Goal: Task Accomplishment & Management: Manage account settings

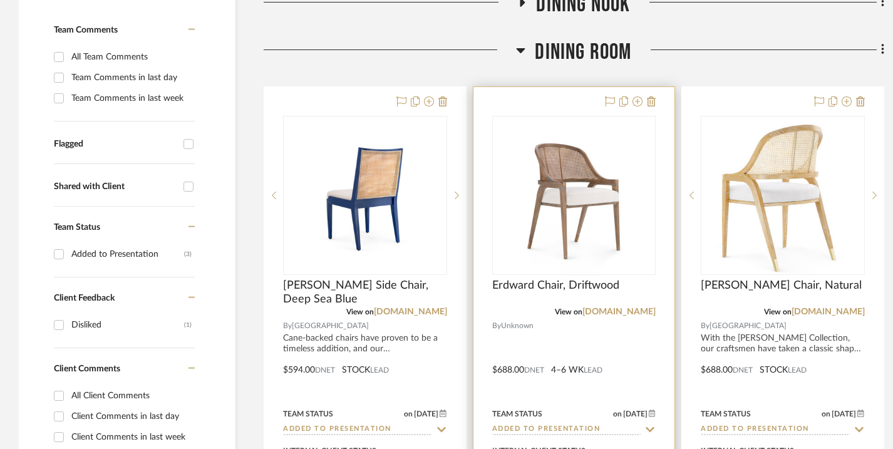
scroll to position [367, 0]
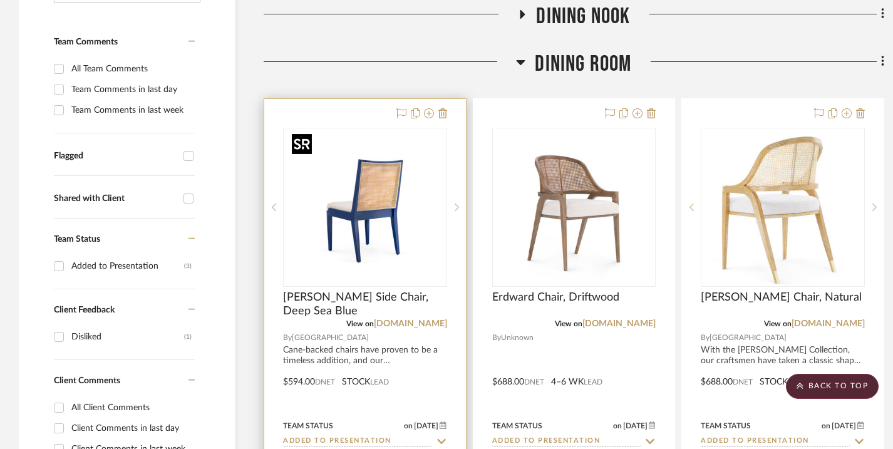
click at [360, 146] on img "0" at bounding box center [365, 207] width 157 height 157
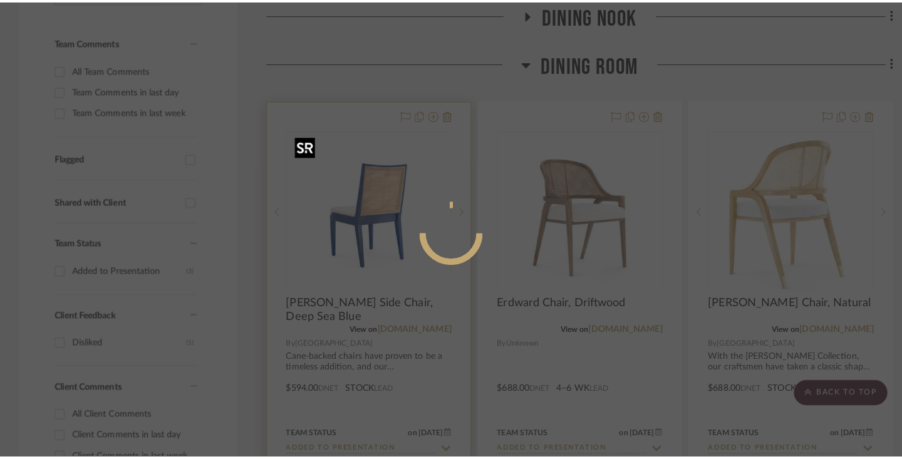
scroll to position [0, 0]
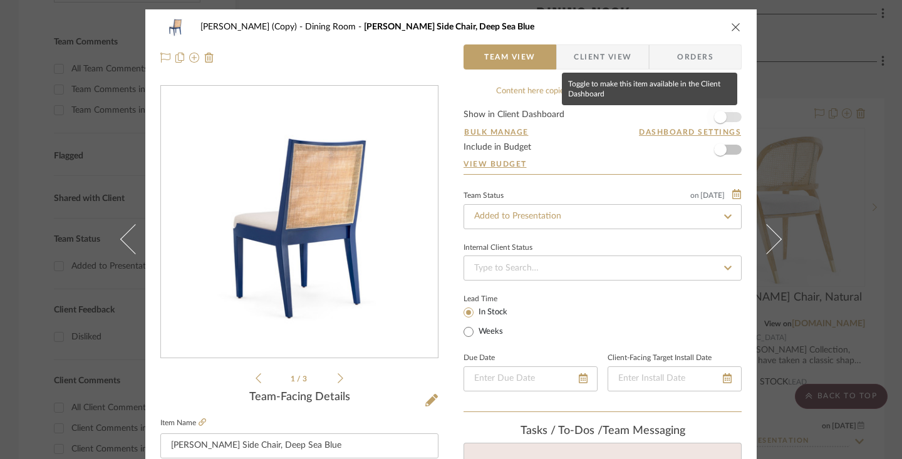
click at [655, 115] on span "button" at bounding box center [720, 117] width 13 height 13
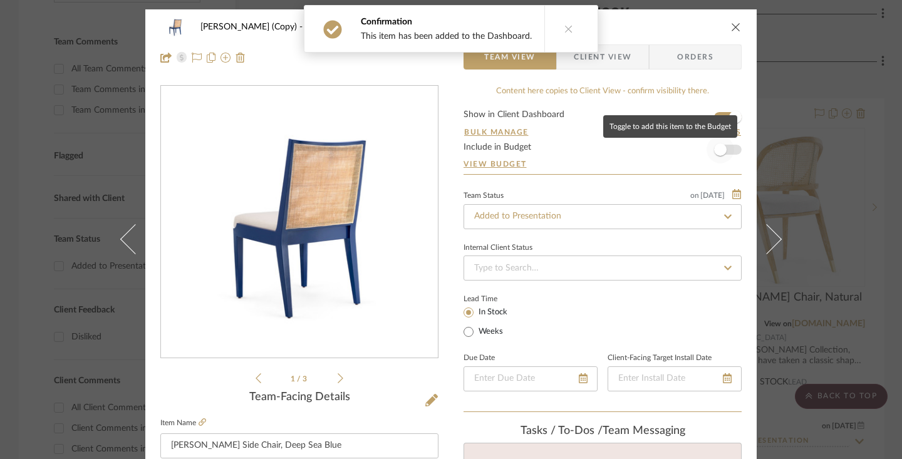
click at [655, 152] on span "button" at bounding box center [720, 149] width 13 height 13
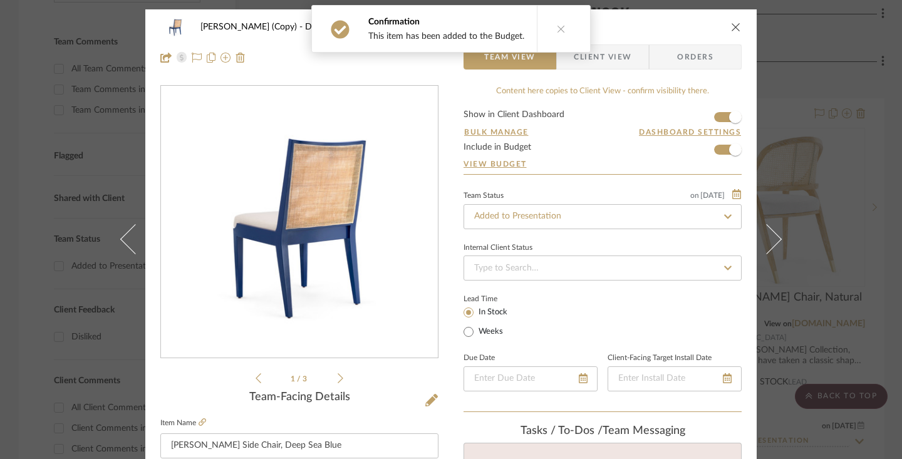
click at [619, 58] on span "Client View" at bounding box center [602, 56] width 58 height 25
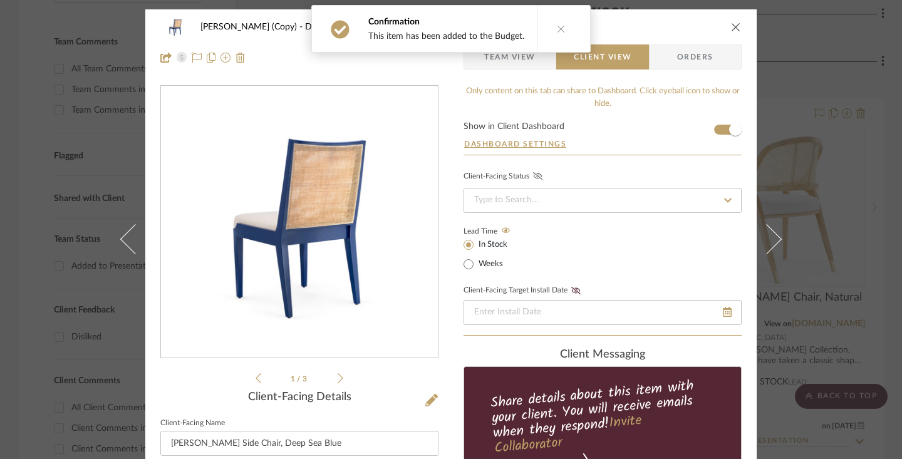
click at [533, 174] on icon at bounding box center [537, 176] width 9 height 8
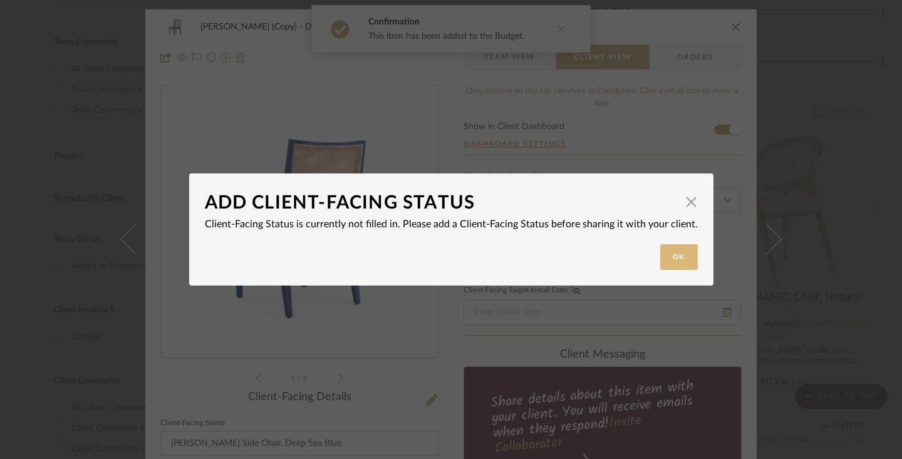
click at [655, 257] on button "Ok" at bounding box center [679, 257] width 38 height 26
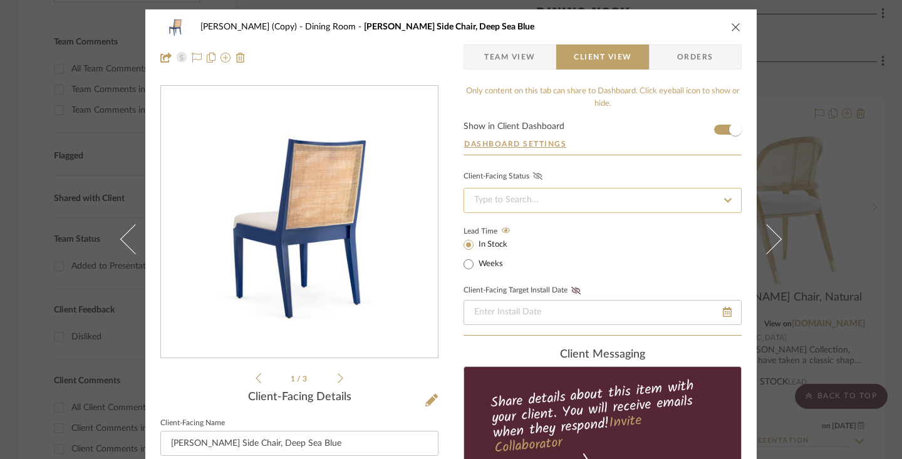
click at [655, 205] on input at bounding box center [602, 200] width 278 height 25
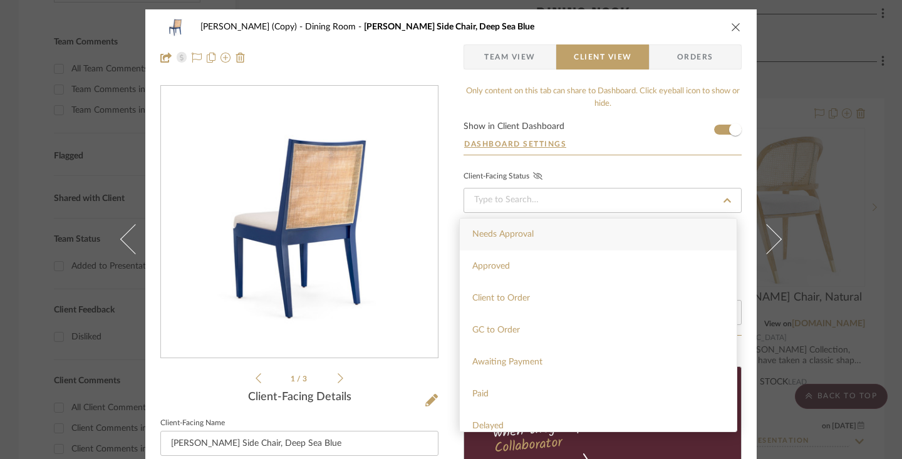
click at [625, 231] on div "Needs Approval" at bounding box center [598, 234] width 277 height 32
type input "[DATE]"
type input "Needs Approval"
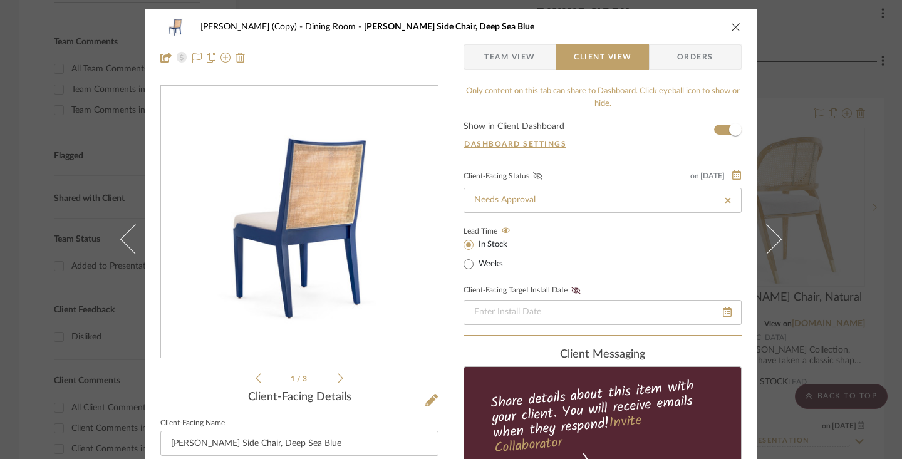
click at [533, 178] on icon at bounding box center [537, 176] width 9 height 8
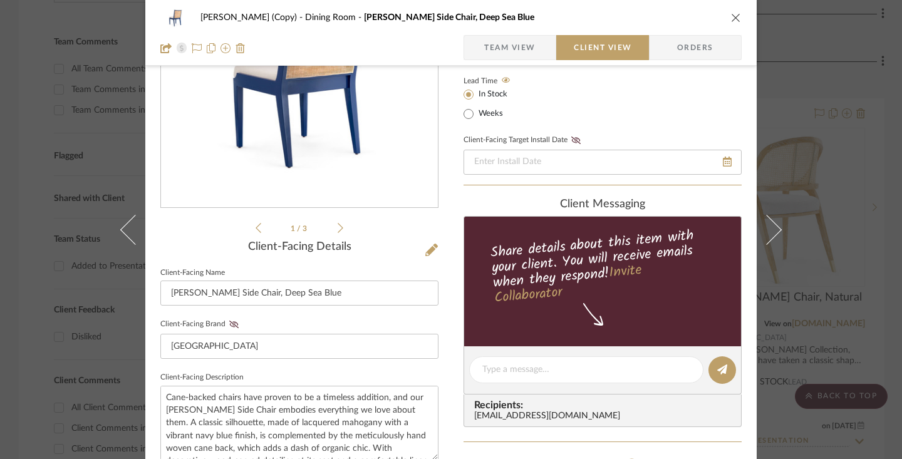
scroll to position [161, 0]
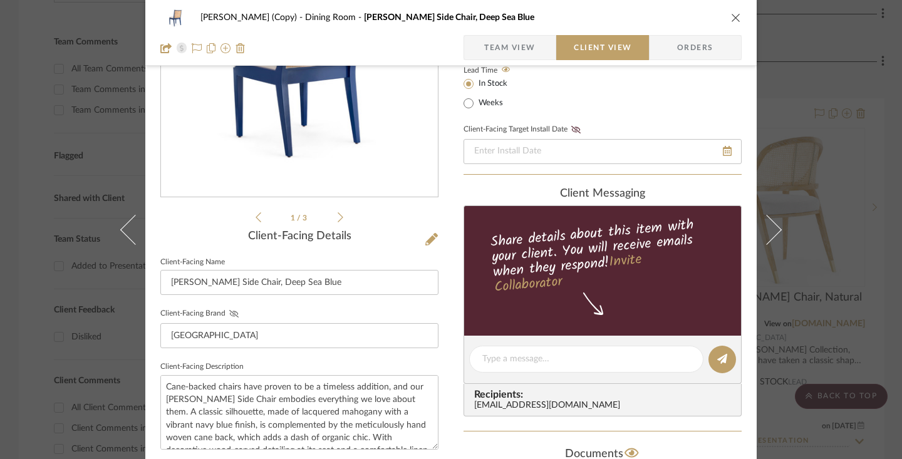
click at [229, 311] on icon at bounding box center [233, 314] width 9 height 8
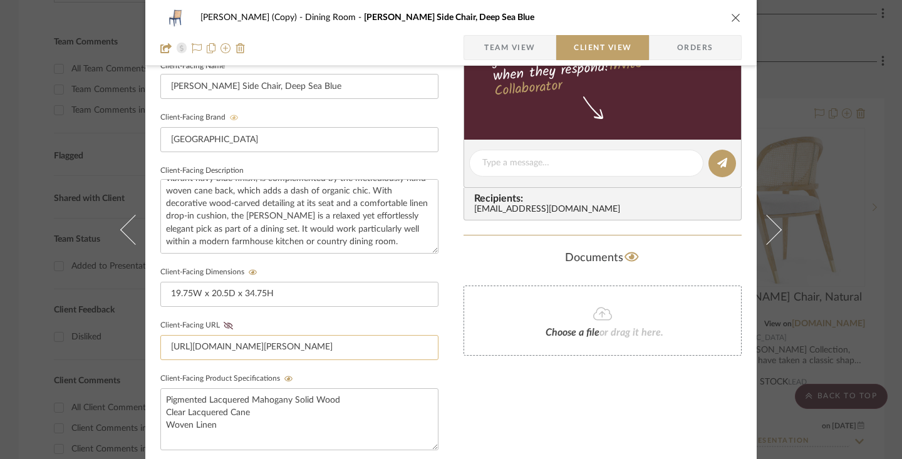
scroll to position [366, 0]
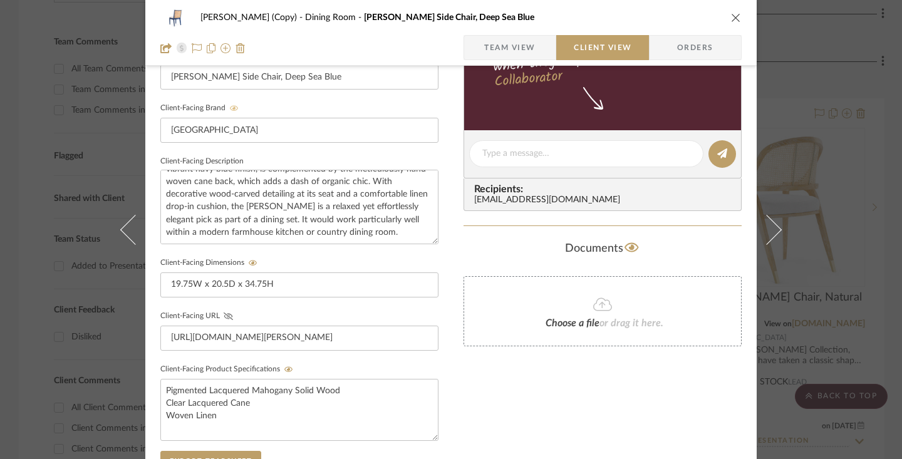
click at [224, 314] on icon at bounding box center [228, 316] width 9 height 8
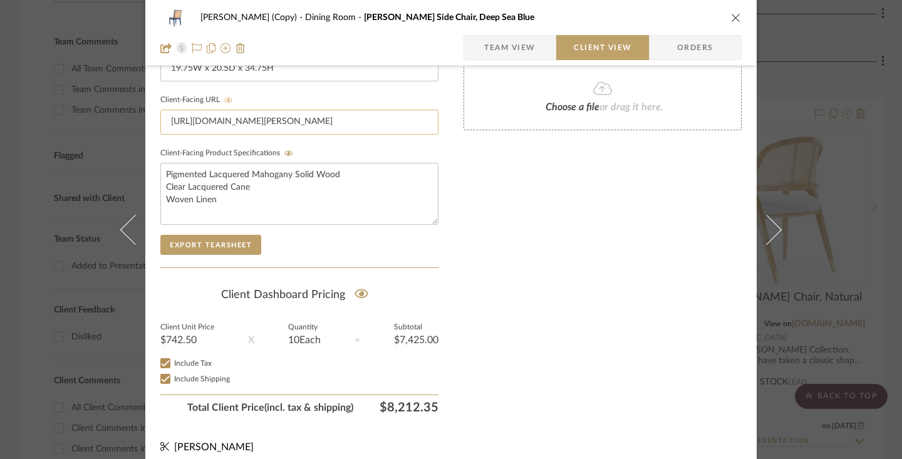
scroll to position [592, 0]
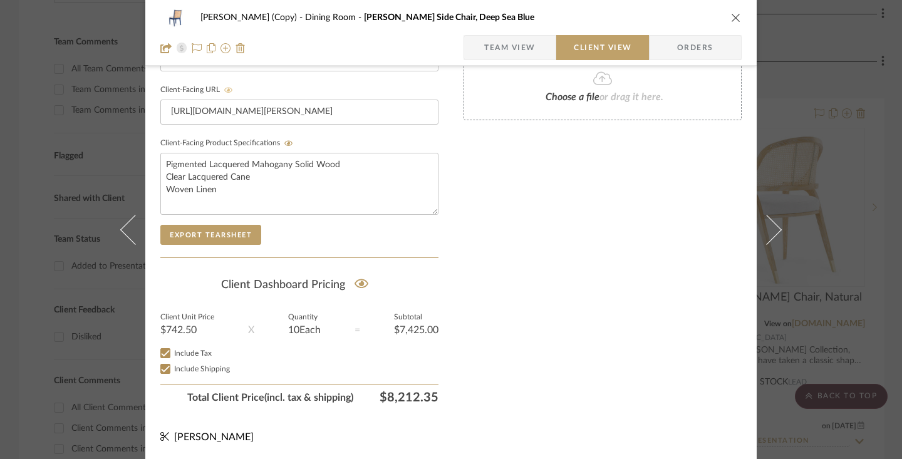
click at [655, 17] on icon "close" at bounding box center [736, 18] width 10 height 10
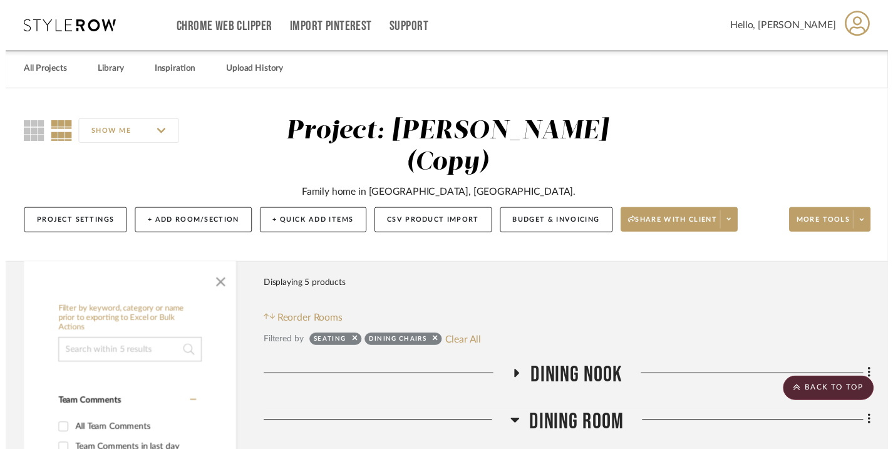
scroll to position [367, 0]
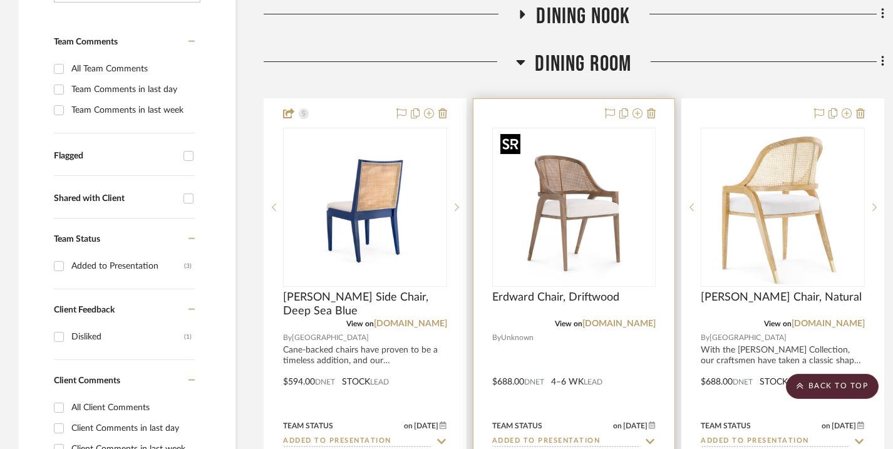
click at [584, 144] on img "0" at bounding box center [573, 207] width 157 height 157
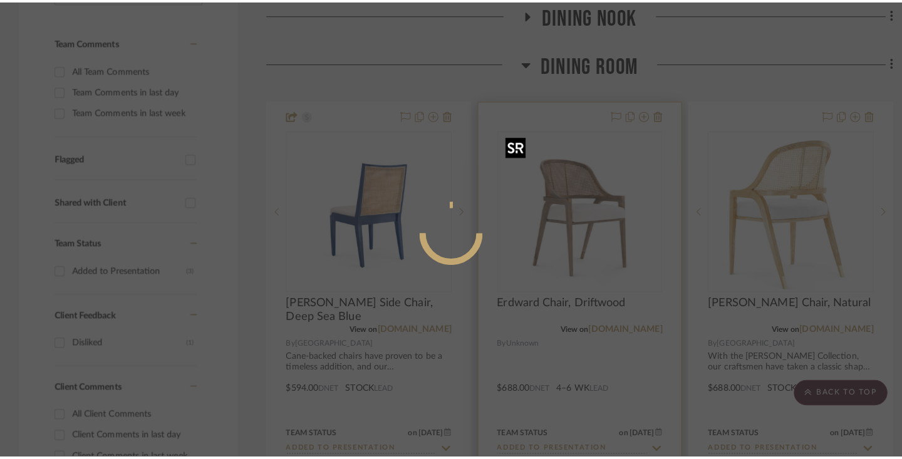
scroll to position [0, 0]
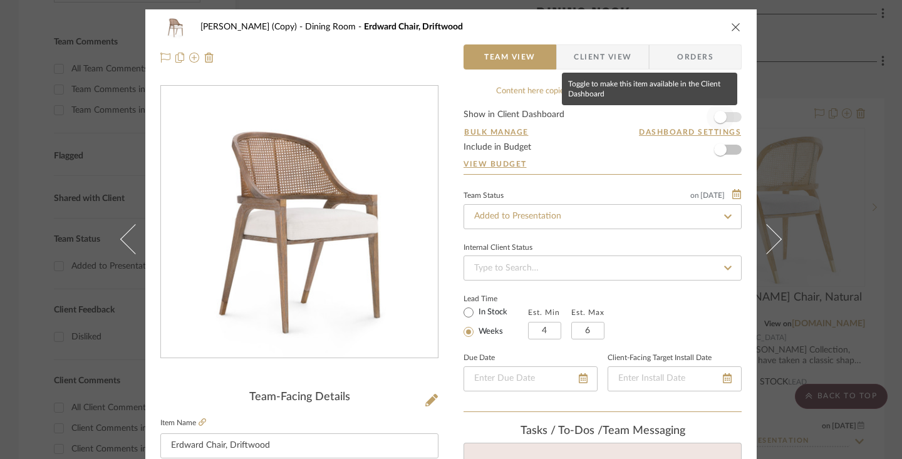
click at [655, 119] on span "button" at bounding box center [720, 117] width 13 height 13
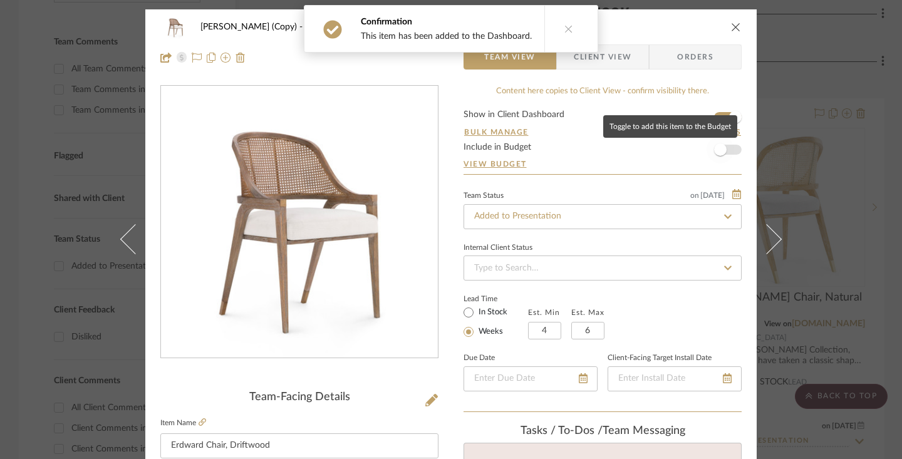
click at [655, 151] on span "button" at bounding box center [720, 149] width 13 height 13
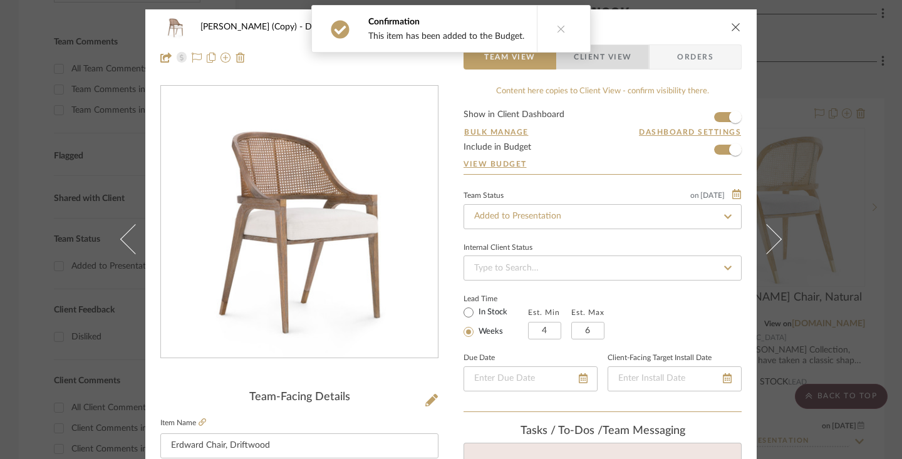
click at [623, 58] on span "Client View" at bounding box center [602, 56] width 58 height 25
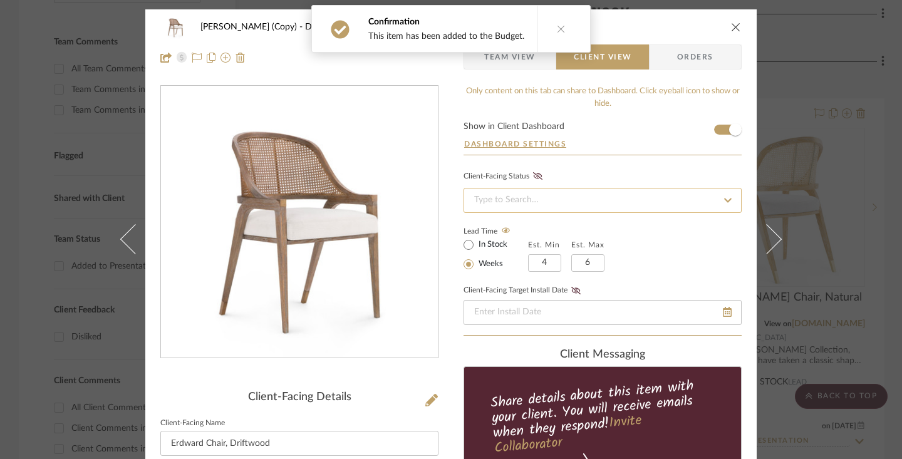
click at [655, 206] on input at bounding box center [602, 200] width 278 height 25
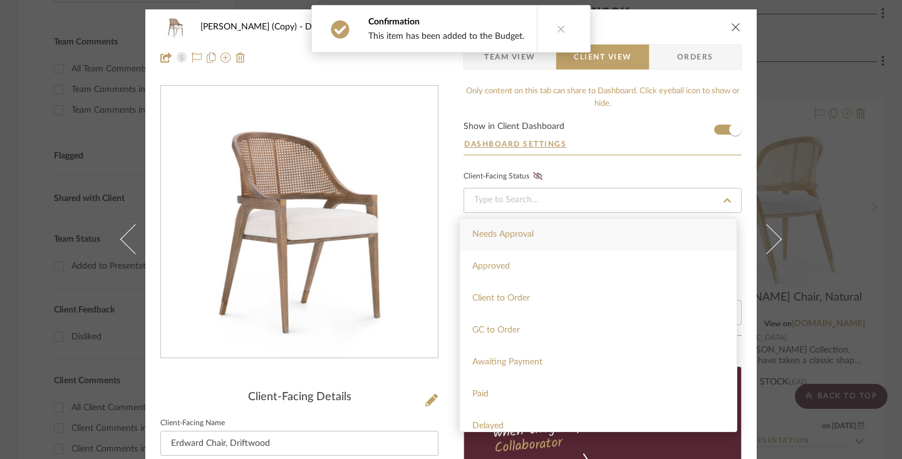
click at [648, 231] on div "Needs Approval" at bounding box center [598, 234] width 277 height 32
type input "[DATE]"
type input "Needs Approval"
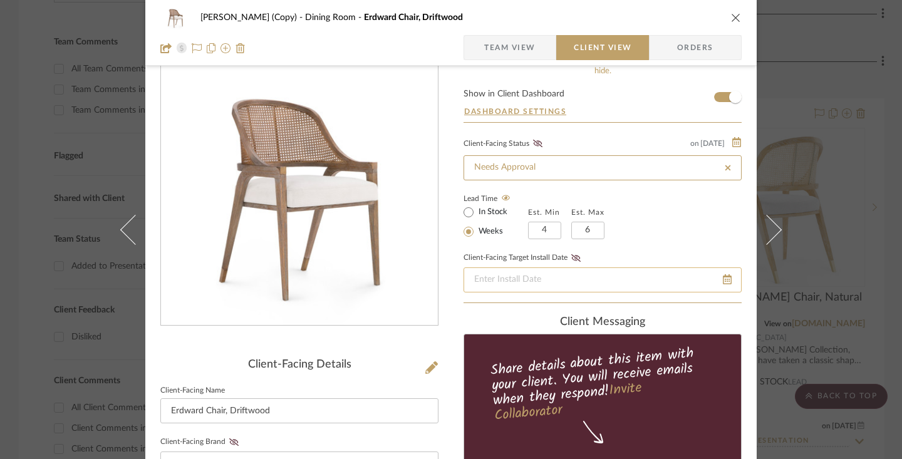
scroll to position [34, 0]
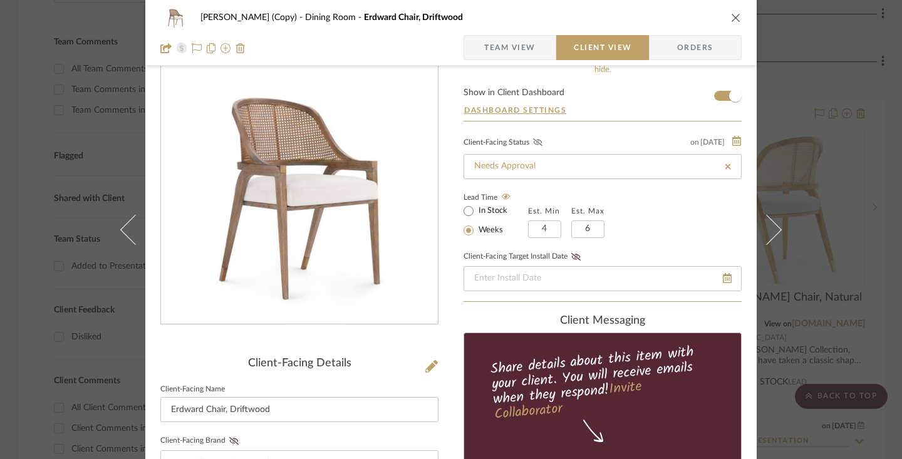
click at [533, 143] on icon at bounding box center [537, 142] width 9 height 8
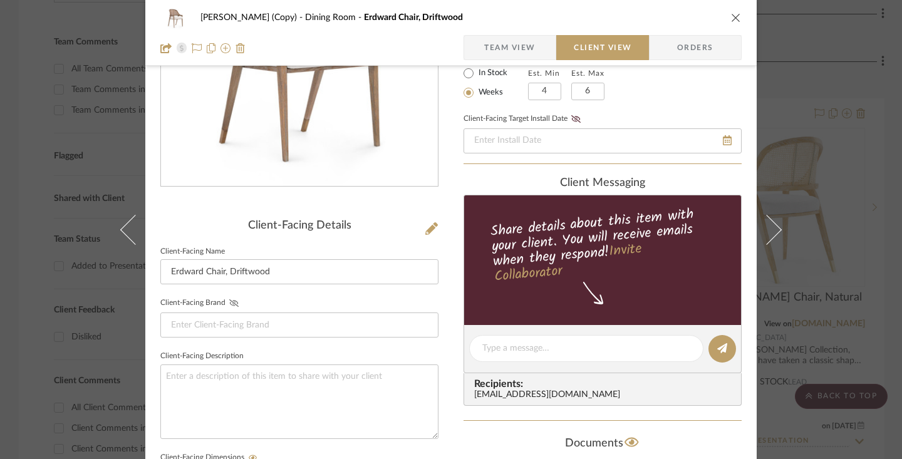
click at [229, 303] on icon at bounding box center [233, 303] width 9 height 8
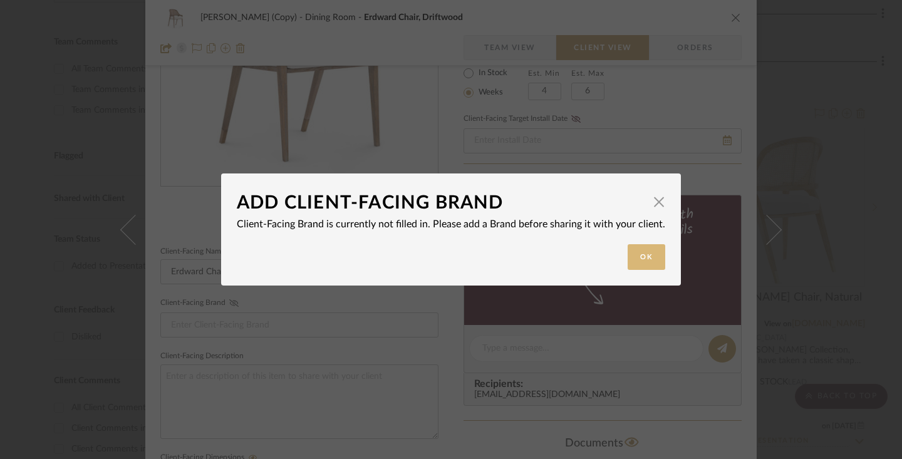
click at [635, 261] on button "Ok" at bounding box center [646, 257] width 38 height 26
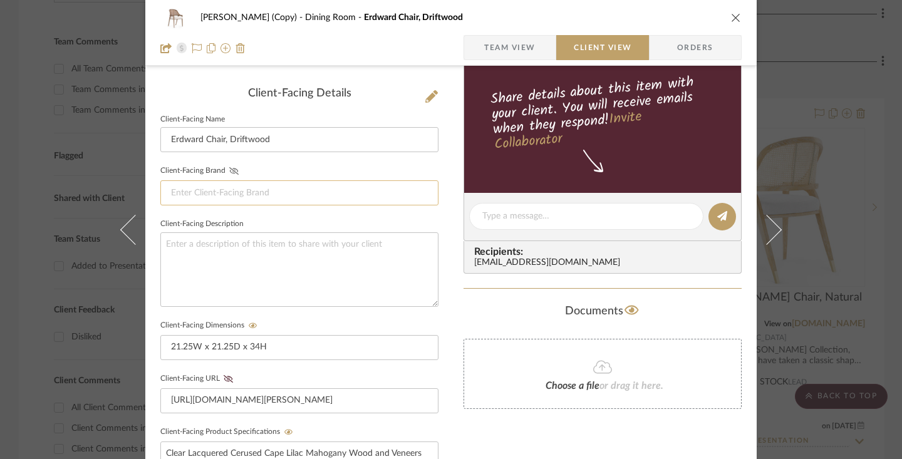
scroll to position [306, 0]
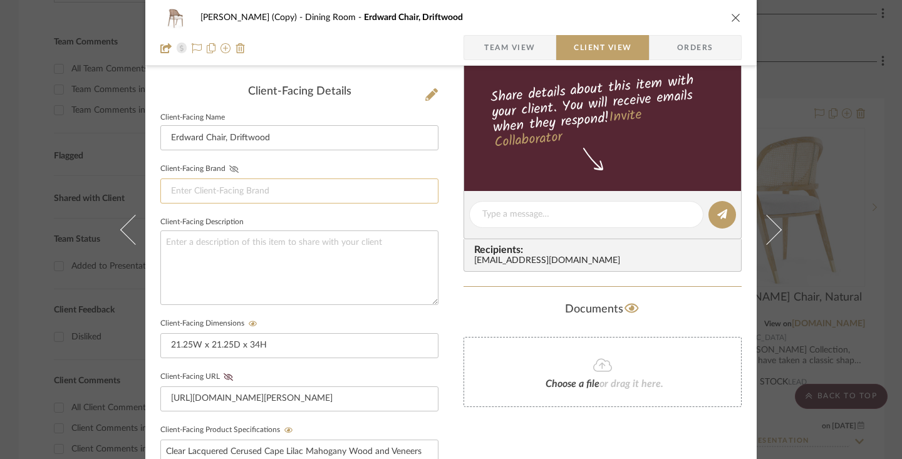
click at [224, 192] on input at bounding box center [299, 190] width 278 height 25
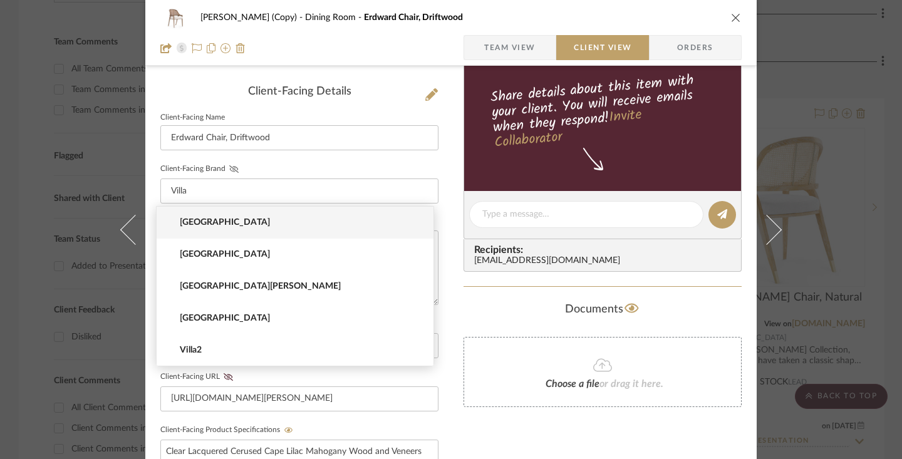
click at [232, 227] on span "[GEOGRAPHIC_DATA]" at bounding box center [300, 222] width 240 height 11
type input "[GEOGRAPHIC_DATA]"
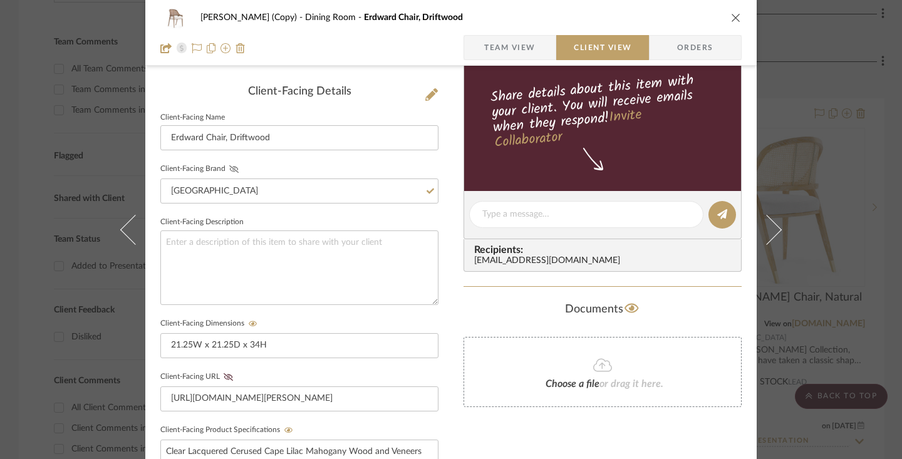
click at [229, 170] on icon at bounding box center [233, 169] width 9 height 8
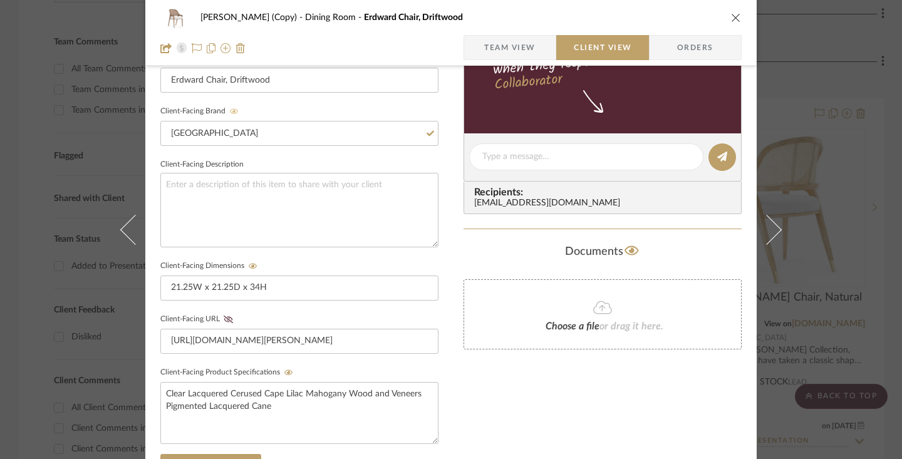
scroll to position [376, 0]
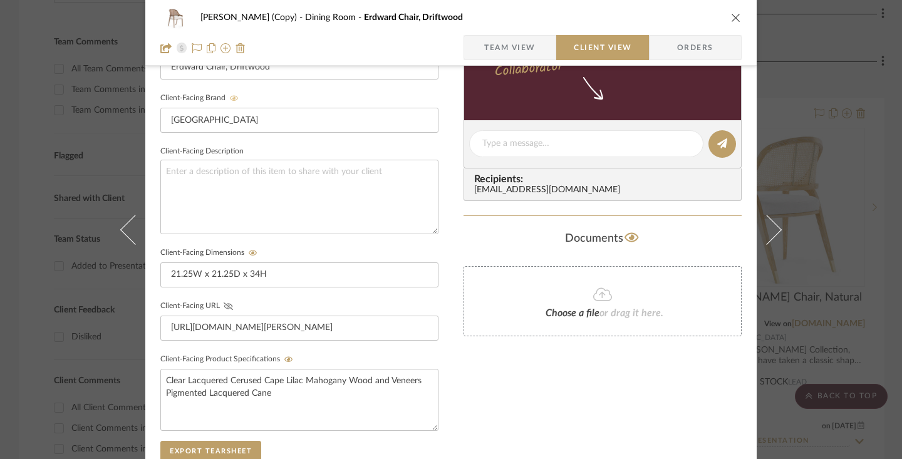
click at [225, 306] on icon at bounding box center [228, 306] width 9 height 8
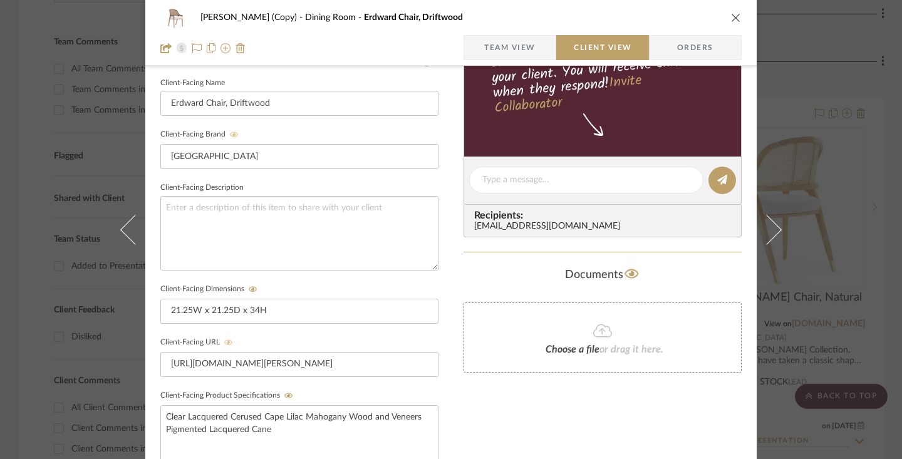
scroll to position [0, 0]
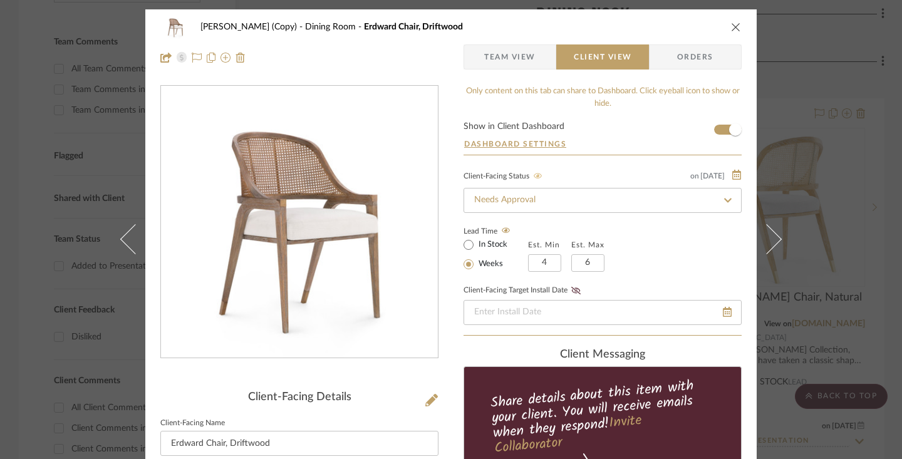
click at [655, 25] on icon "close" at bounding box center [736, 27] width 10 height 10
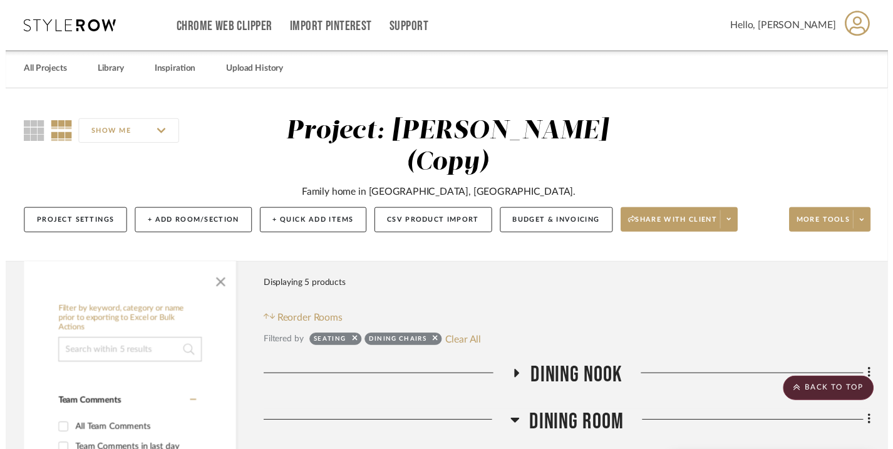
scroll to position [367, 0]
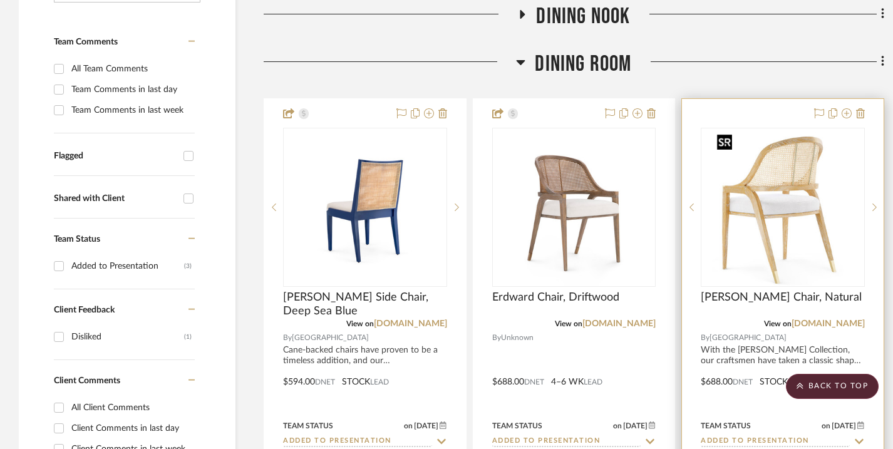
click at [655, 130] on img "0" at bounding box center [782, 207] width 141 height 157
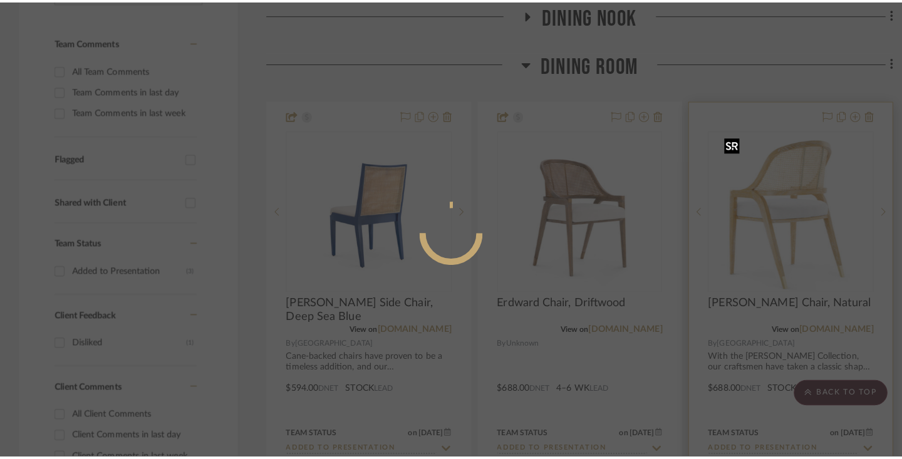
scroll to position [0, 0]
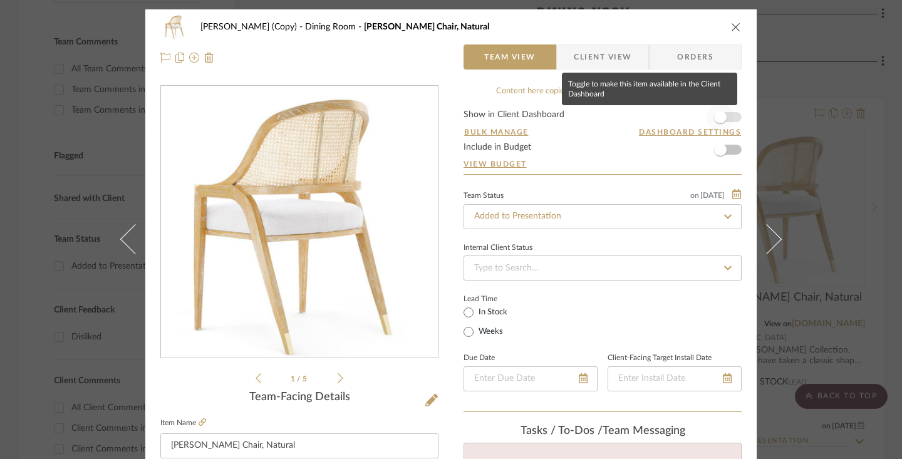
click at [655, 118] on span "button" at bounding box center [720, 117] width 13 height 13
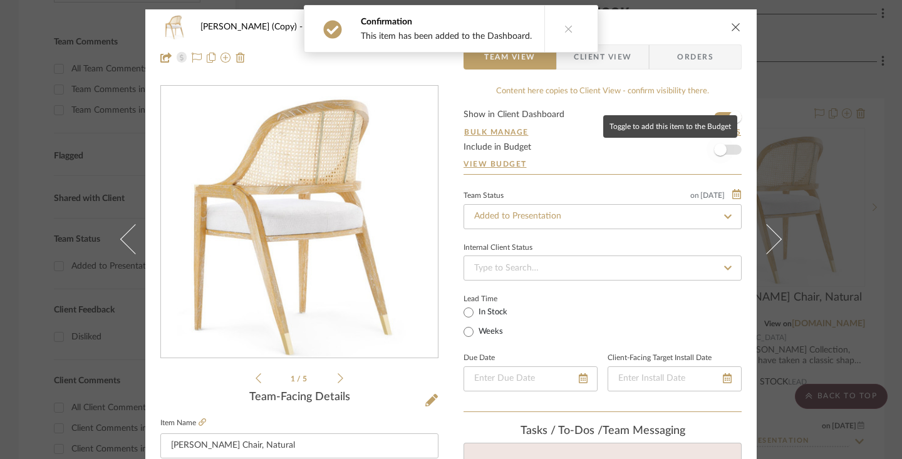
click at [655, 145] on span "button" at bounding box center [720, 149] width 13 height 13
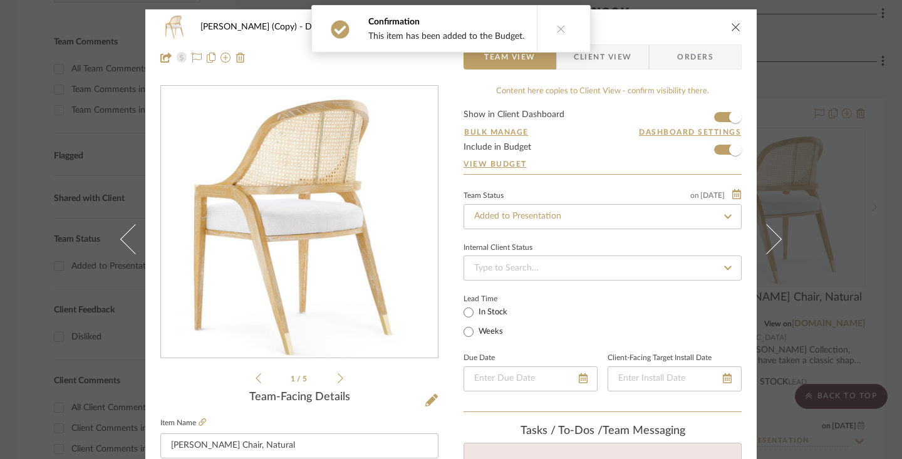
click at [627, 56] on span "Client View" at bounding box center [602, 56] width 91 height 25
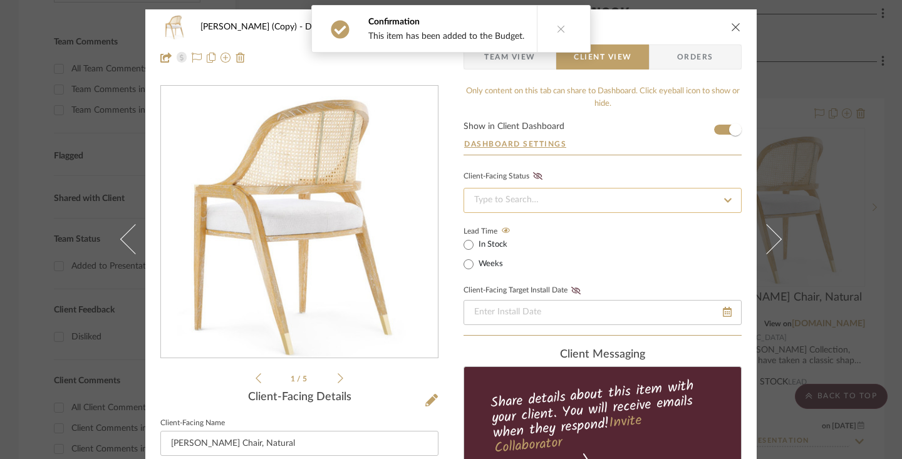
click at [535, 198] on input at bounding box center [602, 200] width 278 height 25
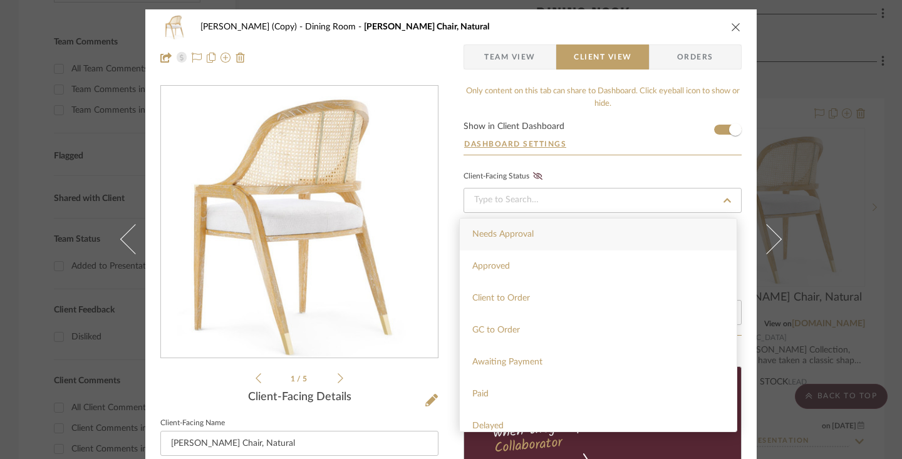
click at [528, 230] on span "Needs Approval" at bounding box center [502, 234] width 61 height 9
type input "[DATE]"
type input "Needs Approval"
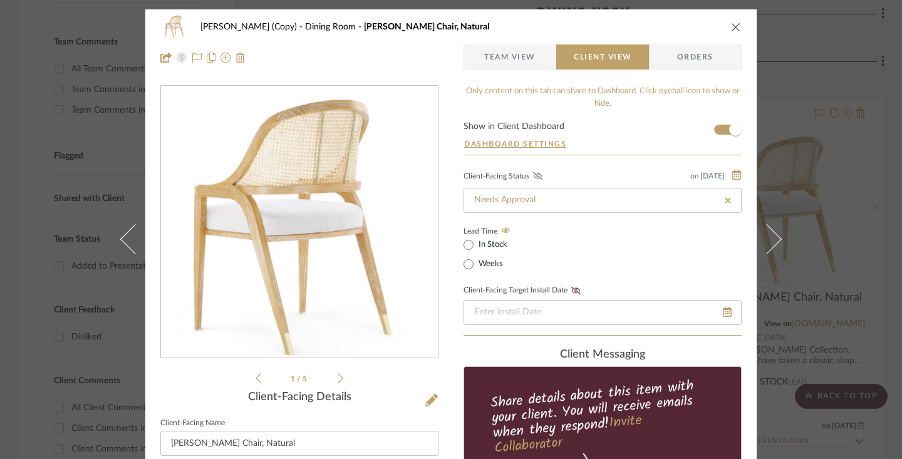
click at [533, 177] on icon at bounding box center [537, 176] width 9 height 8
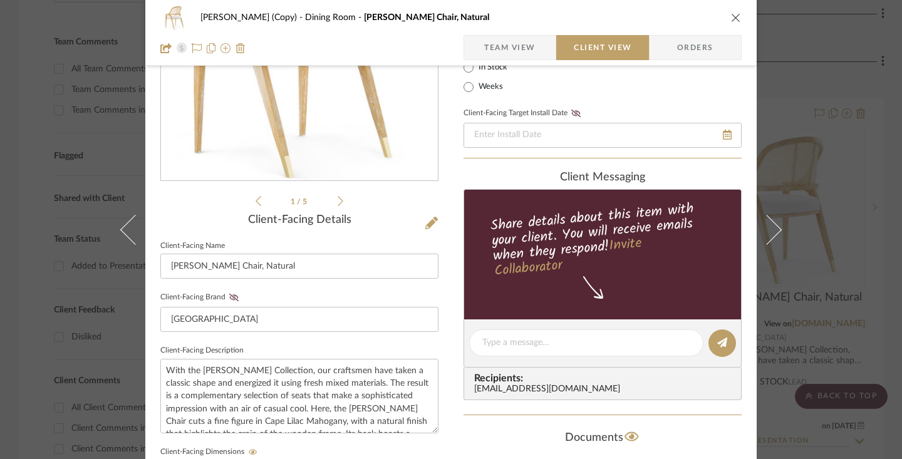
scroll to position [186, 0]
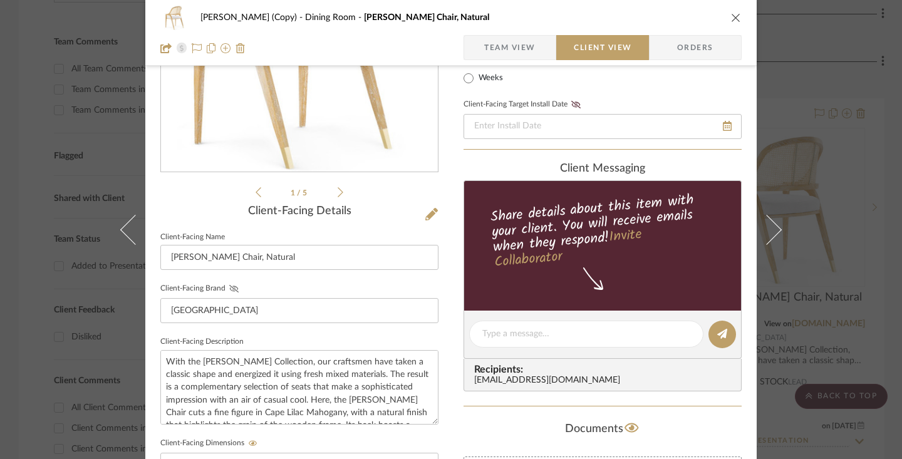
click at [229, 286] on icon at bounding box center [233, 289] width 9 height 8
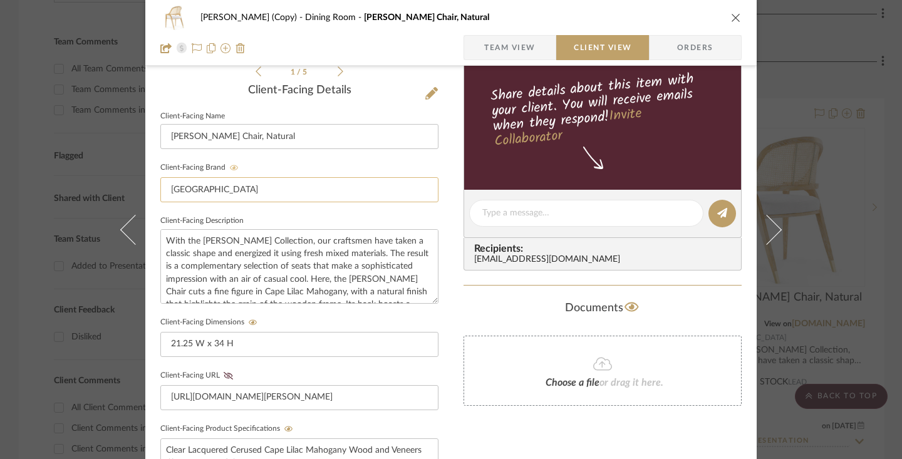
scroll to position [332, 0]
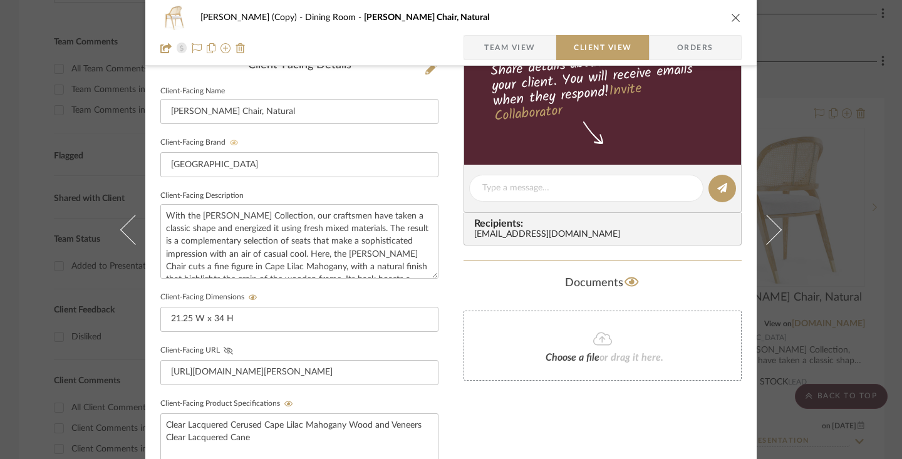
click at [224, 351] on icon at bounding box center [228, 351] width 9 height 8
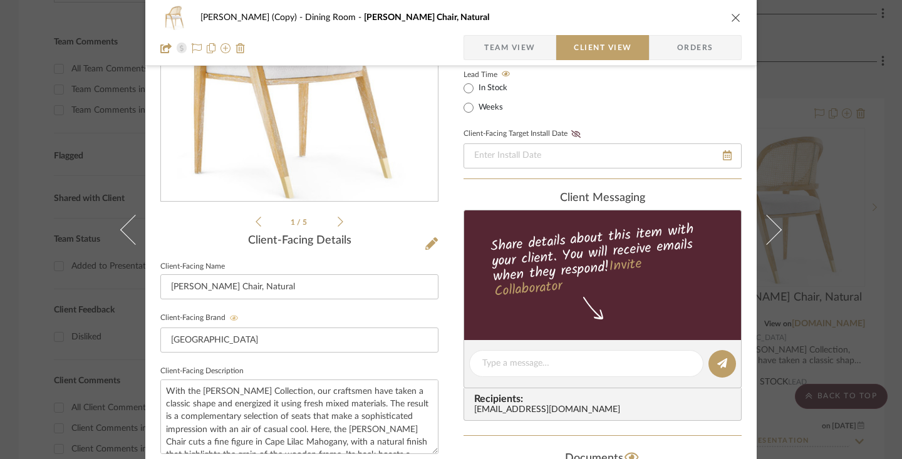
scroll to position [0, 0]
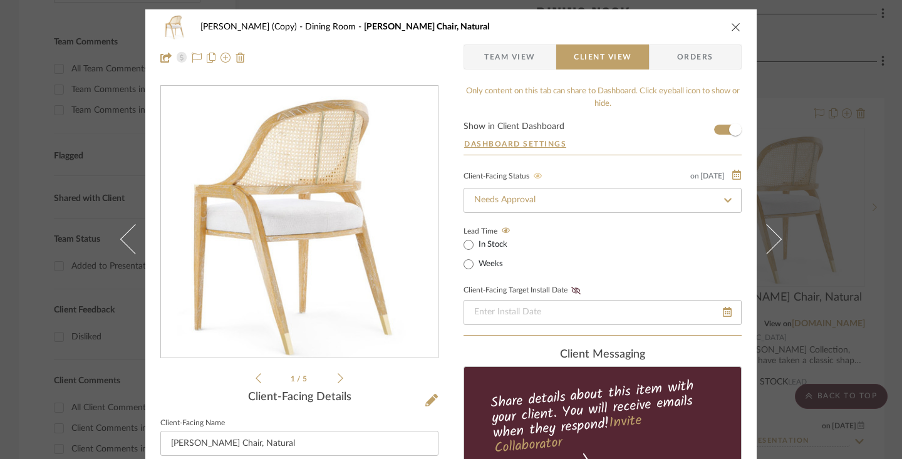
click at [655, 26] on icon "close" at bounding box center [736, 27] width 10 height 10
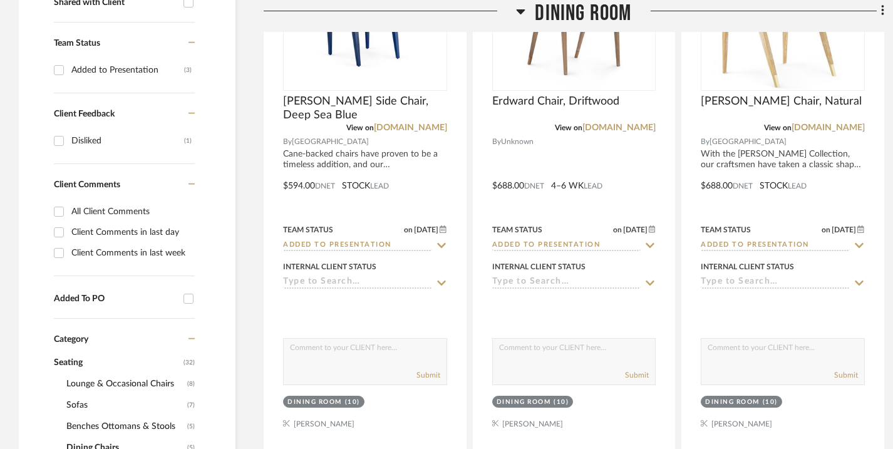
scroll to position [650, 0]
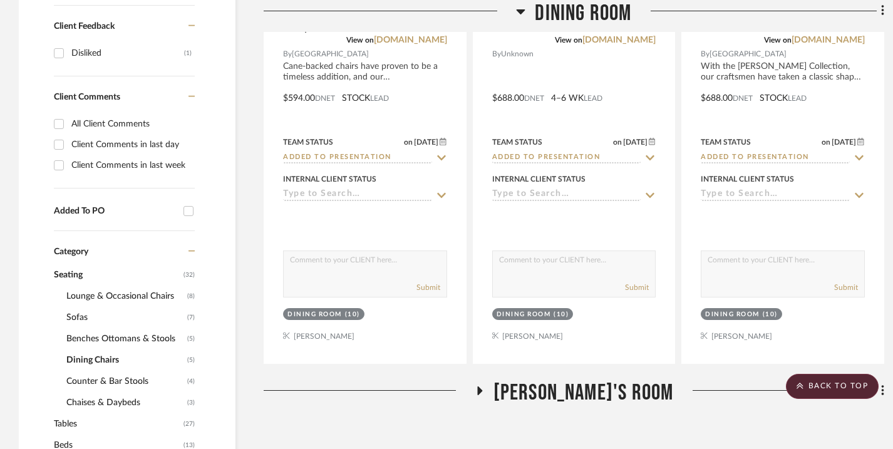
click at [68, 424] on span "Tables" at bounding box center [117, 423] width 126 height 21
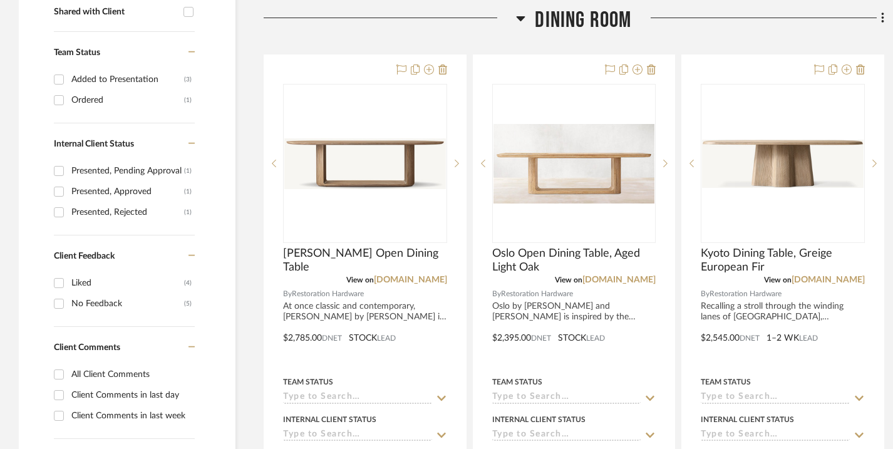
scroll to position [571, 0]
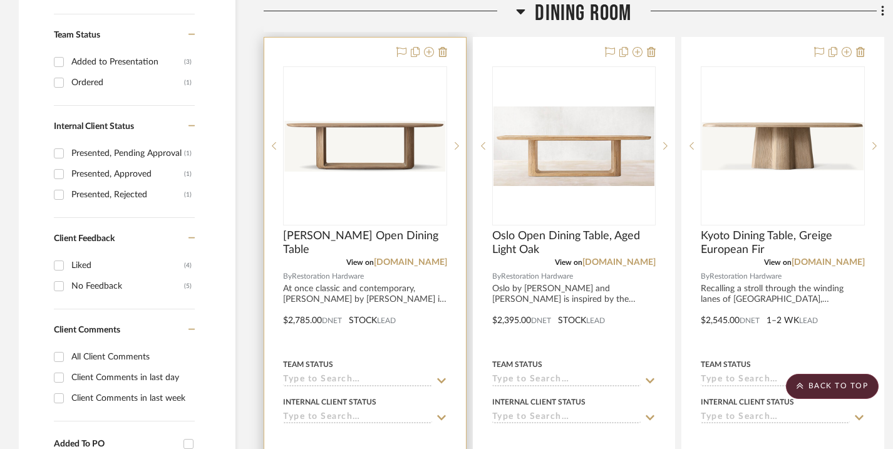
click at [365, 86] on div "0" at bounding box center [365, 146] width 163 height 158
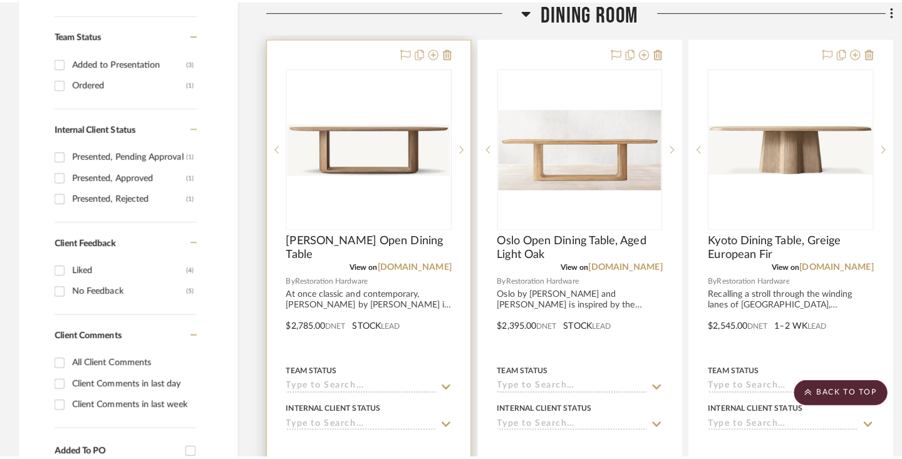
scroll to position [0, 0]
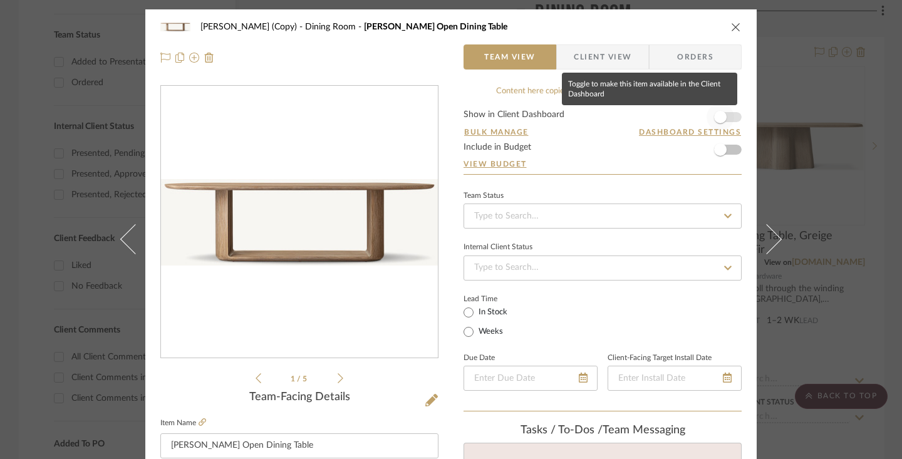
click at [655, 118] on span "button" at bounding box center [720, 117] width 13 height 13
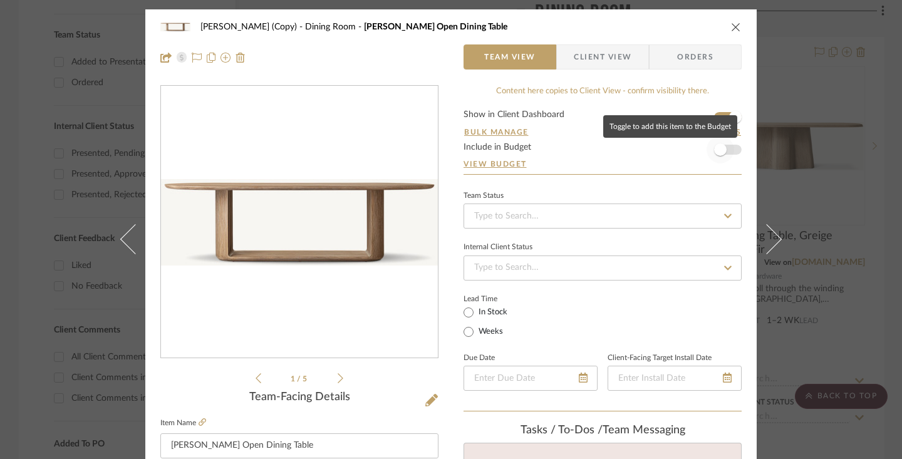
click at [655, 149] on span "button" at bounding box center [720, 149] width 13 height 13
click at [612, 61] on span "Client View" at bounding box center [602, 56] width 58 height 25
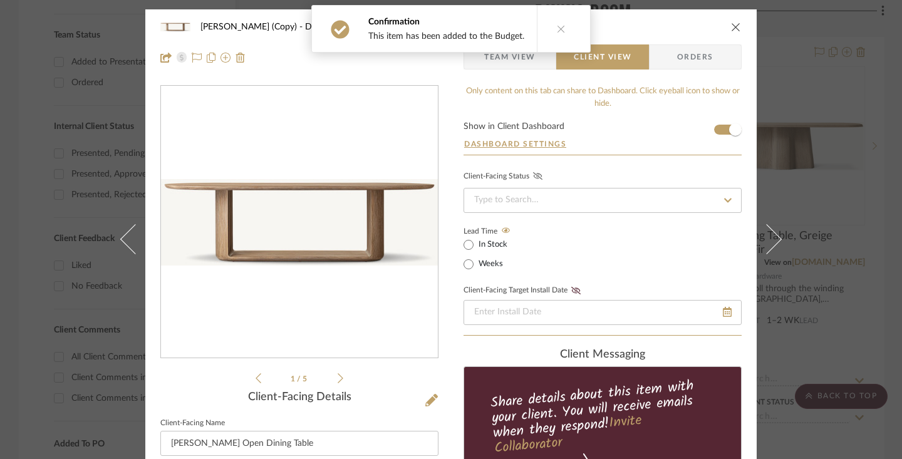
click at [533, 177] on icon at bounding box center [537, 176] width 9 height 8
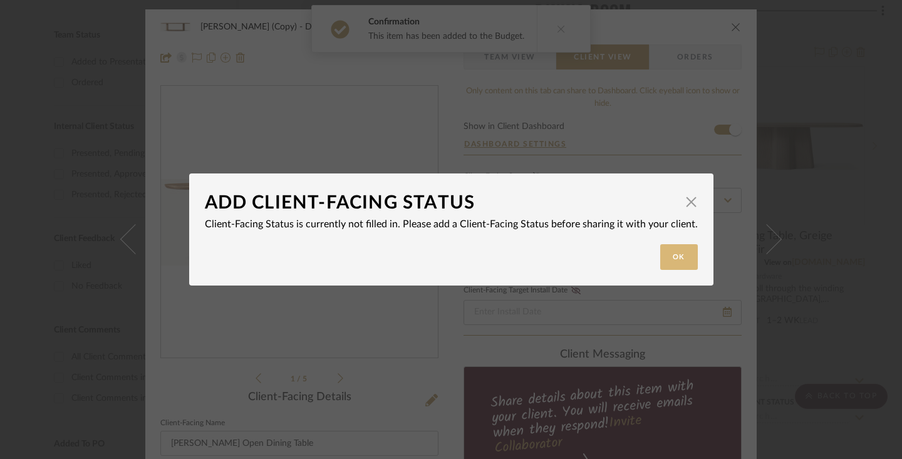
click at [655, 254] on button "Ok" at bounding box center [679, 257] width 38 height 26
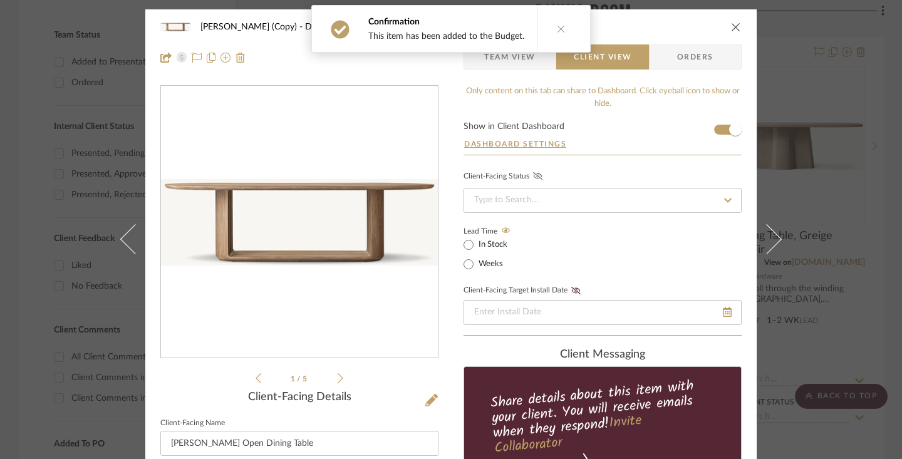
click at [655, 194] on fa-icon at bounding box center [727, 200] width 18 height 15
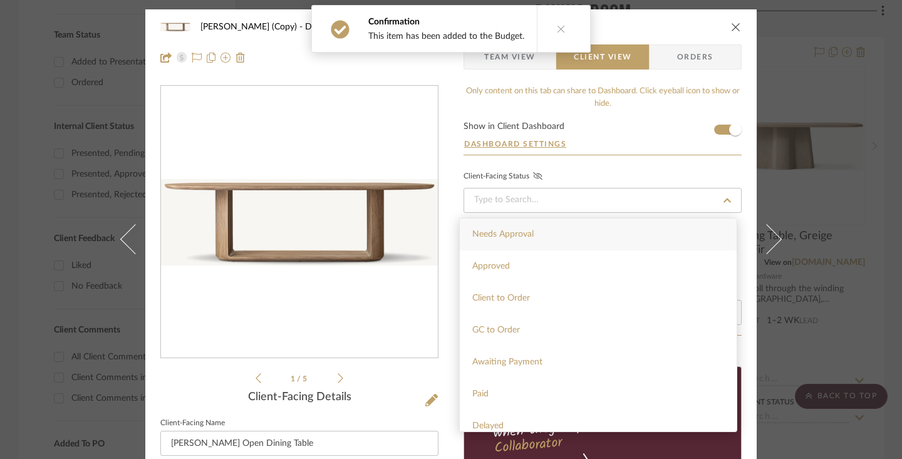
click at [610, 234] on div "Needs Approval" at bounding box center [598, 234] width 277 height 32
type input "[DATE]"
type input "Needs Approval"
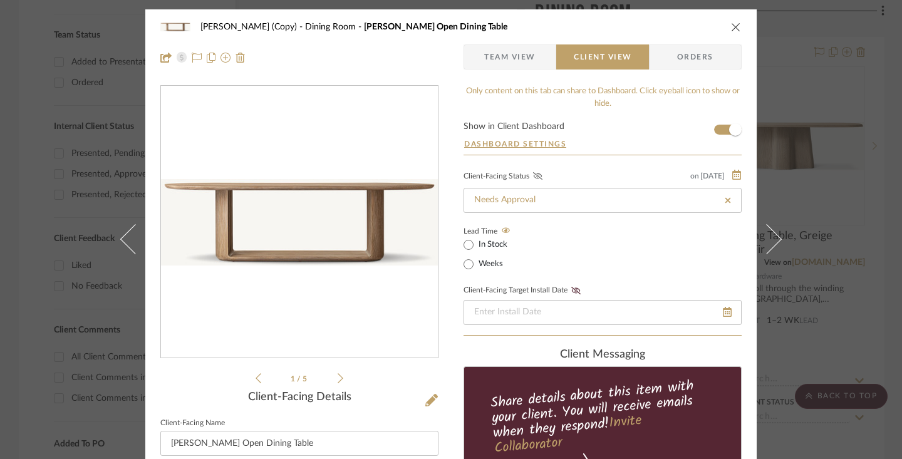
click at [537, 175] on icon at bounding box center [537, 176] width 9 height 8
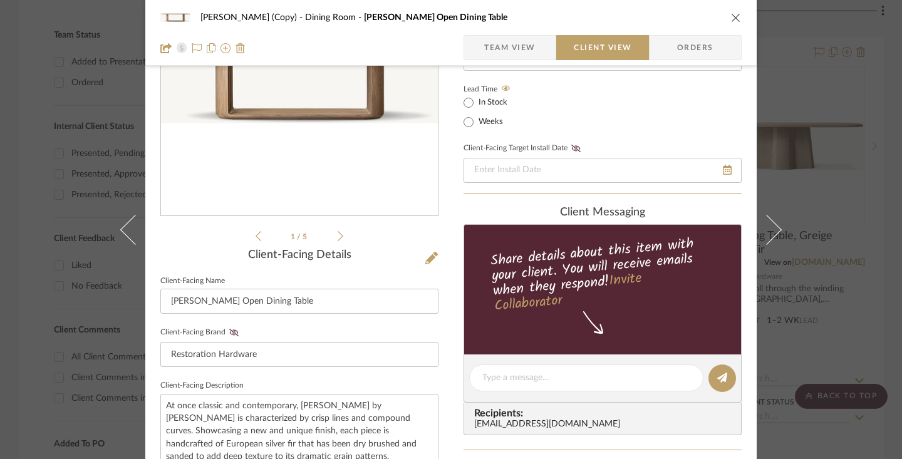
scroll to position [146, 0]
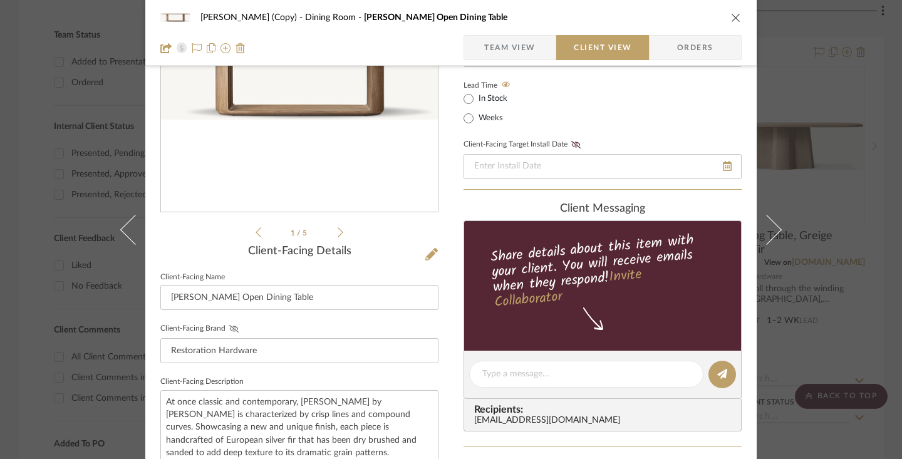
click at [230, 327] on icon at bounding box center [233, 329] width 9 height 8
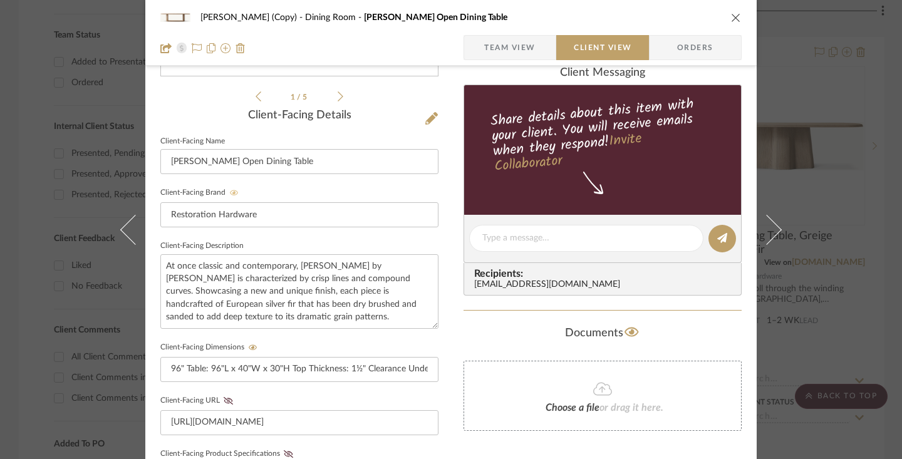
scroll to position [289, 0]
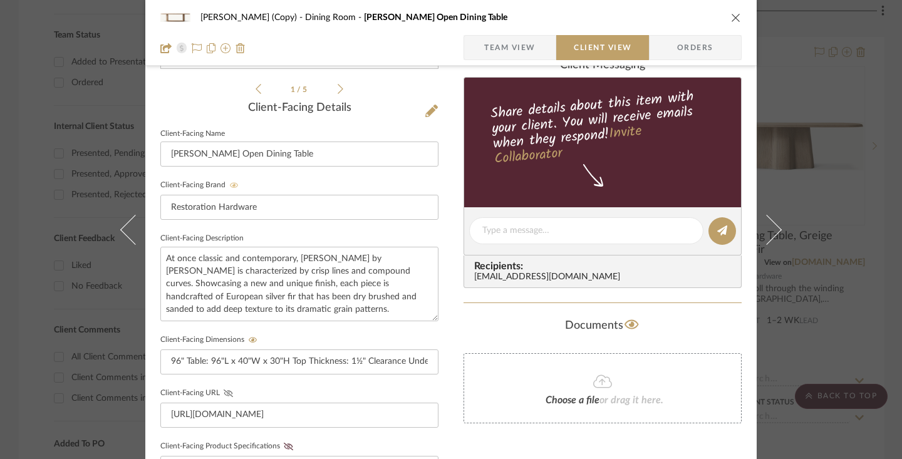
click at [224, 391] on icon at bounding box center [228, 393] width 9 height 8
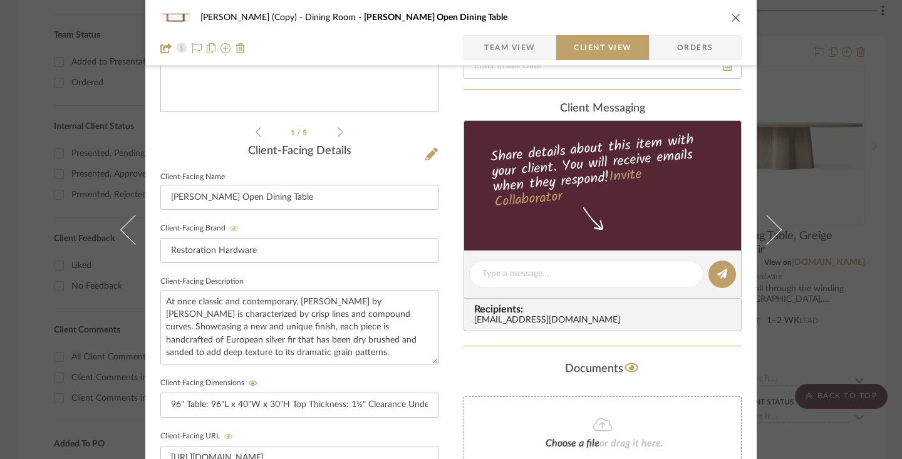
scroll to position [0, 0]
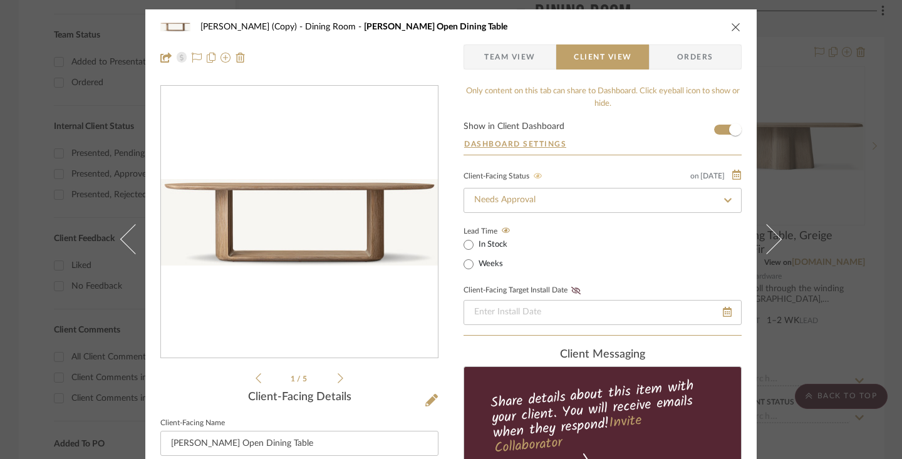
click at [655, 27] on icon "close" at bounding box center [736, 27] width 10 height 10
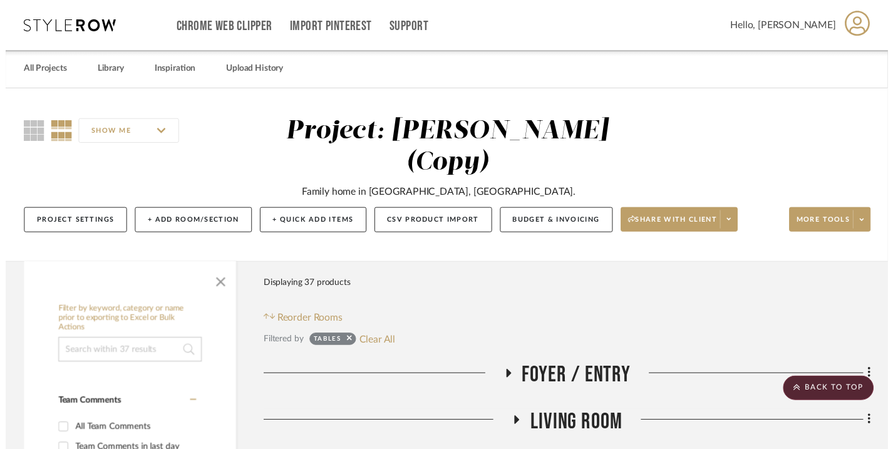
scroll to position [571, 0]
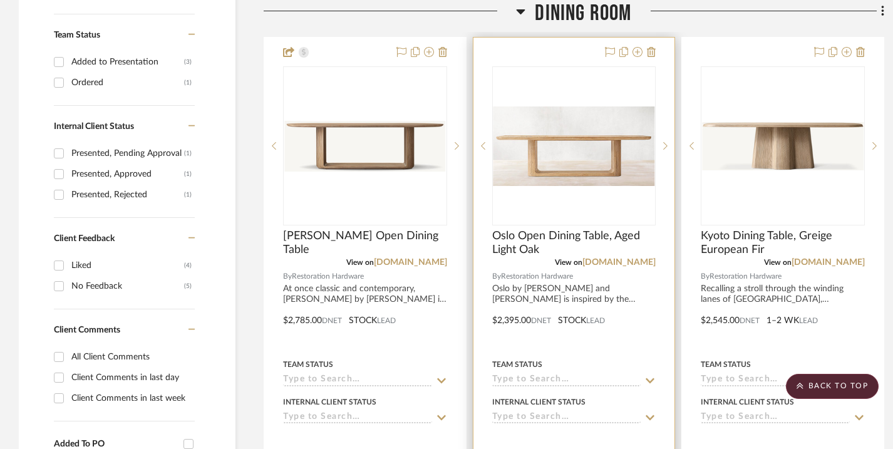
click at [552, 95] on div "0" at bounding box center [574, 146] width 163 height 158
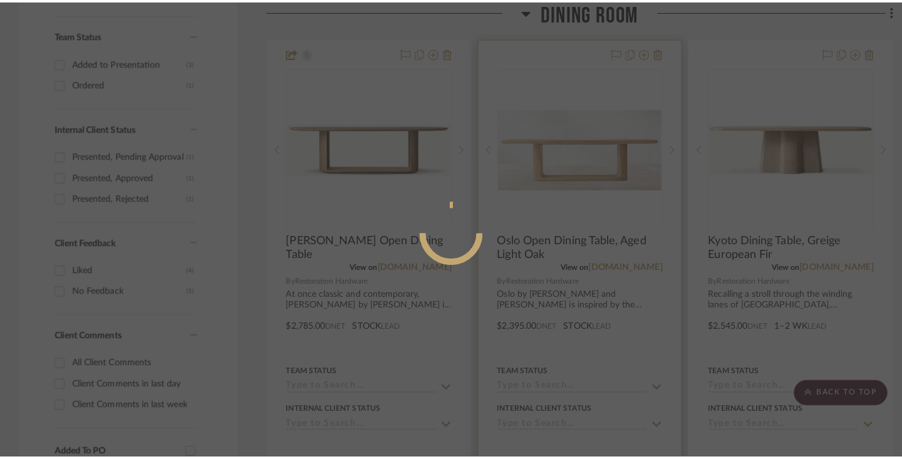
scroll to position [0, 0]
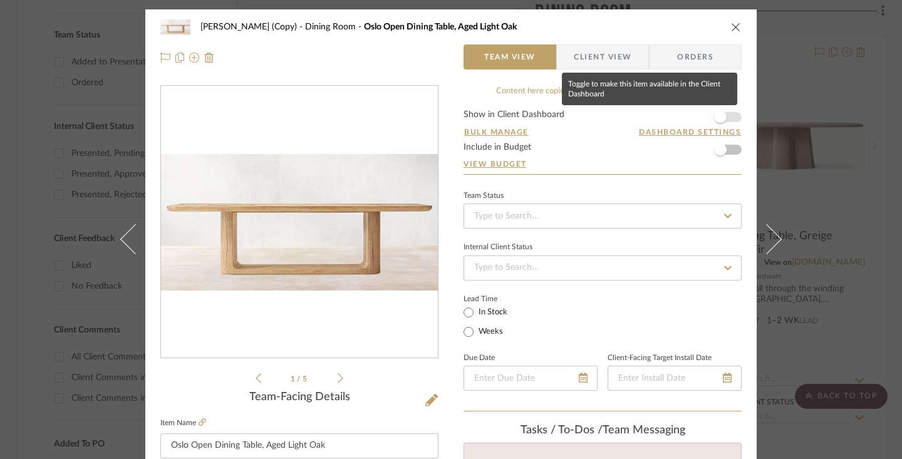
click at [655, 117] on span "button" at bounding box center [720, 117] width 13 height 13
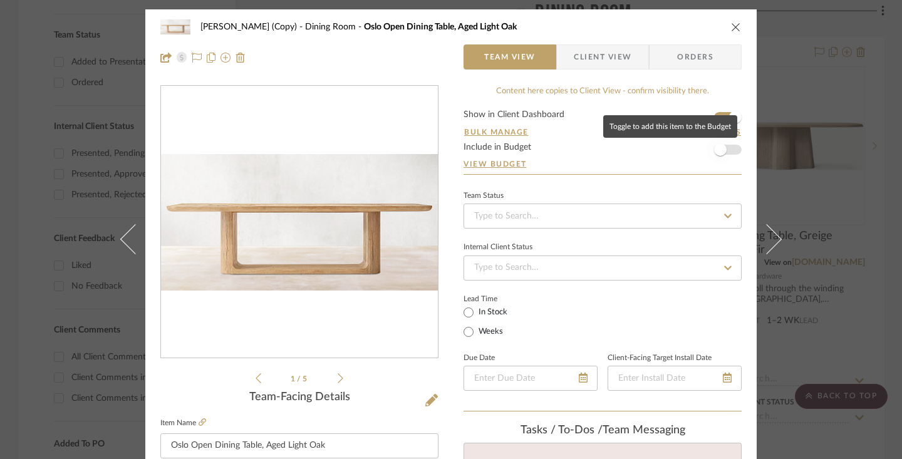
click at [655, 151] on span "button" at bounding box center [720, 149] width 13 height 13
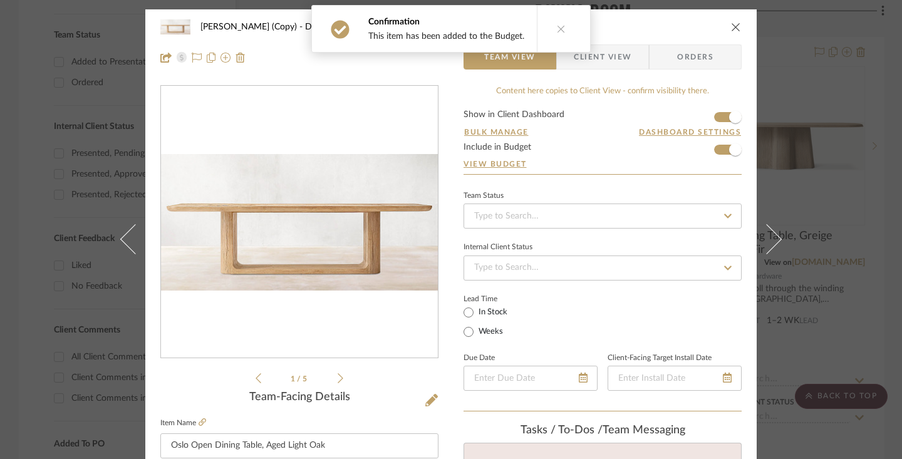
click at [625, 61] on span "Client View" at bounding box center [602, 56] width 58 height 25
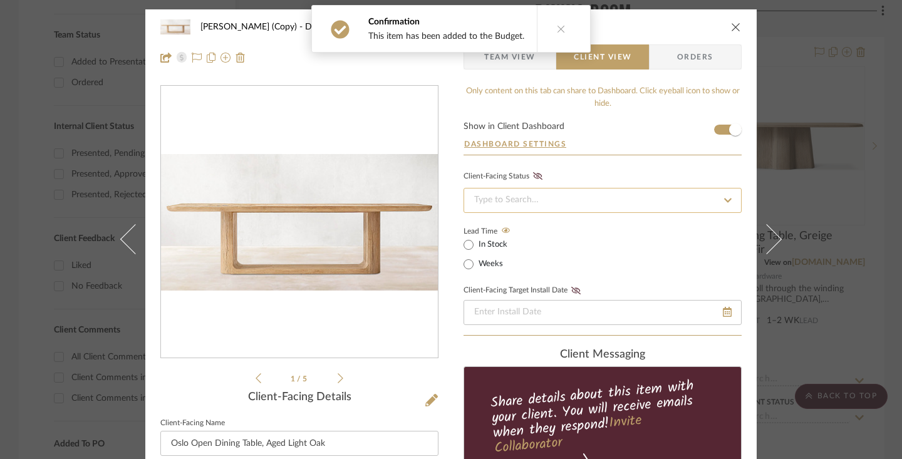
click at [580, 206] on input at bounding box center [602, 200] width 278 height 25
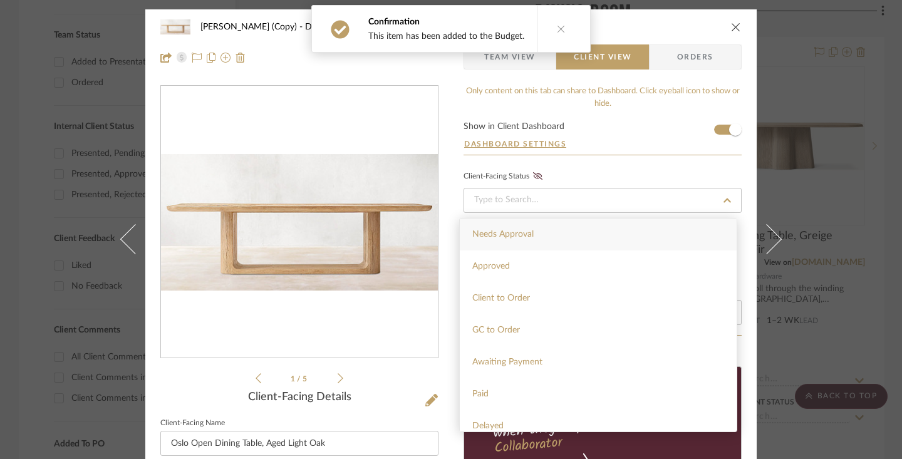
click at [554, 232] on div "Needs Approval" at bounding box center [598, 234] width 277 height 32
type input "[DATE]"
type input "Needs Approval"
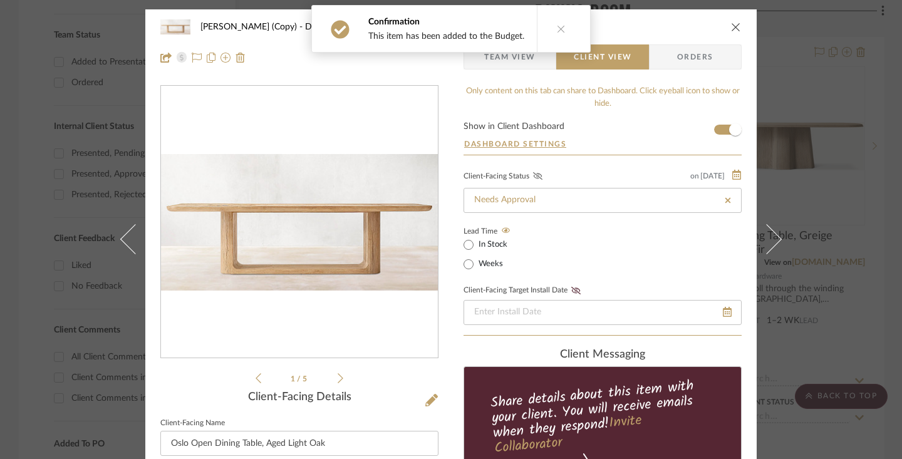
click at [535, 177] on icon at bounding box center [537, 176] width 9 height 8
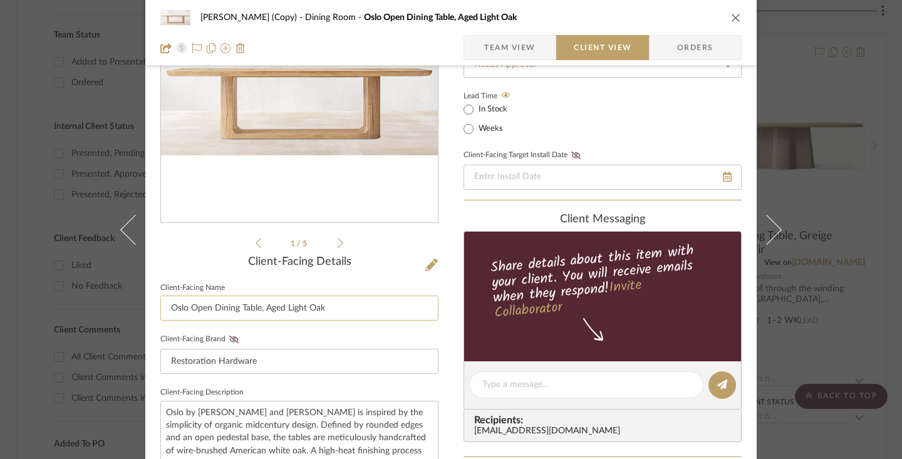
scroll to position [138, 0]
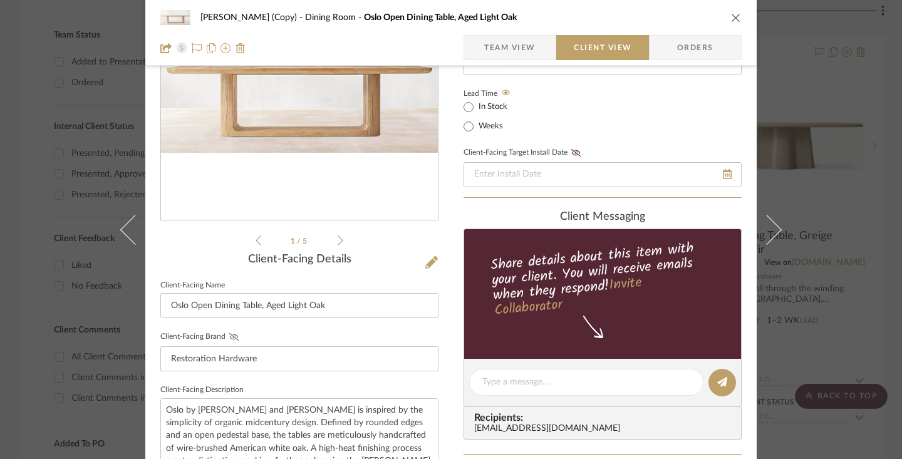
click at [229, 335] on icon at bounding box center [233, 337] width 9 height 8
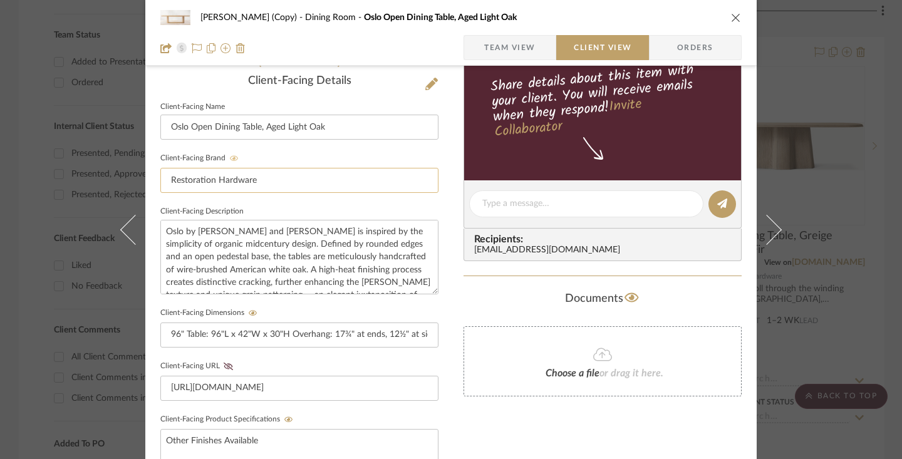
scroll to position [339, 0]
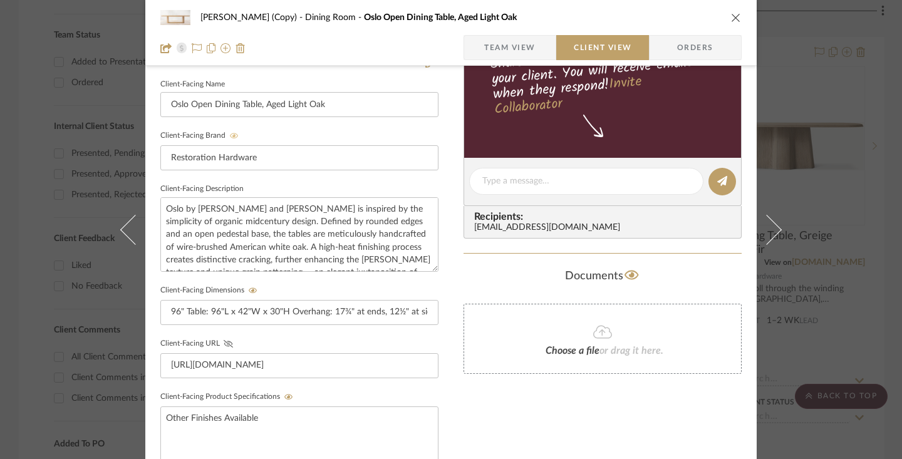
click at [224, 342] on icon at bounding box center [228, 344] width 9 height 8
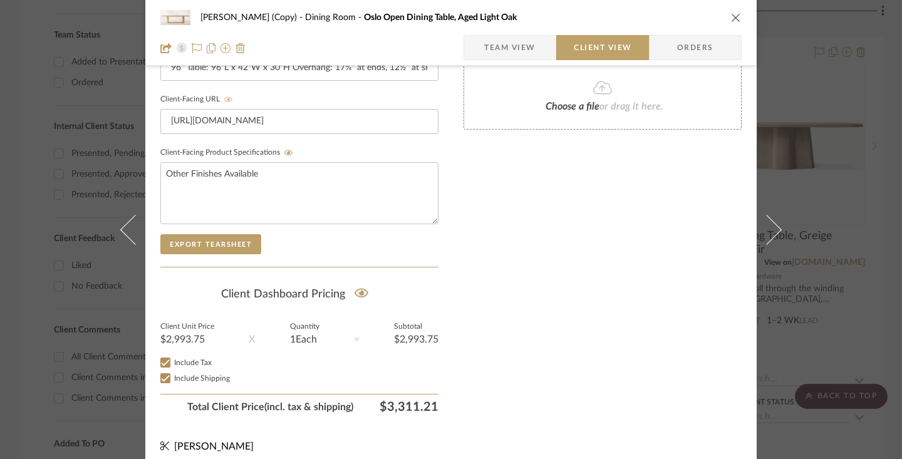
scroll to position [592, 0]
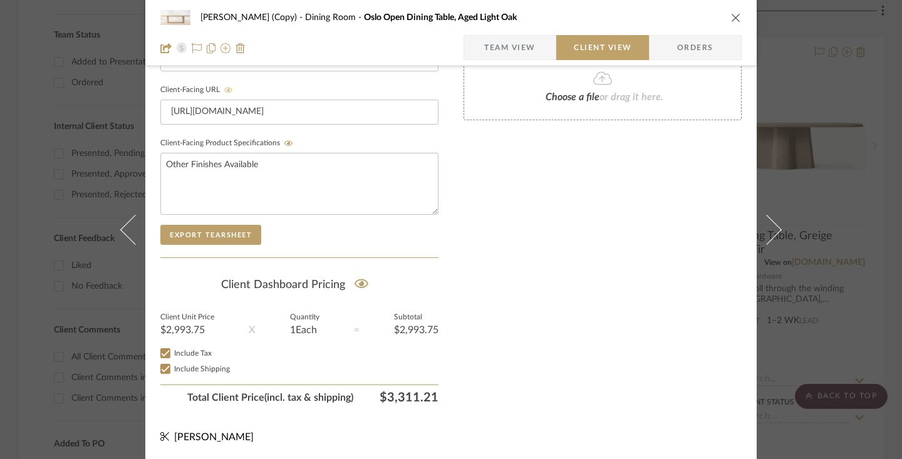
click at [655, 13] on icon "close" at bounding box center [736, 18] width 10 height 10
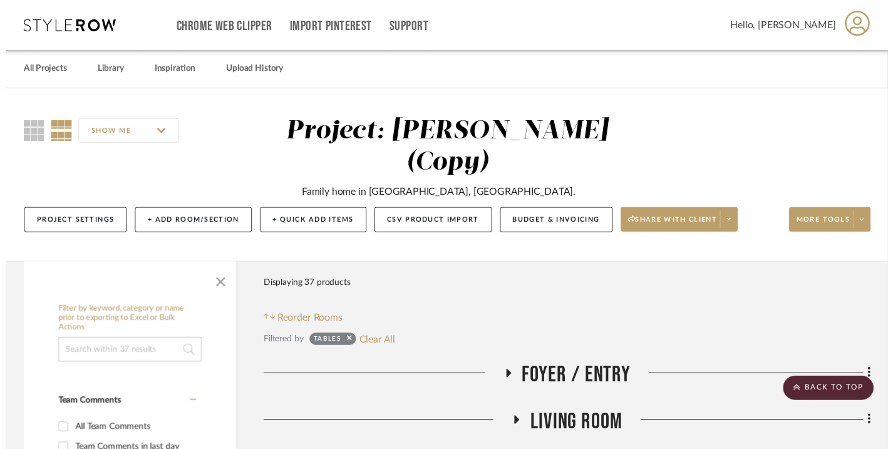
scroll to position [571, 0]
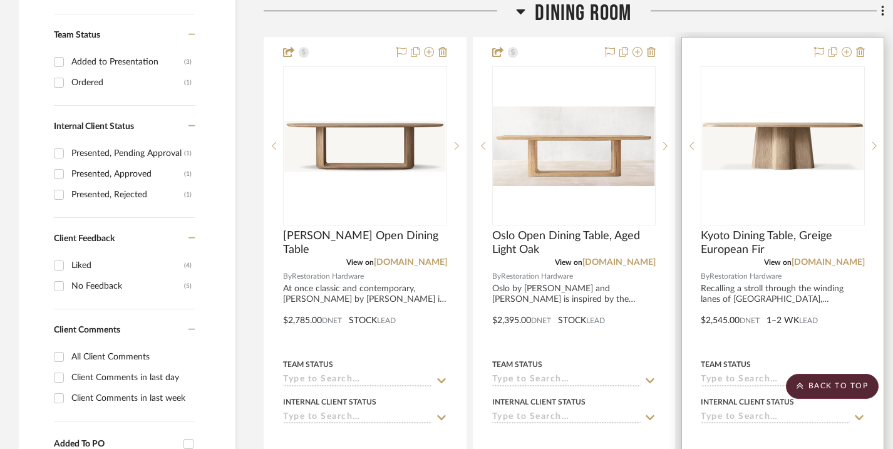
click at [655, 107] on div "0" at bounding box center [782, 146] width 163 height 158
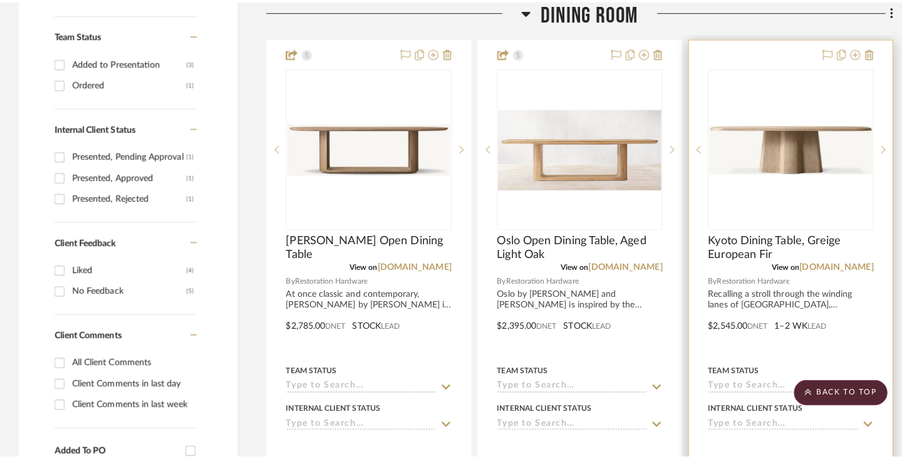
scroll to position [0, 0]
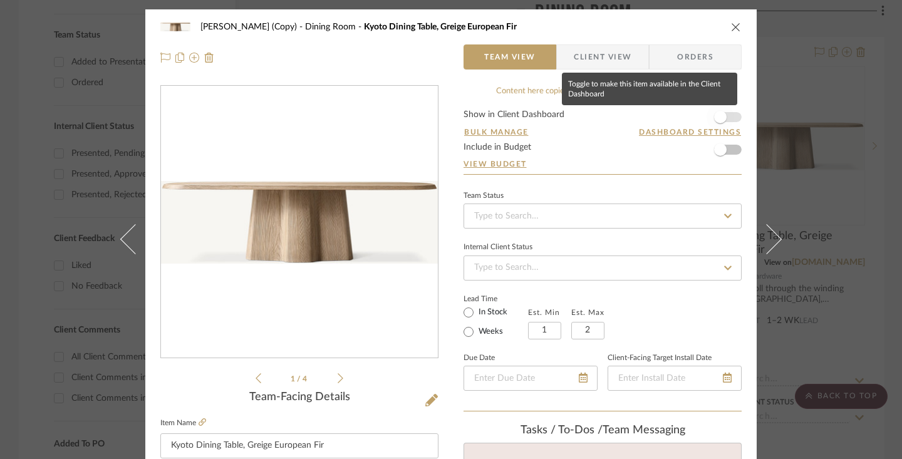
click at [655, 120] on span "button" at bounding box center [720, 117] width 13 height 13
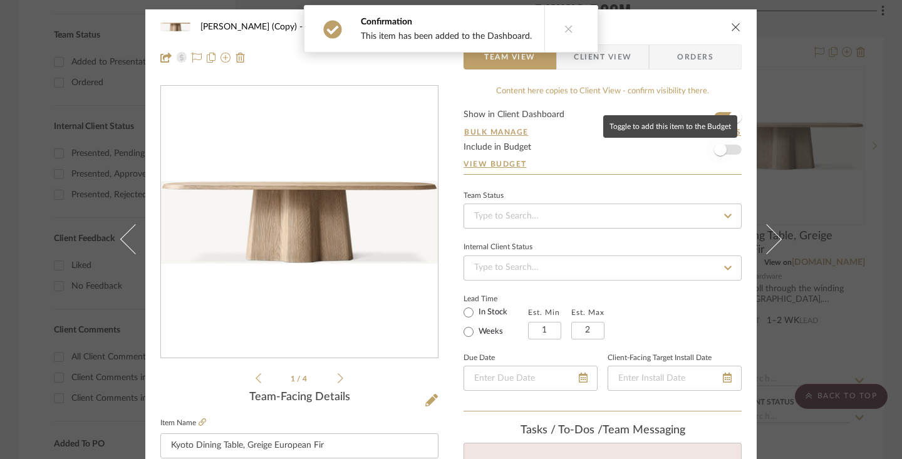
click at [655, 146] on span "button" at bounding box center [720, 149] width 13 height 13
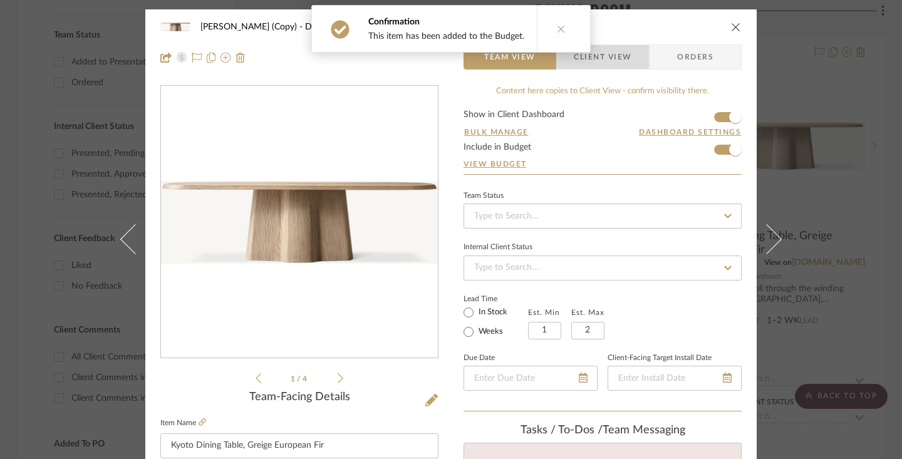
click at [618, 61] on span "Client View" at bounding box center [602, 56] width 58 height 25
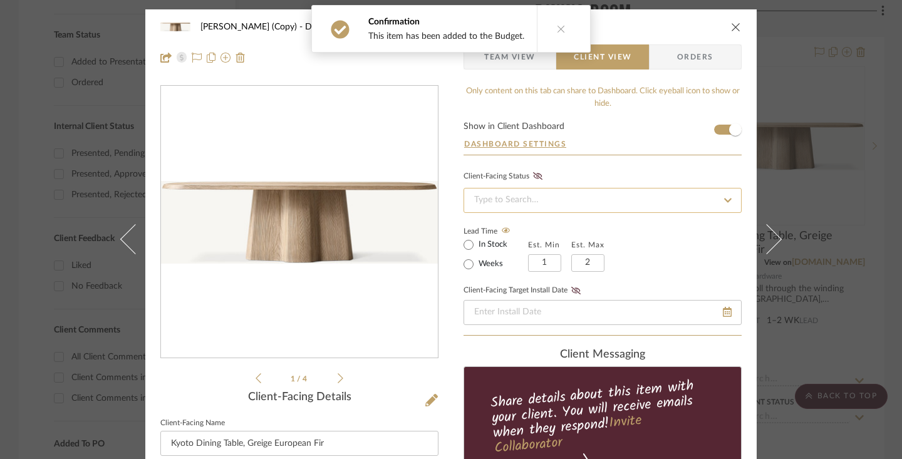
click at [596, 200] on input at bounding box center [602, 200] width 278 height 25
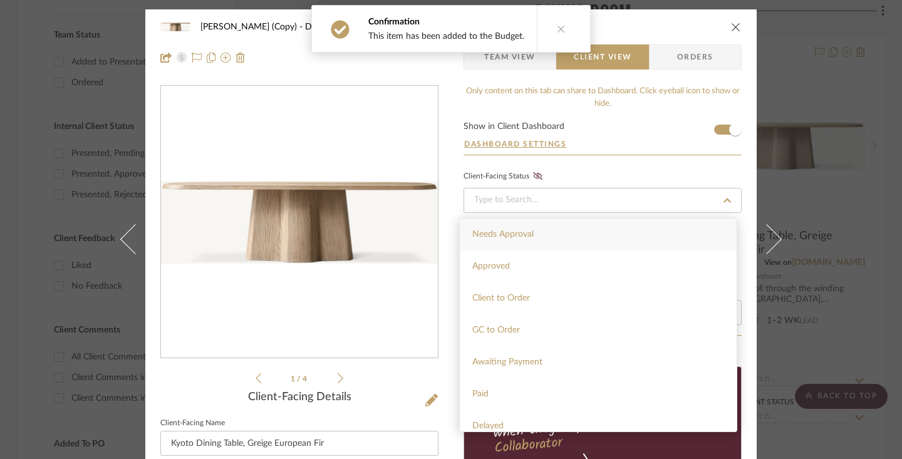
click at [570, 231] on div "Needs Approval" at bounding box center [598, 234] width 277 height 32
type input "[DATE]"
type input "Needs Approval"
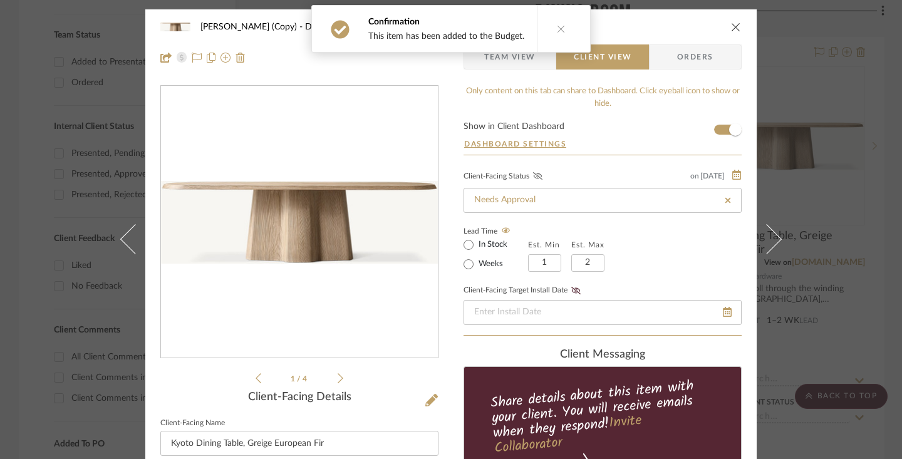
click at [533, 177] on icon at bounding box center [537, 176] width 9 height 8
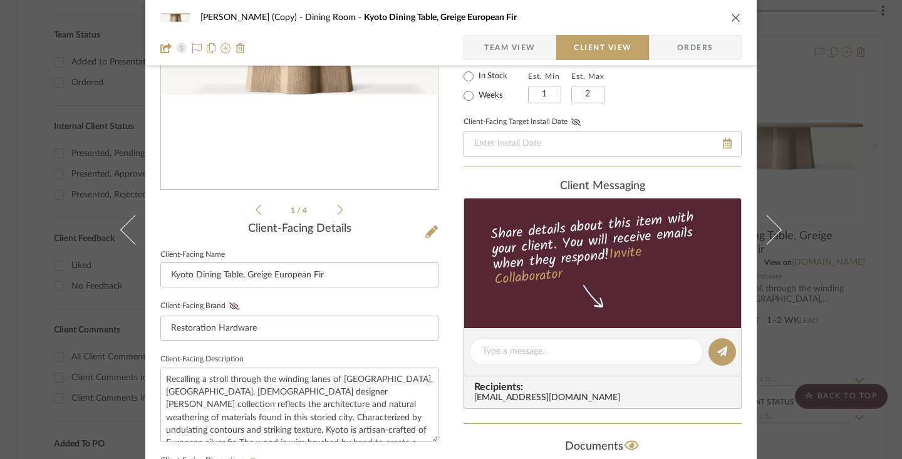
scroll to position [203, 0]
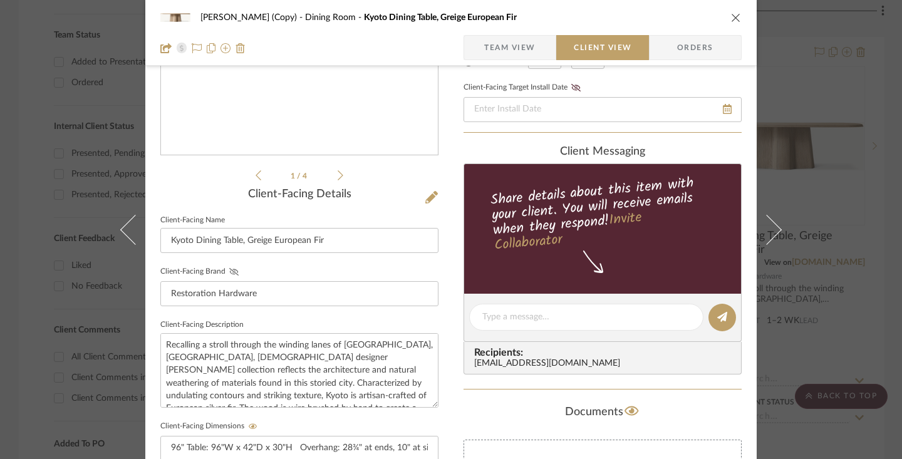
click at [231, 272] on icon at bounding box center [233, 272] width 9 height 8
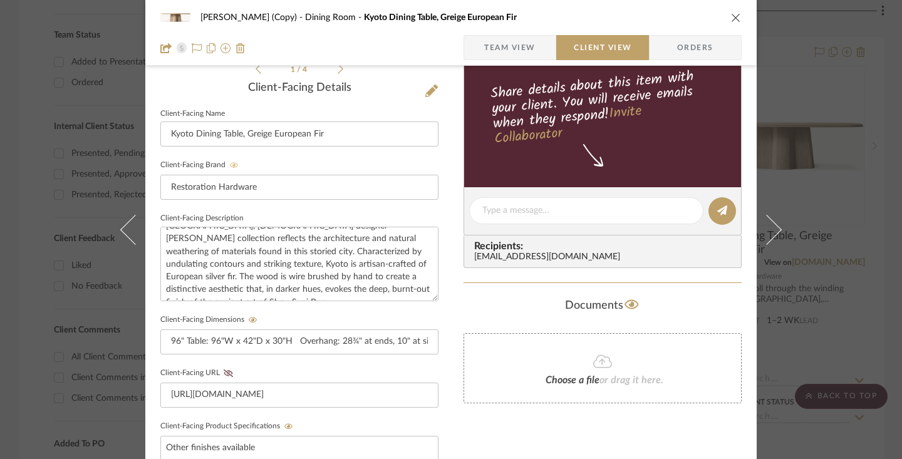
scroll to position [337, 0]
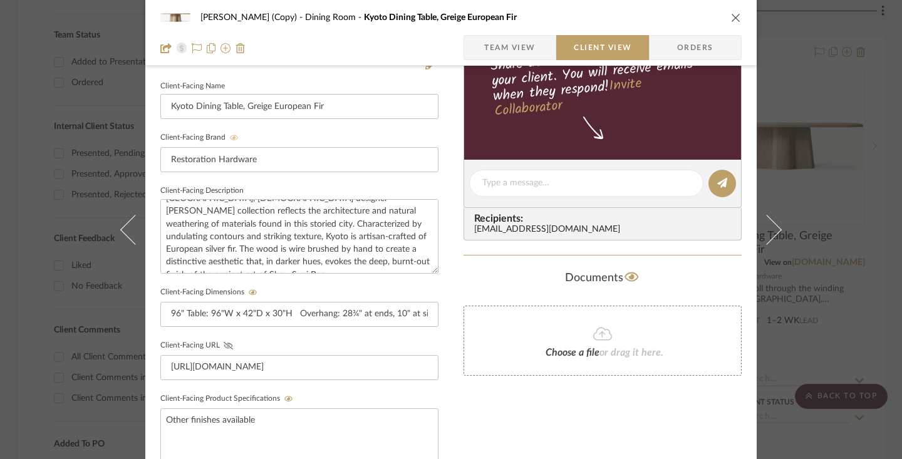
click at [224, 343] on icon at bounding box center [228, 346] width 9 height 8
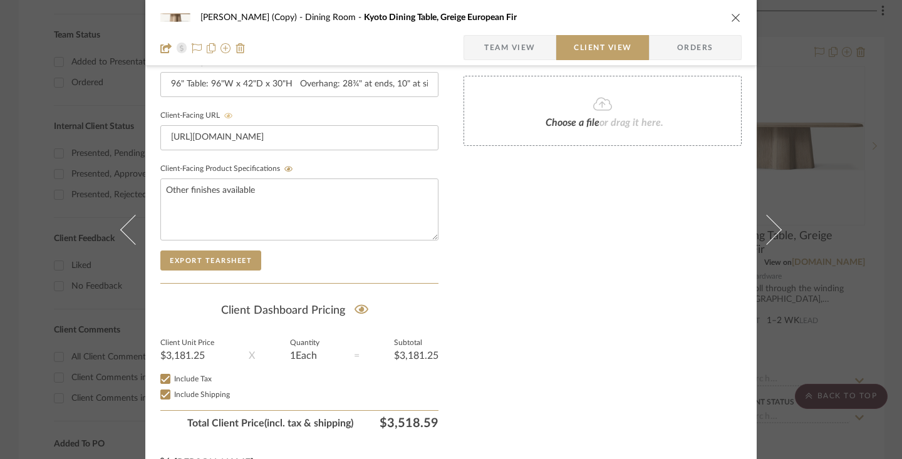
scroll to position [592, 0]
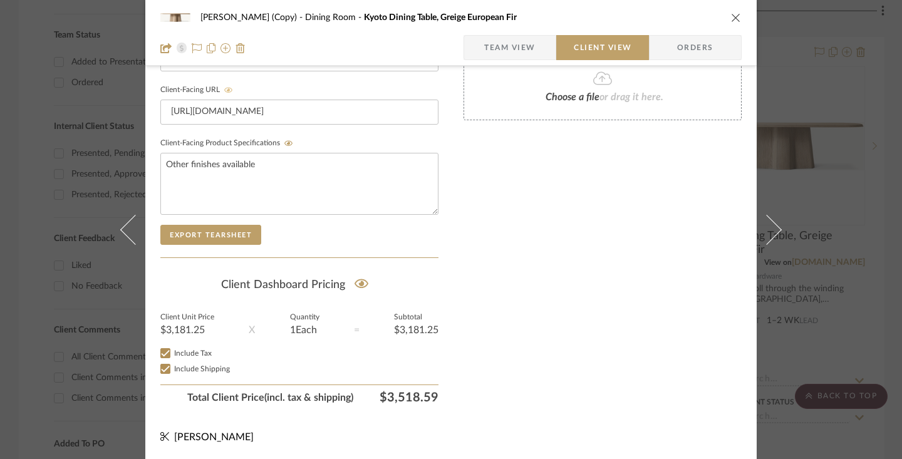
click at [655, 20] on icon "close" at bounding box center [736, 18] width 10 height 10
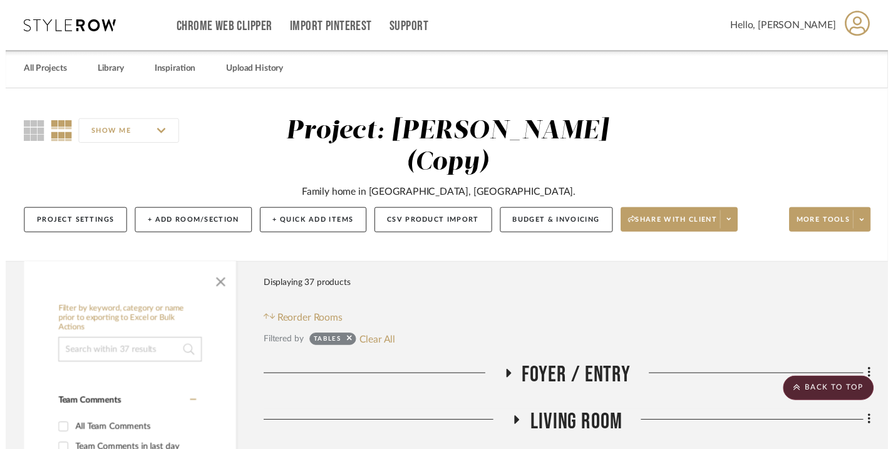
scroll to position [571, 0]
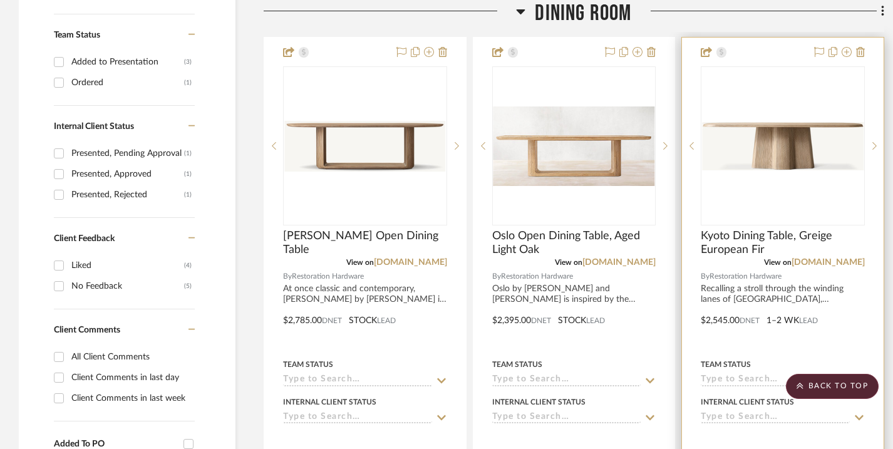
click at [655, 93] on div "0" at bounding box center [782, 146] width 163 height 158
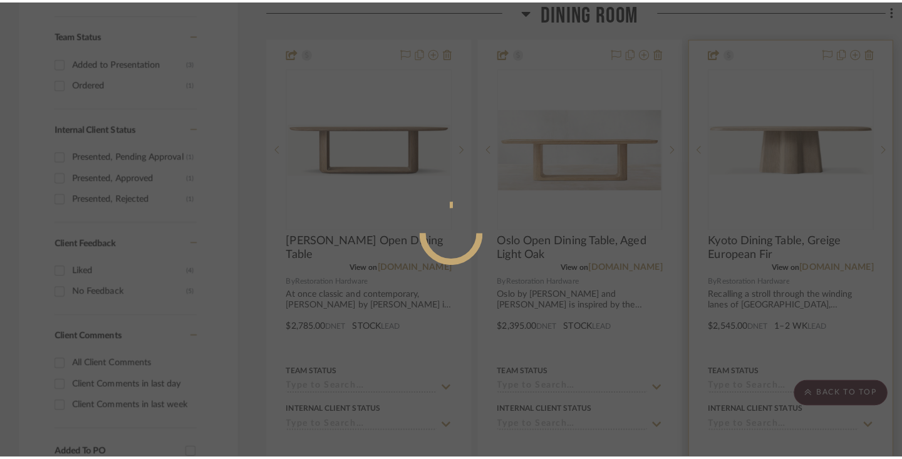
scroll to position [0, 0]
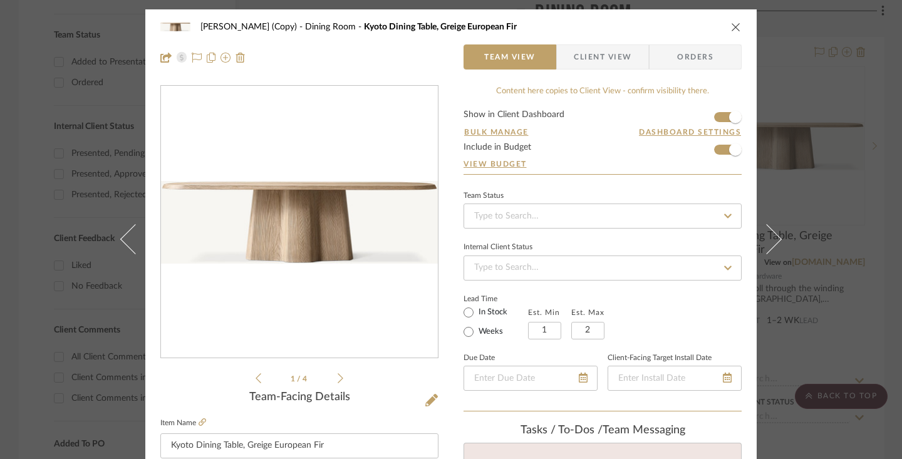
click at [655, 29] on icon "close" at bounding box center [736, 27] width 10 height 10
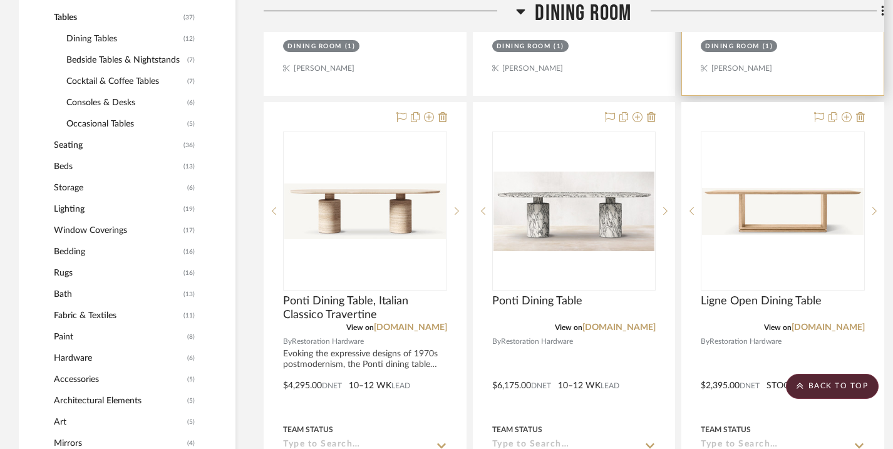
scroll to position [1069, 0]
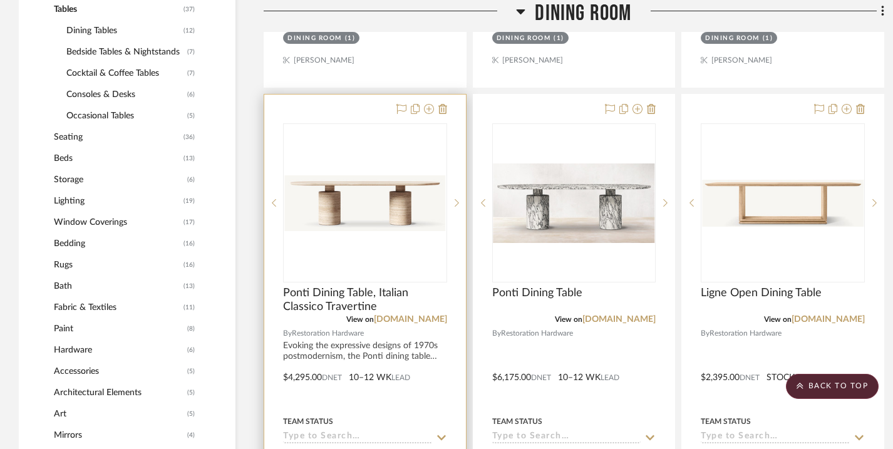
click at [336, 120] on div at bounding box center [365, 369] width 202 height 548
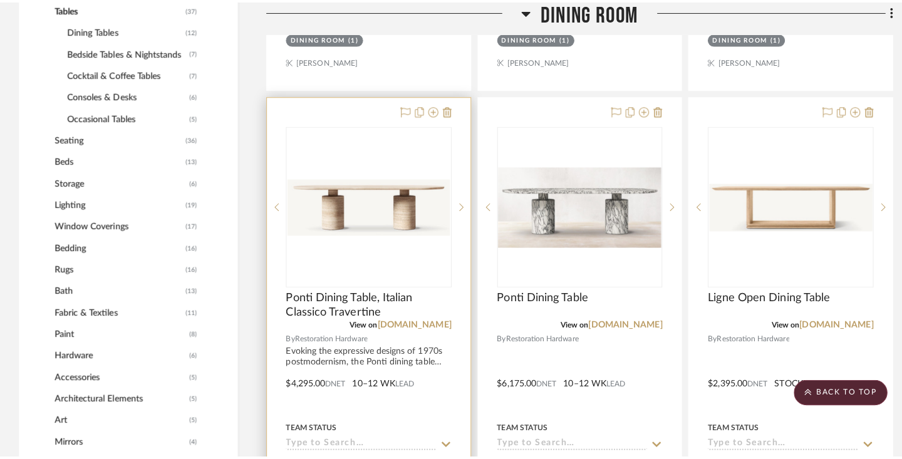
scroll to position [0, 0]
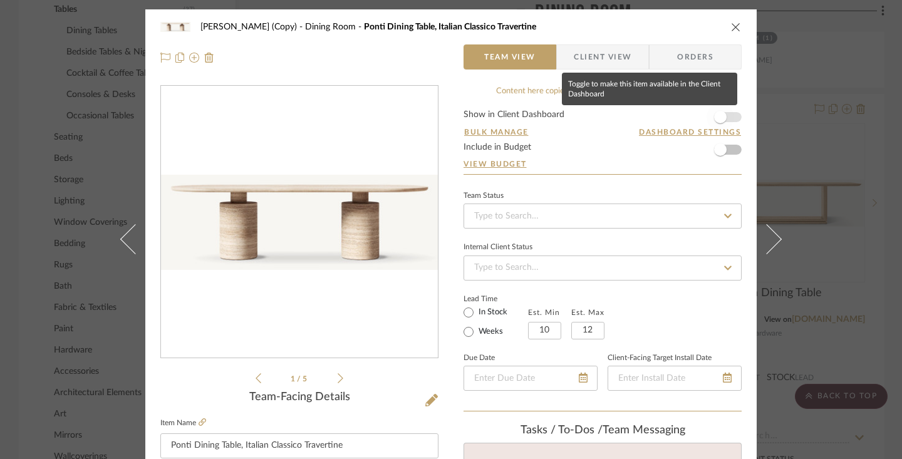
click at [655, 123] on span "button" at bounding box center [720, 117] width 28 height 28
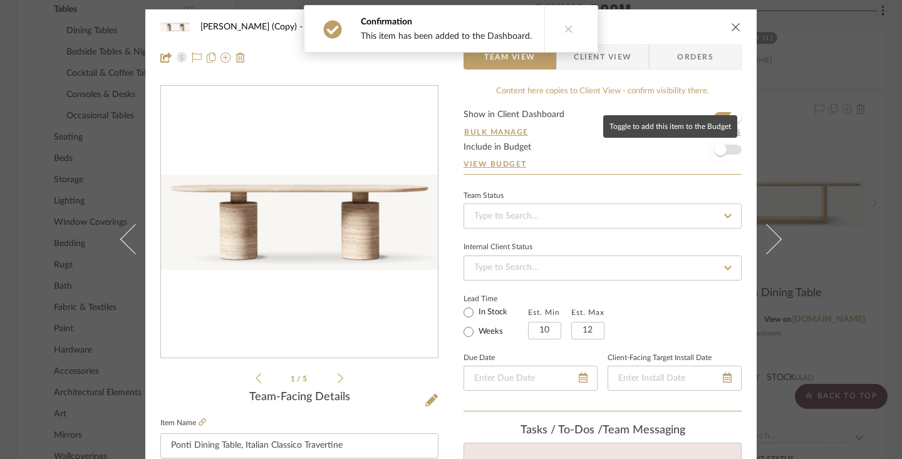
click at [655, 145] on span "button" at bounding box center [720, 149] width 13 height 13
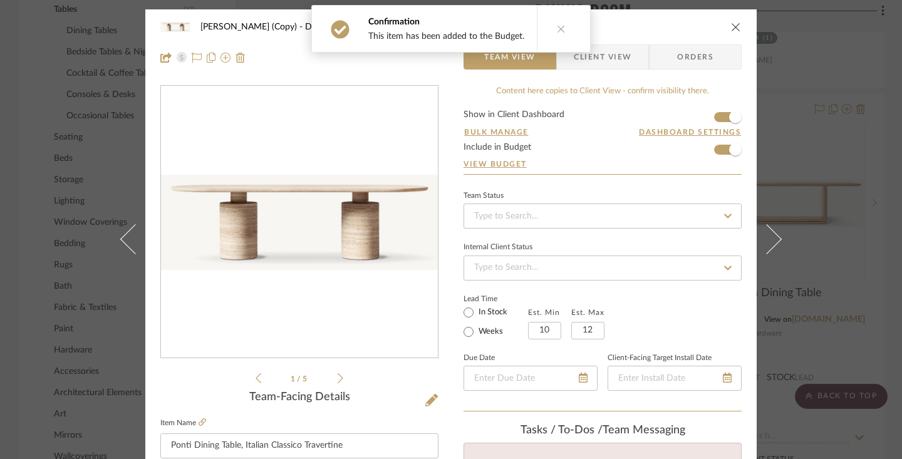
click at [597, 62] on span "Client View" at bounding box center [602, 56] width 58 height 25
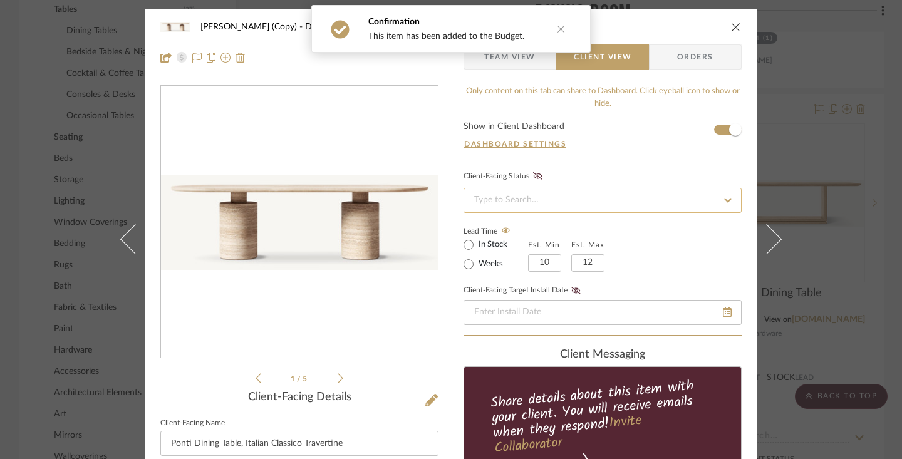
click at [572, 191] on input at bounding box center [602, 200] width 278 height 25
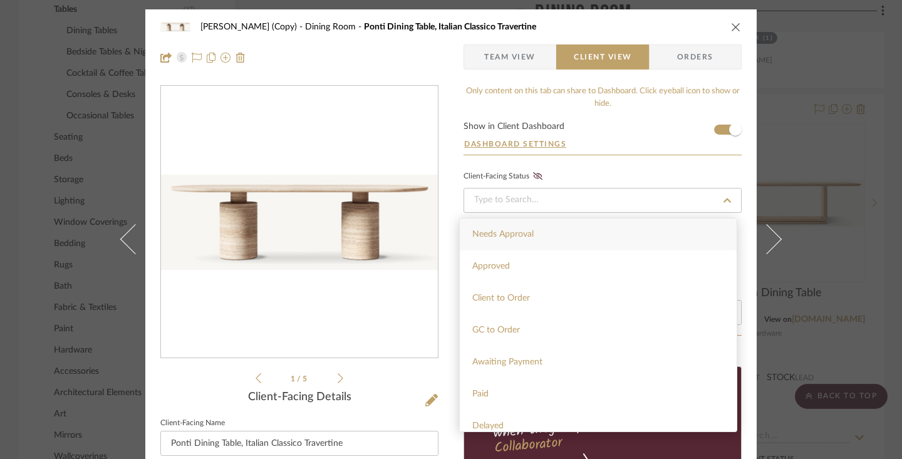
click at [531, 232] on span "Needs Approval" at bounding box center [502, 234] width 61 height 9
type input "[DATE]"
type input "Needs Approval"
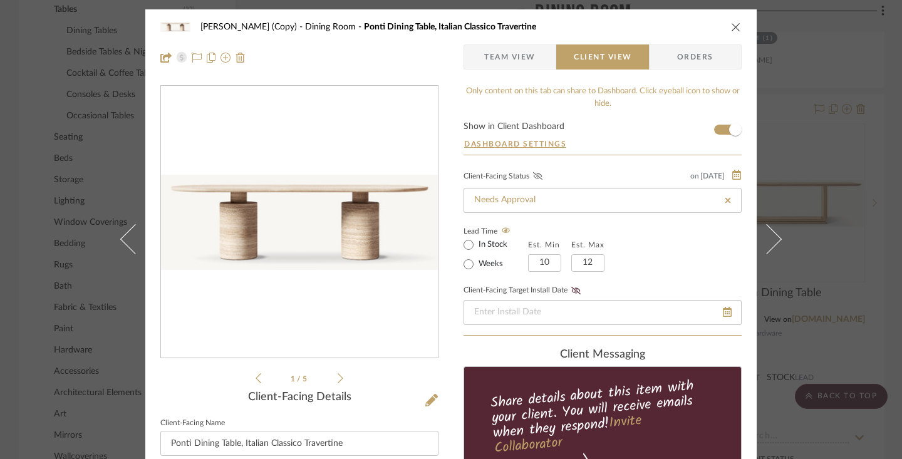
click at [534, 178] on icon at bounding box center [537, 176] width 9 height 8
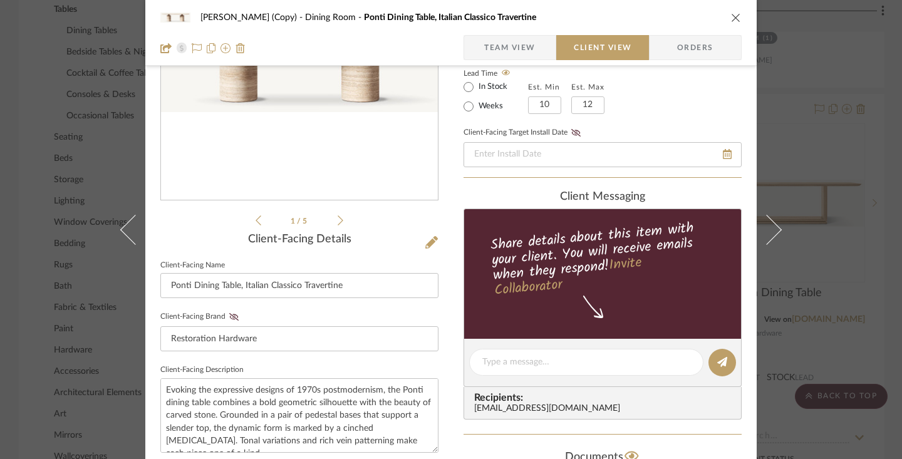
scroll to position [160, 0]
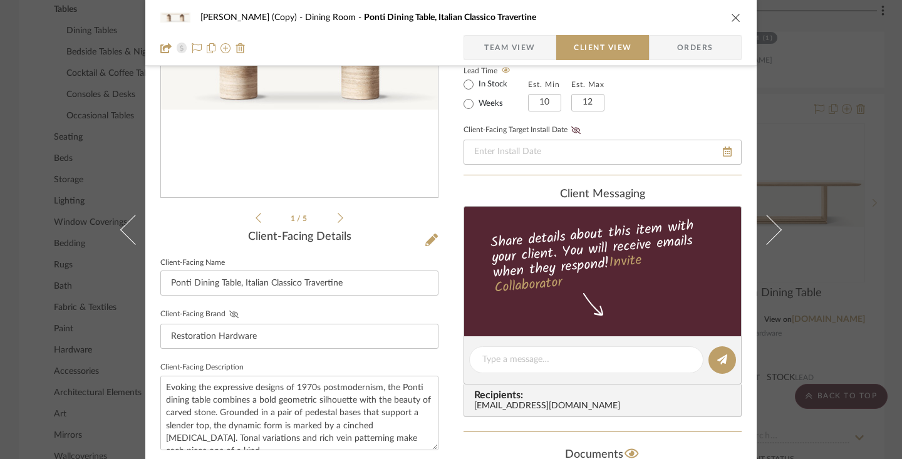
click at [231, 314] on icon at bounding box center [233, 315] width 9 height 8
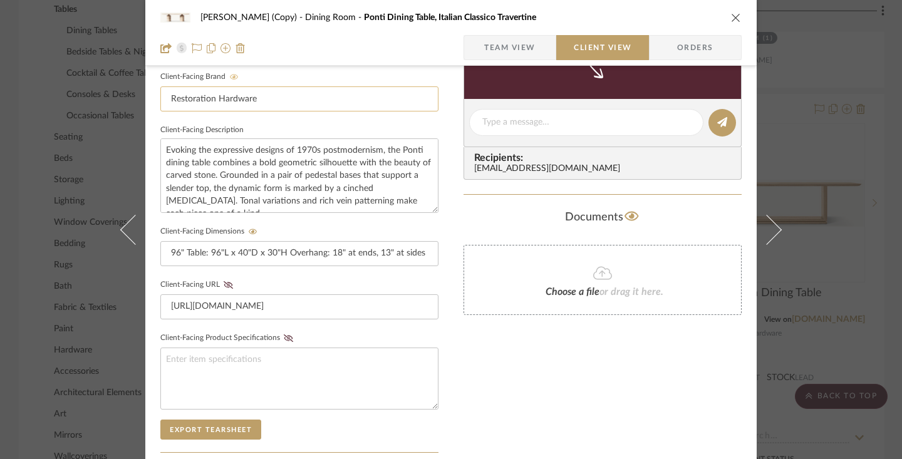
scroll to position [414, 0]
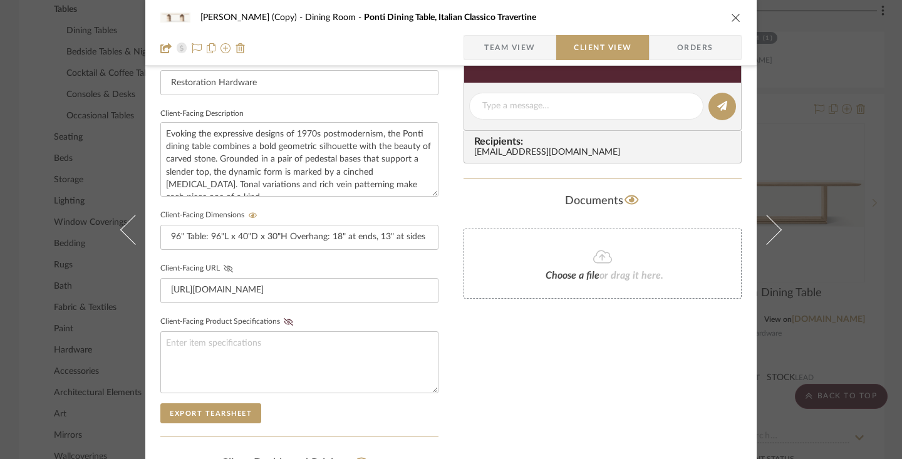
click at [225, 267] on icon at bounding box center [228, 269] width 9 height 8
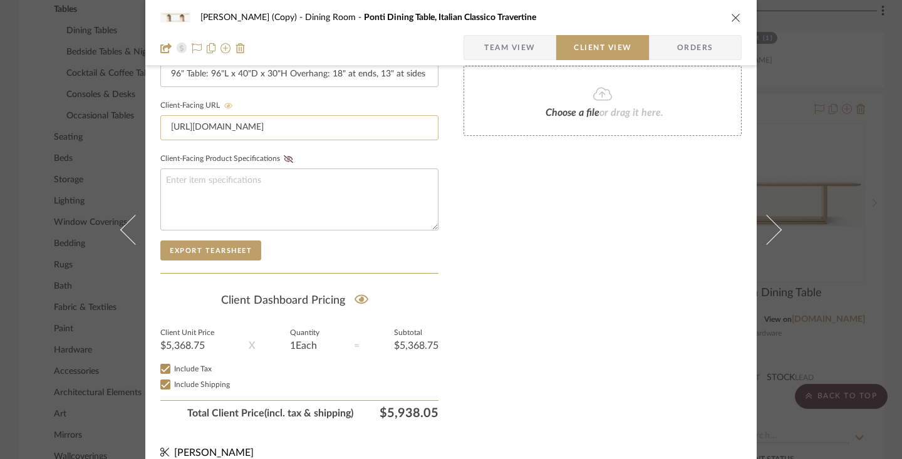
scroll to position [592, 0]
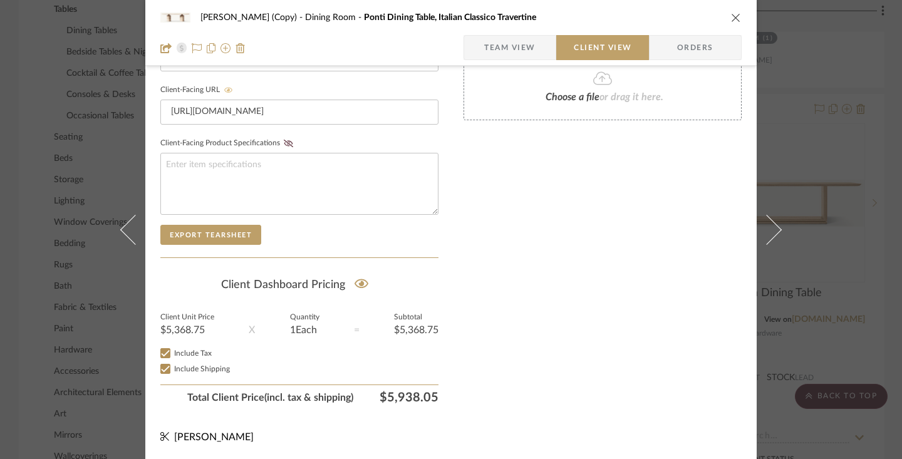
click at [655, 18] on icon "close" at bounding box center [736, 18] width 10 height 10
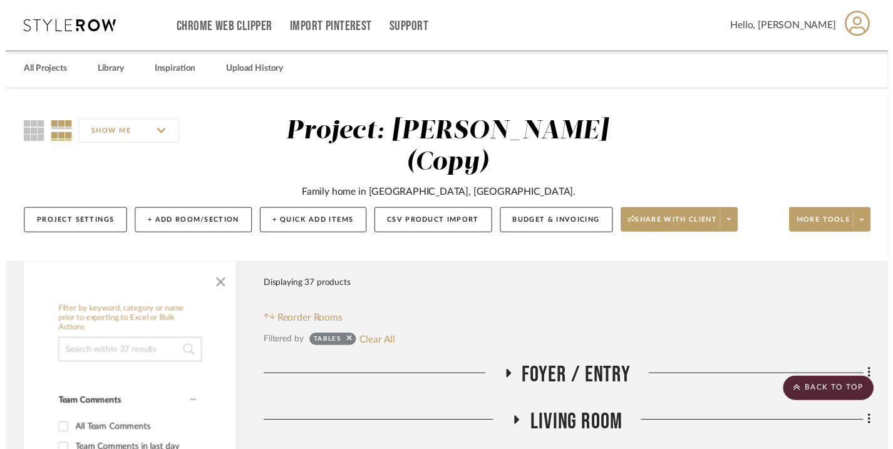
scroll to position [1069, 0]
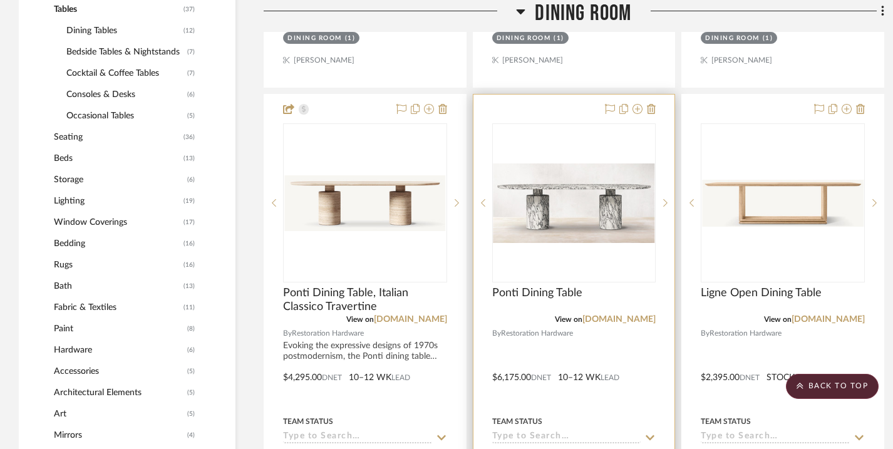
click at [597, 132] on div "0" at bounding box center [574, 203] width 163 height 158
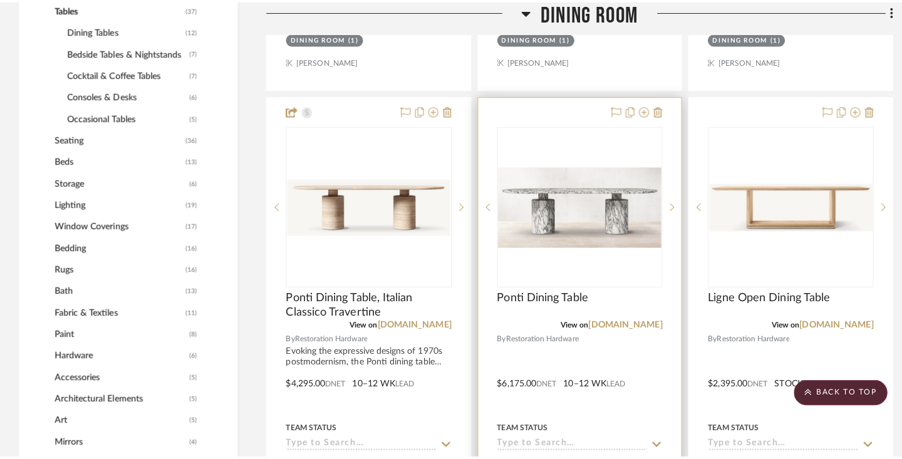
scroll to position [0, 0]
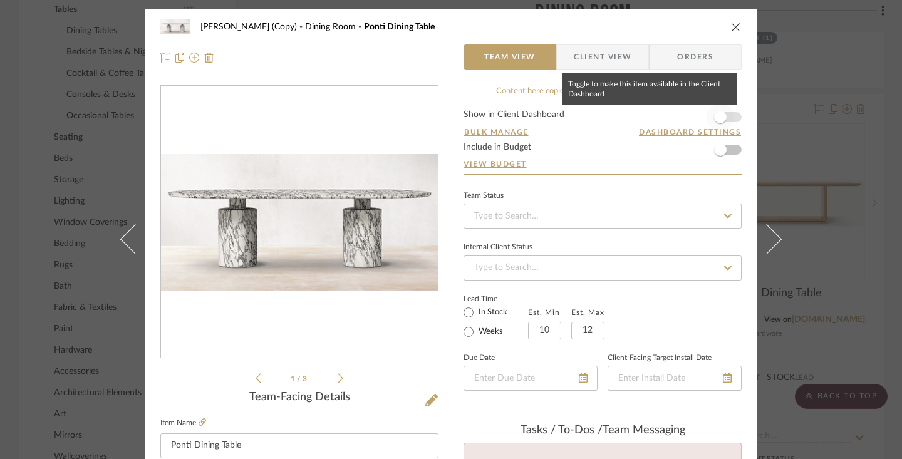
click at [655, 118] on span "button" at bounding box center [720, 117] width 13 height 13
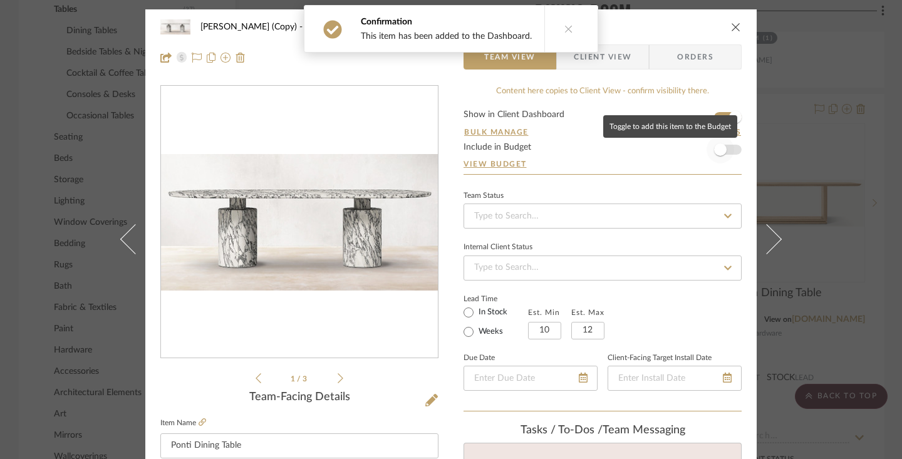
click at [655, 152] on span "button" at bounding box center [720, 149] width 13 height 13
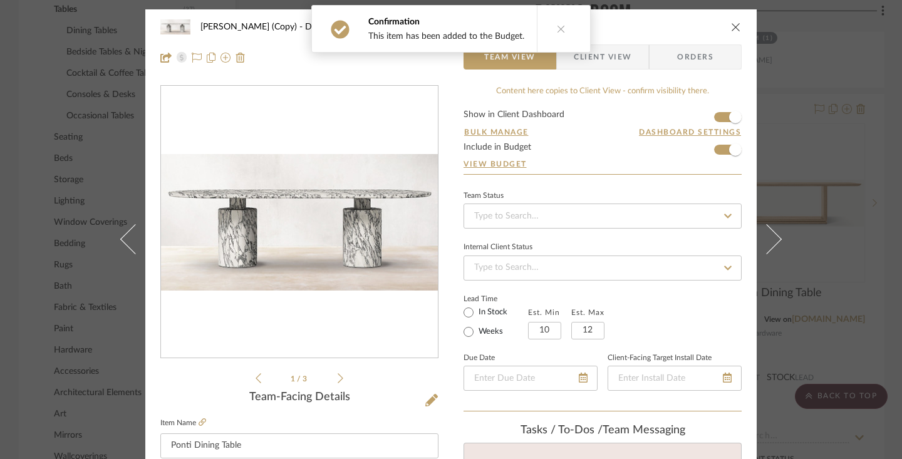
click at [596, 55] on span "Client View" at bounding box center [602, 56] width 58 height 25
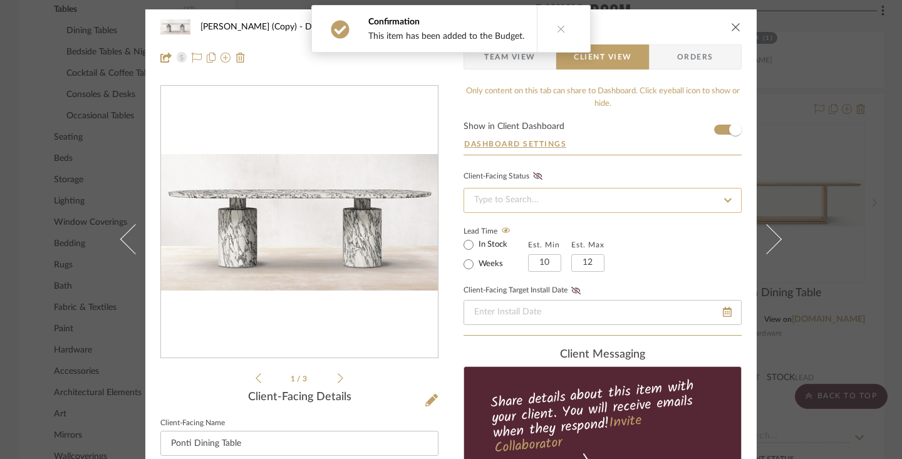
click at [552, 201] on input at bounding box center [602, 200] width 278 height 25
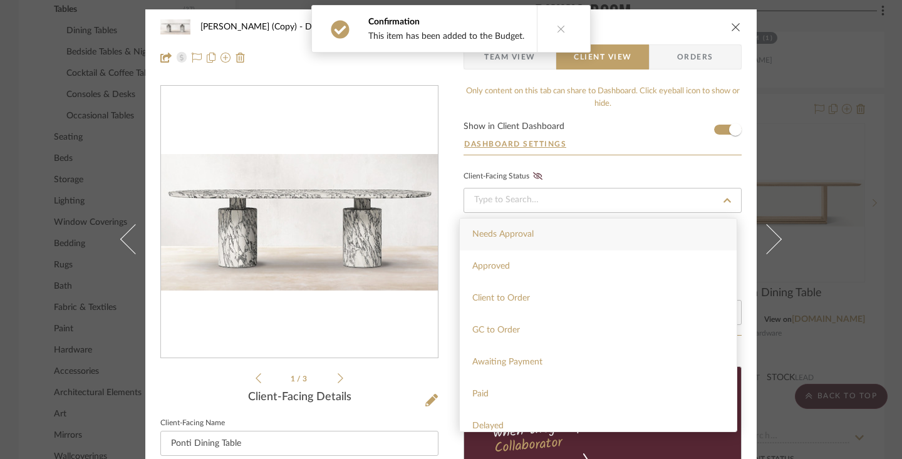
click at [524, 232] on span "Needs Approval" at bounding box center [502, 234] width 61 height 9
type input "[DATE]"
type input "Needs Approval"
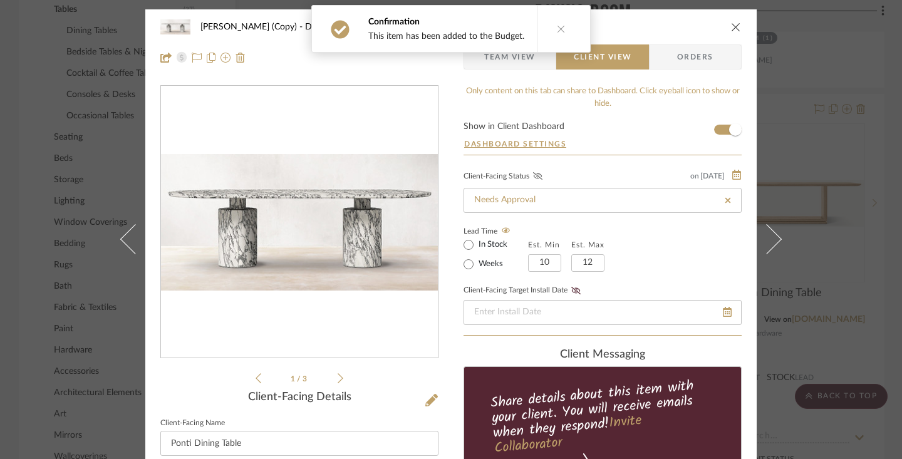
click at [533, 180] on icon at bounding box center [537, 176] width 9 height 8
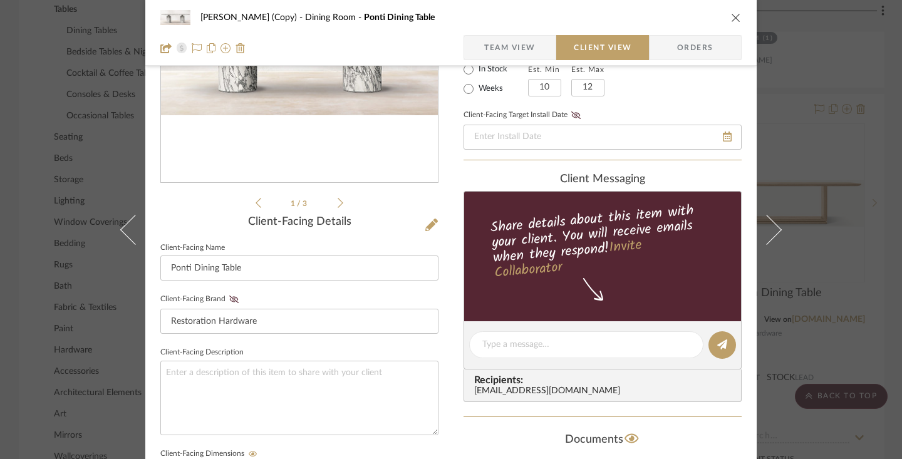
scroll to position [183, 0]
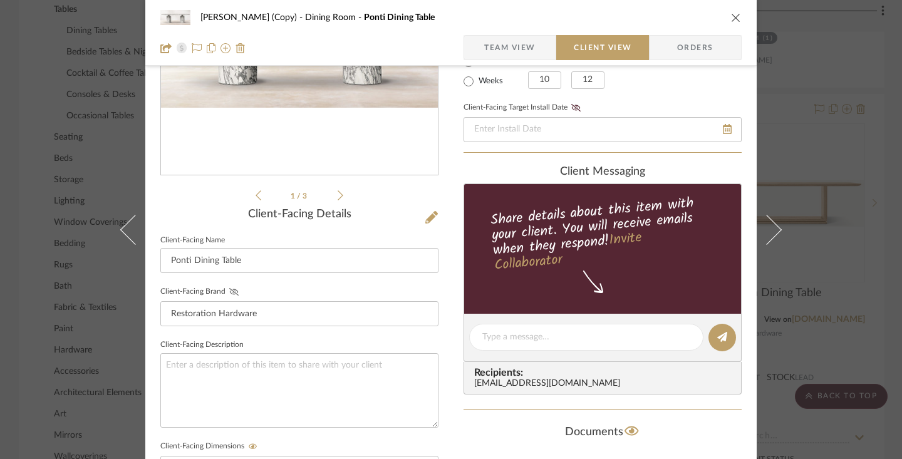
click at [229, 293] on icon at bounding box center [233, 292] width 9 height 8
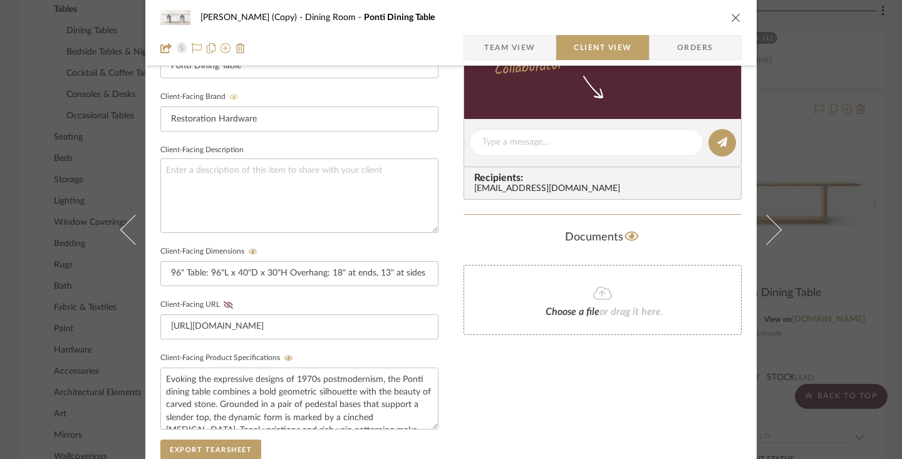
scroll to position [379, 0]
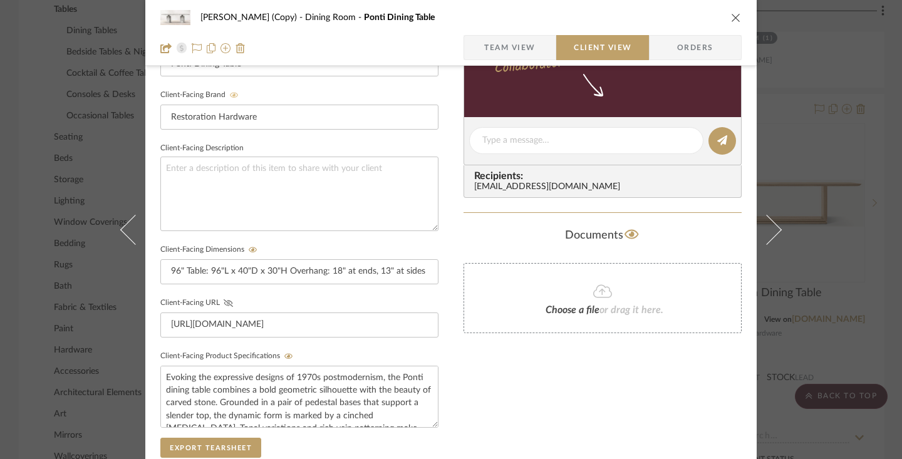
click at [220, 302] on fa-icon at bounding box center [228, 303] width 16 height 8
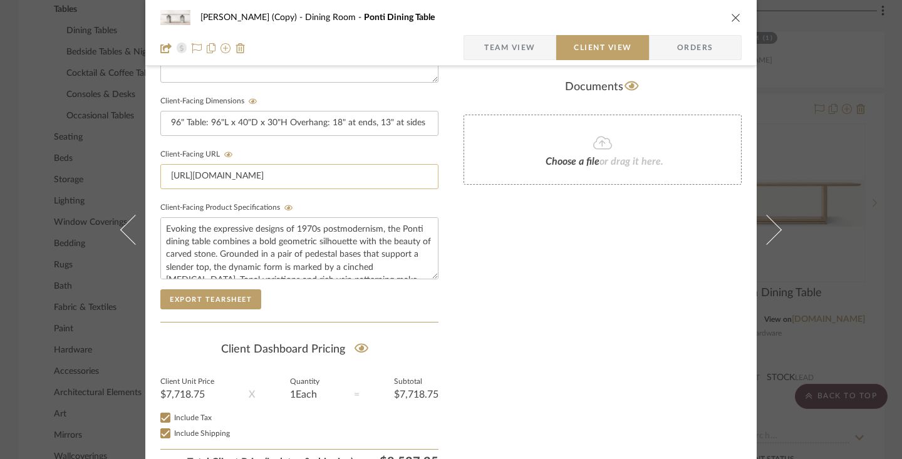
scroll to position [592, 0]
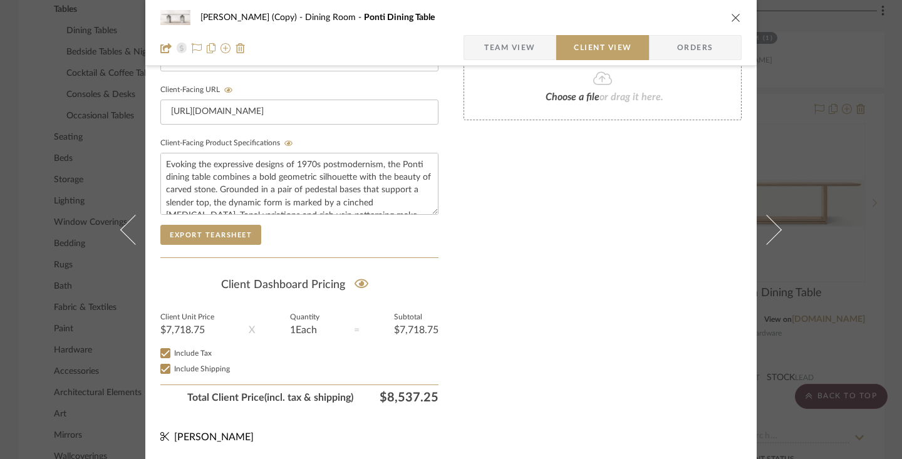
click at [655, 10] on div "[PERSON_NAME] (Copy) Dining Room Ponti Dining Table" at bounding box center [450, 17] width 581 height 25
click at [655, 11] on div "[PERSON_NAME] (Copy) Dining Room Ponti Dining Table" at bounding box center [450, 17] width 581 height 25
click at [655, 19] on icon "close" at bounding box center [736, 18] width 10 height 10
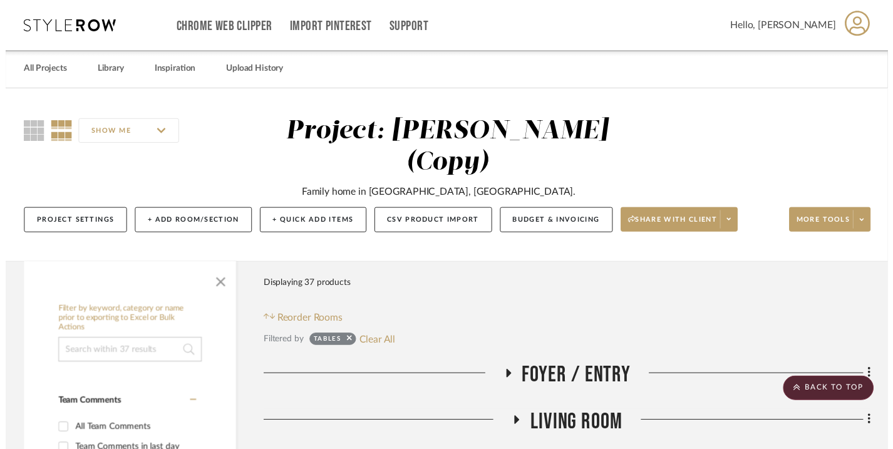
scroll to position [1069, 0]
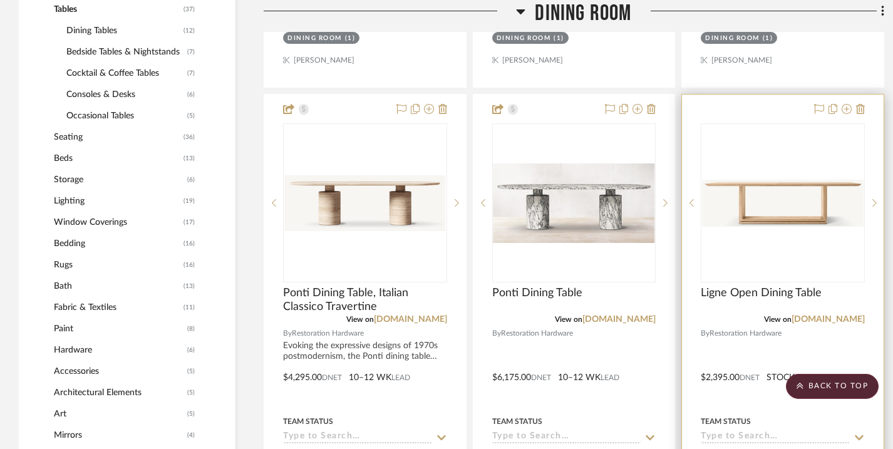
click at [655, 166] on div "0" at bounding box center [782, 203] width 163 height 158
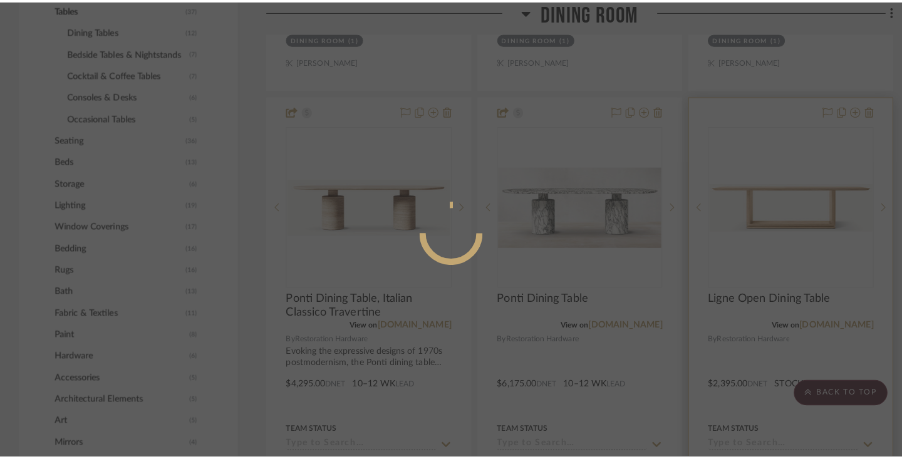
scroll to position [0, 0]
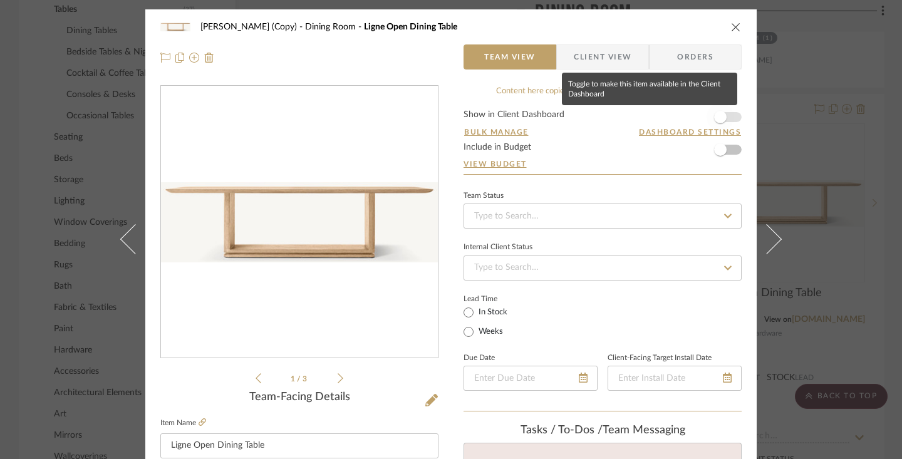
click at [655, 119] on span "button" at bounding box center [720, 117] width 28 height 28
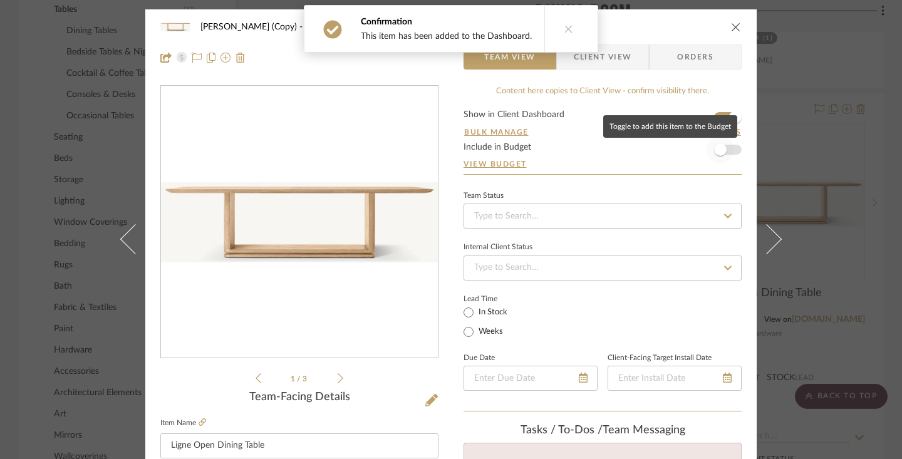
click at [655, 149] on span "button" at bounding box center [720, 150] width 28 height 28
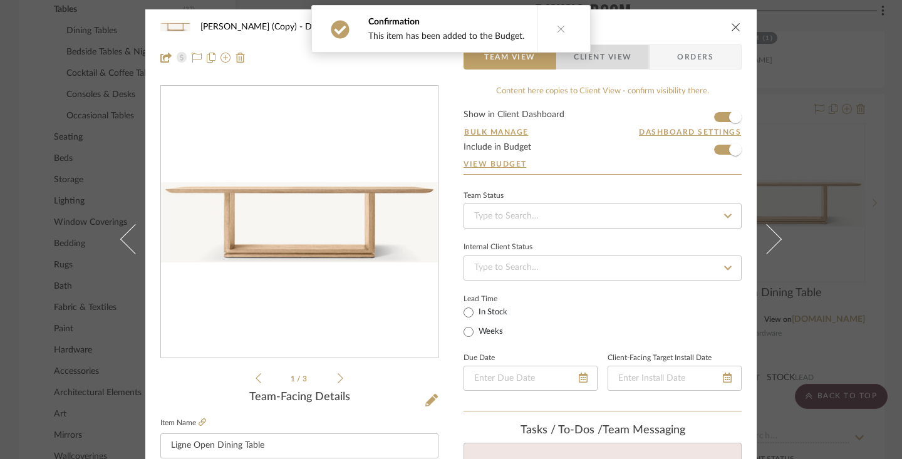
click at [616, 65] on span "Client View" at bounding box center [602, 56] width 58 height 25
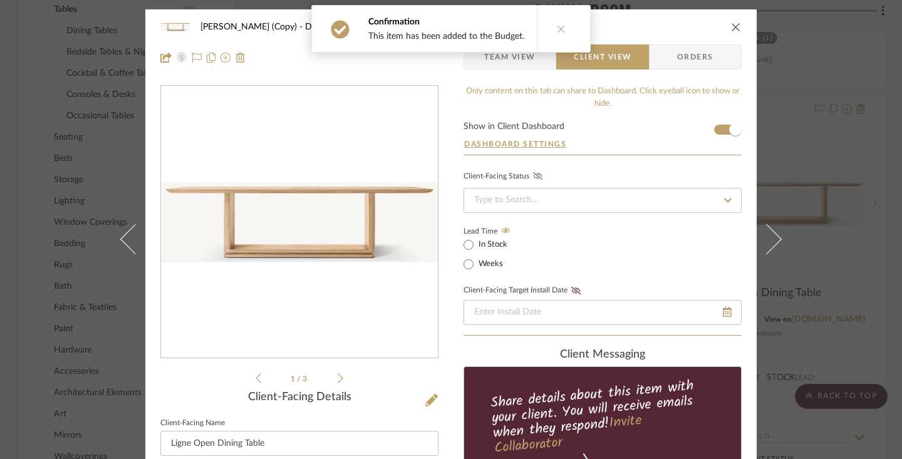
click at [533, 178] on icon at bounding box center [537, 176] width 9 height 8
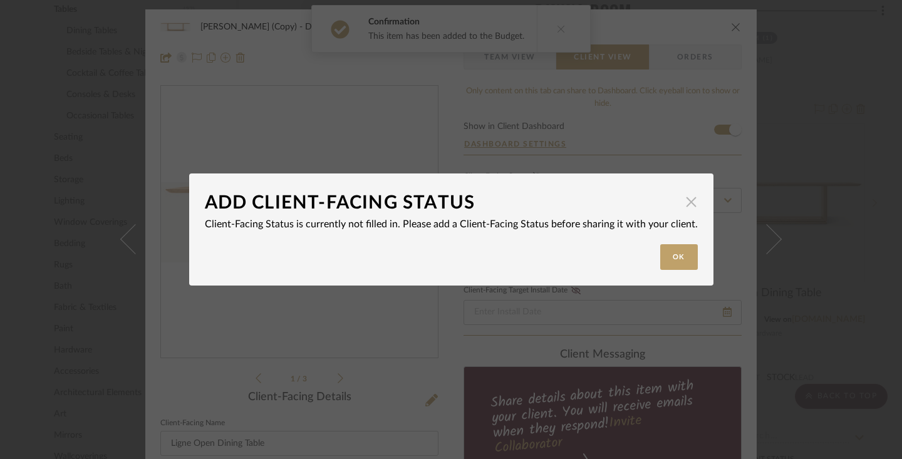
click at [655, 200] on span "button" at bounding box center [691, 201] width 25 height 25
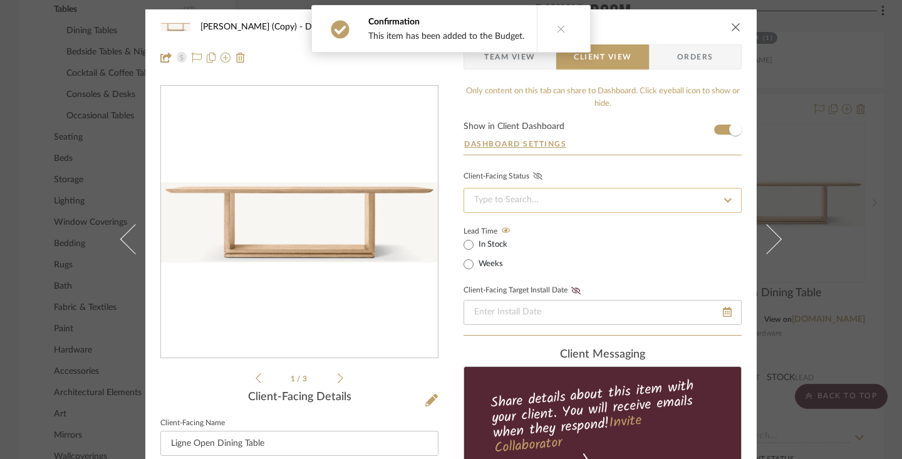
click at [655, 192] on input at bounding box center [602, 200] width 278 height 25
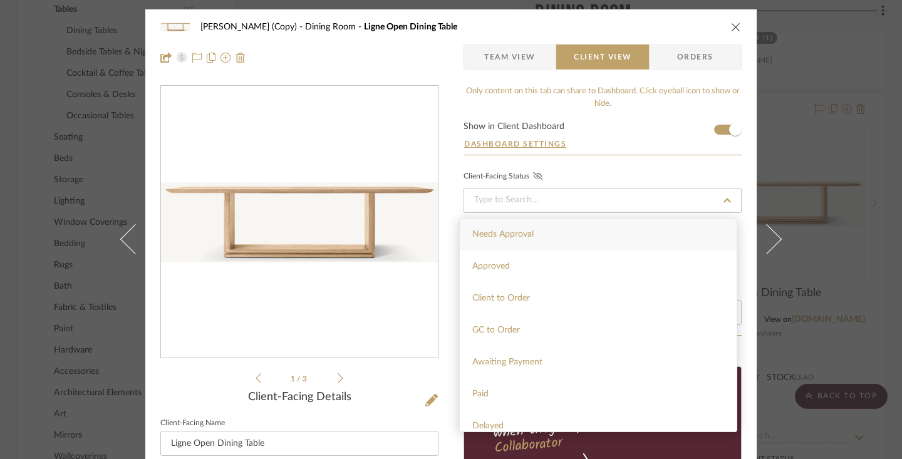
click at [552, 237] on div "Needs Approval" at bounding box center [598, 234] width 277 height 32
type input "[DATE]"
type input "Needs Approval"
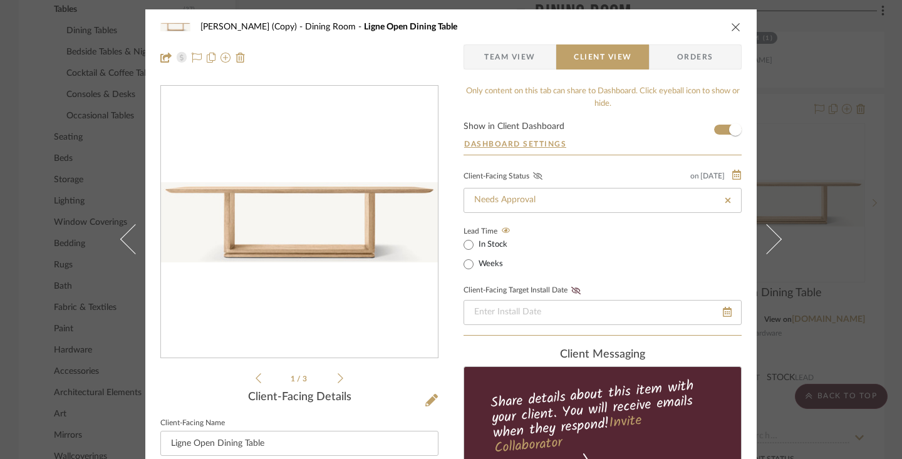
click at [534, 176] on icon at bounding box center [537, 176] width 9 height 8
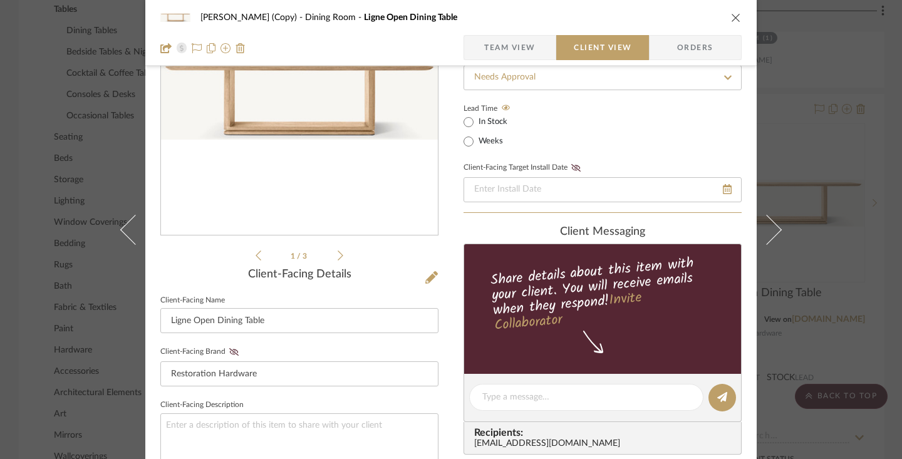
scroll to position [228, 0]
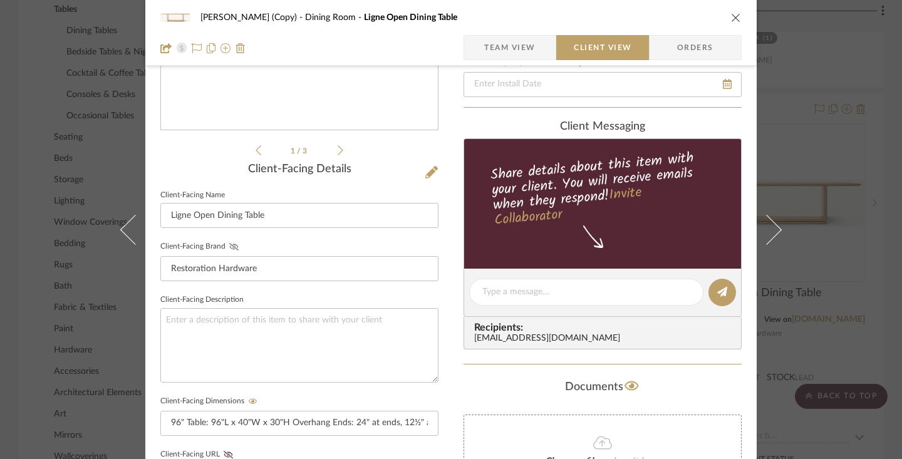
click at [229, 245] on icon at bounding box center [233, 247] width 9 height 8
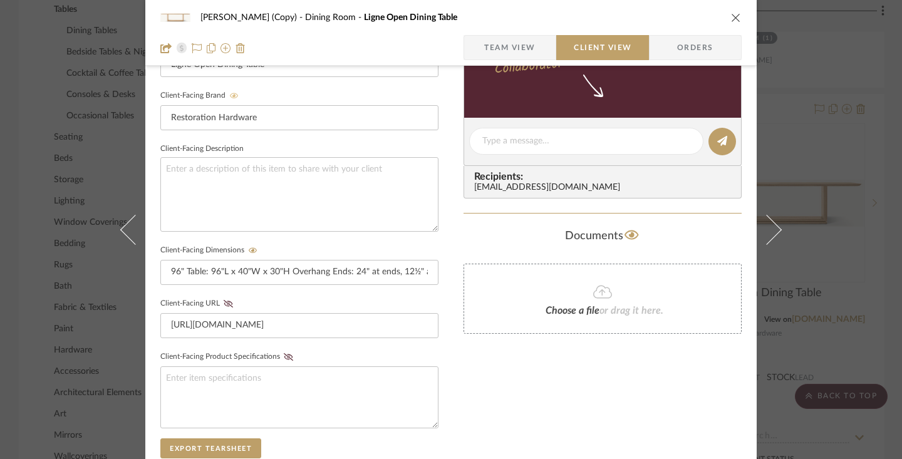
scroll to position [382, 0]
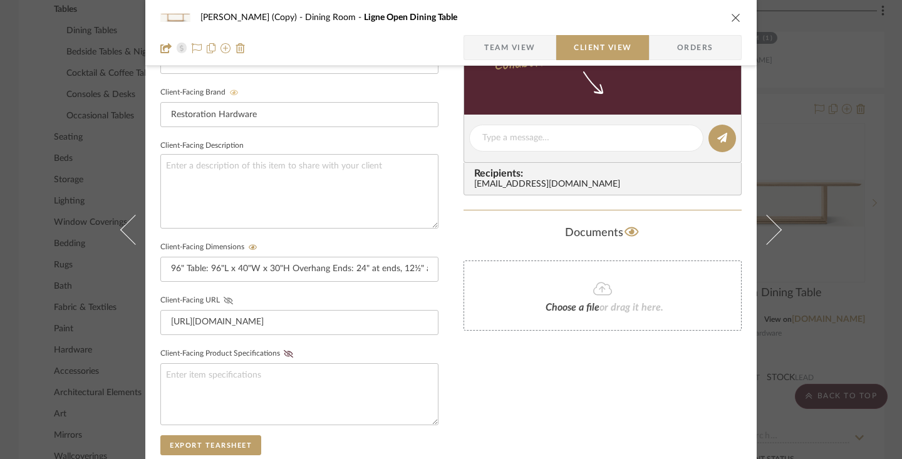
click at [224, 297] on icon at bounding box center [228, 301] width 9 height 8
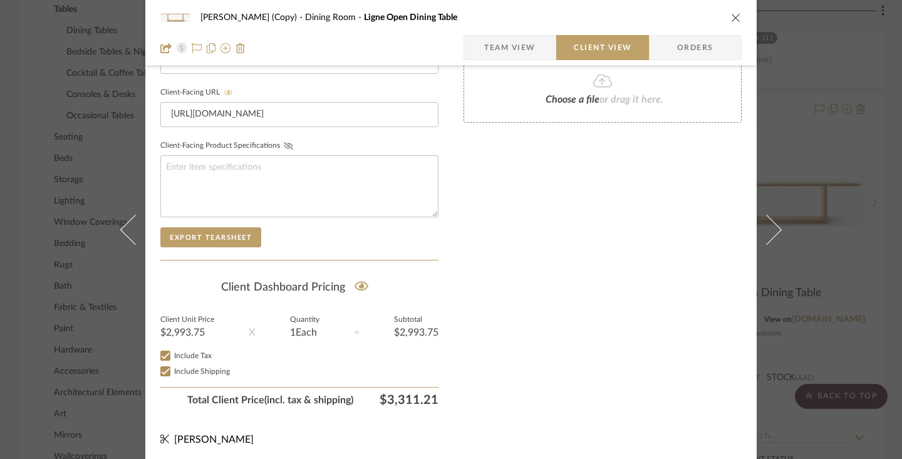
scroll to position [592, 0]
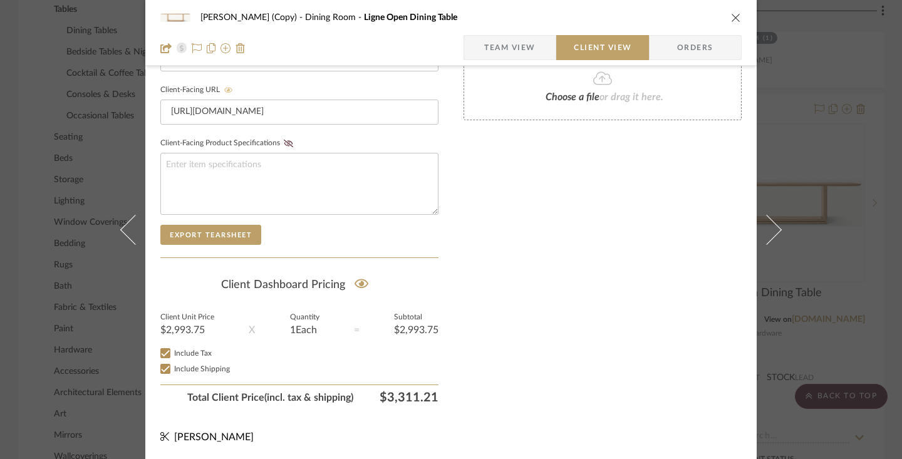
click at [655, 16] on icon "close" at bounding box center [736, 18] width 10 height 10
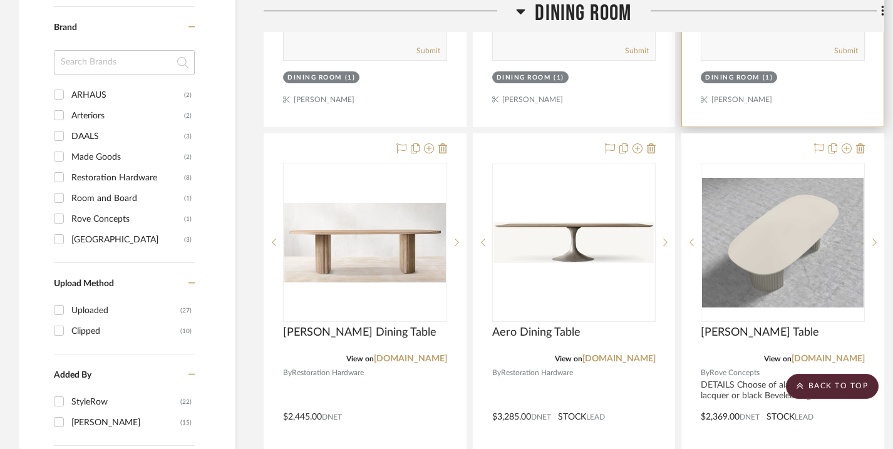
scroll to position [1595, 0]
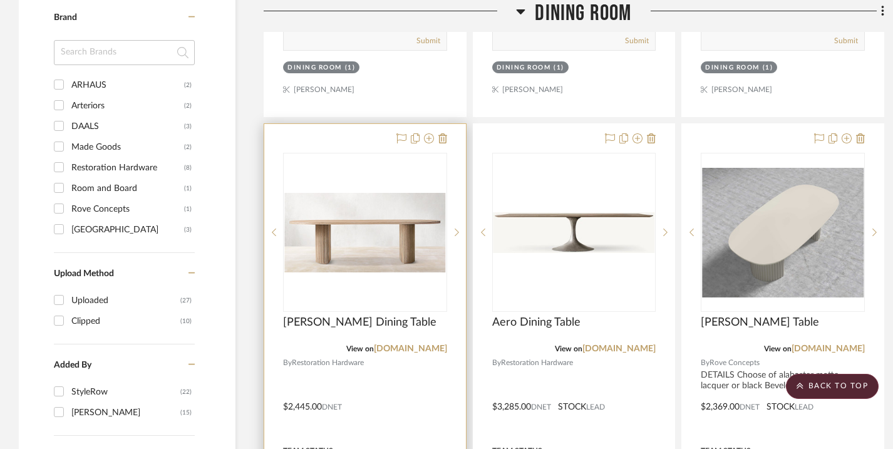
click at [376, 163] on div "0" at bounding box center [365, 232] width 163 height 158
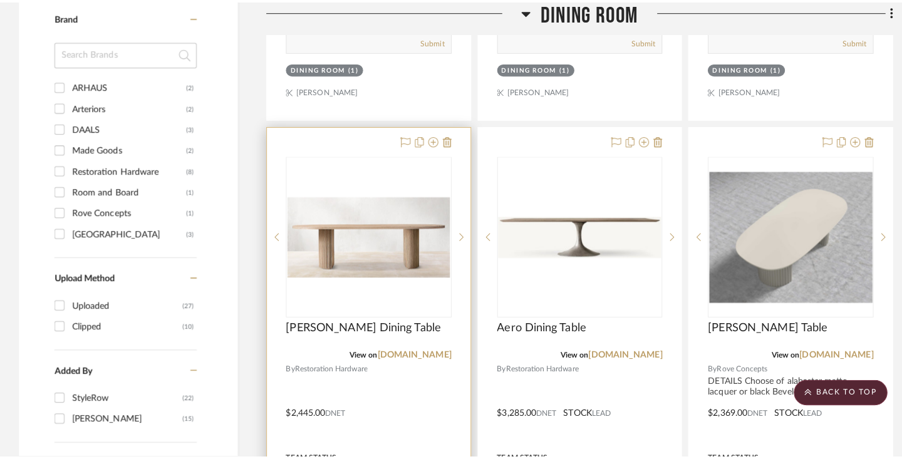
scroll to position [0, 0]
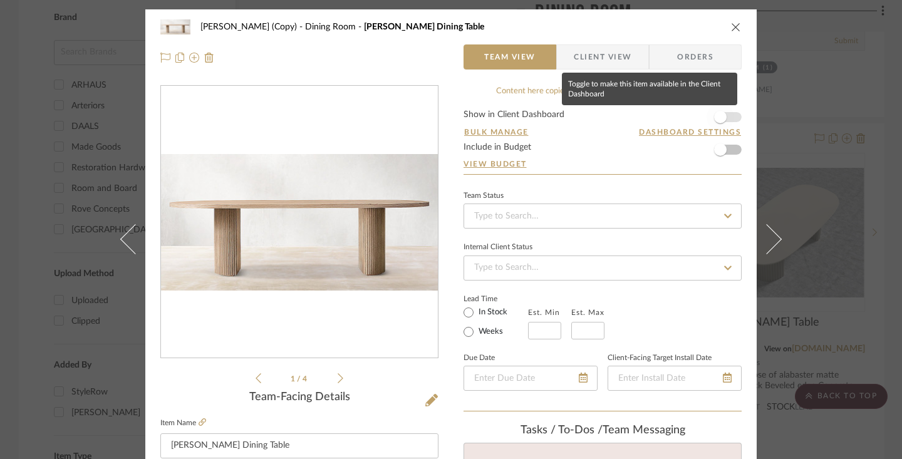
click at [655, 116] on span "button" at bounding box center [720, 117] width 13 height 13
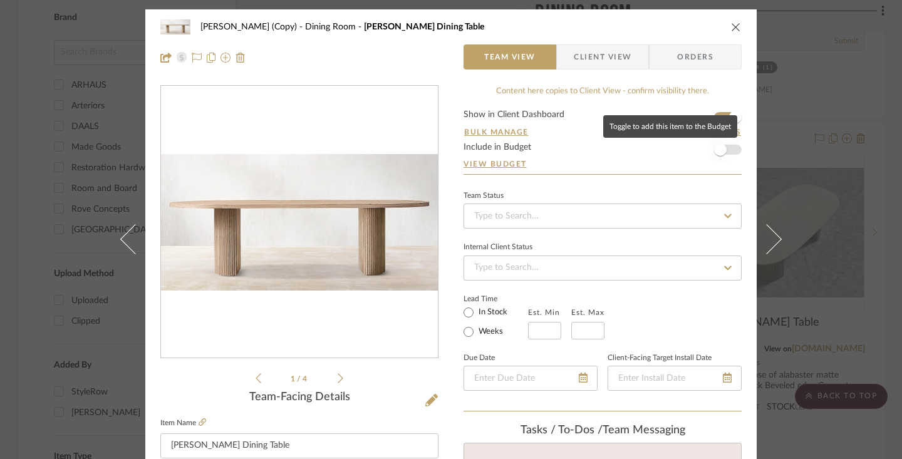
click at [655, 146] on span "button" at bounding box center [720, 150] width 28 height 28
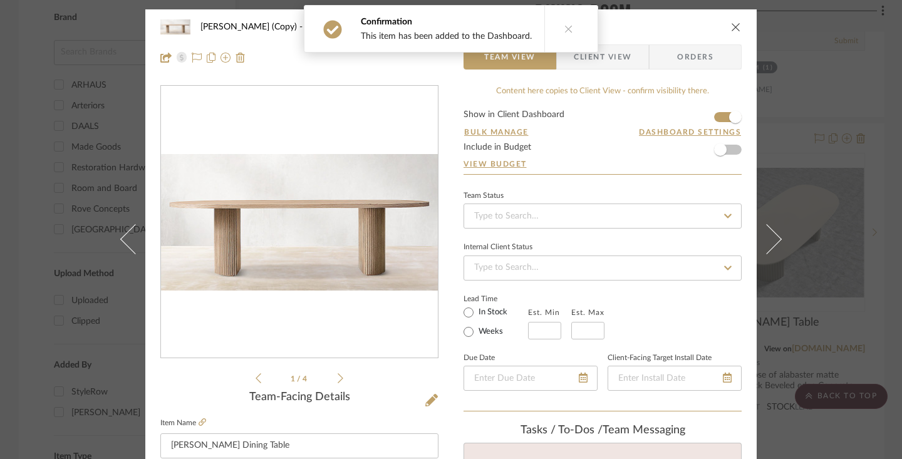
click at [604, 53] on span "Client View" at bounding box center [602, 56] width 58 height 25
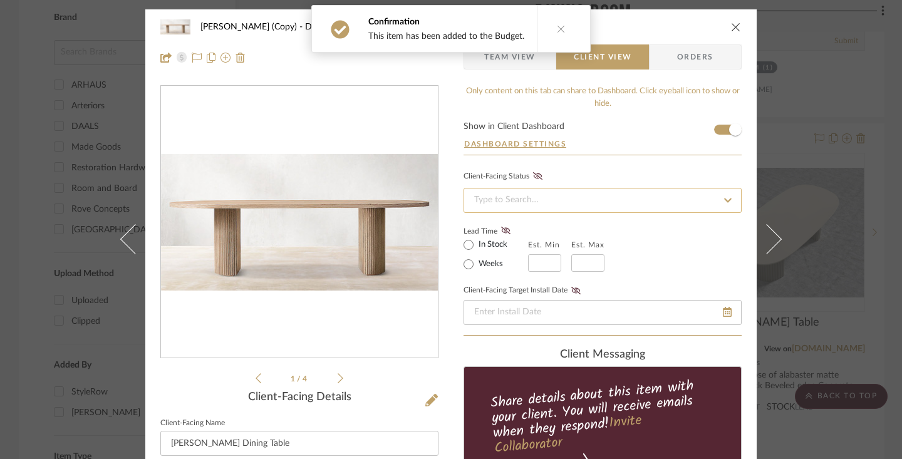
click at [592, 193] on input at bounding box center [602, 200] width 278 height 25
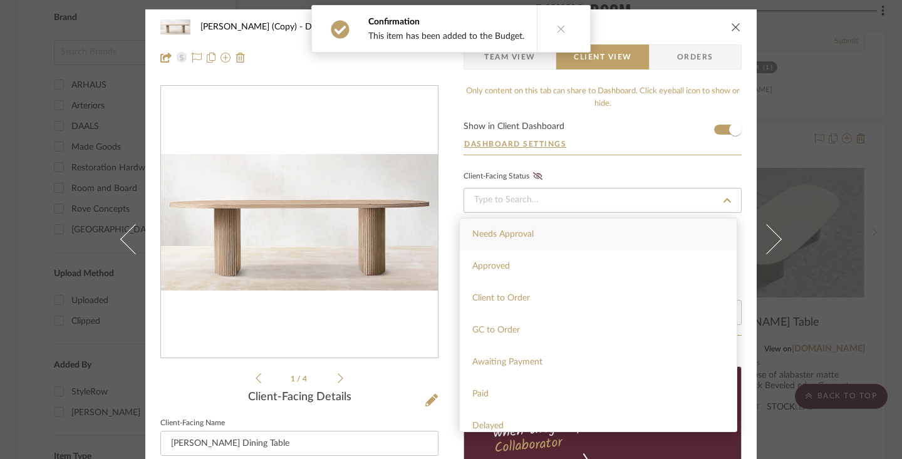
click at [574, 234] on div "Needs Approval" at bounding box center [598, 234] width 277 height 32
type input "[DATE]"
type input "Needs Approval"
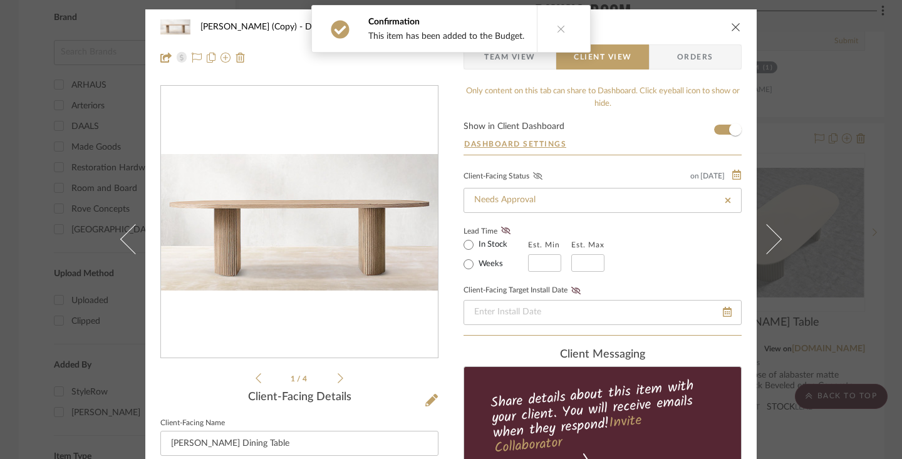
click at [536, 179] on icon at bounding box center [537, 176] width 9 height 8
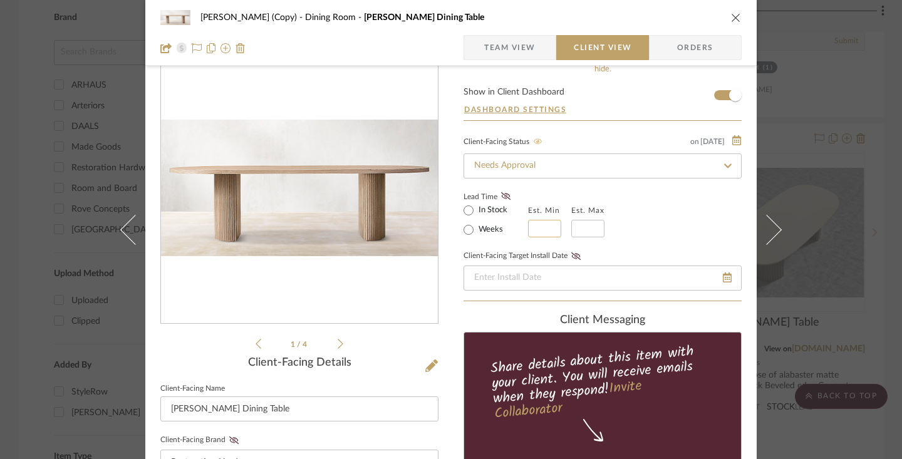
scroll to position [49, 0]
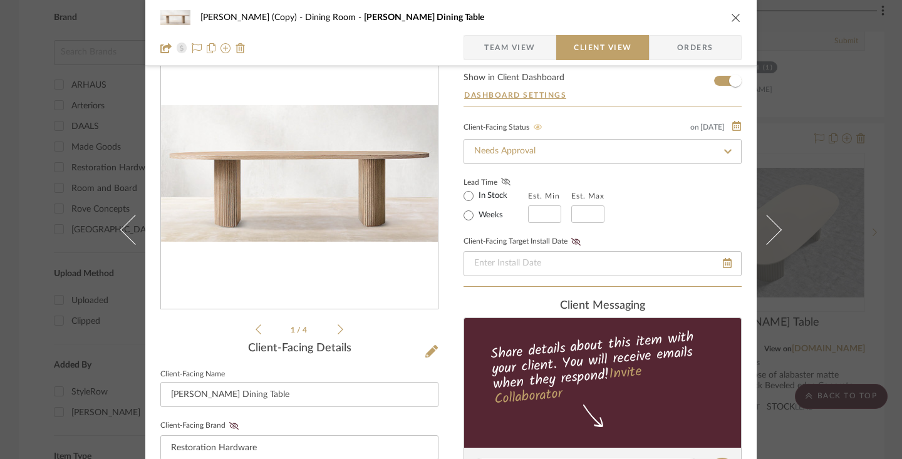
click at [501, 182] on icon at bounding box center [505, 182] width 9 height 8
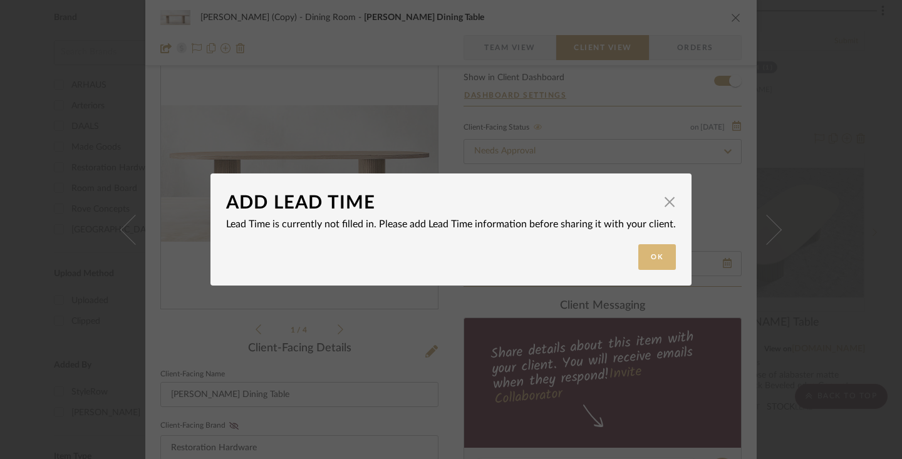
click at [653, 254] on button "Ok" at bounding box center [657, 257] width 38 height 26
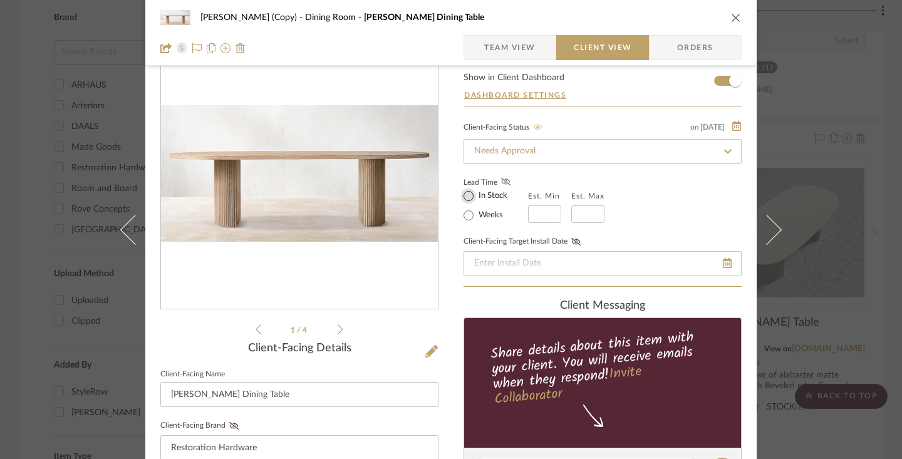
click at [461, 198] on input "In Stock" at bounding box center [468, 195] width 15 height 15
radio input "true"
click at [503, 184] on icon at bounding box center [505, 182] width 9 height 8
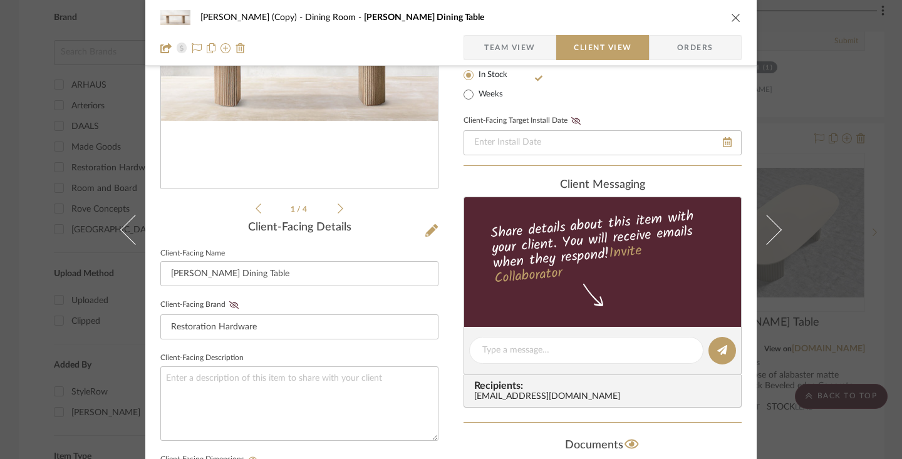
scroll to position [170, 0]
click at [231, 305] on icon at bounding box center [233, 305] width 9 height 8
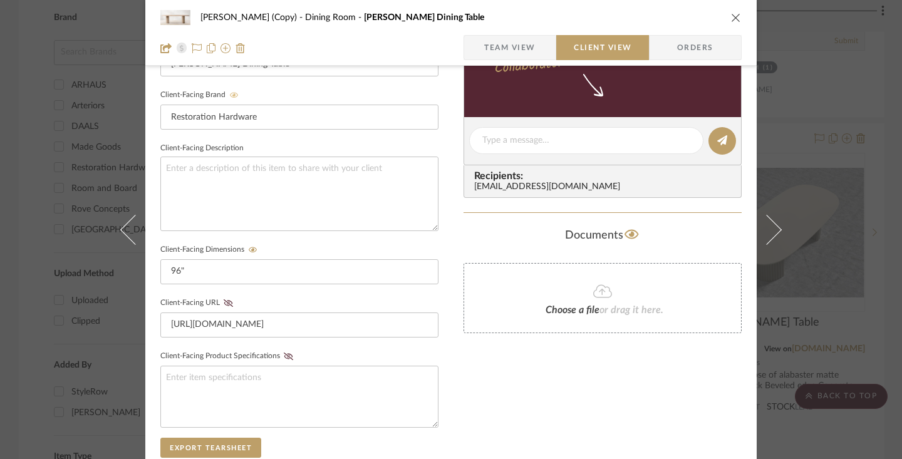
scroll to position [386, 0]
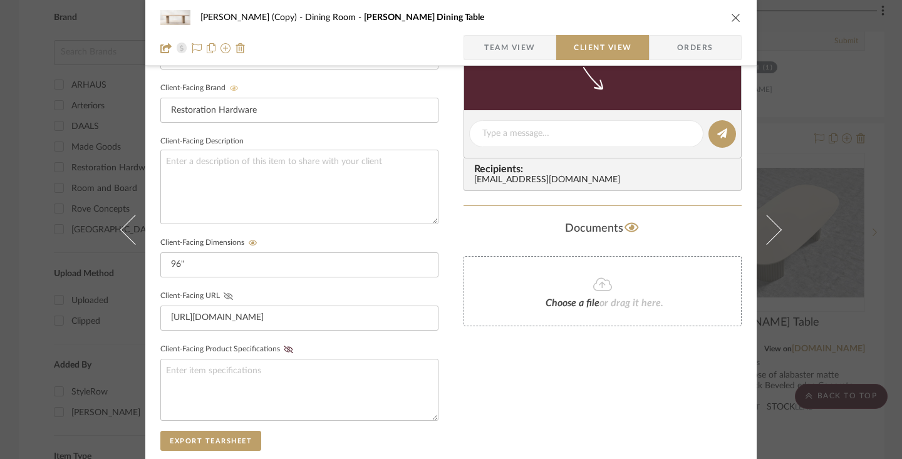
click at [224, 294] on icon at bounding box center [228, 296] width 9 height 8
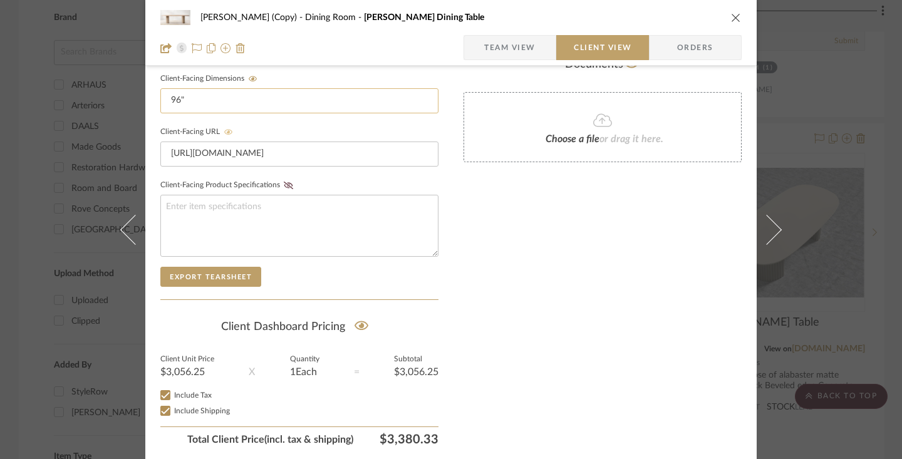
scroll to position [577, 0]
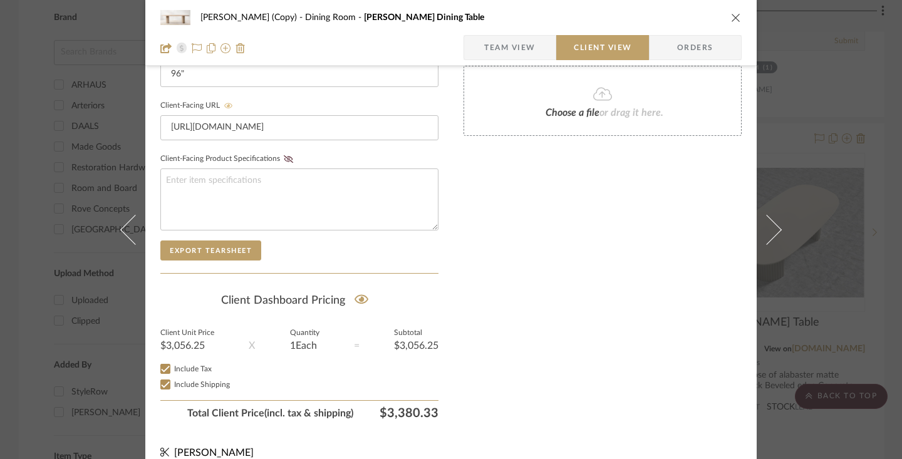
click at [655, 18] on icon "close" at bounding box center [736, 18] width 10 height 10
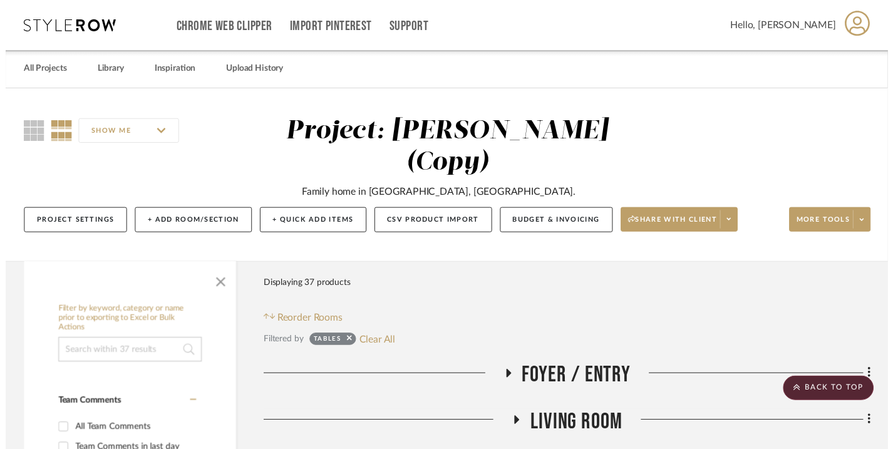
scroll to position [1595, 0]
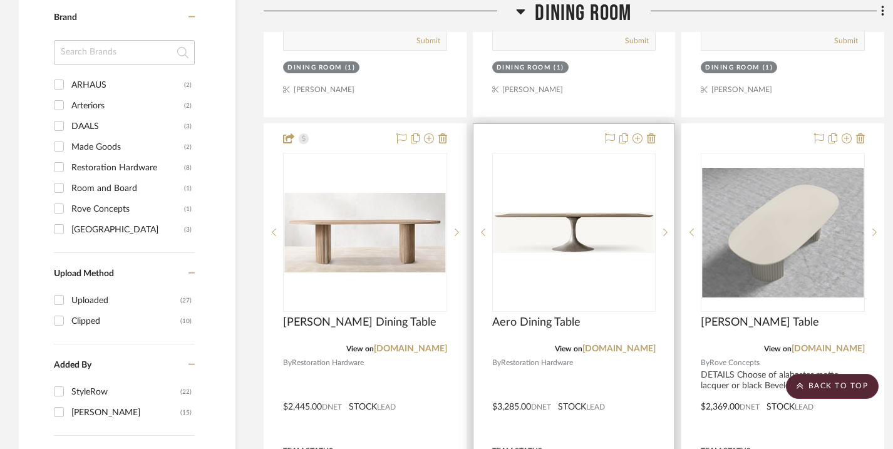
click at [564, 150] on div at bounding box center [574, 398] width 202 height 548
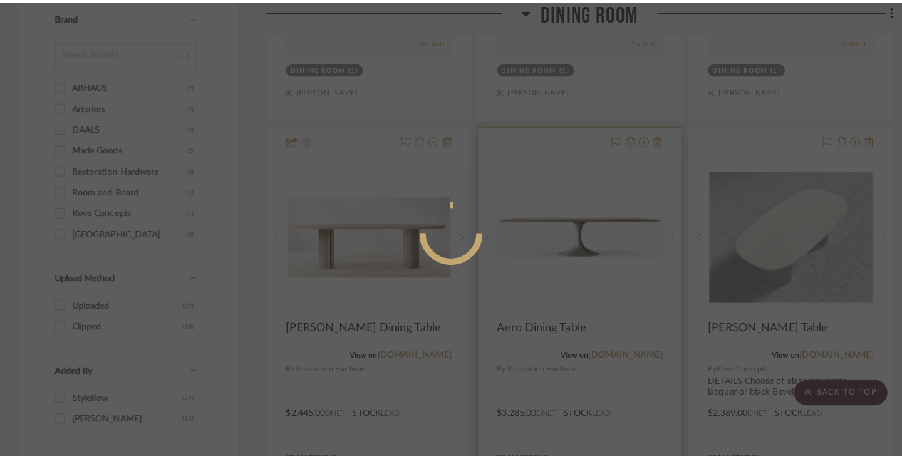
scroll to position [0, 0]
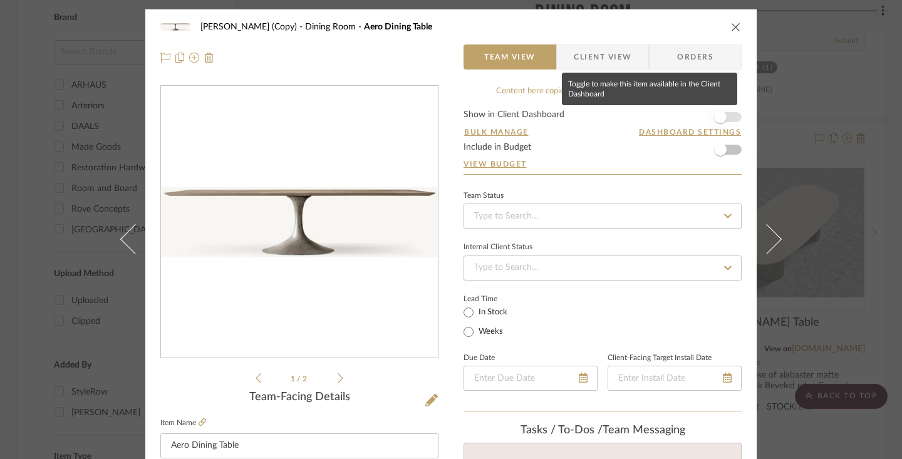
click at [655, 120] on span "button" at bounding box center [720, 117] width 13 height 13
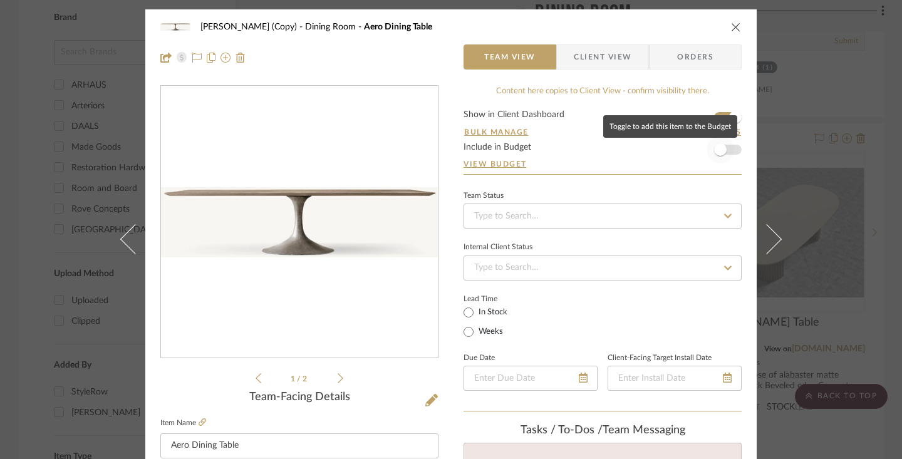
click at [655, 151] on span "button" at bounding box center [720, 149] width 13 height 13
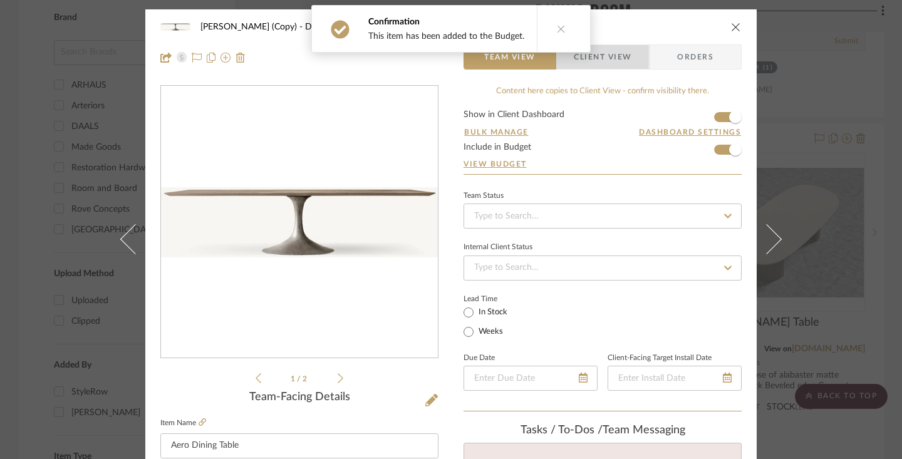
click at [619, 59] on span "Client View" at bounding box center [602, 56] width 58 height 25
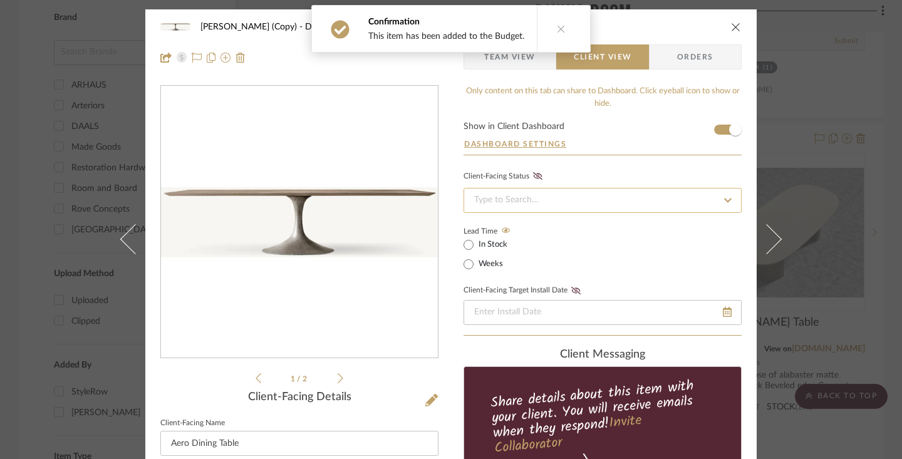
click at [572, 203] on input at bounding box center [602, 200] width 278 height 25
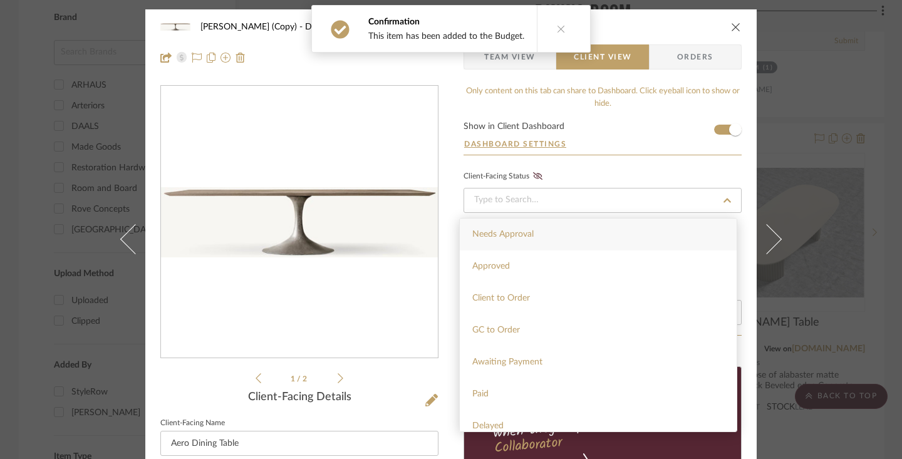
click at [557, 232] on div "Needs Approval" at bounding box center [598, 234] width 277 height 32
type input "[DATE]"
type input "Needs Approval"
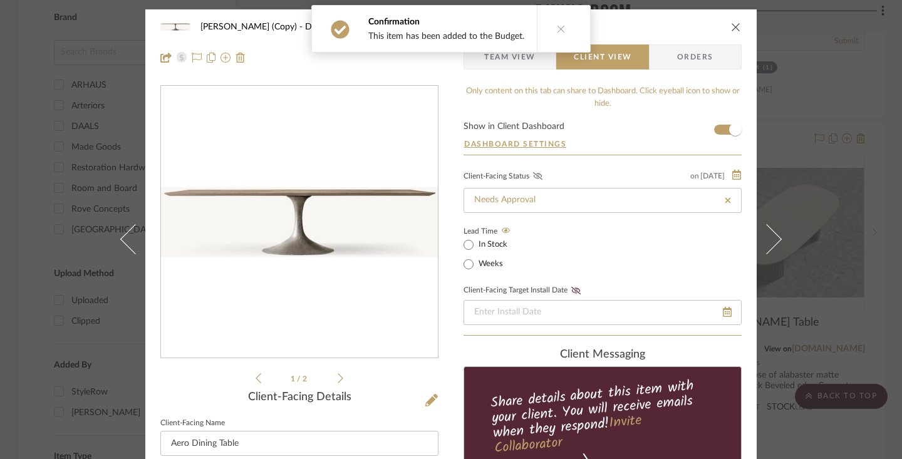
click at [533, 175] on icon at bounding box center [537, 176] width 9 height 8
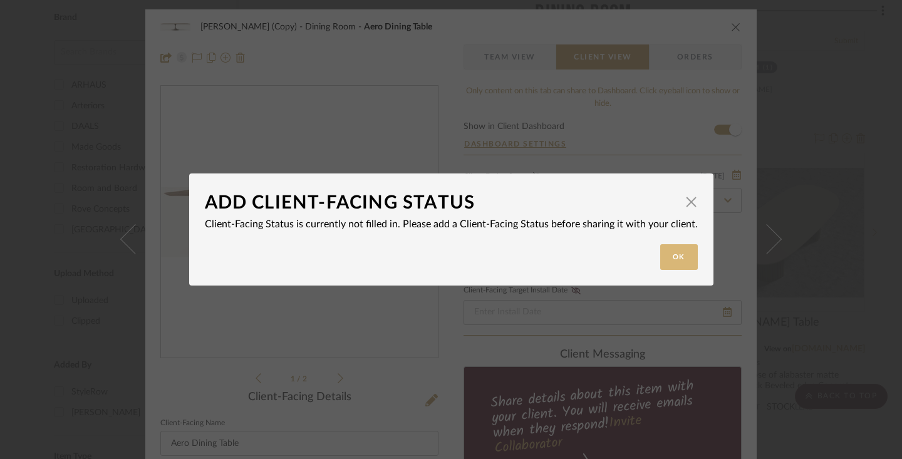
click at [655, 255] on button "Ok" at bounding box center [679, 257] width 38 height 26
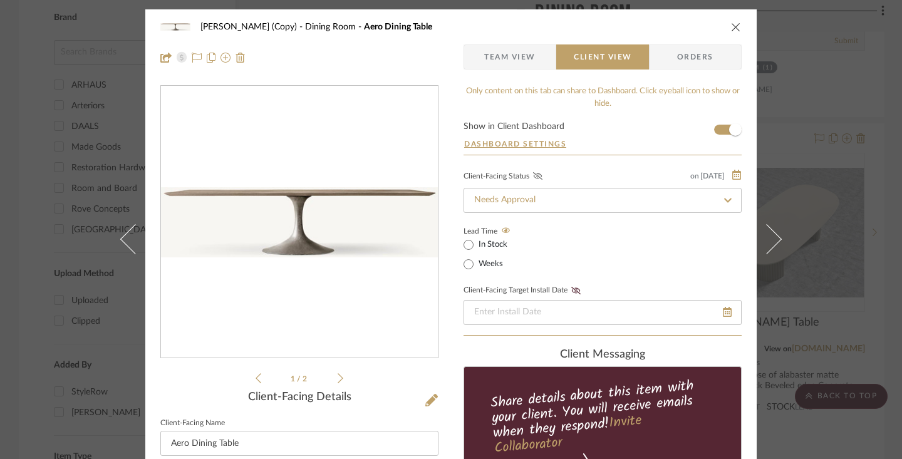
click at [537, 178] on icon at bounding box center [537, 176] width 9 height 8
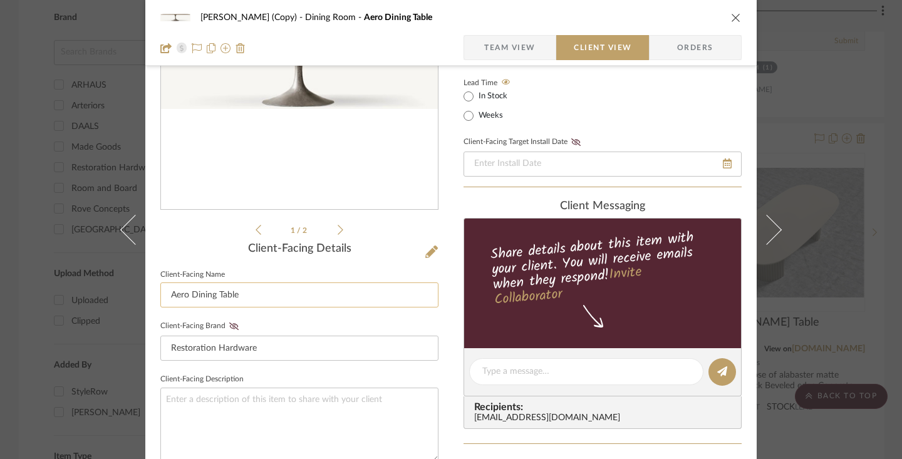
scroll to position [157, 0]
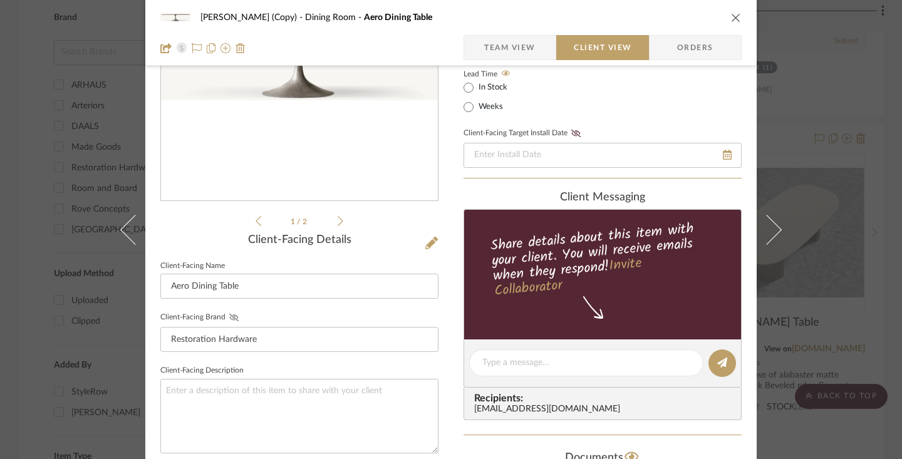
click at [230, 317] on icon at bounding box center [233, 318] width 9 height 8
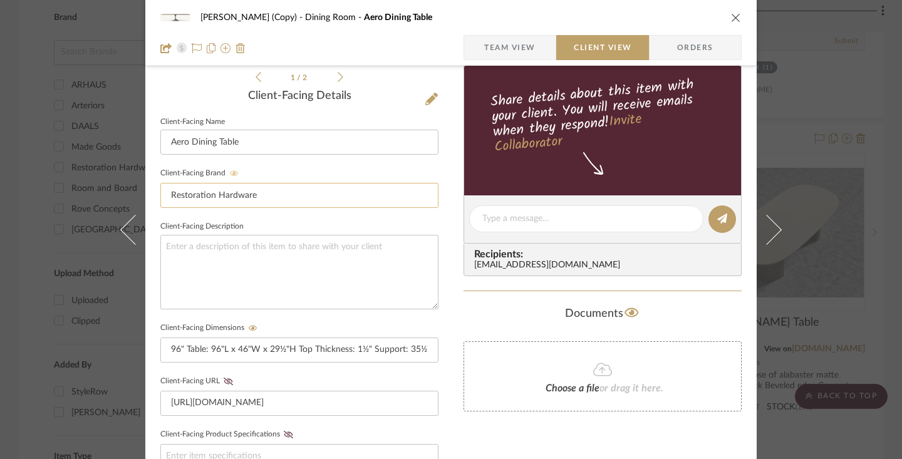
scroll to position [306, 0]
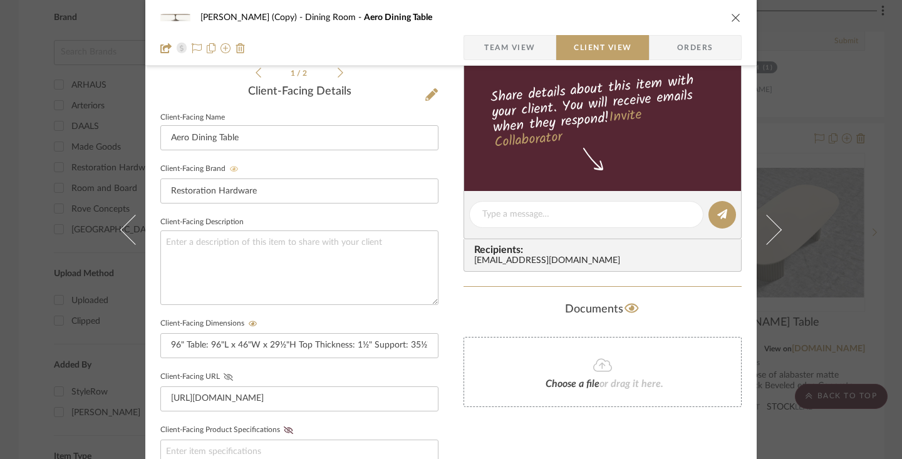
click at [224, 376] on icon at bounding box center [228, 377] width 9 height 8
click at [284, 428] on icon at bounding box center [288, 430] width 9 height 8
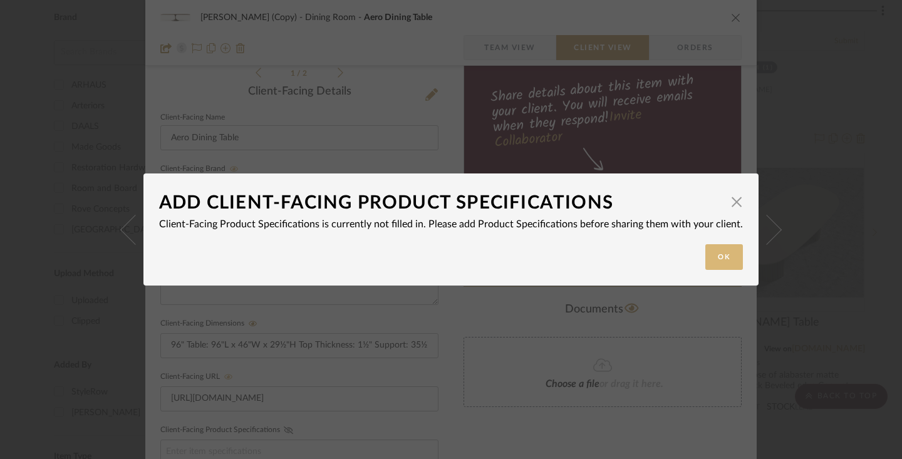
click at [655, 255] on button "Ok" at bounding box center [724, 257] width 38 height 26
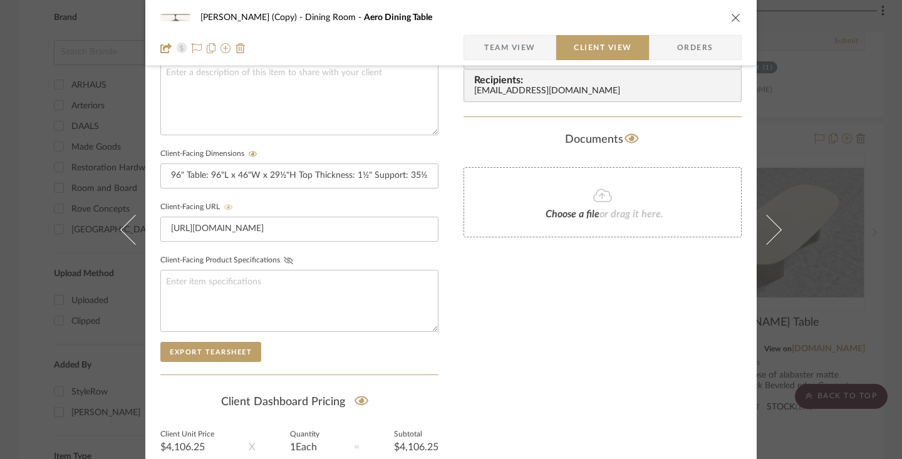
scroll to position [478, 0]
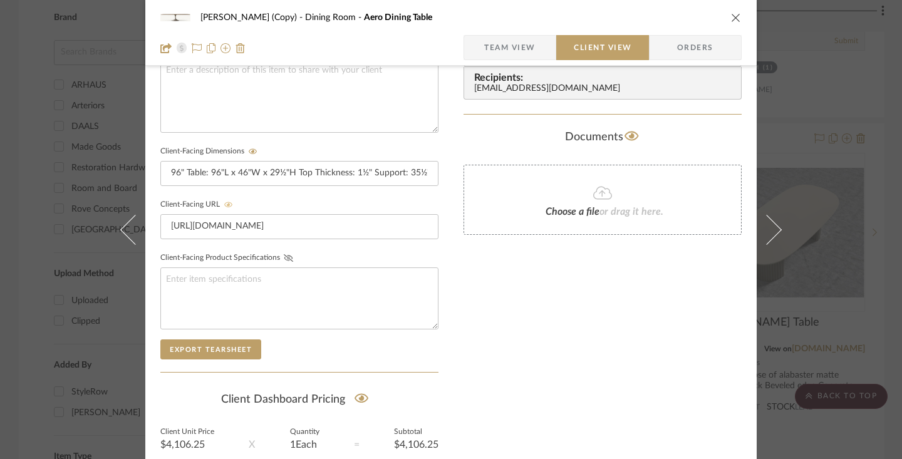
click at [655, 19] on icon "close" at bounding box center [736, 18] width 10 height 10
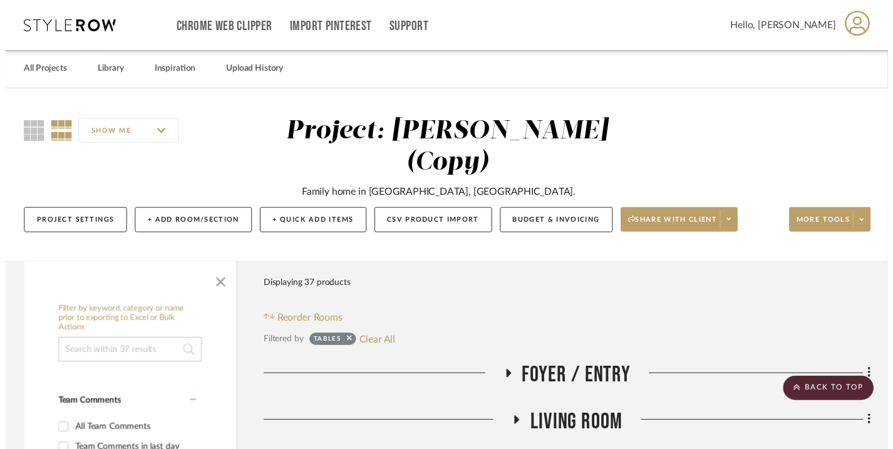
scroll to position [1595, 0]
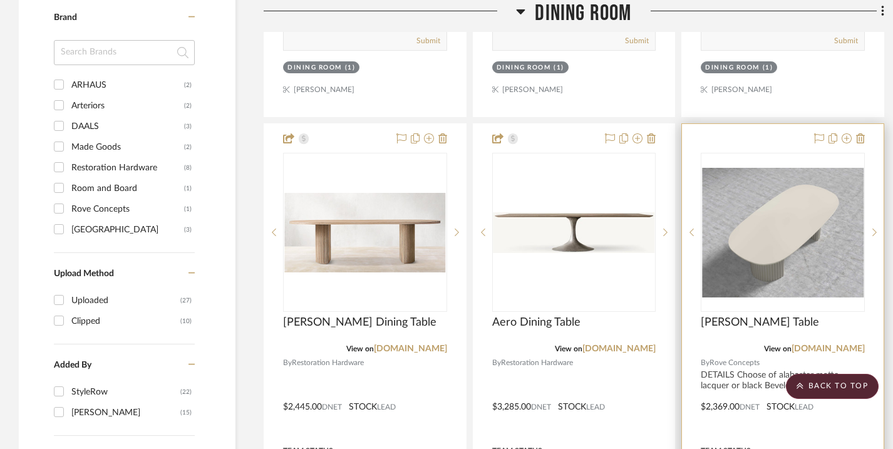
click at [655, 160] on div "0" at bounding box center [782, 232] width 163 height 158
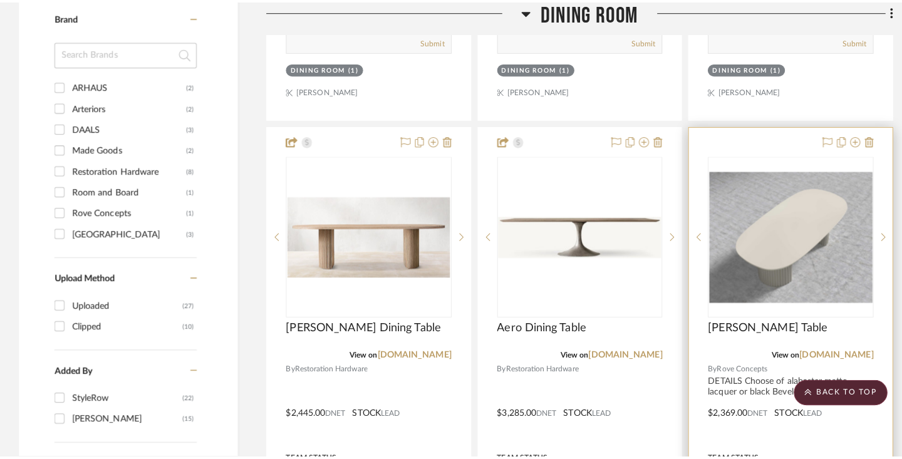
scroll to position [0, 0]
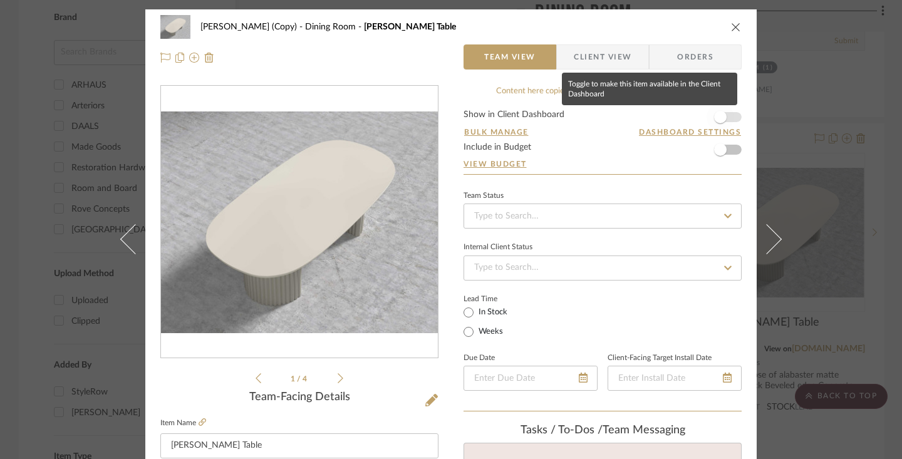
click at [655, 113] on span "button" at bounding box center [720, 117] width 28 height 28
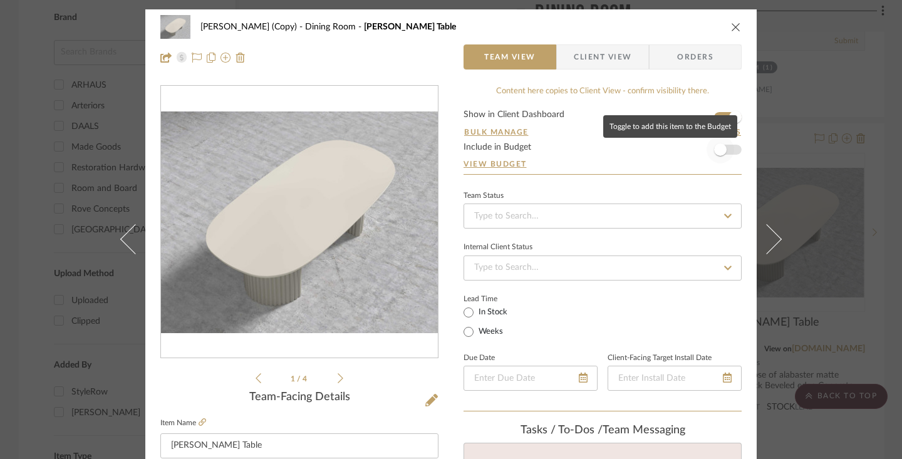
click at [655, 155] on span "button" at bounding box center [720, 150] width 28 height 28
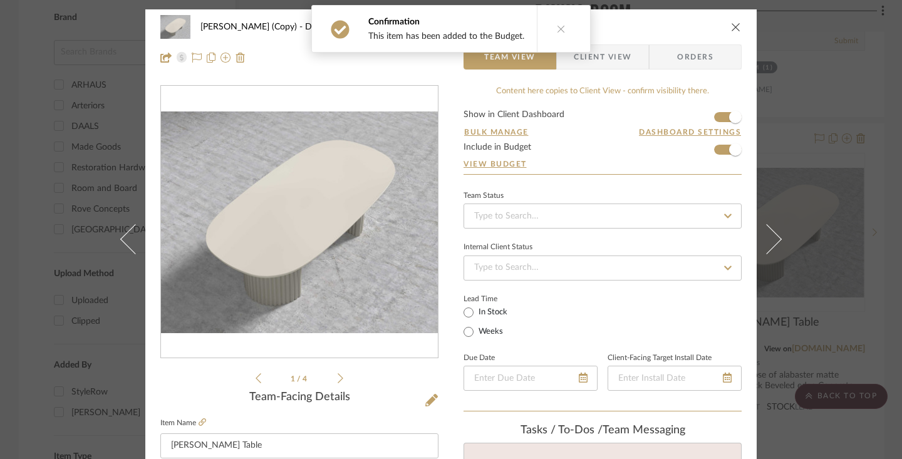
click at [625, 60] on span "Client View" at bounding box center [602, 56] width 58 height 25
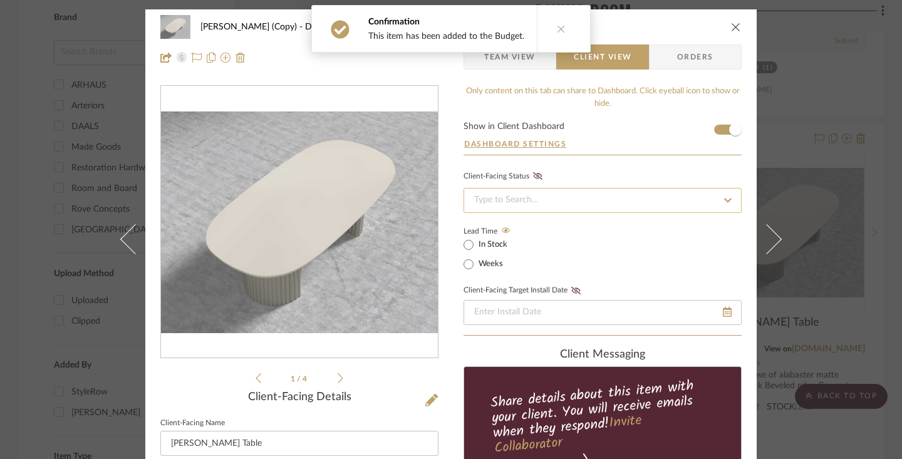
click at [583, 201] on input at bounding box center [602, 200] width 278 height 25
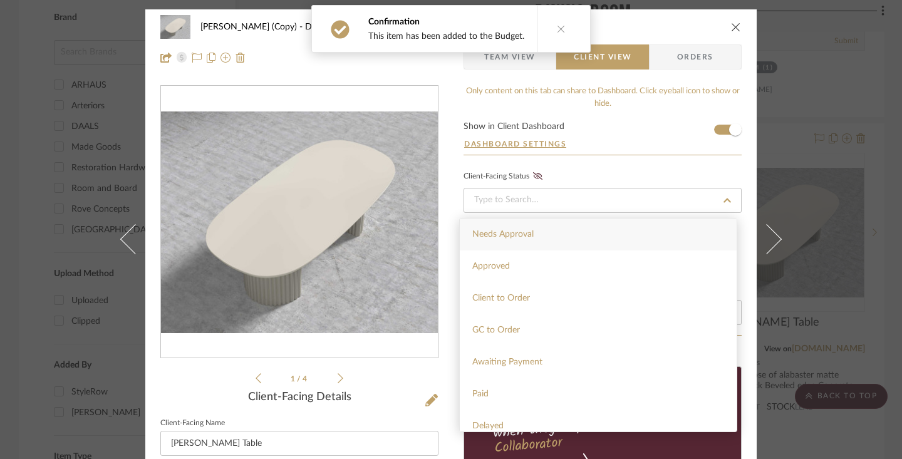
click at [552, 237] on div "Needs Approval" at bounding box center [598, 234] width 277 height 32
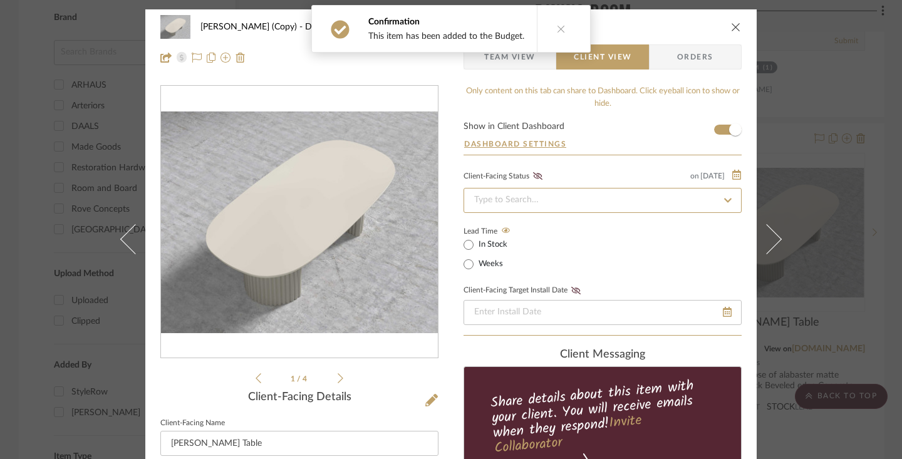
type input "[DATE]"
type input "Needs Approval"
click at [535, 175] on icon at bounding box center [537, 176] width 9 height 8
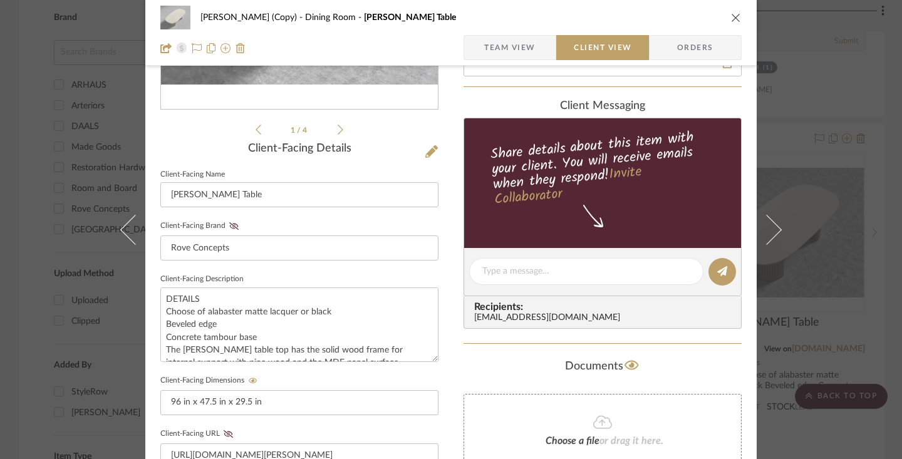
scroll to position [252, 0]
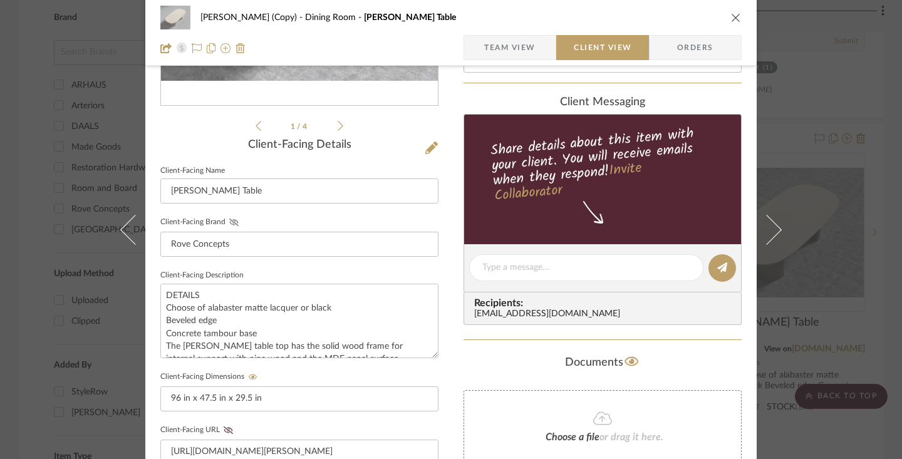
click at [230, 220] on icon at bounding box center [233, 222] width 9 height 8
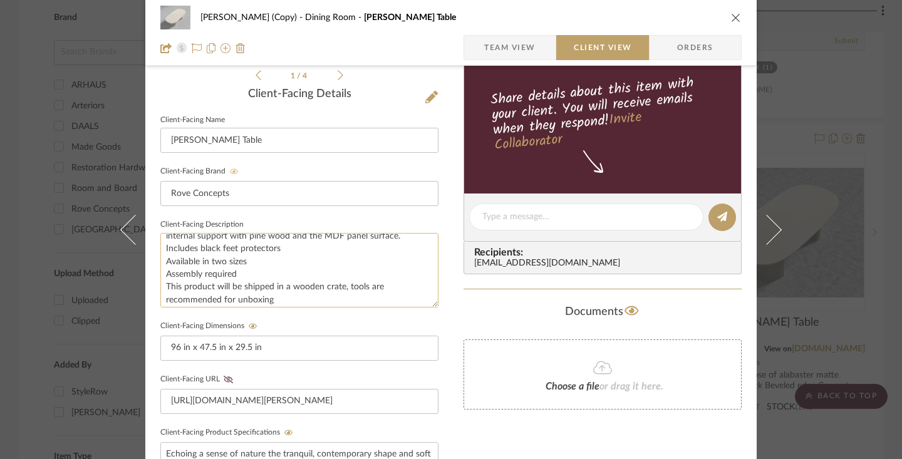
scroll to position [85, 0]
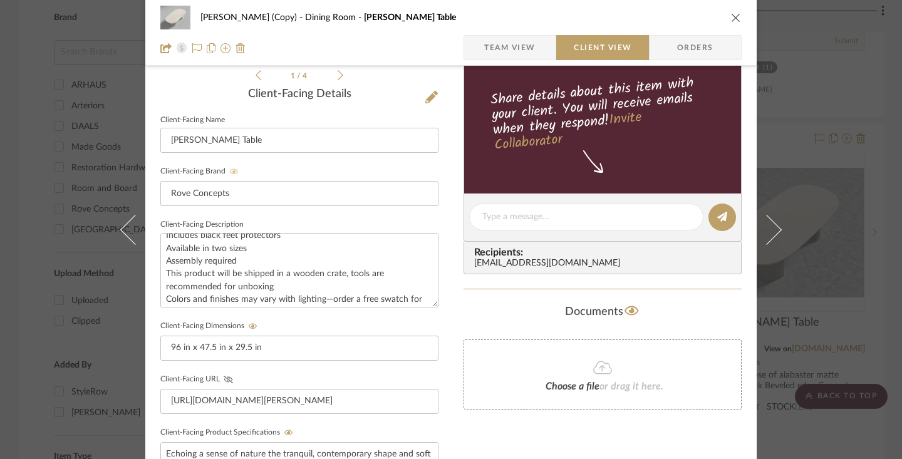
click at [224, 378] on icon at bounding box center [228, 380] width 9 height 8
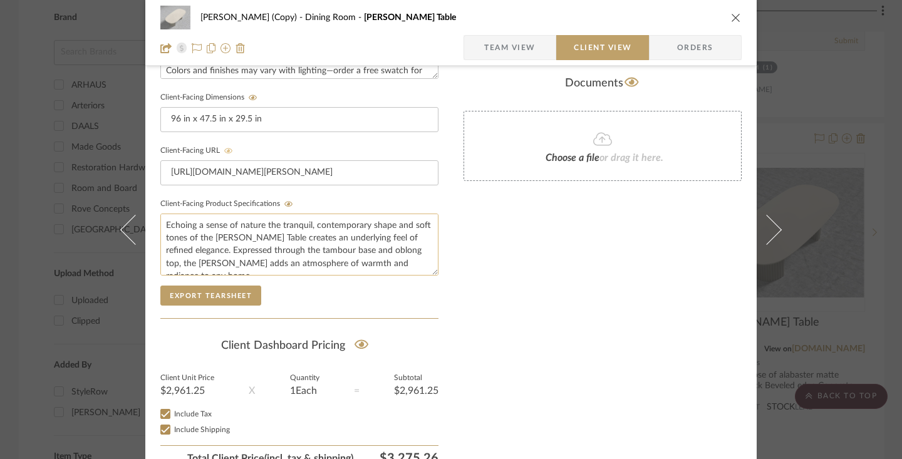
scroll to position [592, 0]
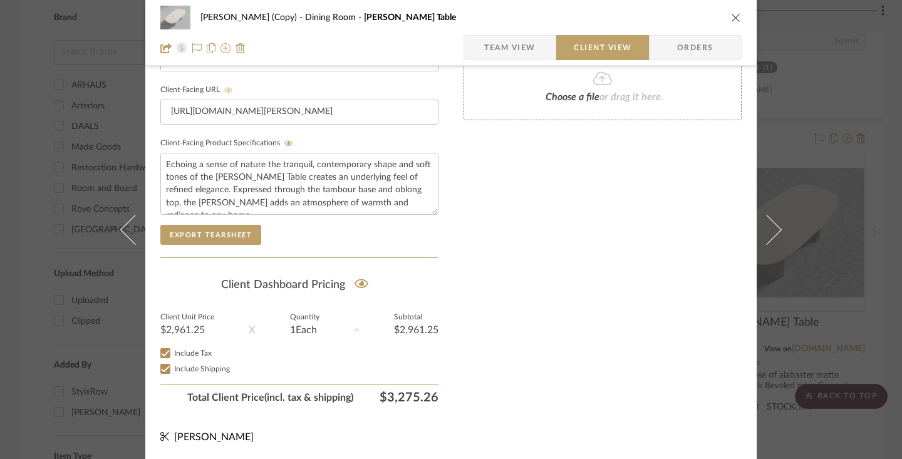
click at [655, 16] on icon "close" at bounding box center [736, 18] width 10 height 10
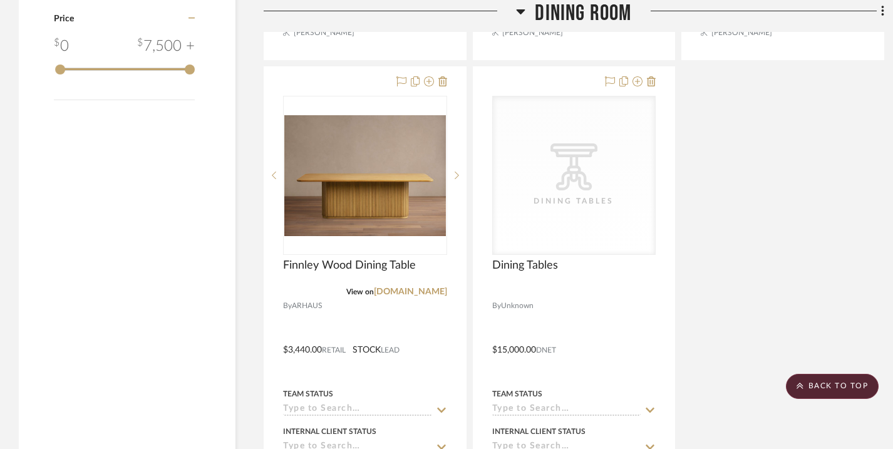
scroll to position [2211, 0]
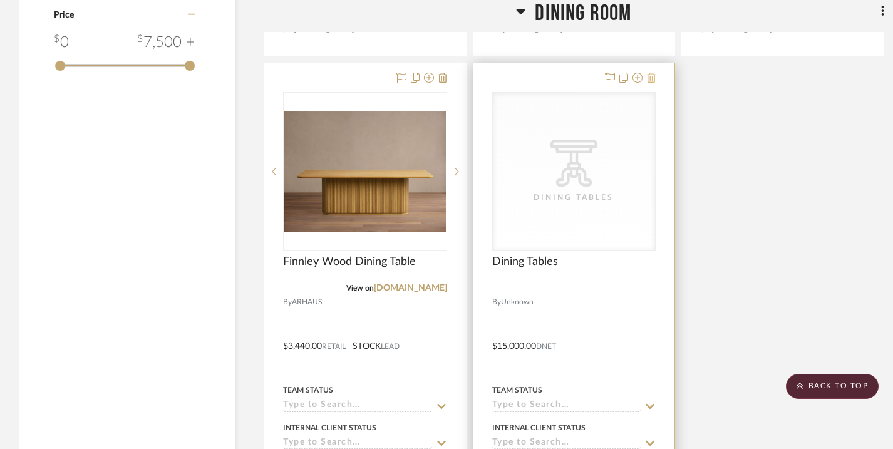
click at [653, 80] on icon at bounding box center [651, 78] width 9 height 10
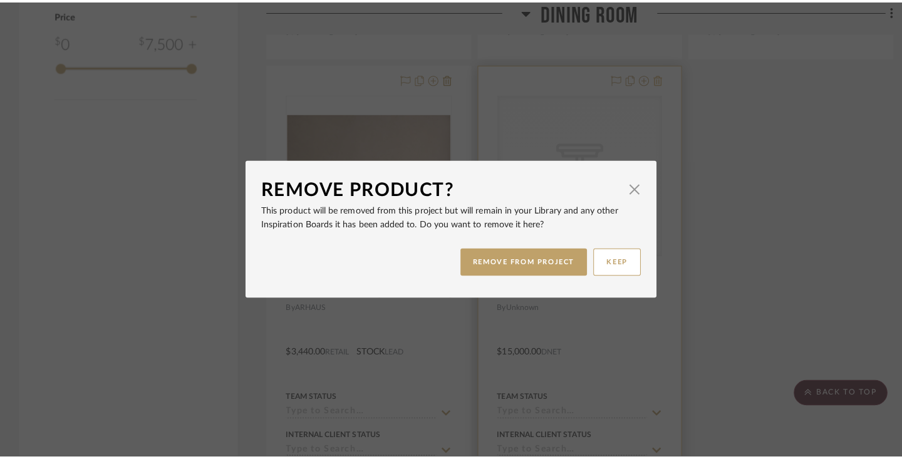
scroll to position [0, 0]
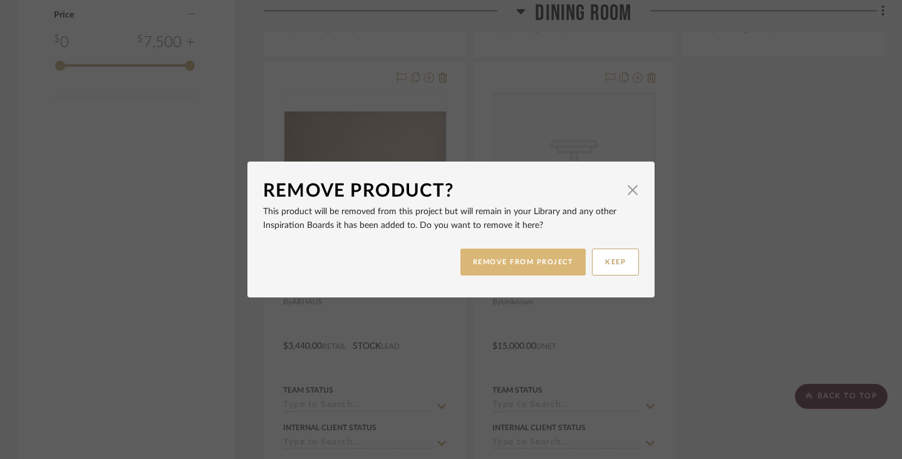
click at [549, 260] on button "REMOVE FROM PROJECT" at bounding box center [523, 262] width 126 height 27
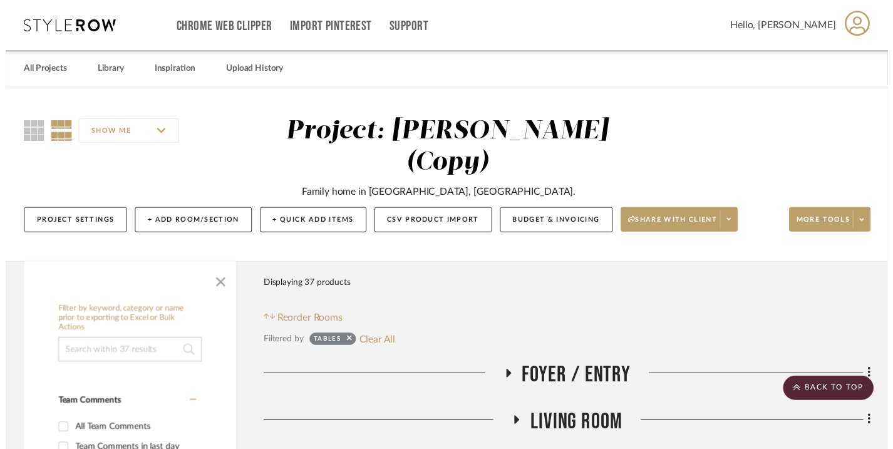
scroll to position [2211, 0]
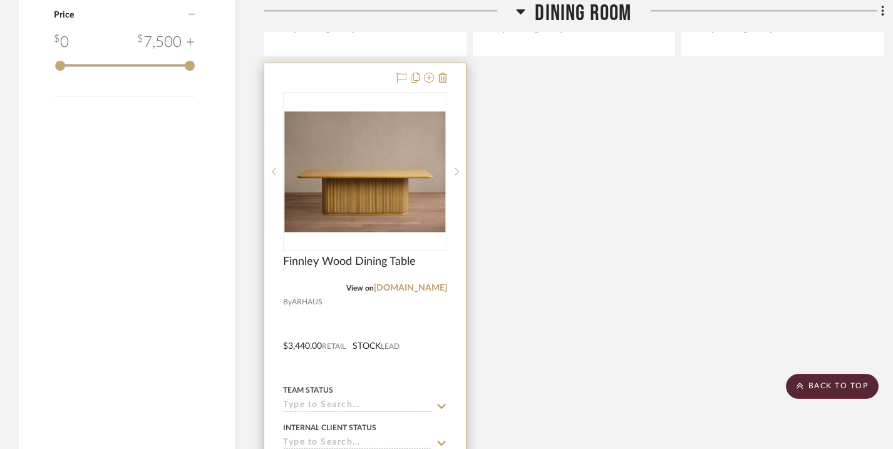
click at [366, 95] on div "0" at bounding box center [365, 172] width 163 height 158
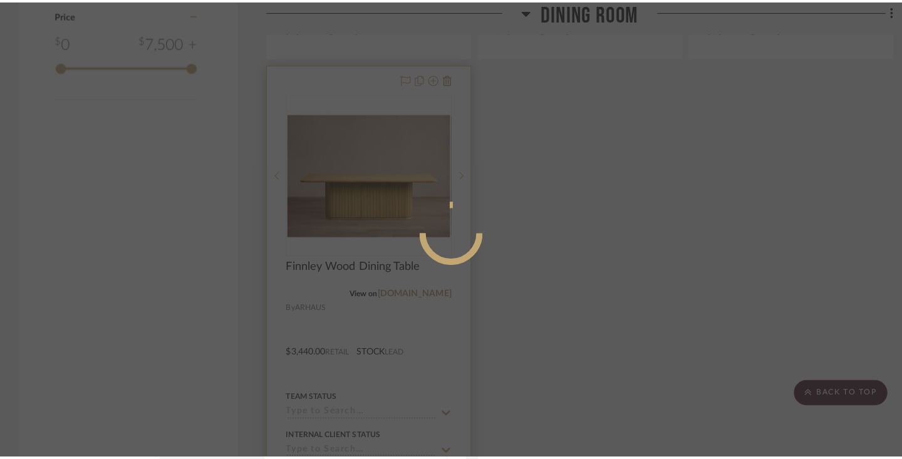
scroll to position [0, 0]
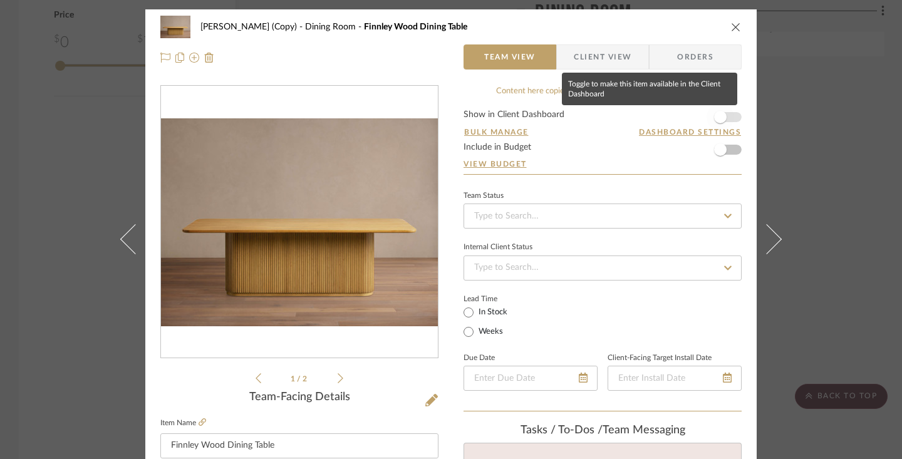
click at [655, 118] on span "button" at bounding box center [720, 117] width 13 height 13
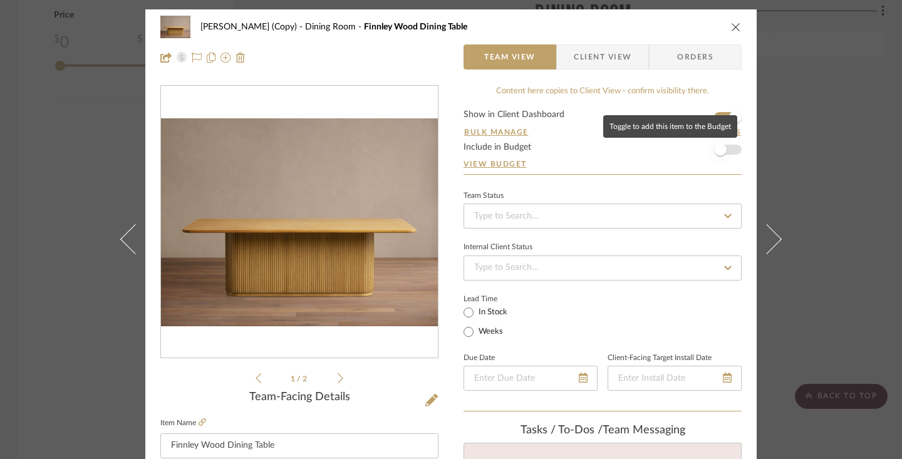
click at [655, 151] on span "button" at bounding box center [720, 149] width 13 height 13
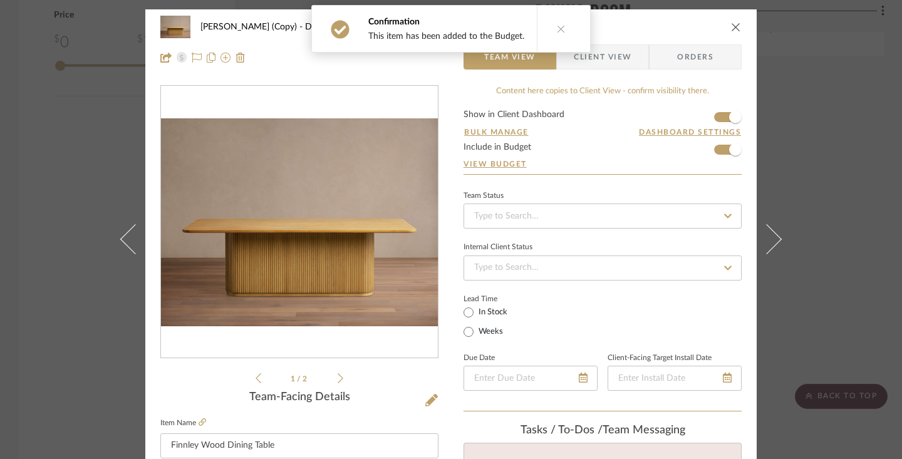
click at [614, 58] on span "Client View" at bounding box center [602, 56] width 58 height 25
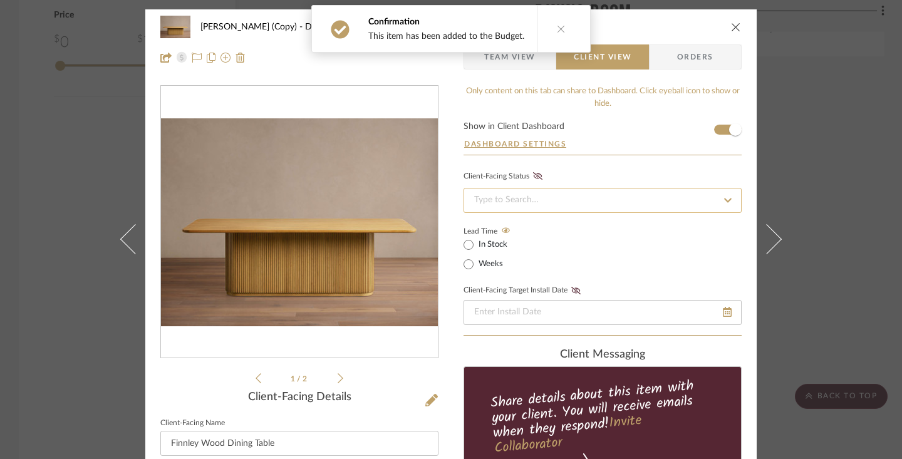
click at [554, 197] on input at bounding box center [602, 200] width 278 height 25
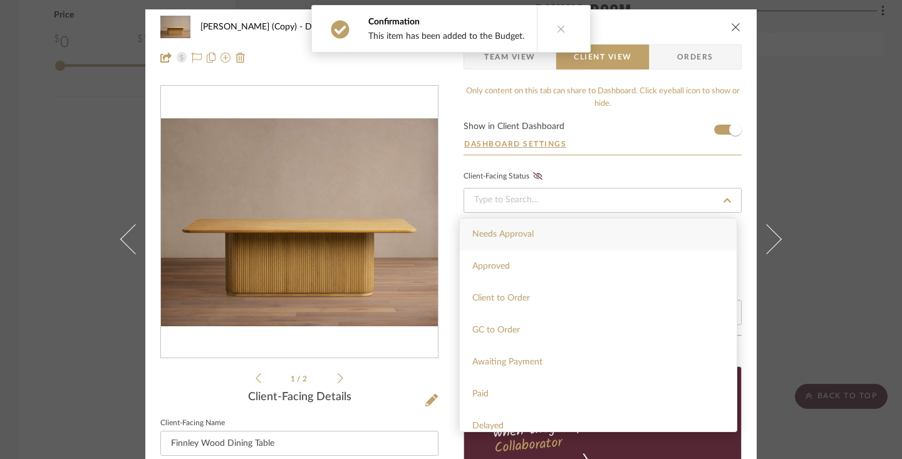
click at [536, 234] on div "Needs Approval" at bounding box center [598, 234] width 277 height 32
type input "[DATE]"
type input "Needs Approval"
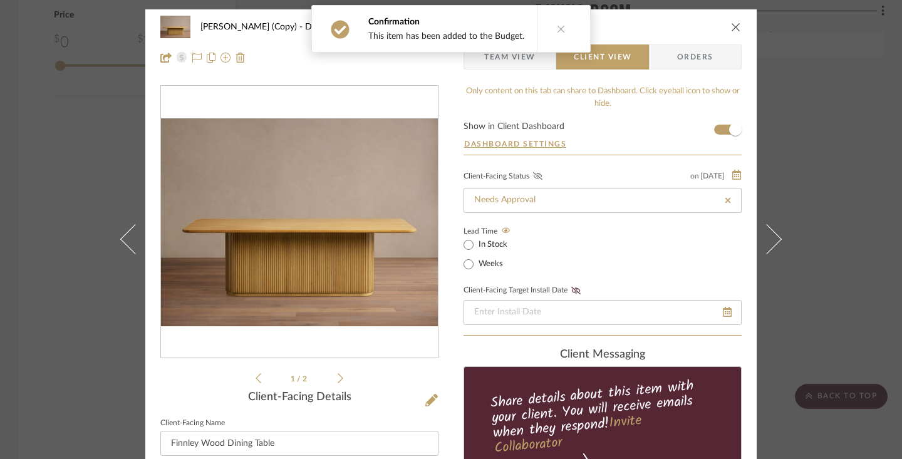
click at [533, 172] on fa-icon at bounding box center [538, 176] width 16 height 11
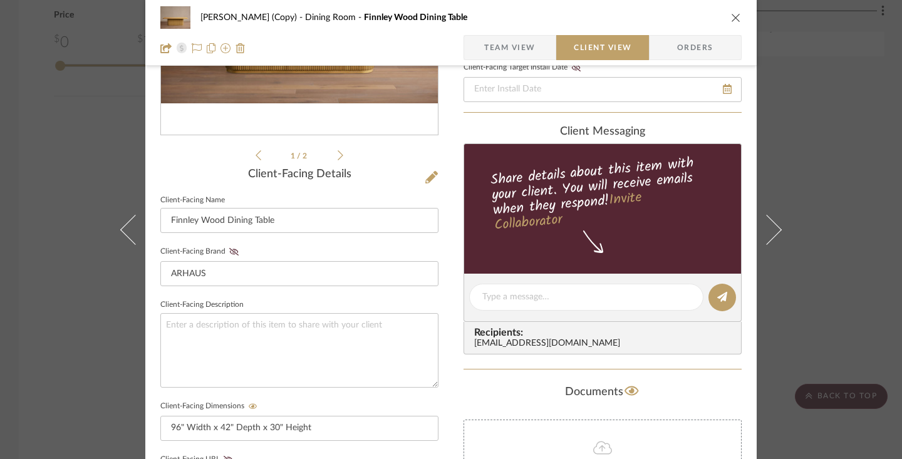
scroll to position [245, 0]
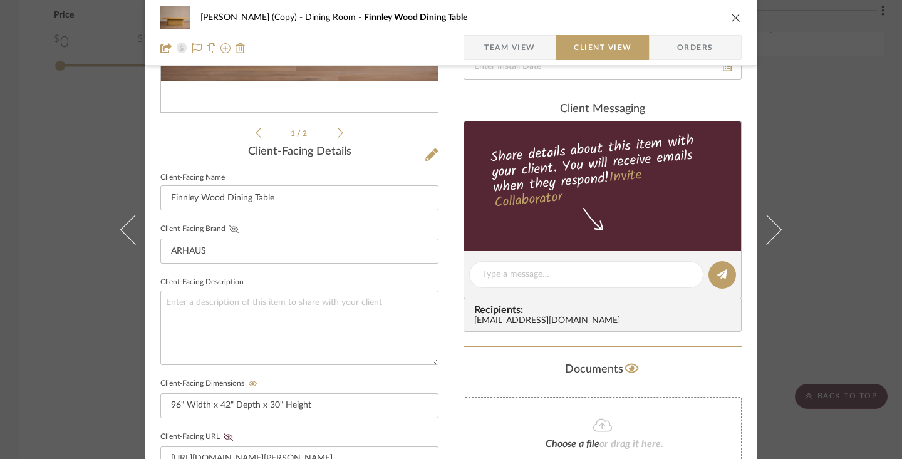
click at [229, 230] on icon at bounding box center [233, 229] width 9 height 8
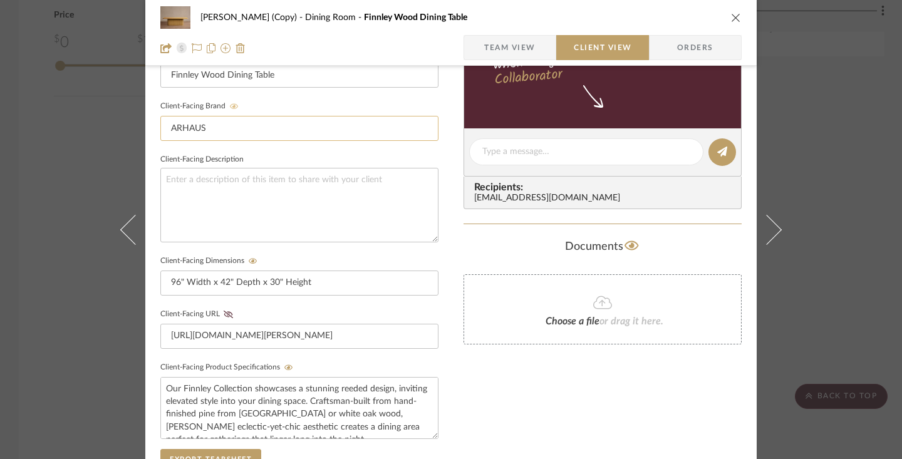
scroll to position [369, 0]
click at [225, 312] on icon at bounding box center [228, 314] width 9 height 8
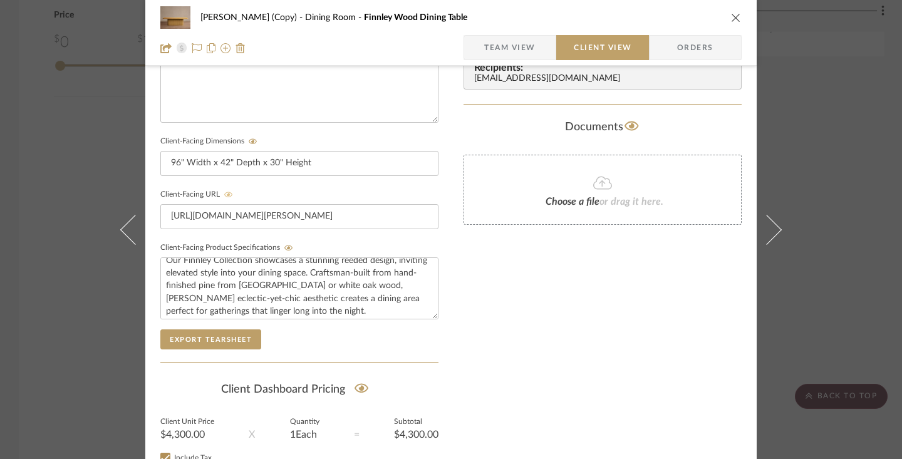
scroll to position [101, 0]
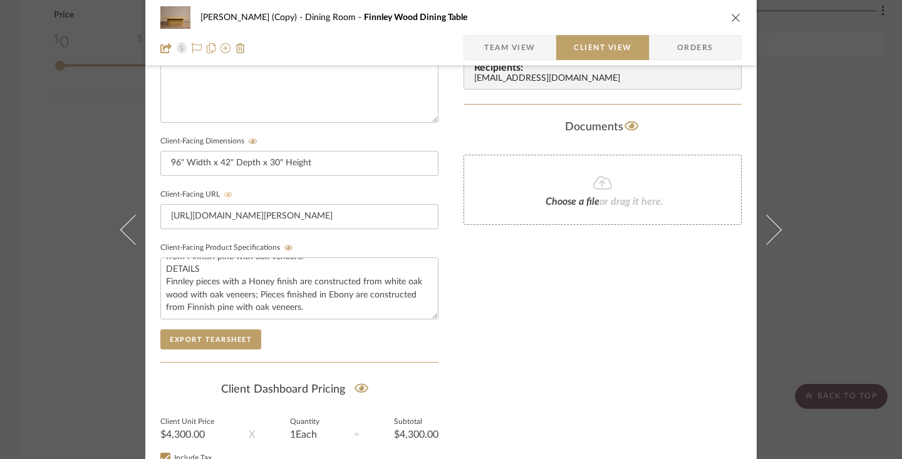
click at [655, 17] on icon "close" at bounding box center [736, 18] width 10 height 10
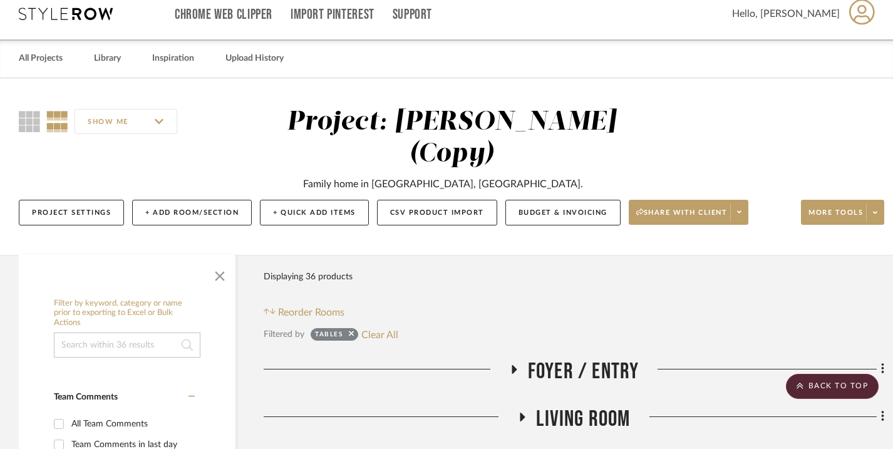
scroll to position [0, 0]
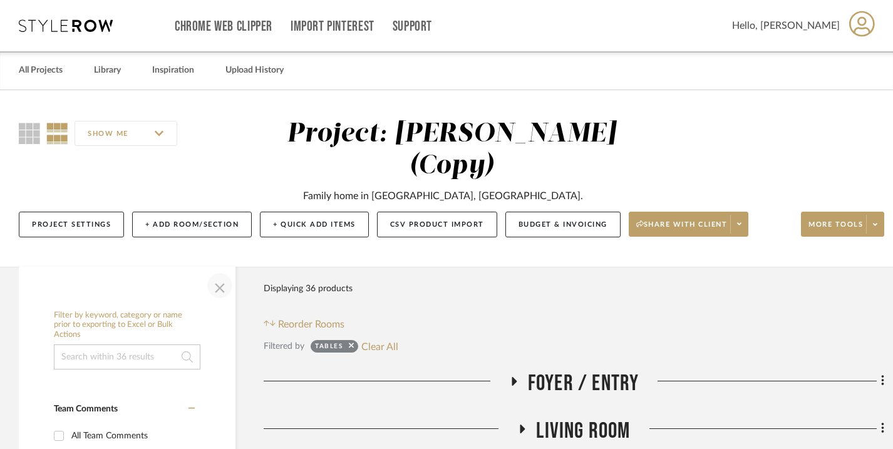
click at [220, 292] on span "button" at bounding box center [220, 285] width 30 height 30
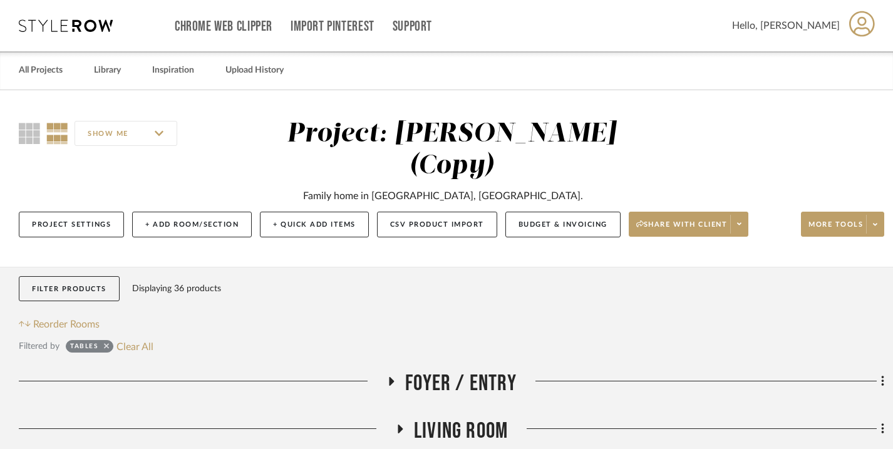
click at [105, 347] on icon at bounding box center [106, 346] width 5 height 8
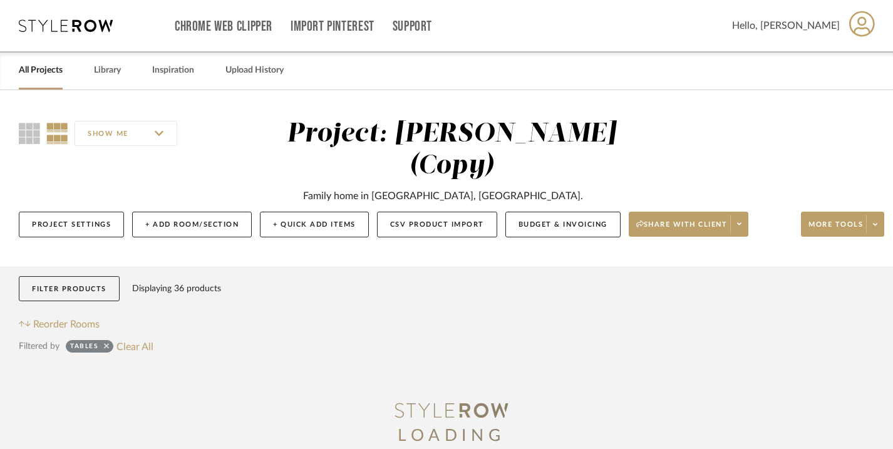
click at [108, 347] on icon at bounding box center [106, 346] width 5 height 8
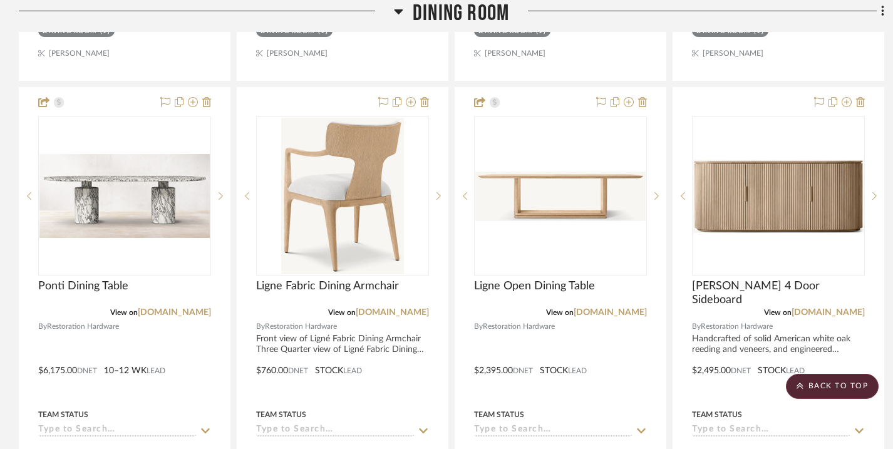
scroll to position [1149, 0]
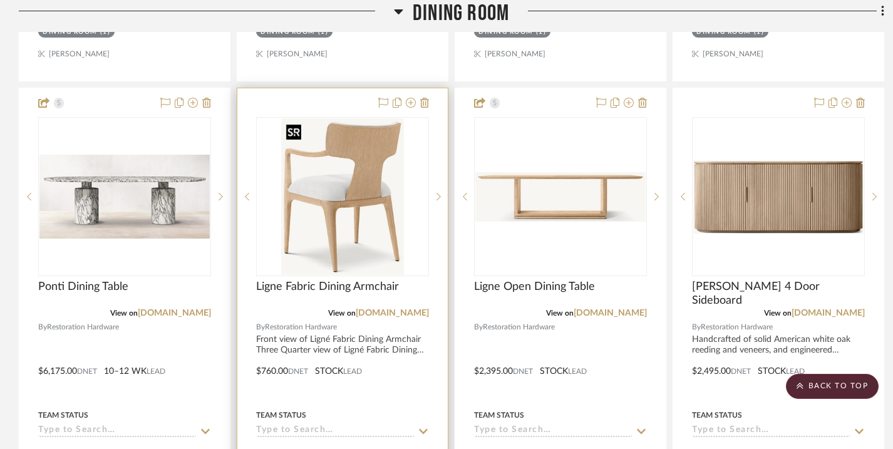
click at [332, 123] on img "0" at bounding box center [342, 196] width 123 height 157
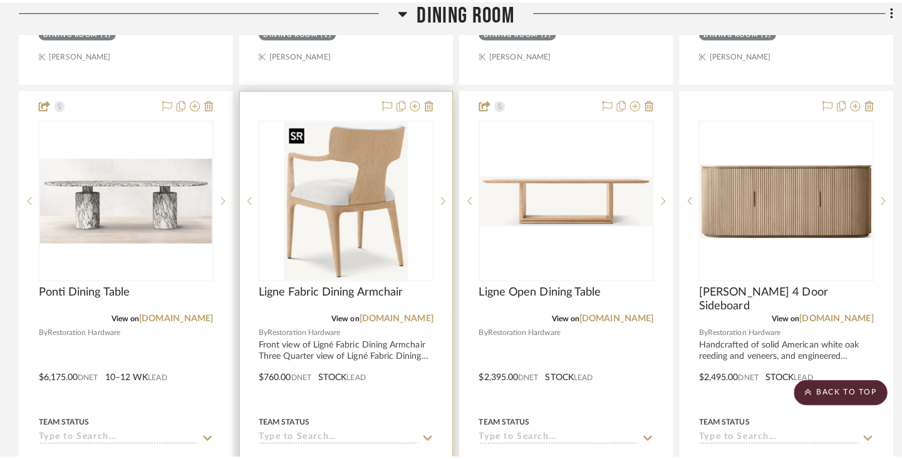
scroll to position [0, 0]
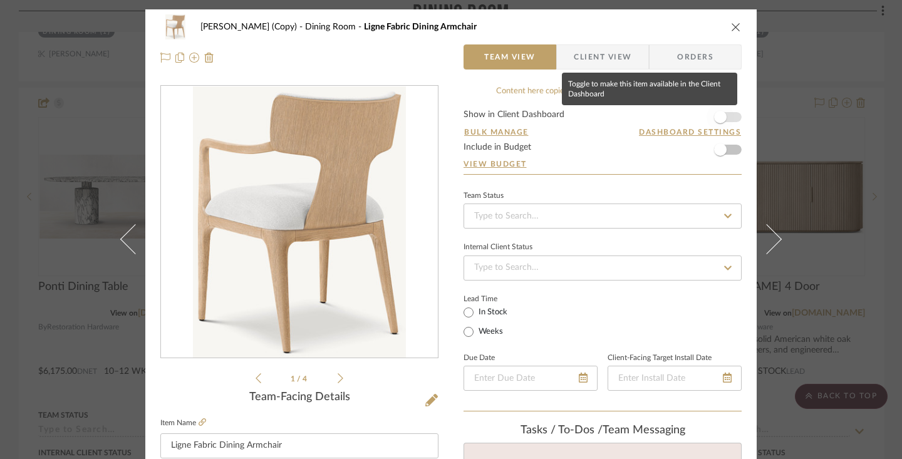
click at [655, 116] on span "button" at bounding box center [720, 117] width 13 height 13
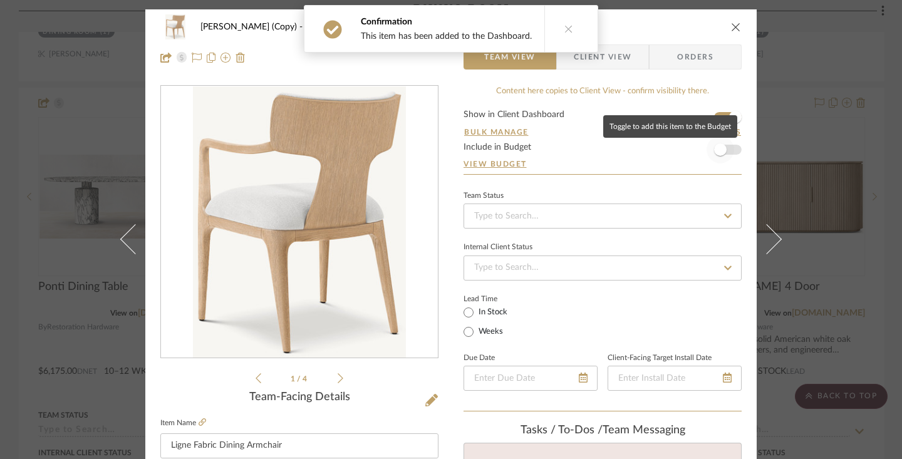
click at [655, 153] on span "button" at bounding box center [720, 149] width 13 height 13
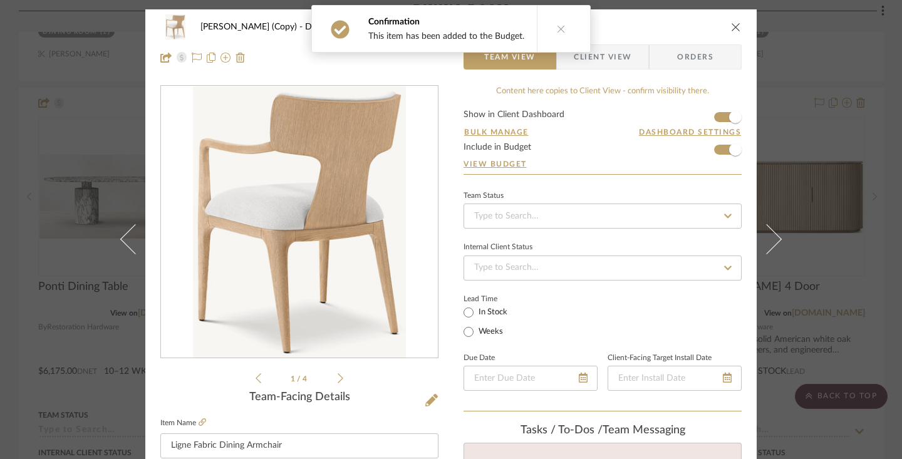
click at [618, 56] on span "Client View" at bounding box center [602, 56] width 58 height 25
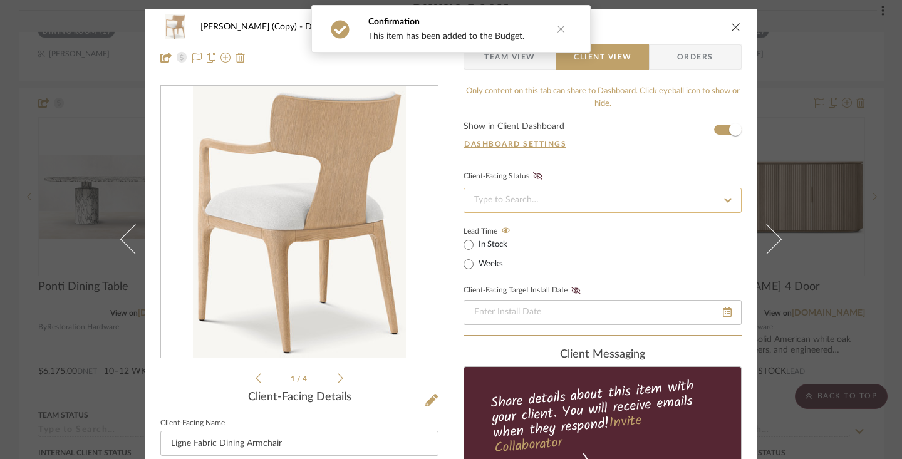
click at [576, 202] on input at bounding box center [602, 200] width 278 height 25
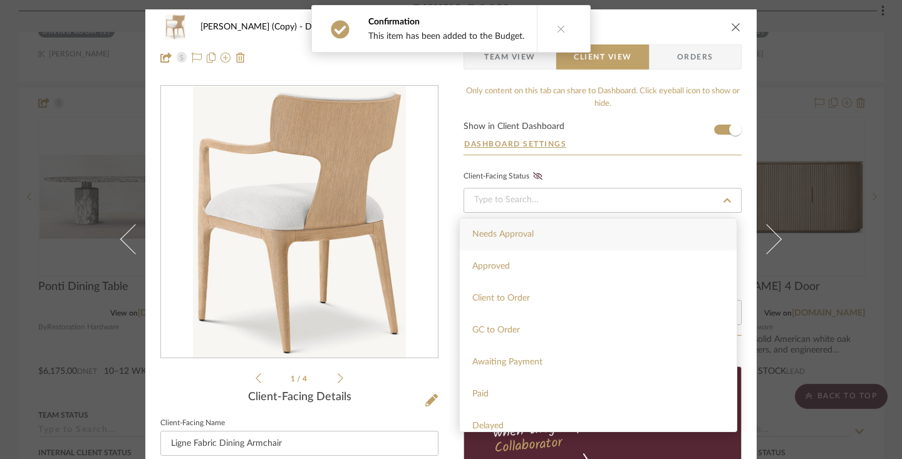
click at [523, 234] on span "Needs Approval" at bounding box center [502, 234] width 61 height 9
type input "[DATE]"
type input "Needs Approval"
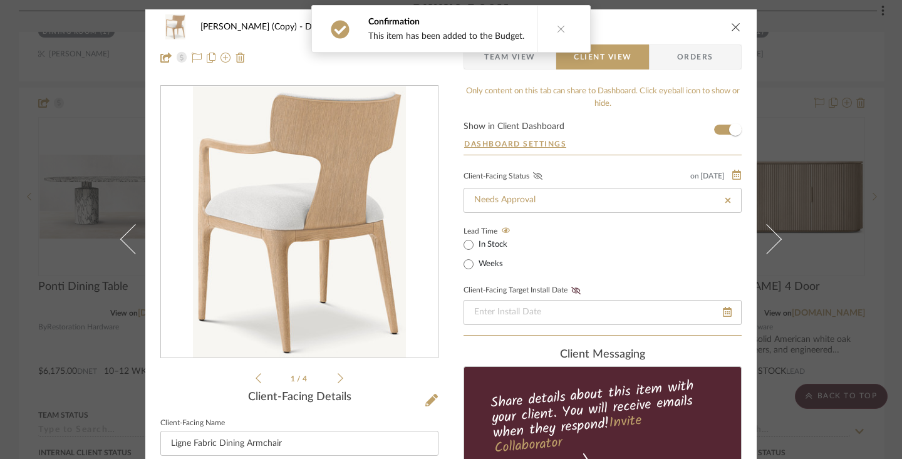
click at [533, 174] on icon at bounding box center [537, 176] width 9 height 8
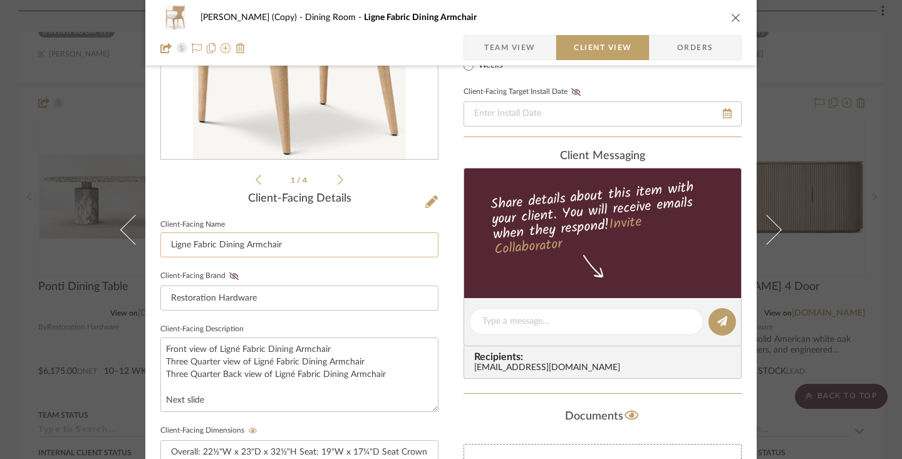
scroll to position [199, 0]
click at [229, 274] on icon at bounding box center [233, 276] width 9 height 8
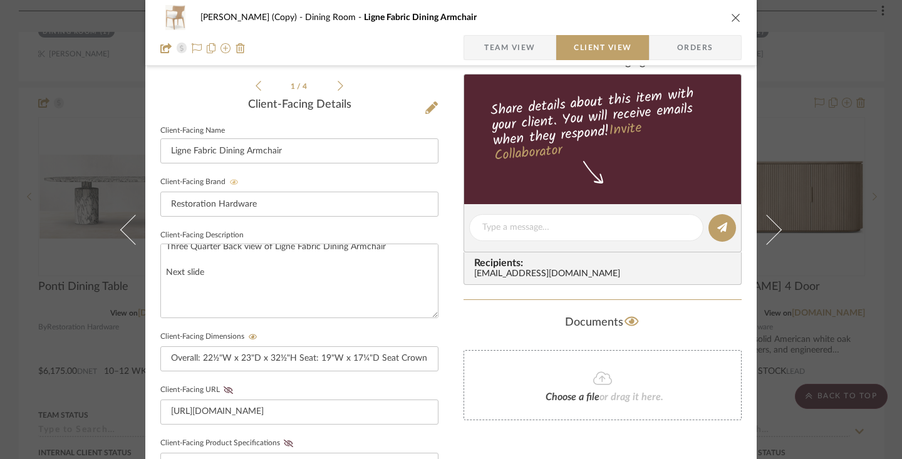
scroll to position [44, 0]
click at [224, 390] on icon at bounding box center [228, 390] width 9 height 8
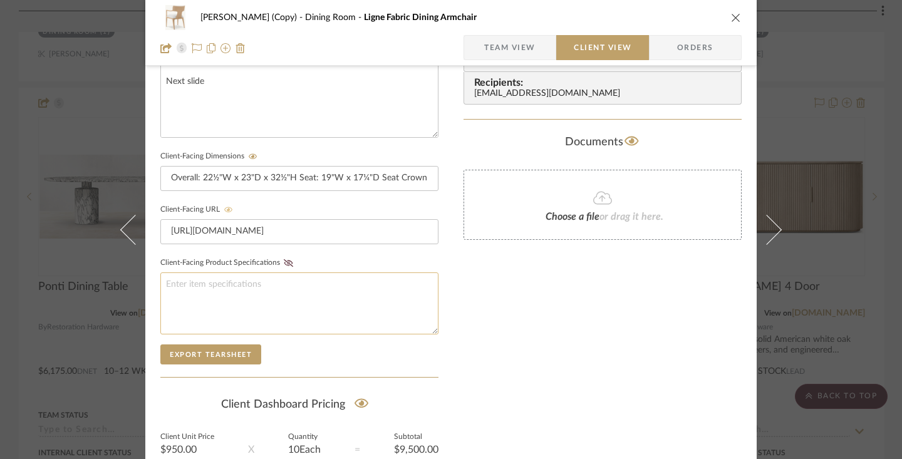
scroll to position [474, 0]
click at [655, 15] on icon "close" at bounding box center [736, 18] width 10 height 10
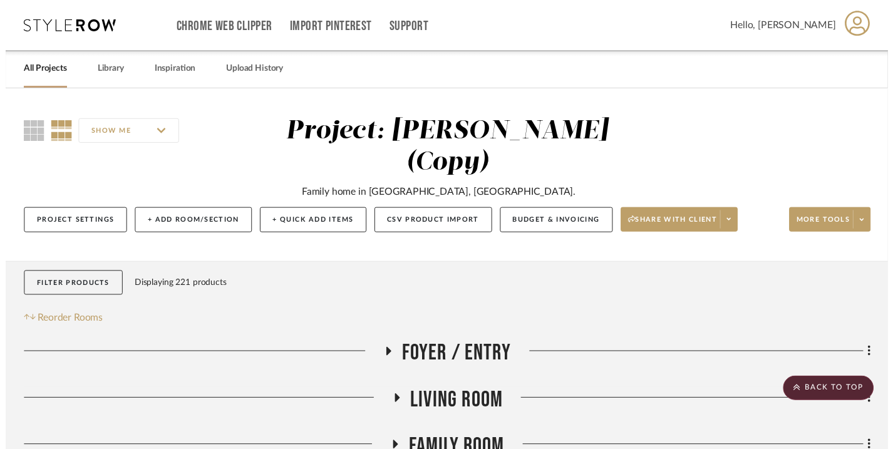
scroll to position [1149, 0]
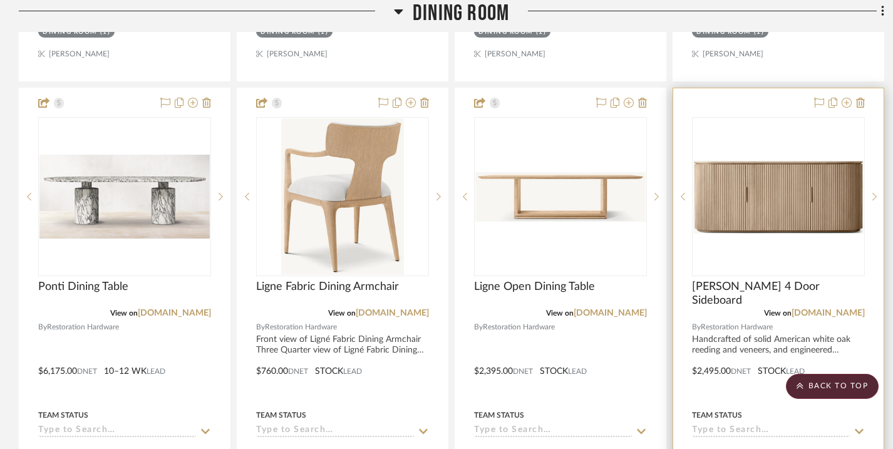
click at [655, 125] on div "0" at bounding box center [778, 197] width 172 height 158
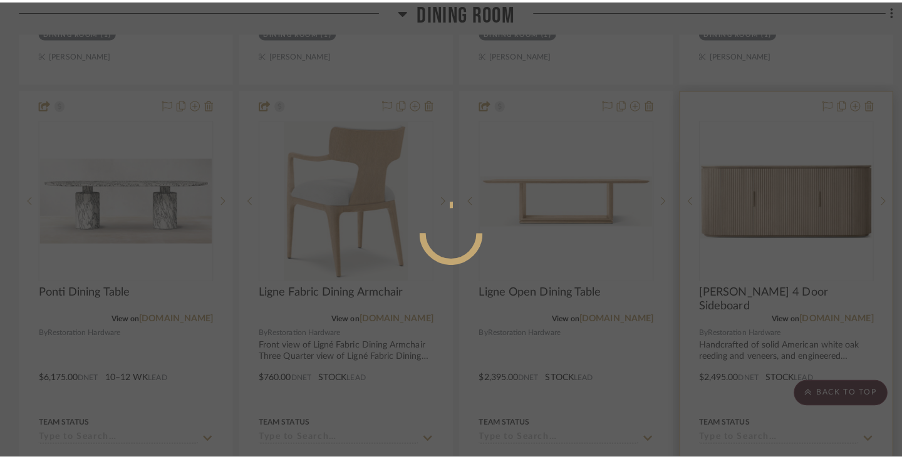
scroll to position [0, 0]
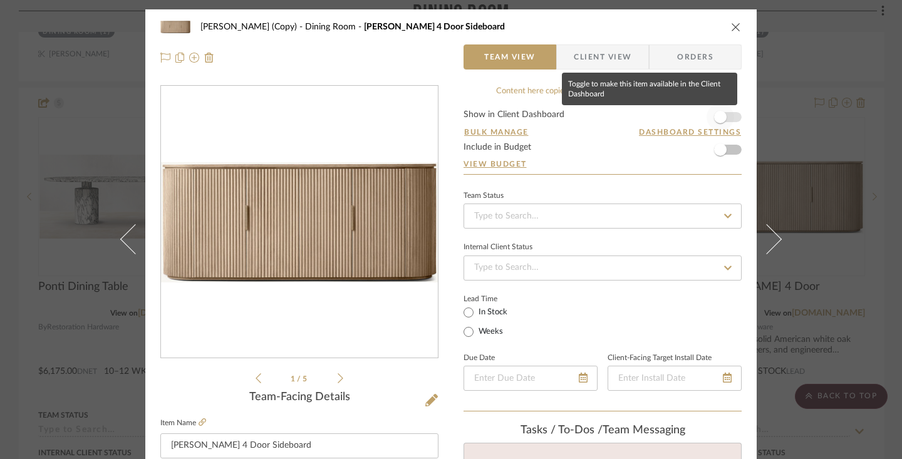
click at [655, 113] on span "button" at bounding box center [720, 117] width 13 height 13
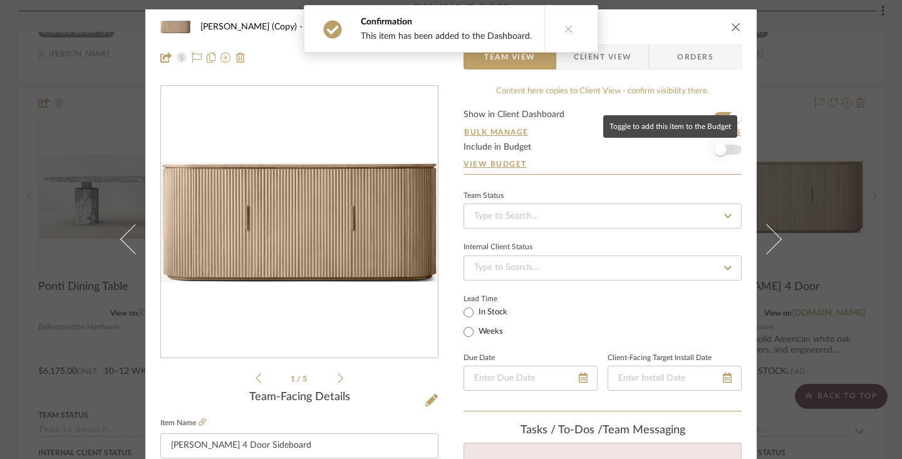
click at [655, 155] on span "button" at bounding box center [720, 149] width 13 height 13
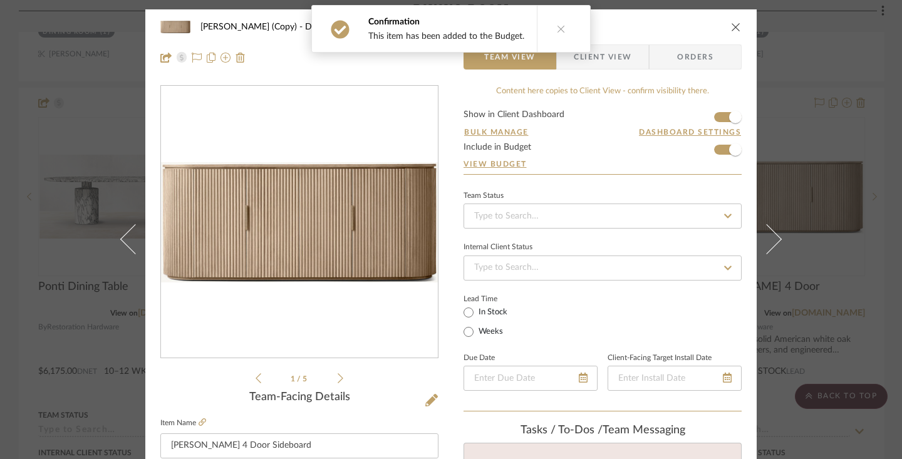
click at [600, 58] on span "Client View" at bounding box center [602, 56] width 58 height 25
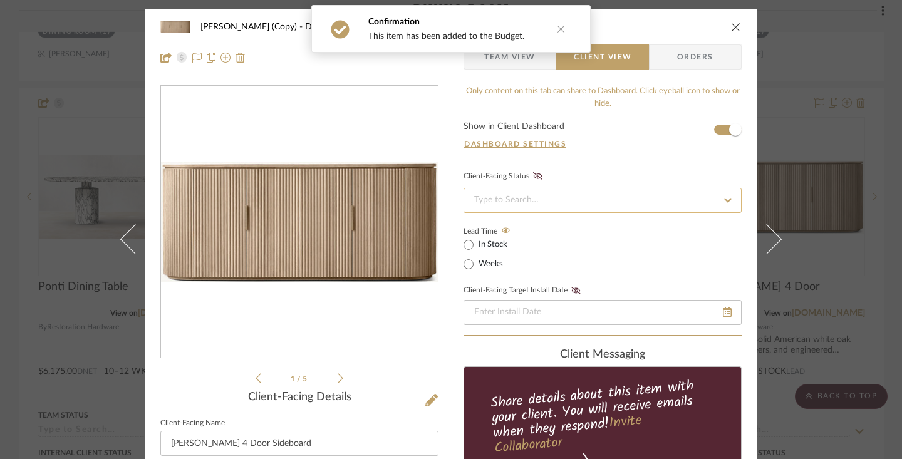
click at [586, 197] on input at bounding box center [602, 200] width 278 height 25
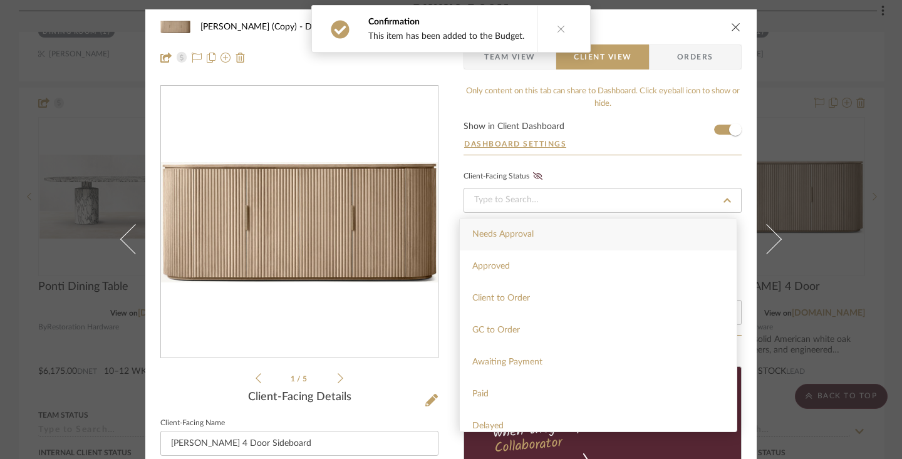
click at [555, 235] on div "Needs Approval" at bounding box center [598, 234] width 277 height 32
type input "[DATE]"
type input "Needs Approval"
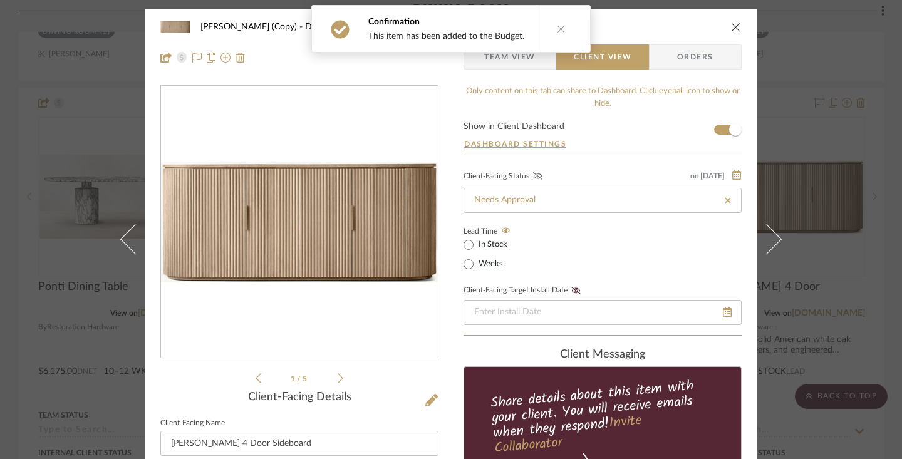
click at [533, 174] on icon at bounding box center [537, 176] width 9 height 8
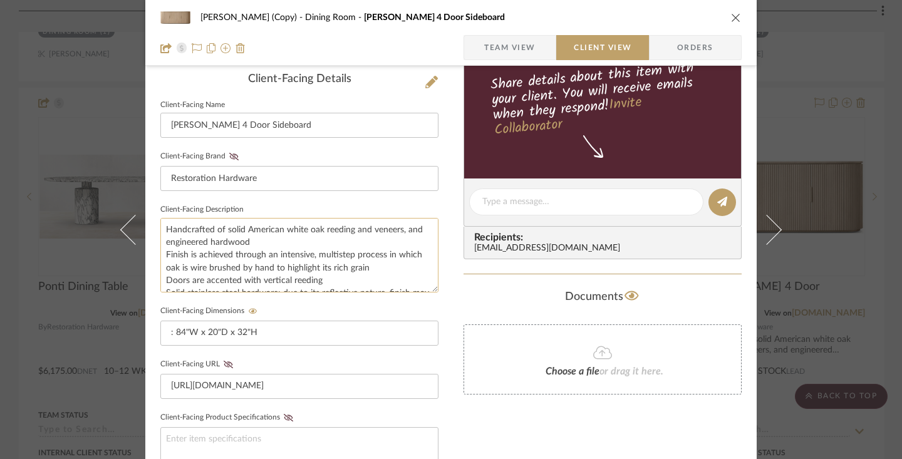
scroll to position [316, 0]
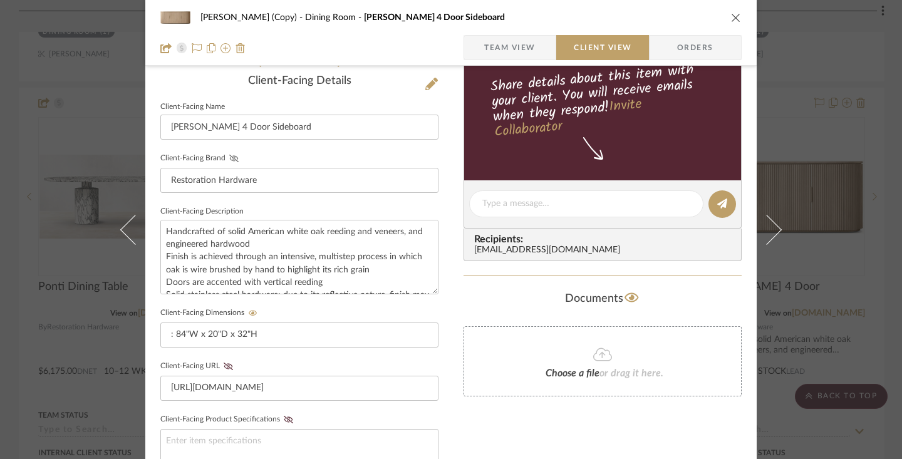
click at [229, 159] on icon at bounding box center [233, 159] width 9 height 8
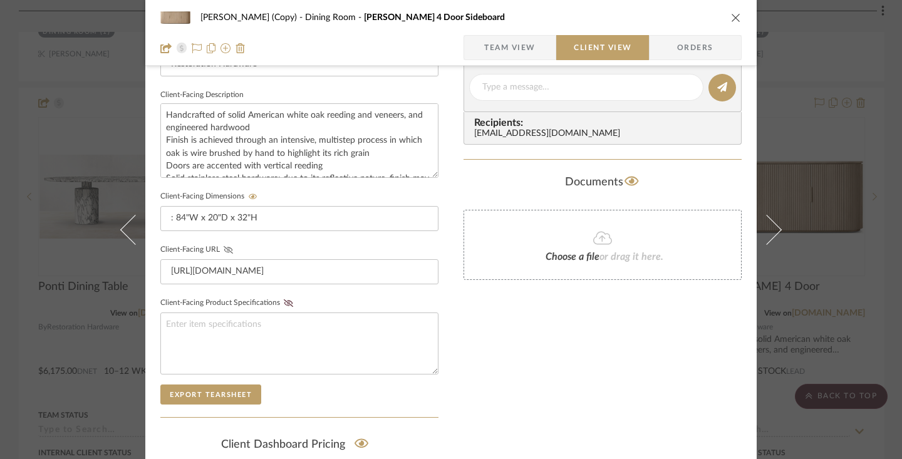
scroll to position [434, 0]
click at [226, 247] on icon at bounding box center [228, 248] width 9 height 8
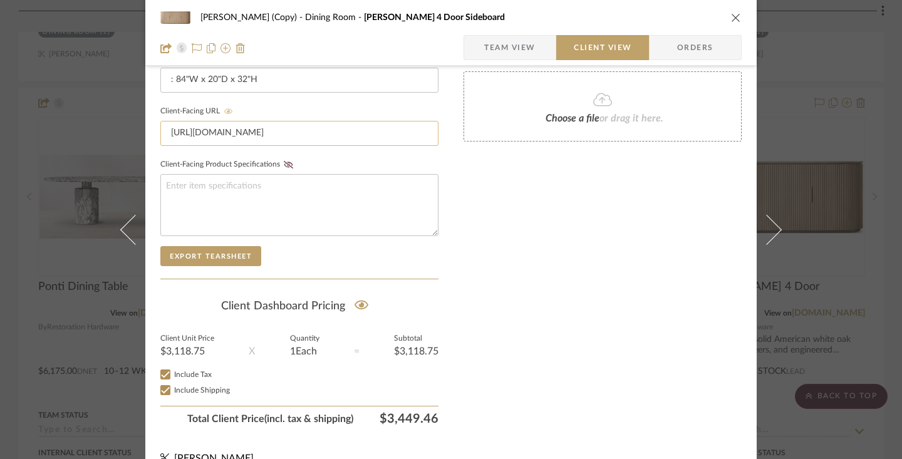
scroll to position [592, 0]
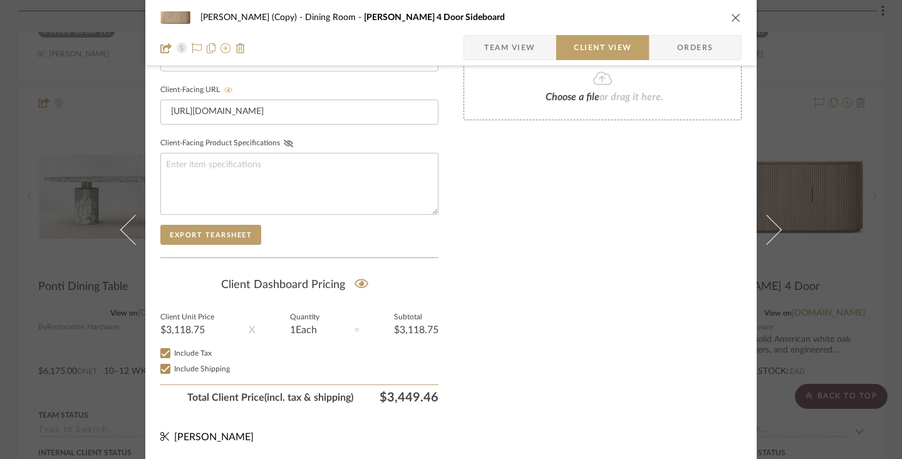
click at [655, 18] on icon "close" at bounding box center [736, 18] width 10 height 10
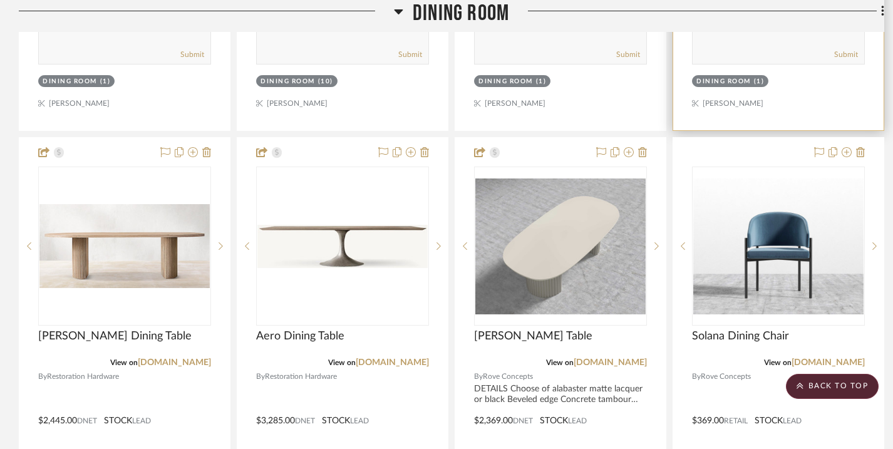
scroll to position [1658, 0]
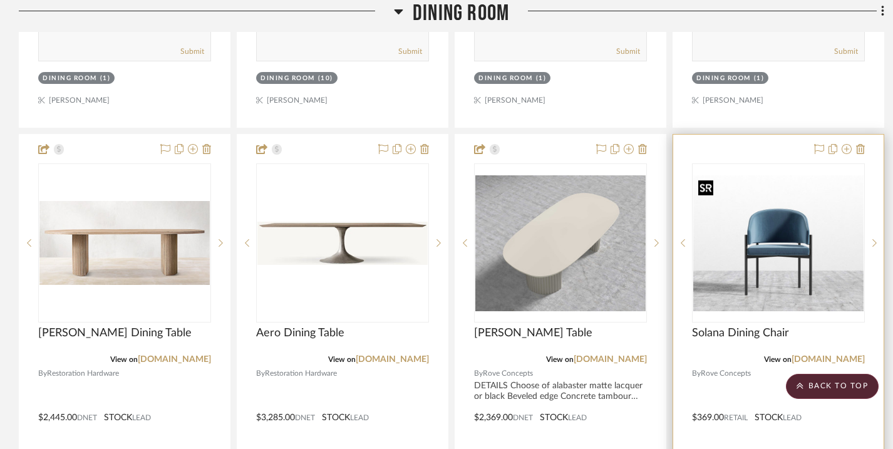
click at [655, 177] on img "0" at bounding box center [778, 243] width 170 height 136
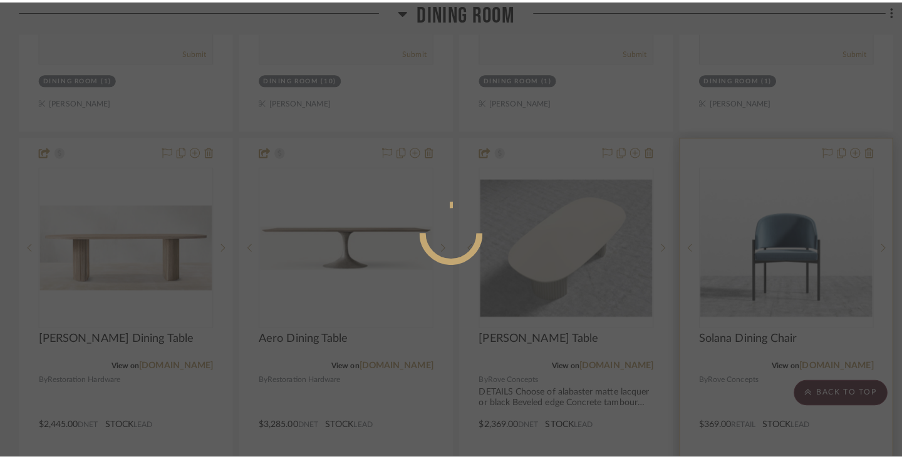
scroll to position [0, 0]
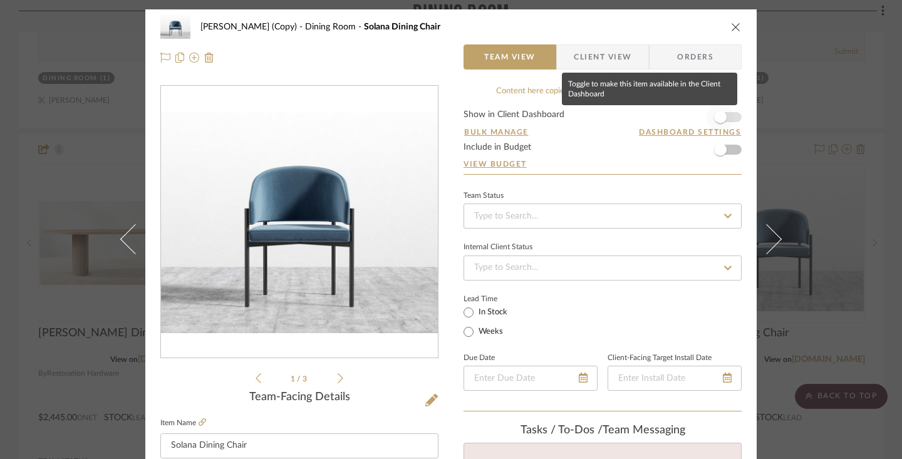
click at [655, 116] on span "button" at bounding box center [720, 117] width 13 height 13
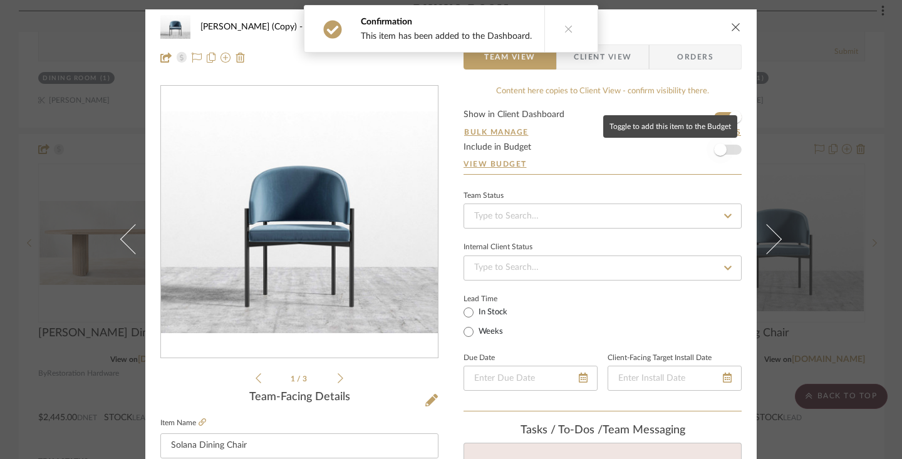
click at [655, 150] on span "button" at bounding box center [720, 150] width 28 height 28
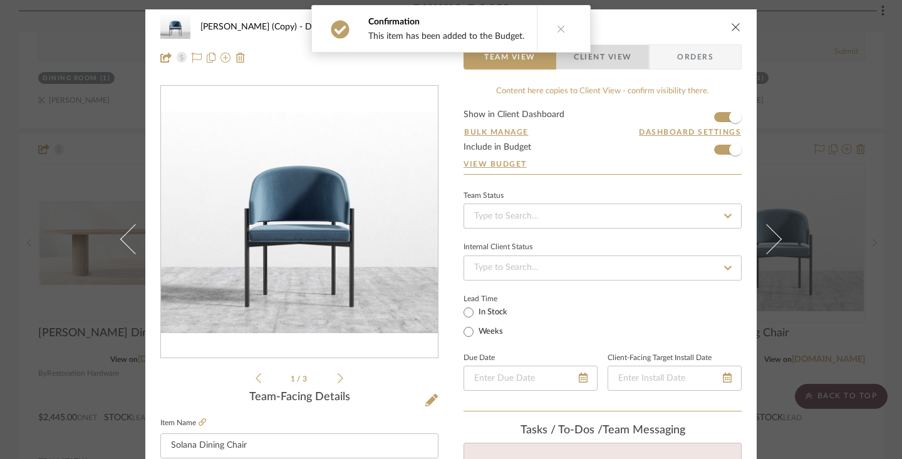
click at [622, 57] on span "Client View" at bounding box center [602, 56] width 58 height 25
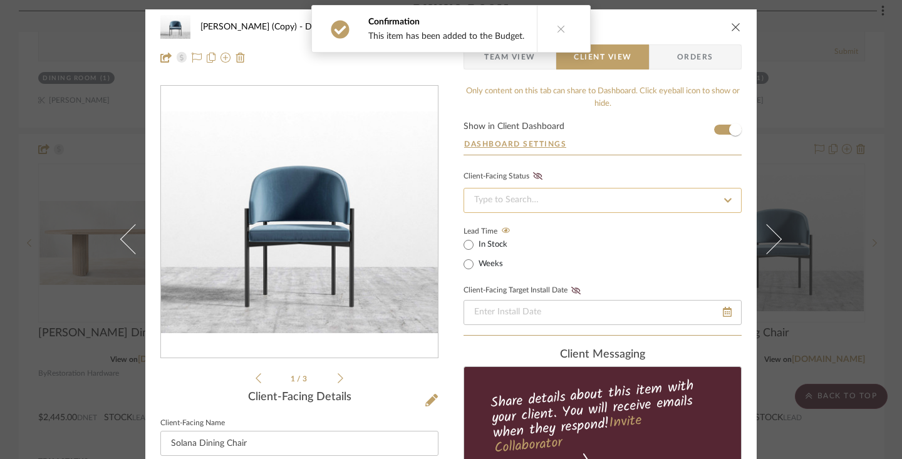
click at [565, 197] on input at bounding box center [602, 200] width 278 height 25
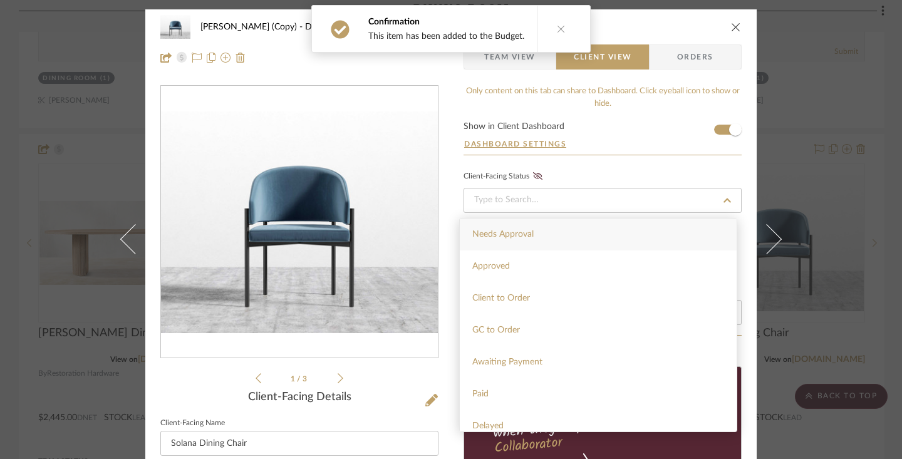
click at [527, 235] on span "Needs Approval" at bounding box center [502, 234] width 61 height 9
type input "[DATE]"
type input "Needs Approval"
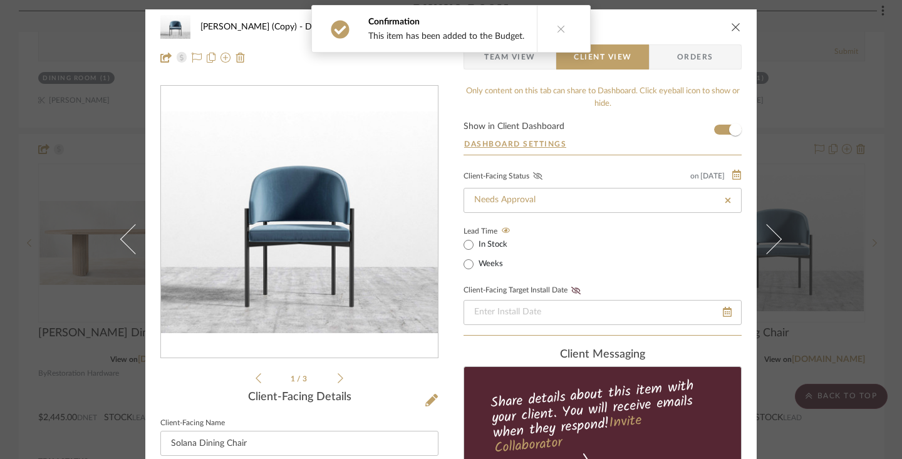
click at [534, 172] on fa-icon at bounding box center [538, 176] width 16 height 11
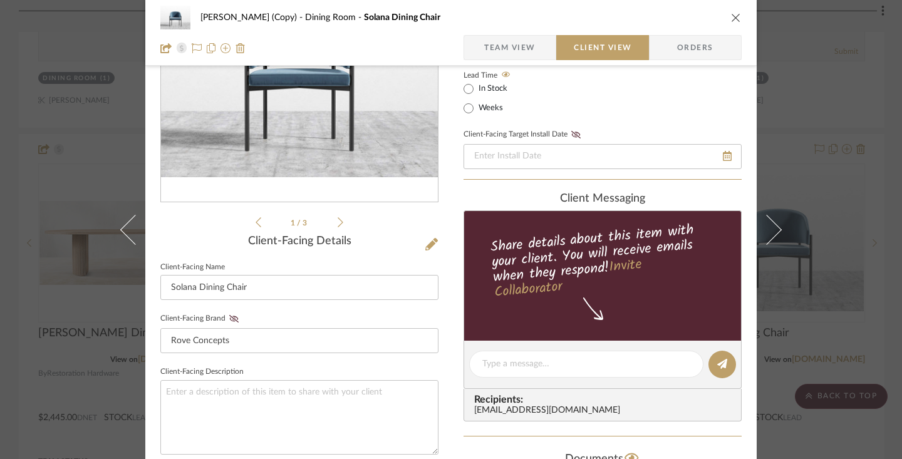
scroll to position [188, 0]
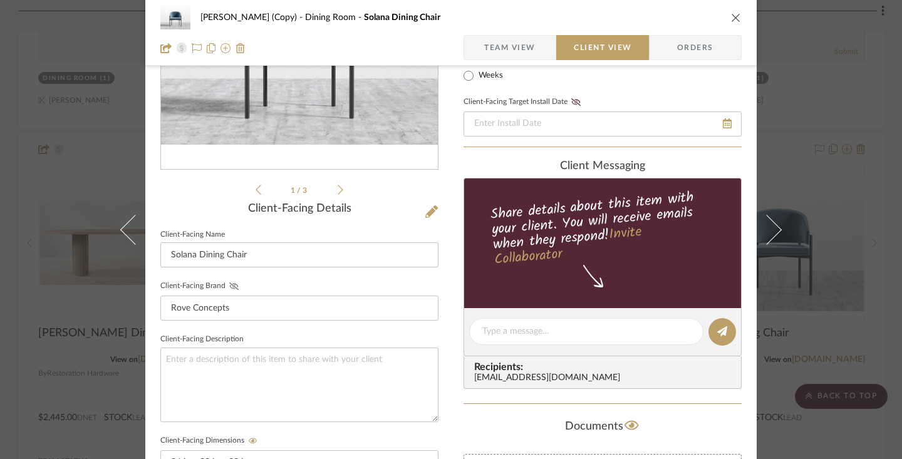
click at [234, 283] on fa-icon at bounding box center [234, 286] width 16 height 8
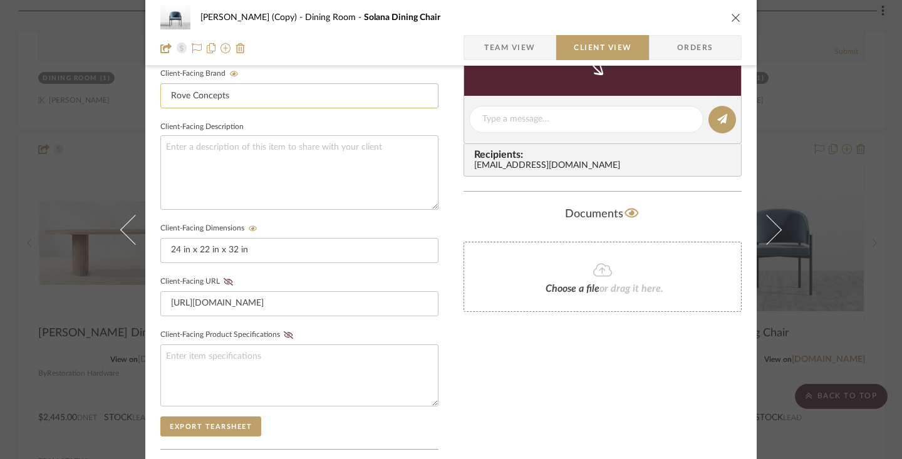
scroll to position [408, 0]
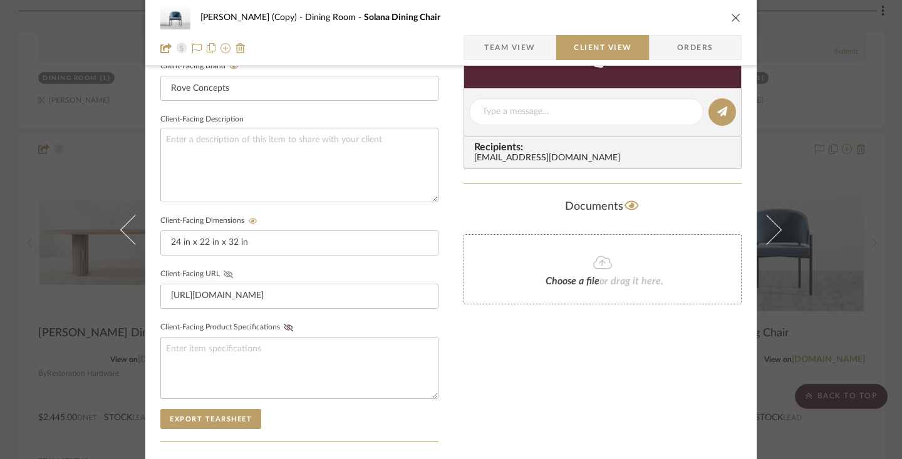
click at [225, 273] on icon at bounding box center [228, 274] width 9 height 8
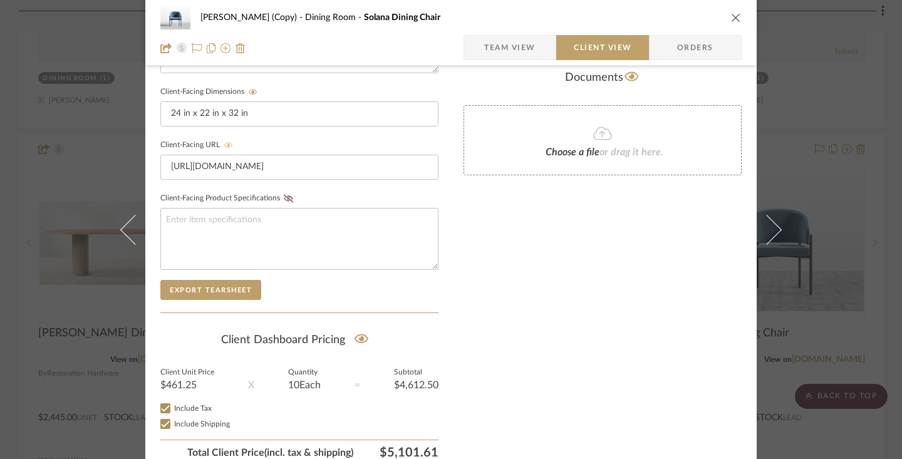
scroll to position [592, 0]
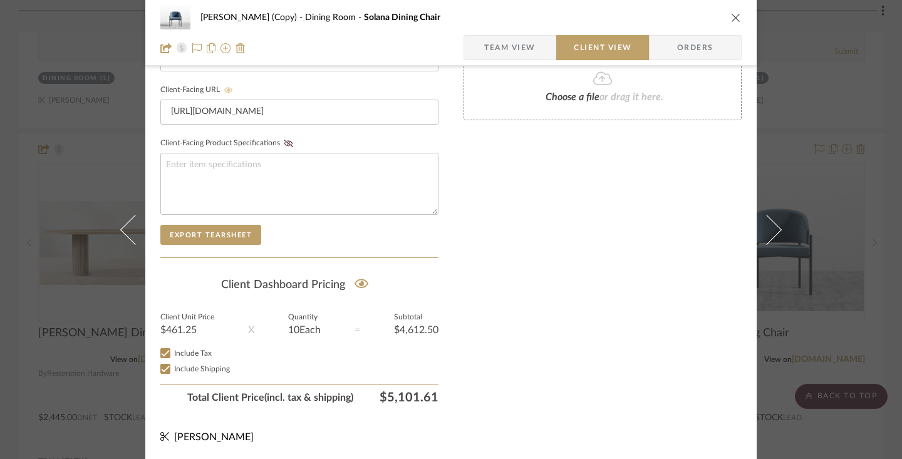
click at [655, 13] on icon "close" at bounding box center [736, 18] width 10 height 10
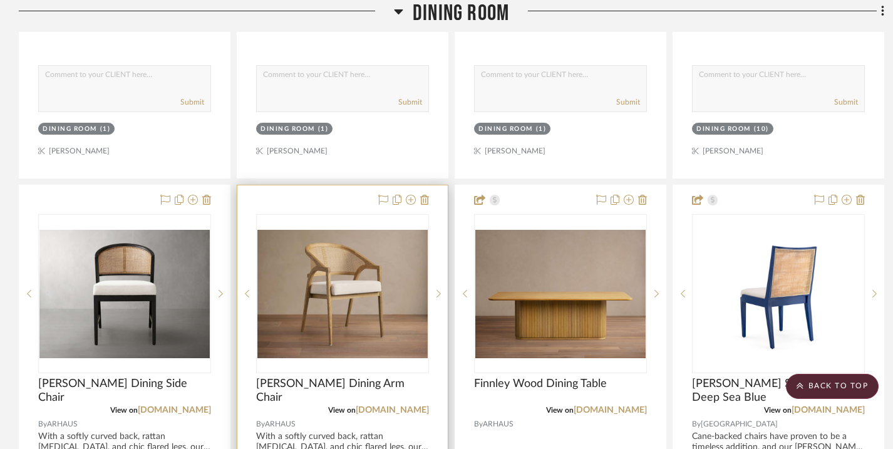
scroll to position [2165, 0]
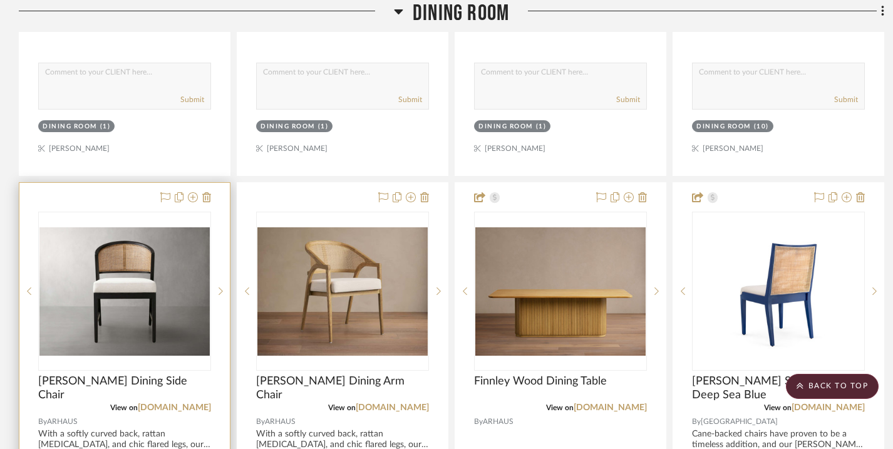
click at [94, 218] on div "0" at bounding box center [125, 291] width 172 height 158
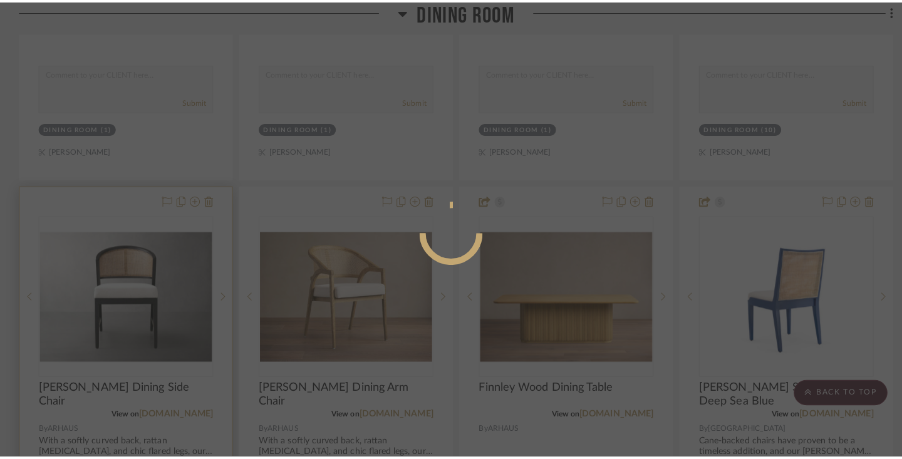
scroll to position [0, 0]
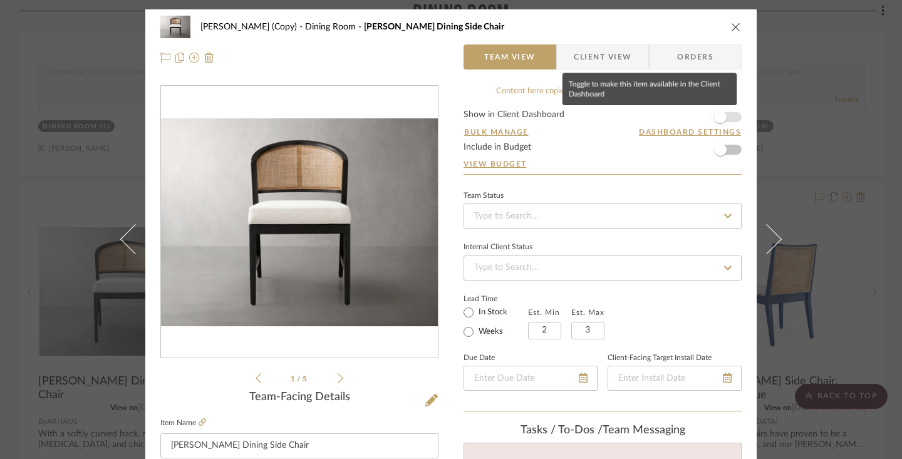
click at [655, 120] on span "button" at bounding box center [720, 117] width 13 height 13
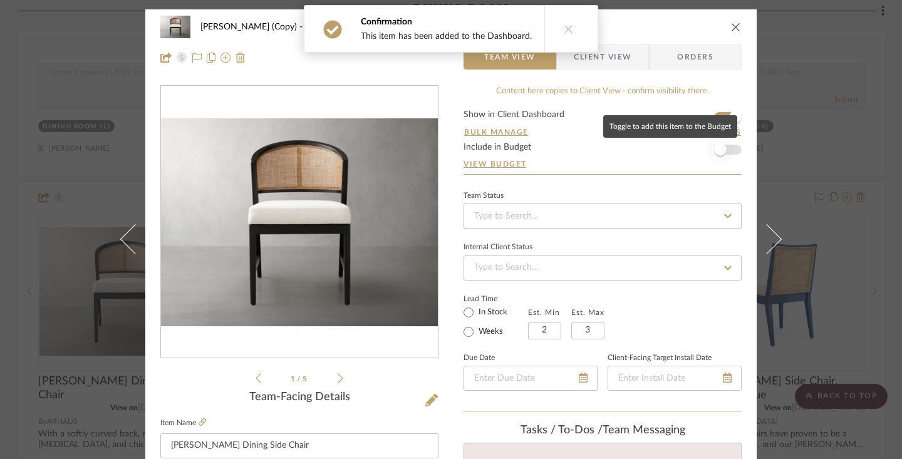
click at [655, 150] on span "button" at bounding box center [720, 149] width 13 height 13
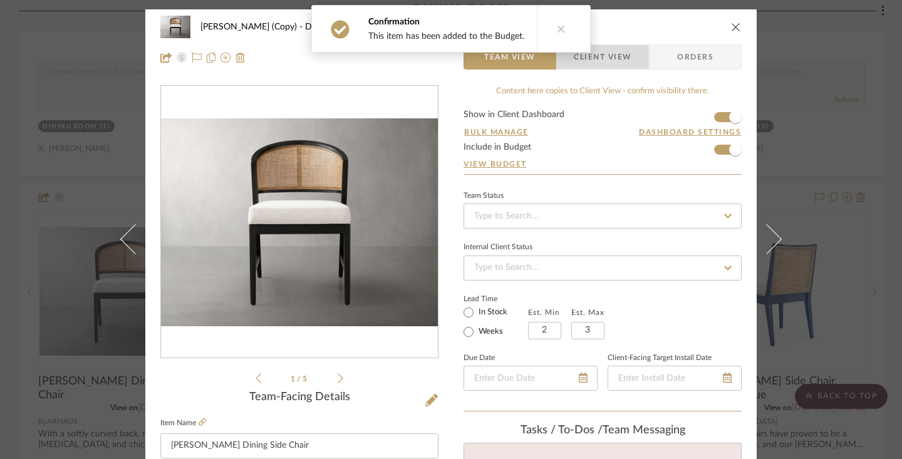
click at [625, 58] on span "Client View" at bounding box center [602, 56] width 58 height 25
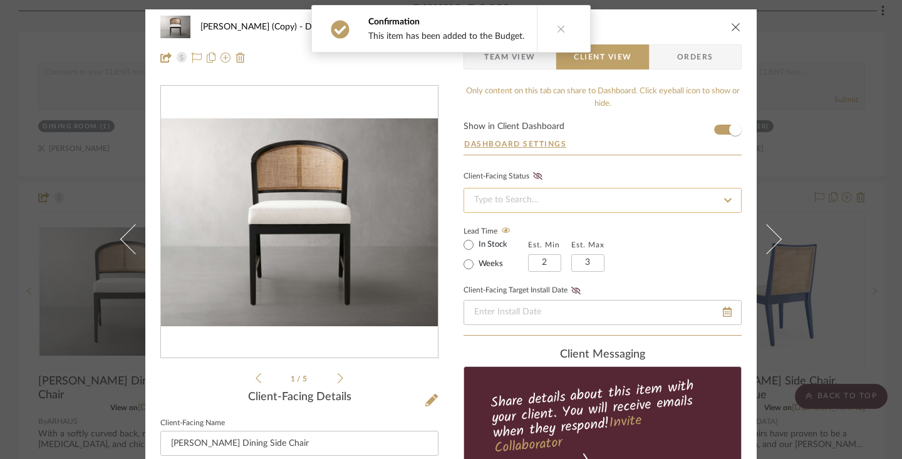
click at [557, 193] on input at bounding box center [602, 200] width 278 height 25
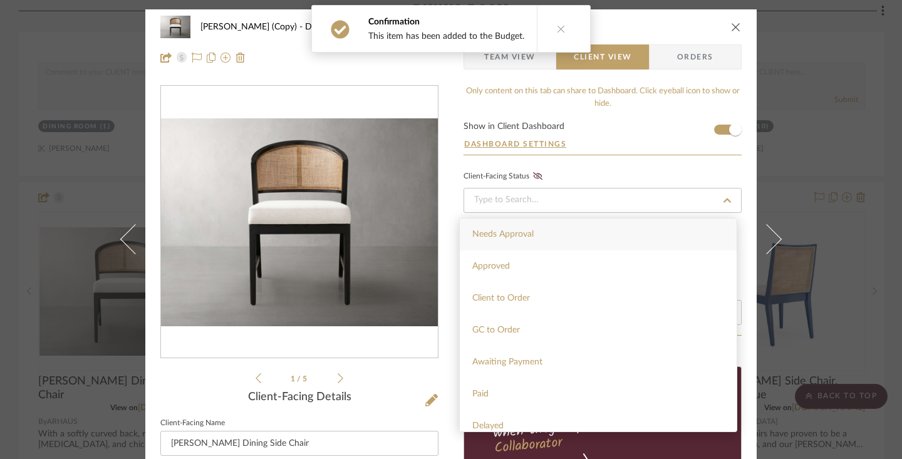
click at [543, 234] on div "Needs Approval" at bounding box center [598, 234] width 277 height 32
type input "[DATE]"
type input "Needs Approval"
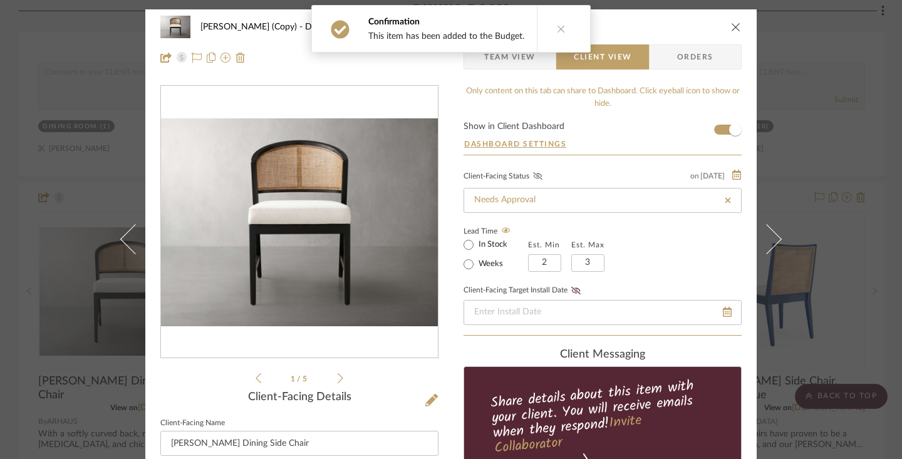
click at [533, 178] on icon at bounding box center [537, 176] width 9 height 8
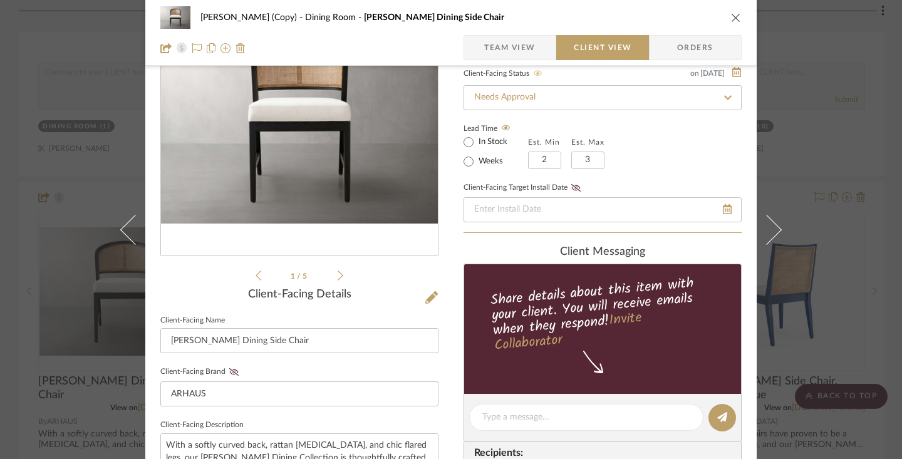
scroll to position [105, 0]
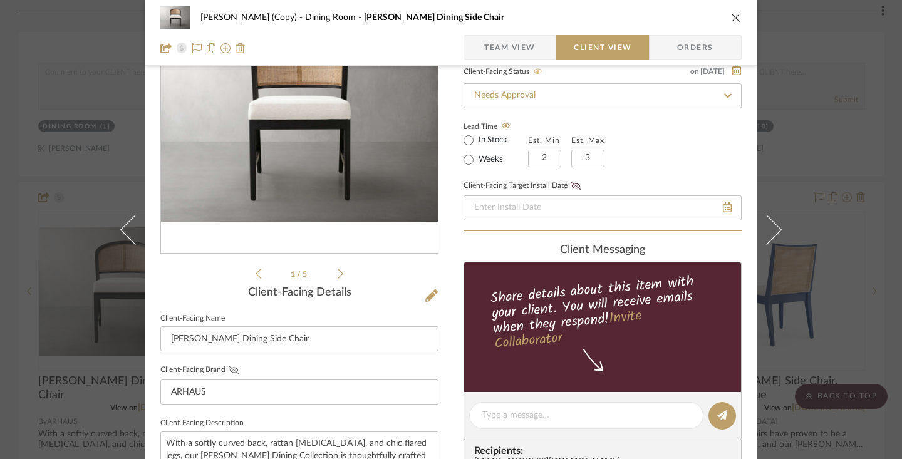
click at [232, 371] on icon at bounding box center [233, 370] width 9 height 8
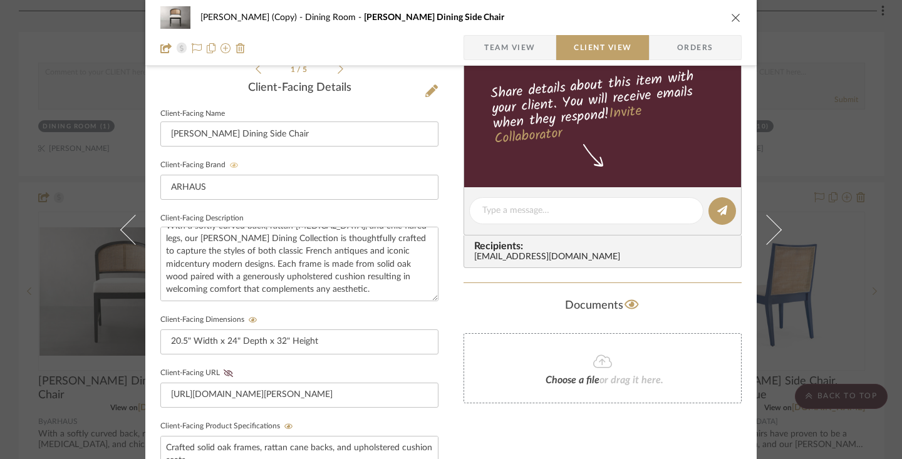
scroll to position [336, 0]
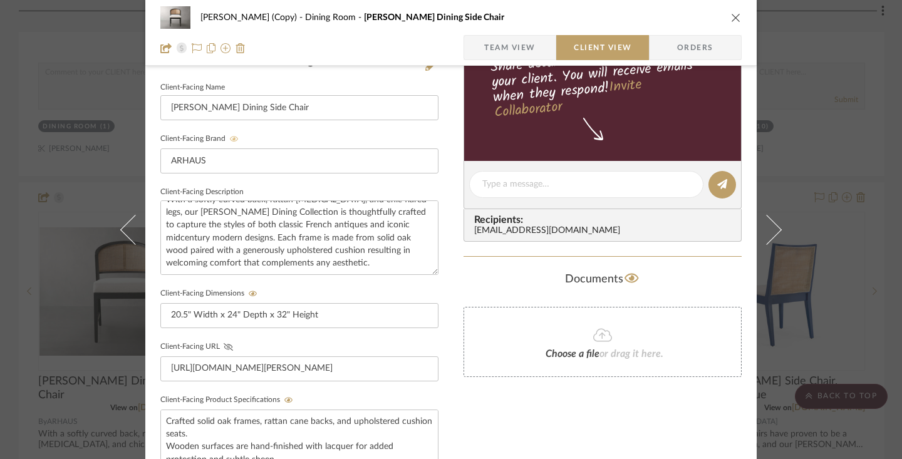
click at [224, 343] on icon at bounding box center [228, 347] width 9 height 8
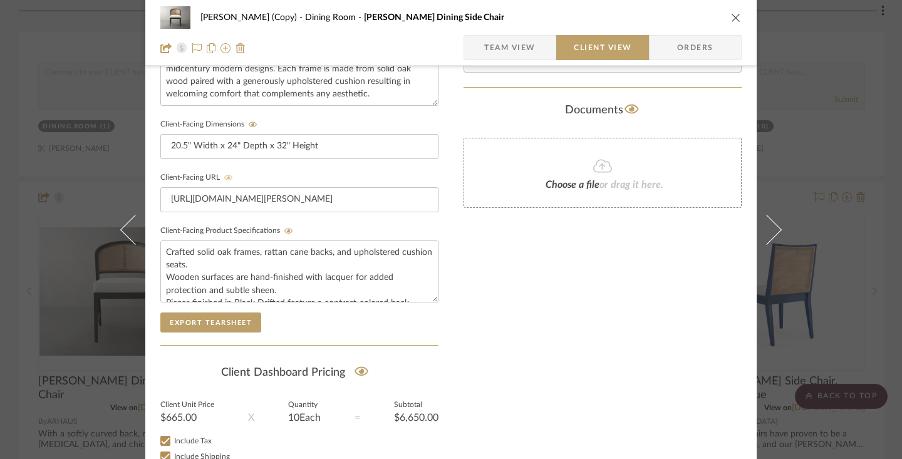
scroll to position [592, 0]
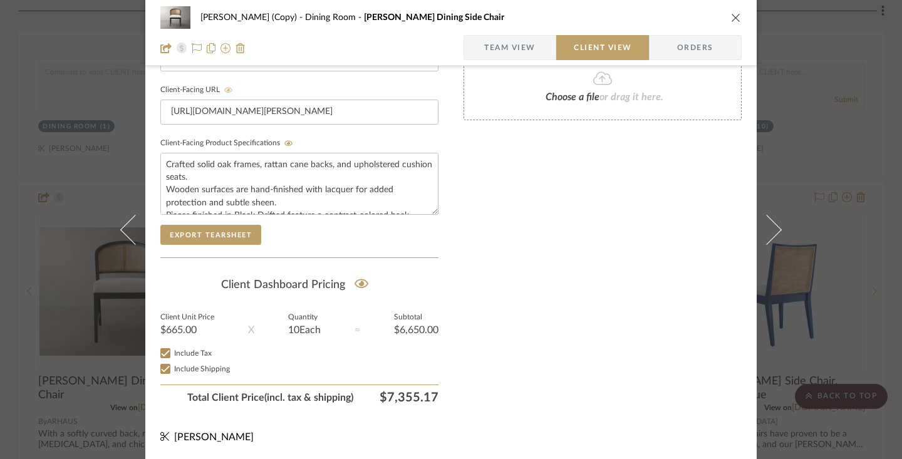
click at [655, 18] on icon "close" at bounding box center [736, 18] width 10 height 10
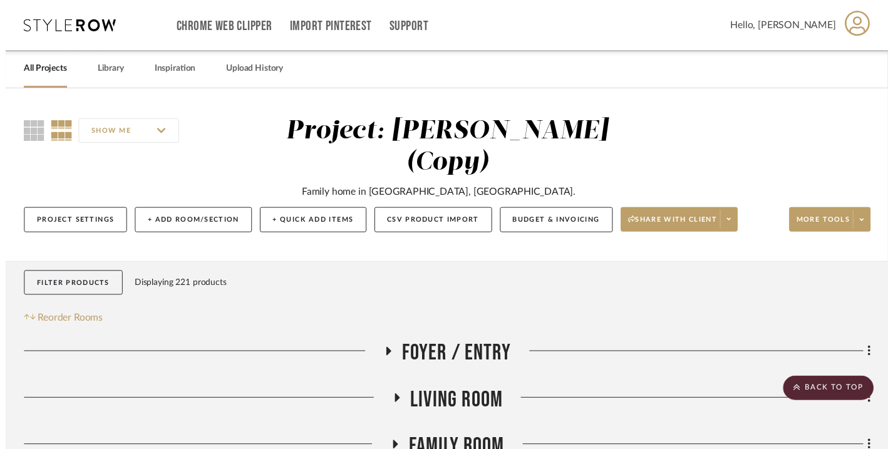
scroll to position [2165, 0]
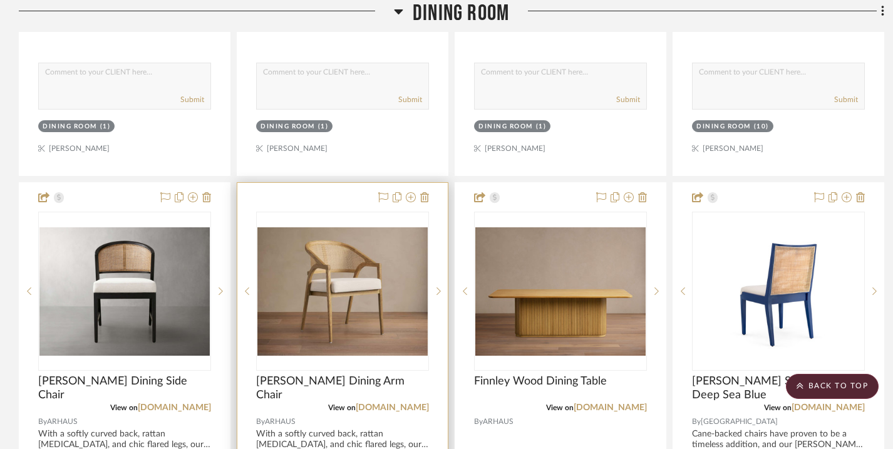
click at [308, 208] on div at bounding box center [342, 457] width 210 height 548
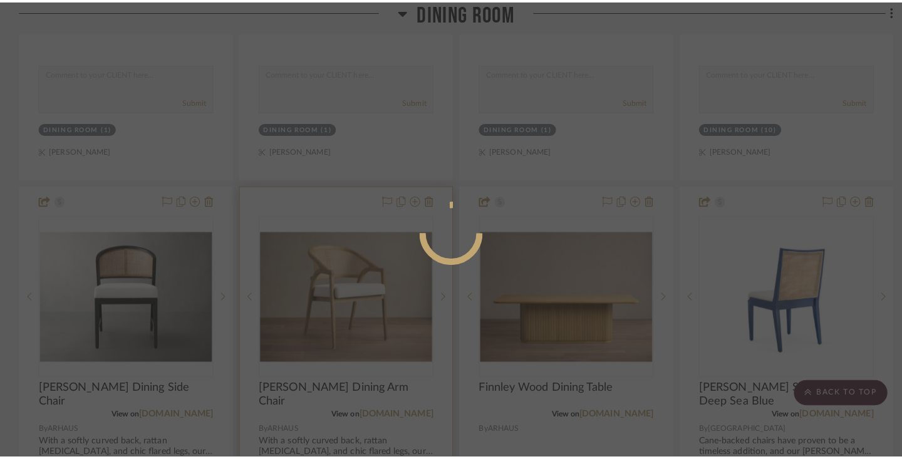
scroll to position [0, 0]
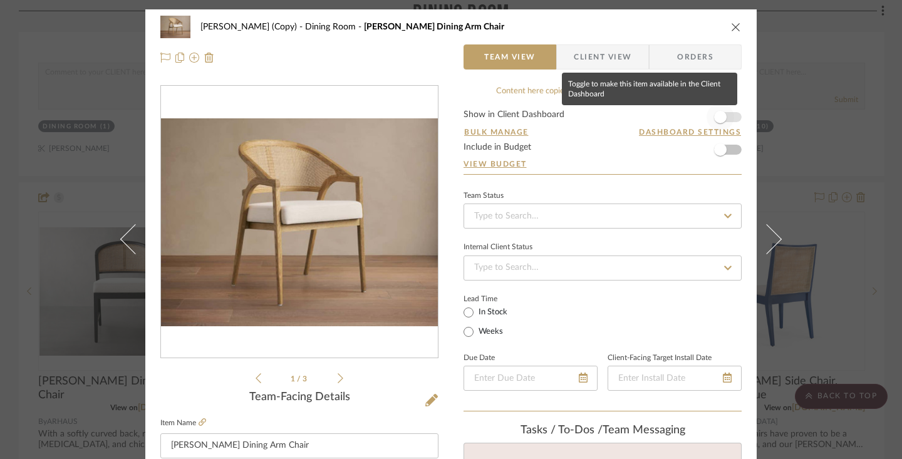
click at [655, 115] on span "button" at bounding box center [720, 117] width 13 height 13
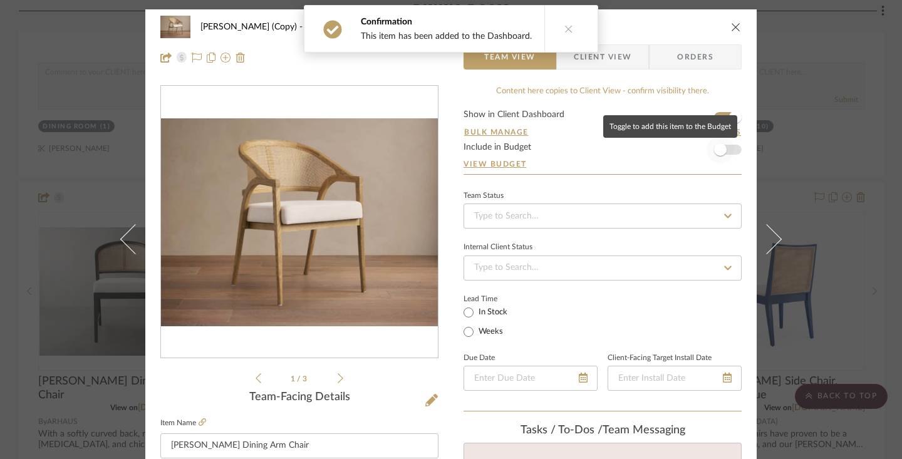
click at [655, 150] on span "button" at bounding box center [720, 149] width 13 height 13
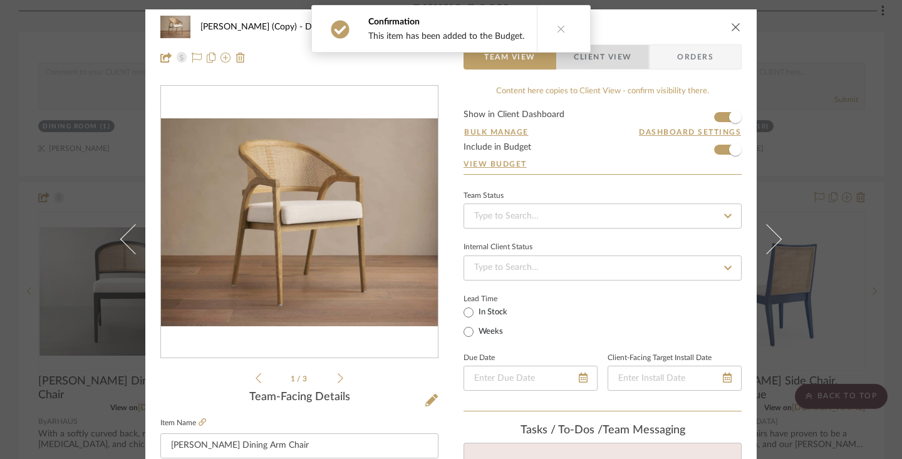
click at [614, 59] on span "Client View" at bounding box center [602, 56] width 58 height 25
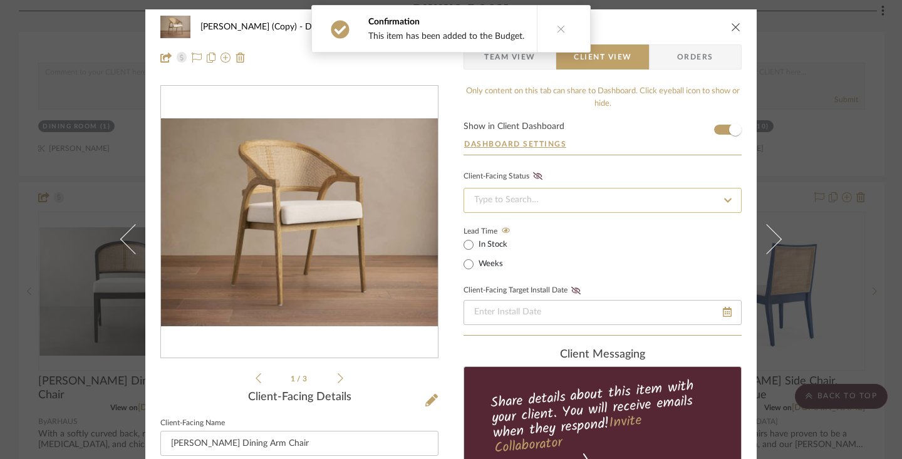
click at [567, 195] on input at bounding box center [602, 200] width 278 height 25
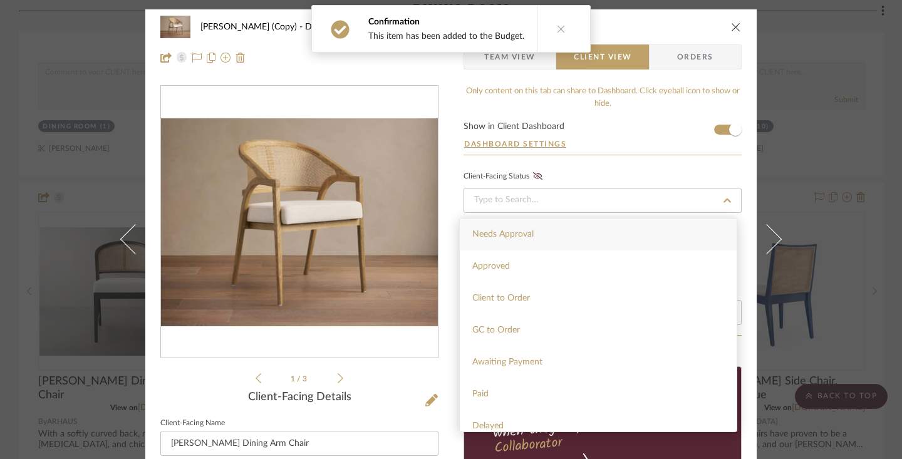
click at [516, 232] on span "Needs Approval" at bounding box center [502, 234] width 61 height 9
type input "[DATE]"
type input "Needs Approval"
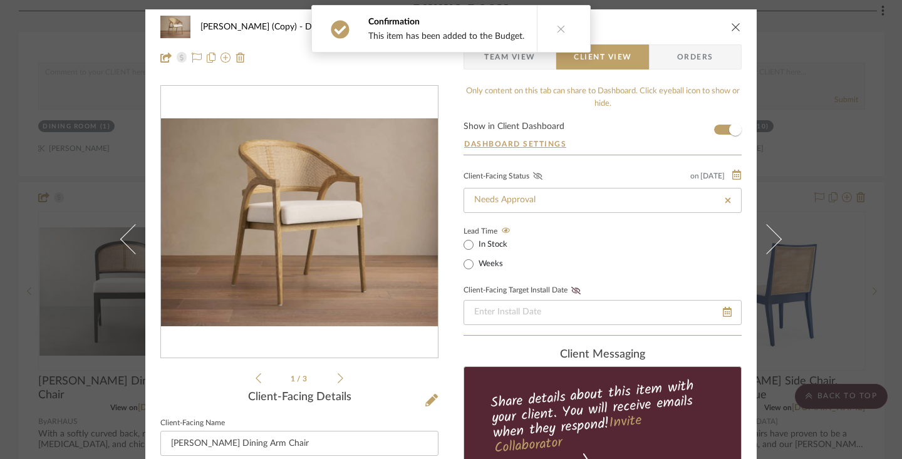
click at [533, 177] on icon at bounding box center [537, 176] width 9 height 8
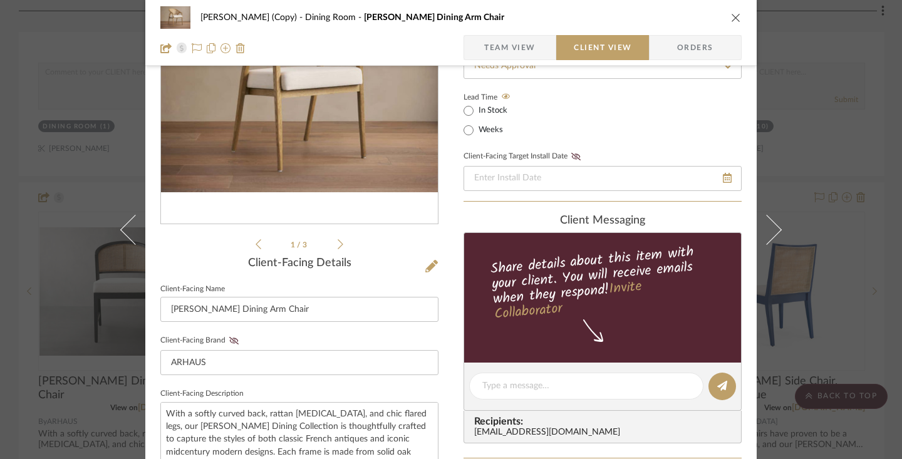
scroll to position [141, 0]
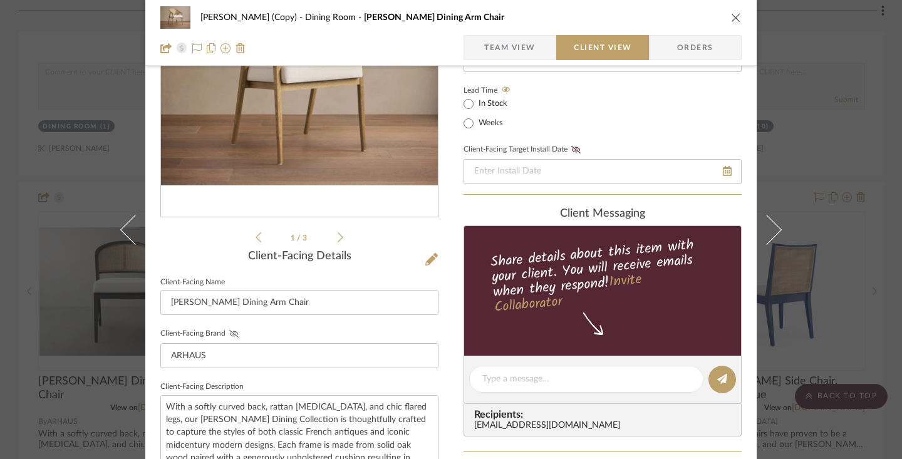
click at [230, 334] on icon at bounding box center [233, 334] width 9 height 8
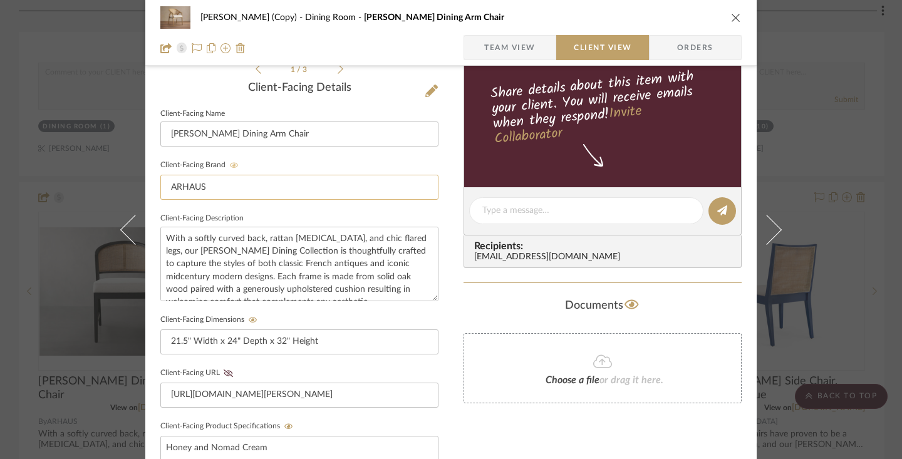
scroll to position [314, 0]
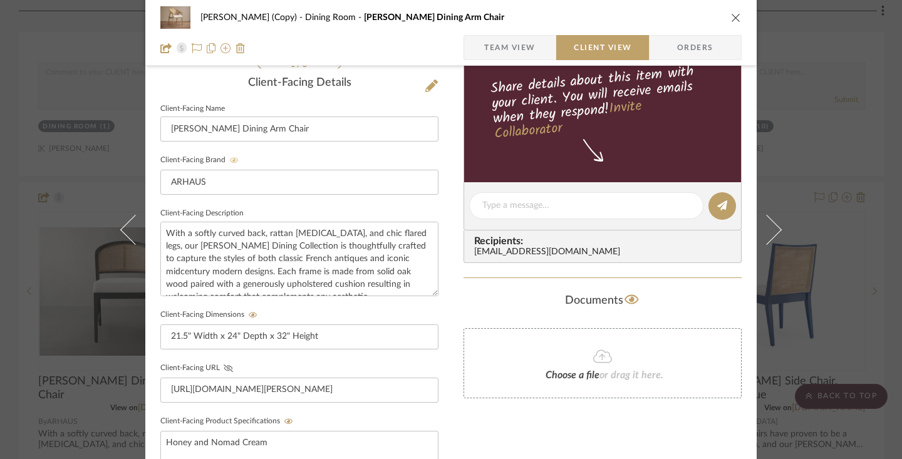
click at [224, 368] on icon at bounding box center [228, 368] width 9 height 8
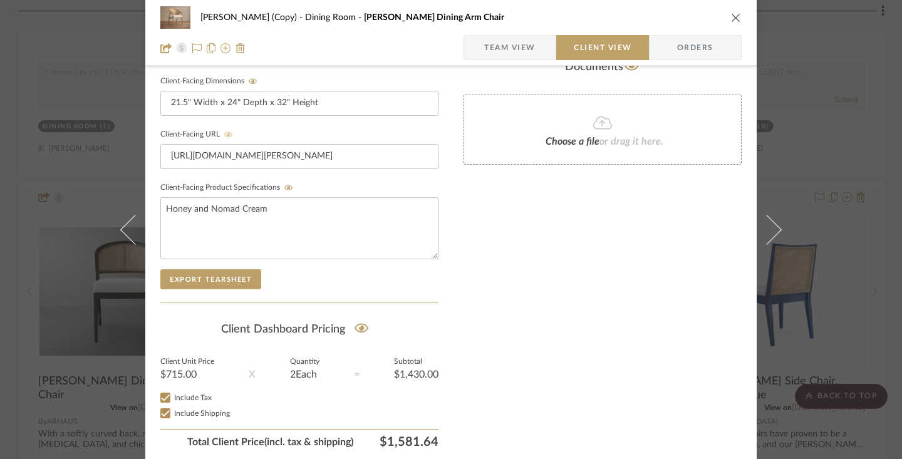
scroll to position [561, 0]
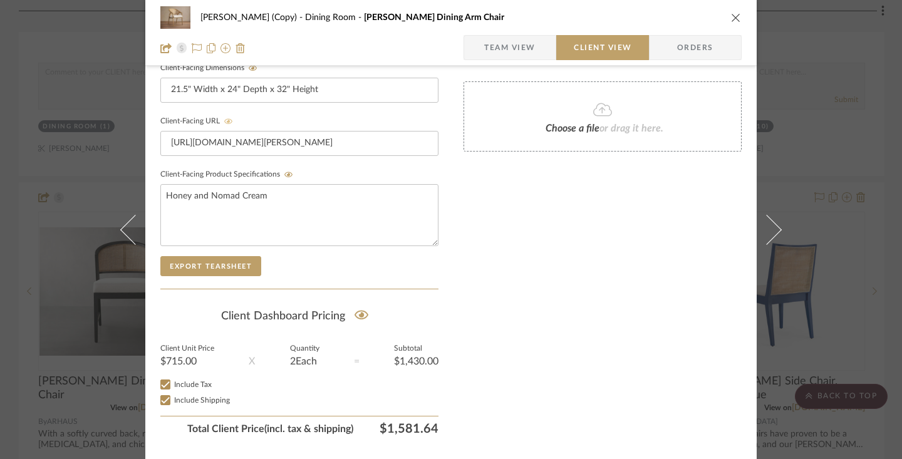
click at [655, 18] on div "[PERSON_NAME] (Copy) Dining Room [PERSON_NAME] Dining Arm Chair" at bounding box center [450, 17] width 581 height 25
click at [655, 17] on icon "close" at bounding box center [736, 18] width 10 height 10
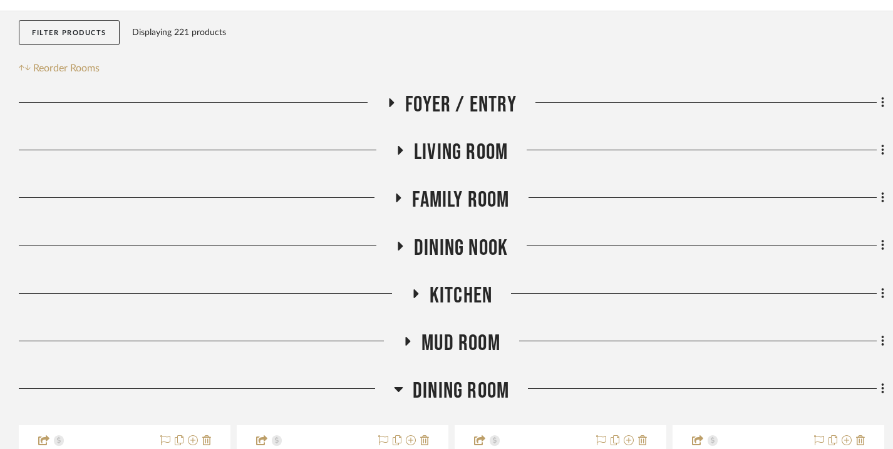
scroll to position [260, 0]
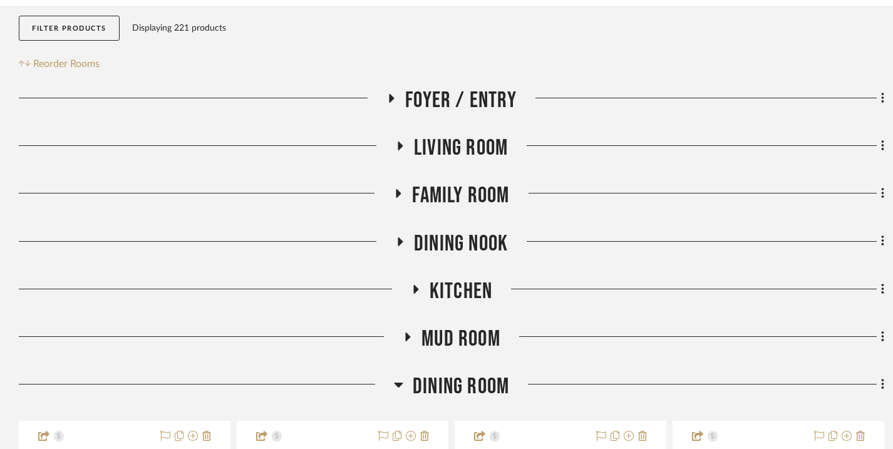
click at [392, 192] on icon at bounding box center [398, 193] width 15 height 9
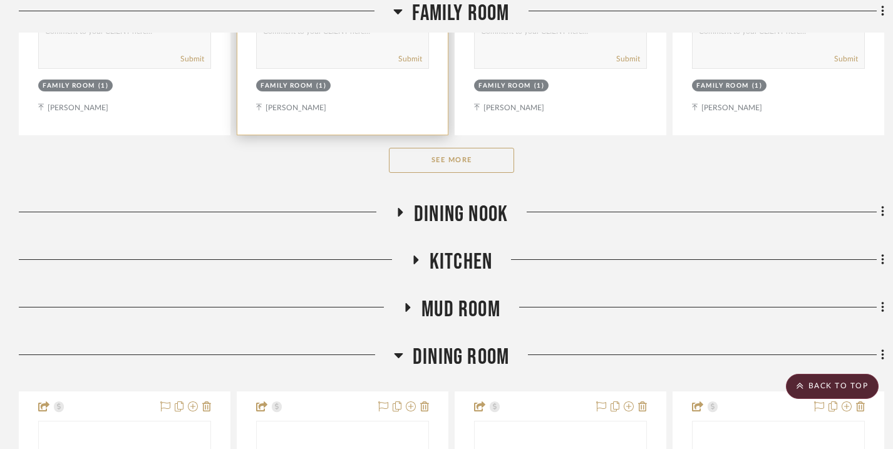
scroll to position [905, 0]
click at [473, 159] on button "See More" at bounding box center [451, 159] width 125 height 25
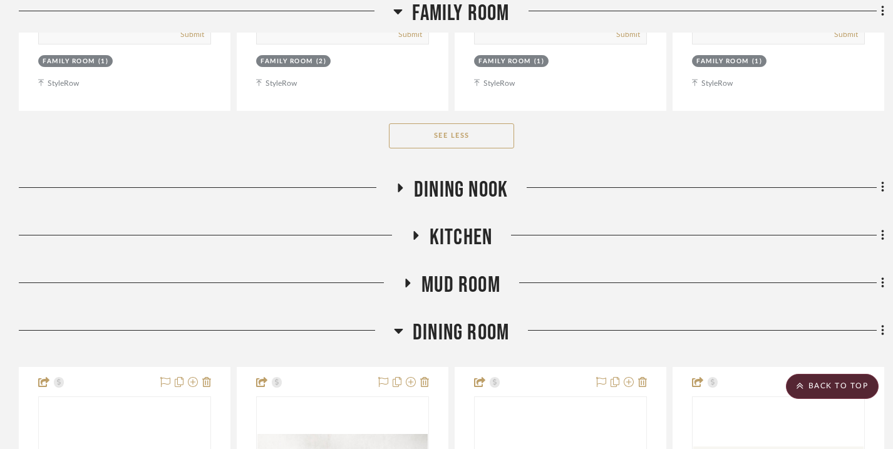
scroll to position [2596, 0]
click at [417, 234] on icon at bounding box center [415, 234] width 5 height 9
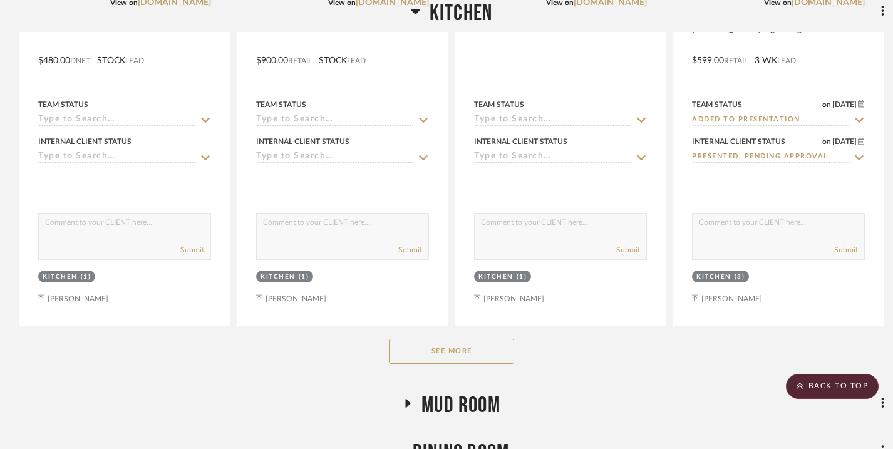
scroll to position [3097, 0]
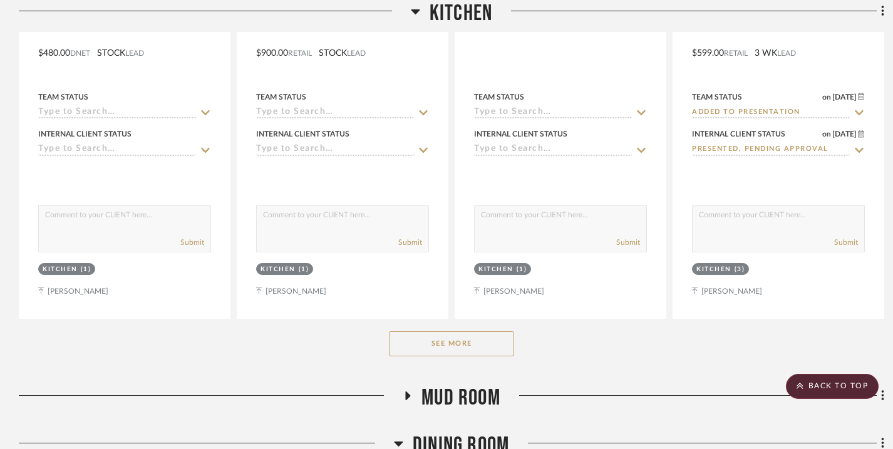
click at [474, 345] on button "See More" at bounding box center [451, 343] width 125 height 25
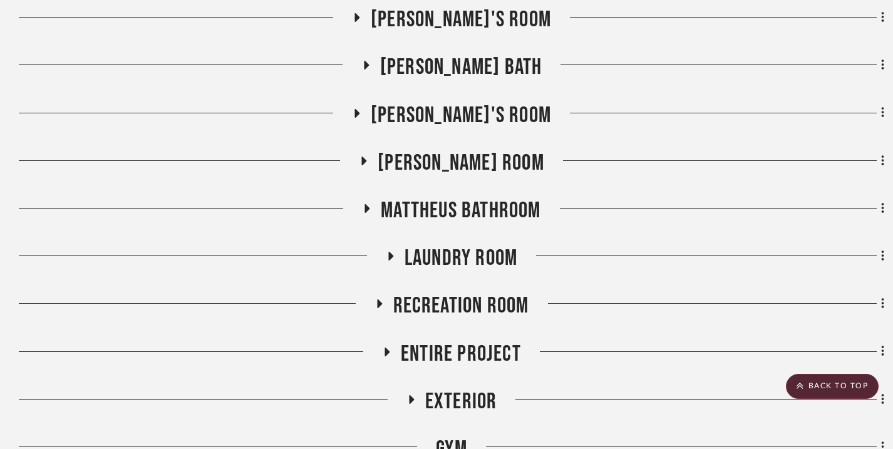
scroll to position [7763, 0]
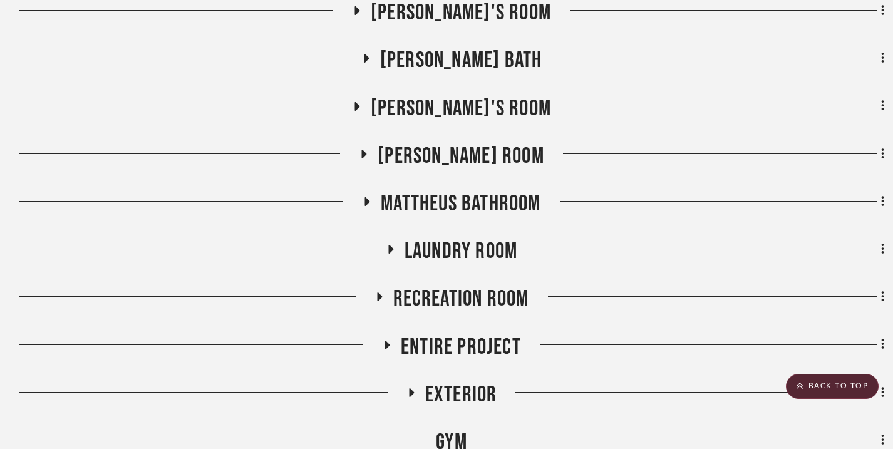
click at [379, 292] on icon at bounding box center [379, 296] width 5 height 9
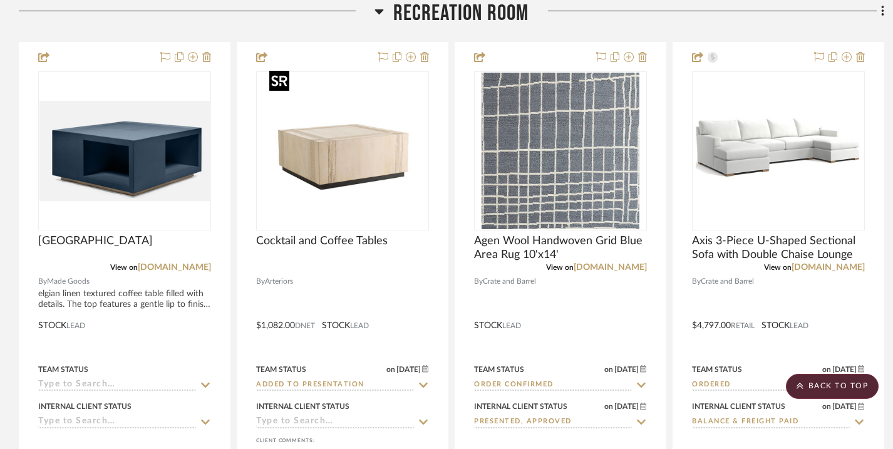
scroll to position [8068, 0]
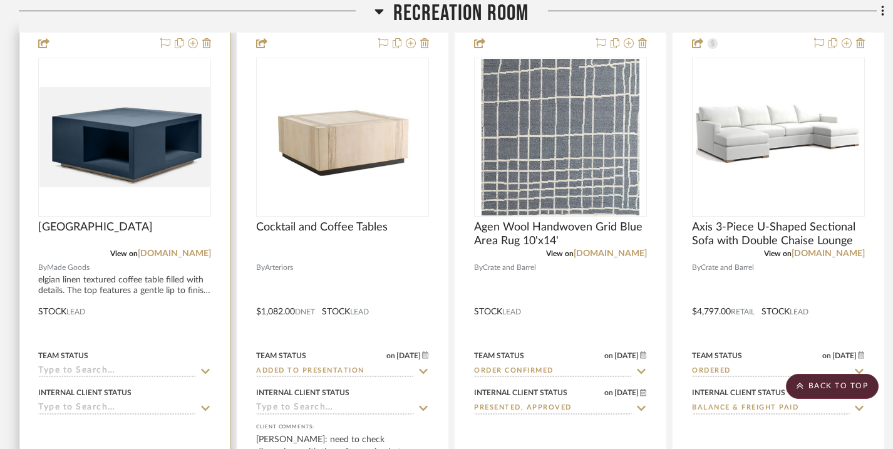
click at [206, 366] on icon at bounding box center [205, 371] width 11 height 10
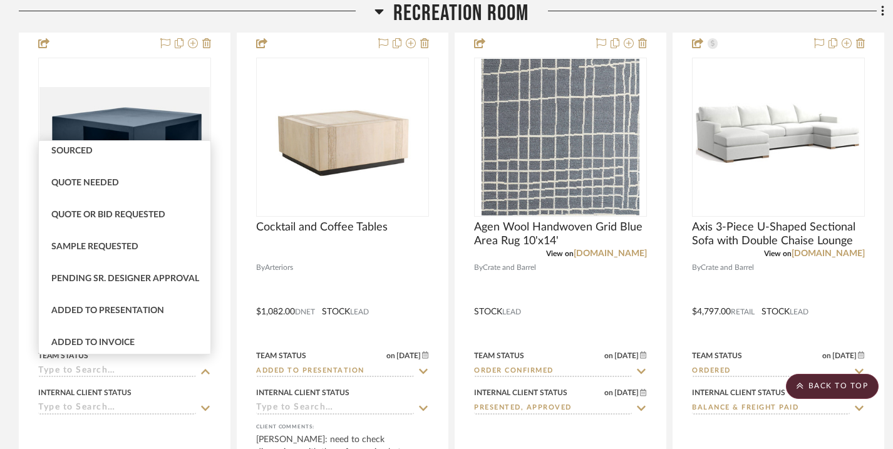
scroll to position [421, 0]
click at [161, 314] on span "Added to Presentation" at bounding box center [107, 310] width 113 height 9
type input "[DATE]"
type input "Added to Presentation"
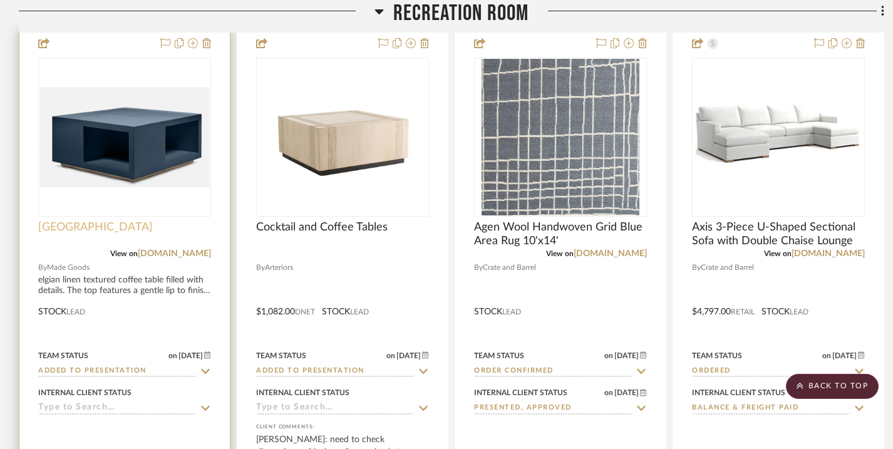
click at [71, 221] on span "[GEOGRAPHIC_DATA]" at bounding box center [95, 227] width 115 height 14
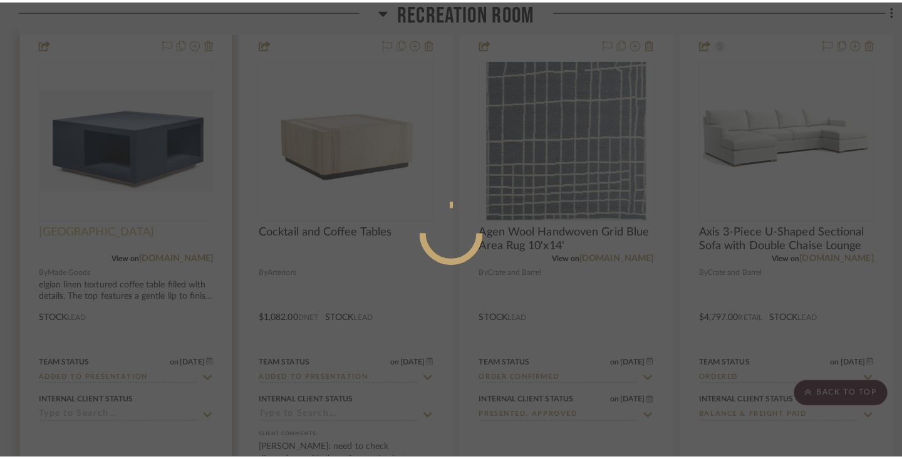
scroll to position [0, 0]
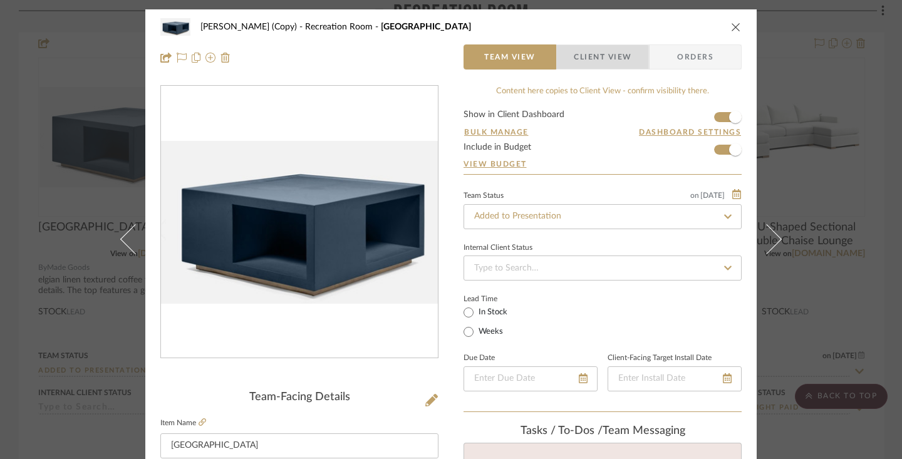
click at [585, 61] on span "Client View" at bounding box center [602, 56] width 58 height 25
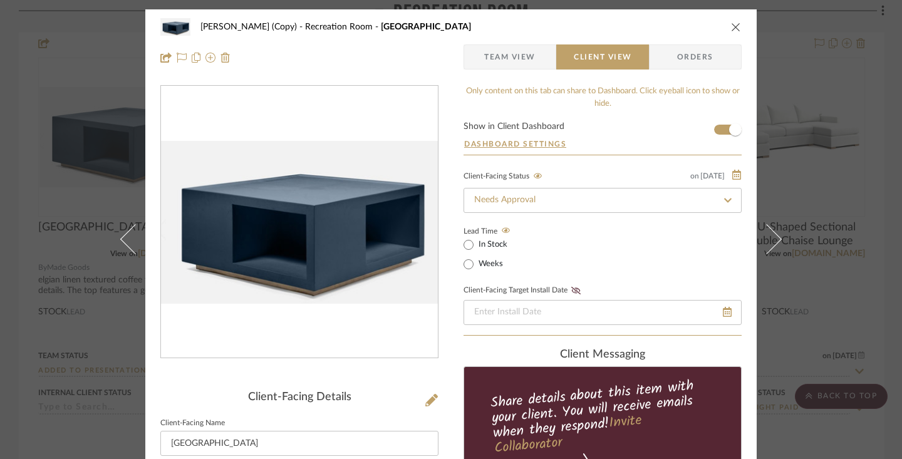
click at [655, 21] on button "close" at bounding box center [735, 26] width 11 height 11
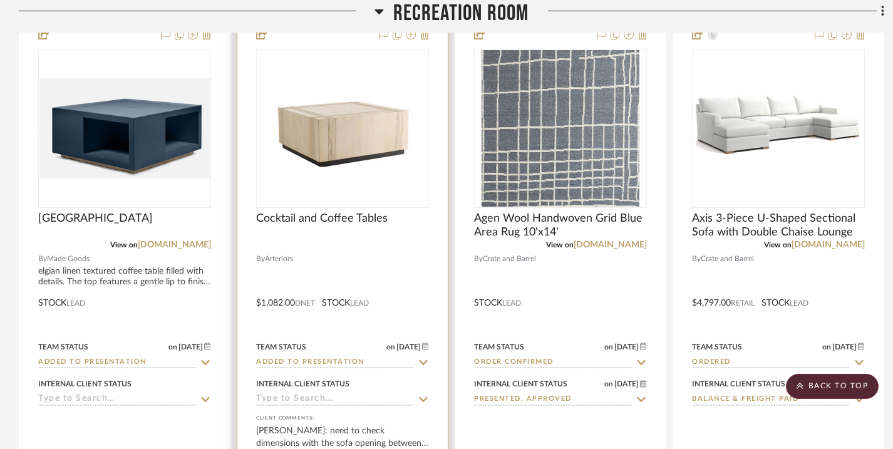
scroll to position [8078, 0]
click at [371, 212] on span "Cocktail and Coffee Tables" at bounding box center [321, 218] width 131 height 14
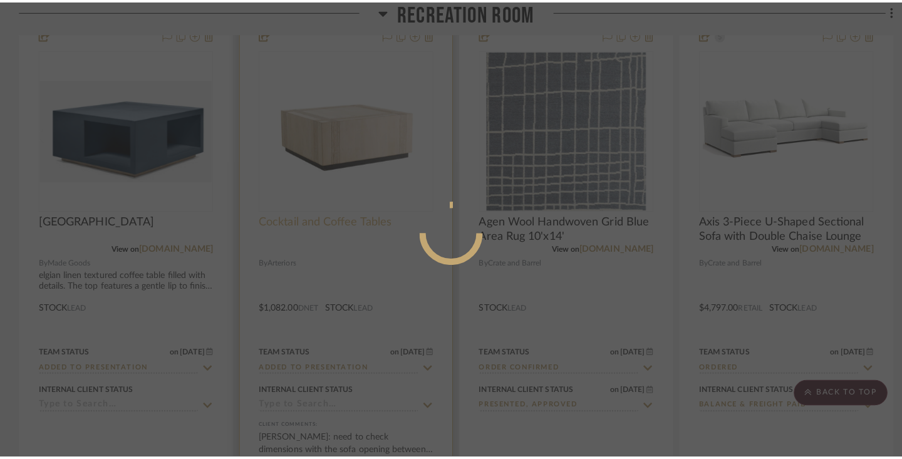
scroll to position [0, 0]
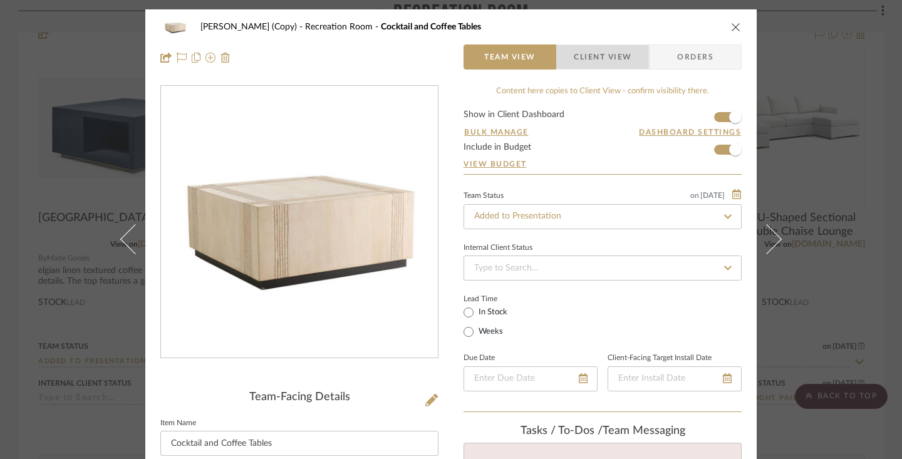
click at [619, 63] on span "Client View" at bounding box center [602, 56] width 58 height 25
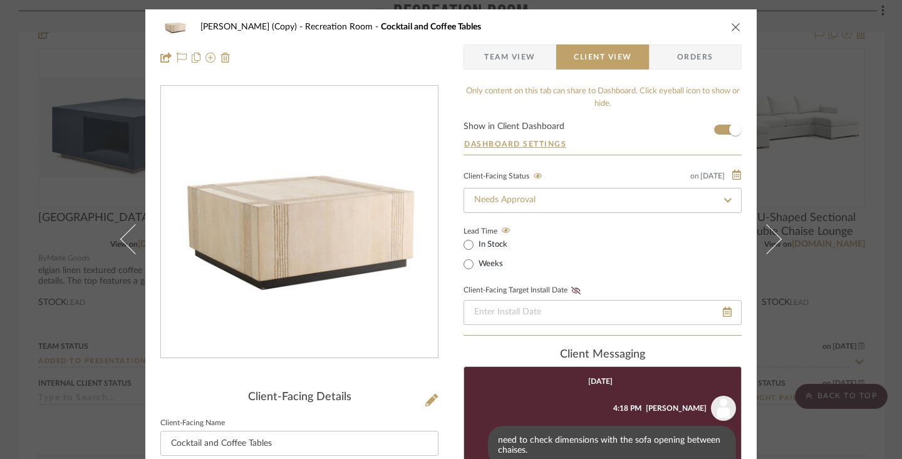
click at [655, 26] on icon "close" at bounding box center [736, 27] width 10 height 10
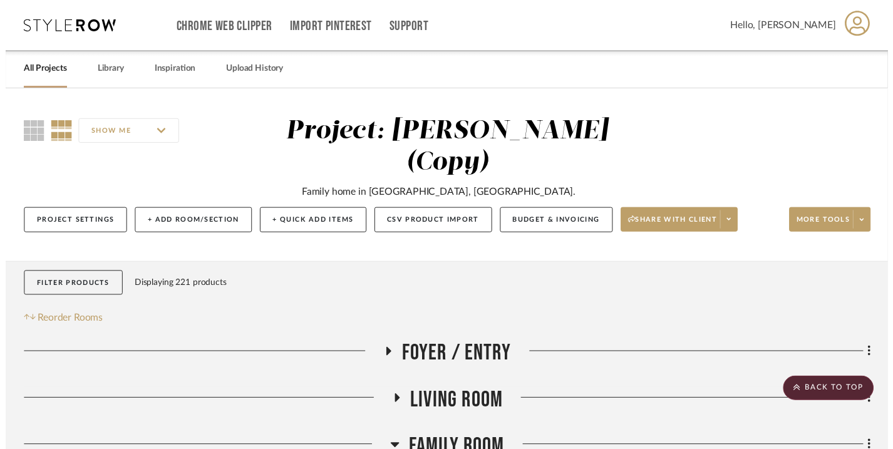
scroll to position [8078, 0]
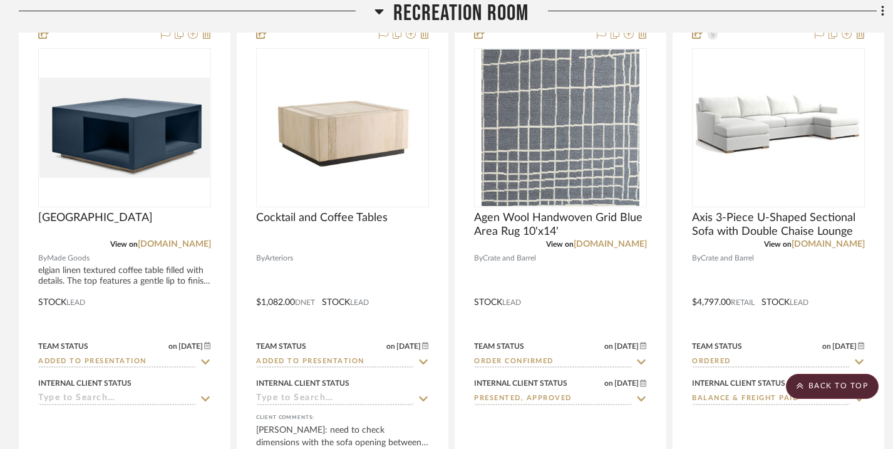
click at [380, 12] on icon at bounding box center [378, 11] width 9 height 5
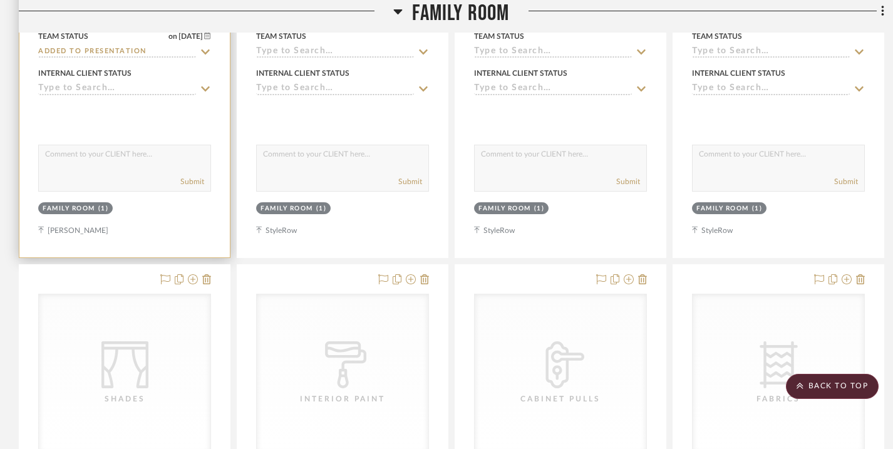
scroll to position [1193, 0]
